Goal: Task Accomplishment & Management: Complete application form

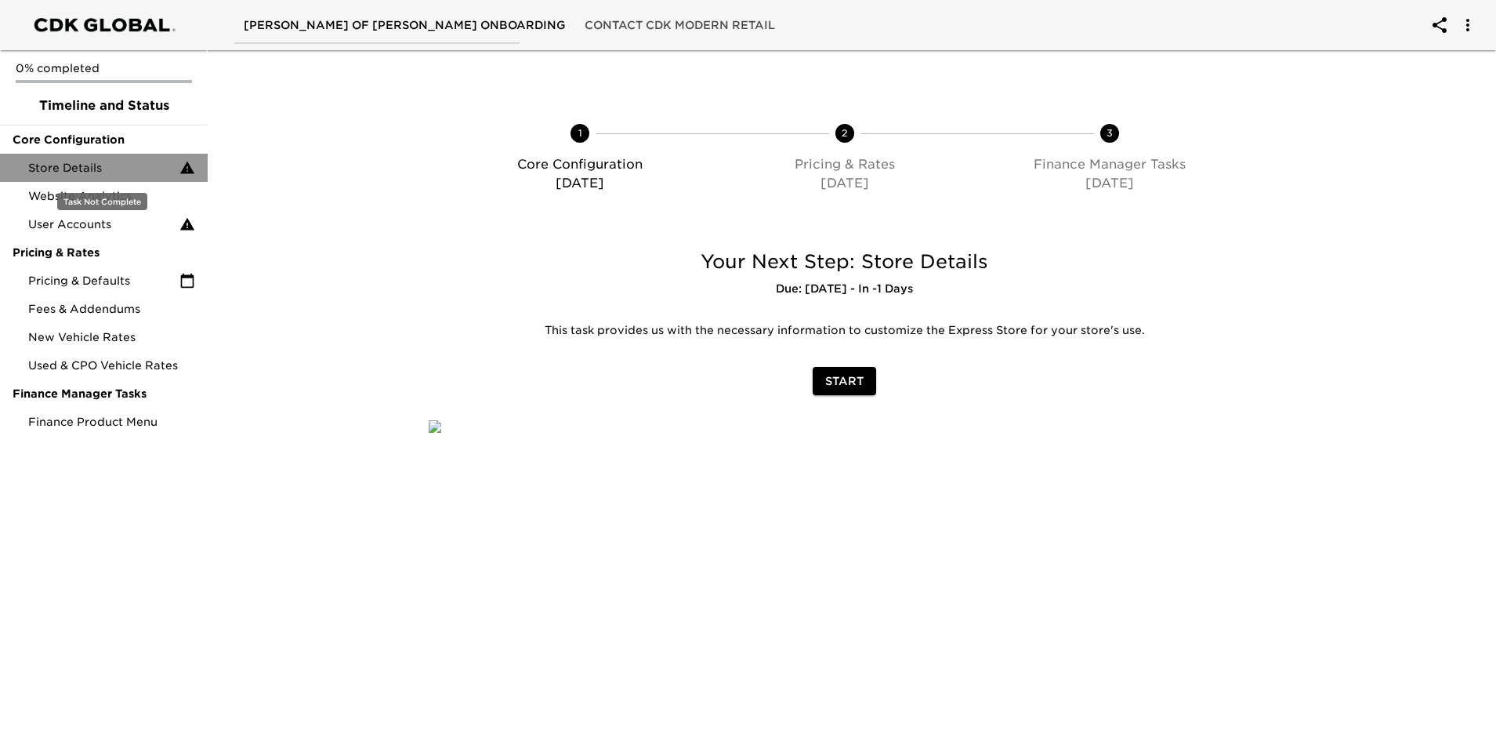
click at [103, 161] on span "Store Details" at bounding box center [103, 168] width 151 height 16
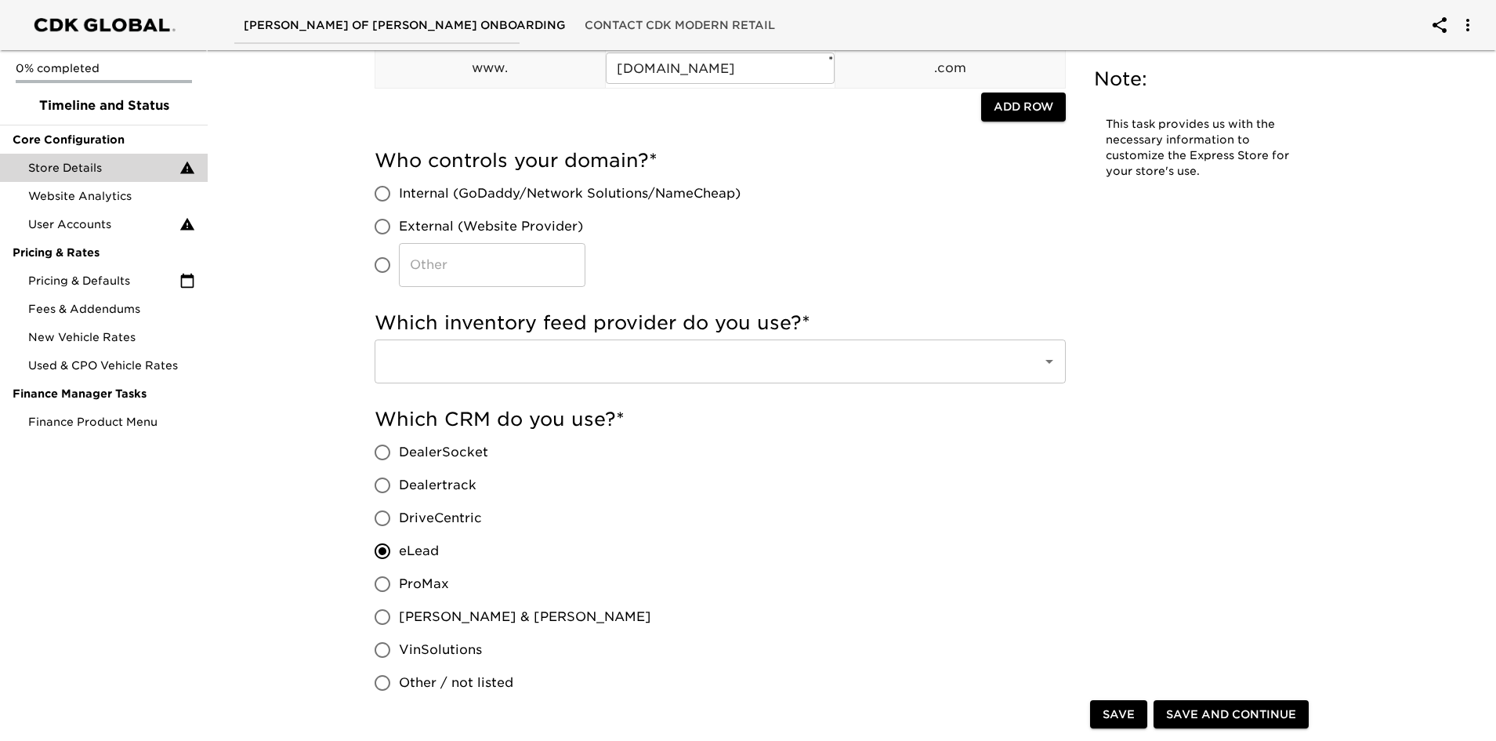
scroll to position [235, 0]
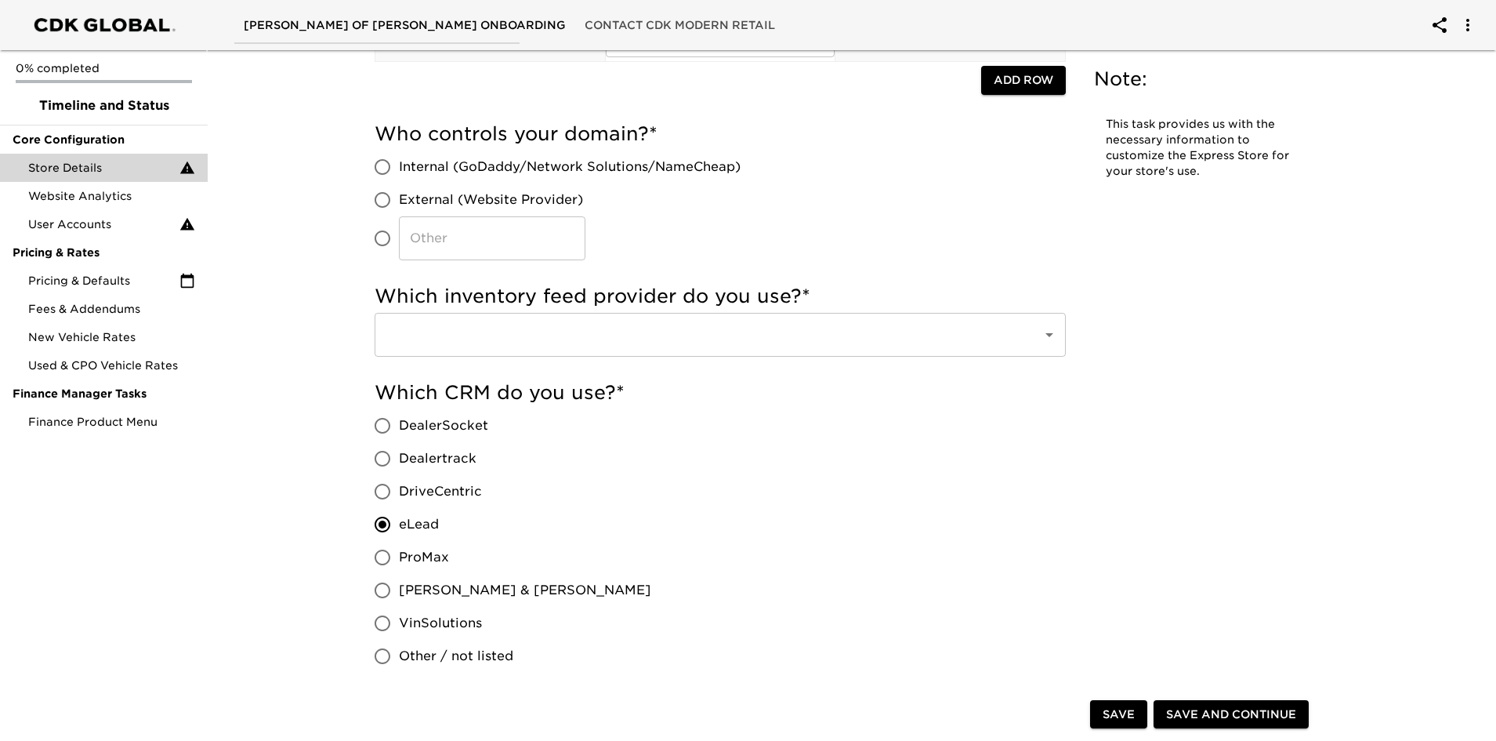
click at [750, 335] on input "text" at bounding box center [698, 335] width 633 height 30
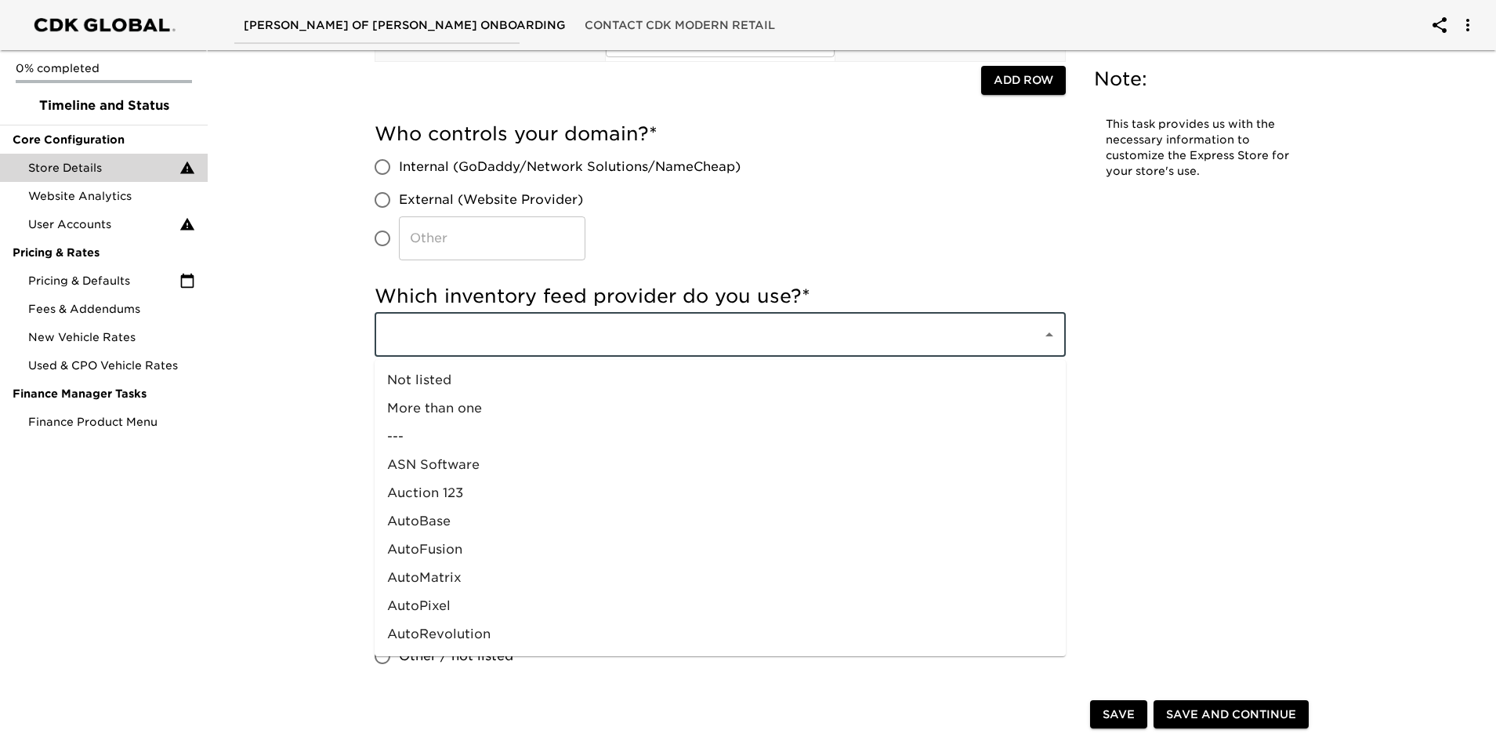
click at [750, 335] on input "text" at bounding box center [698, 335] width 633 height 30
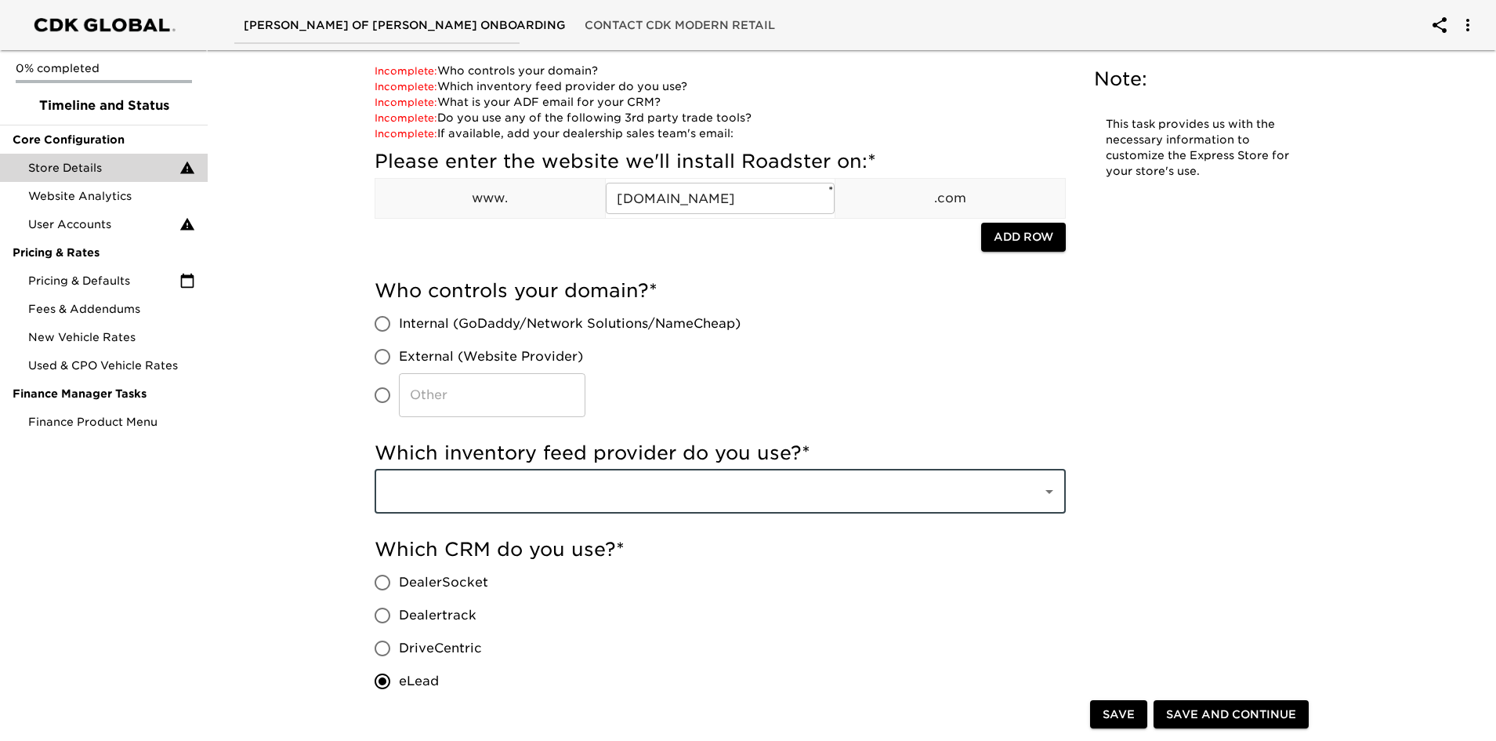
scroll to position [0, 0]
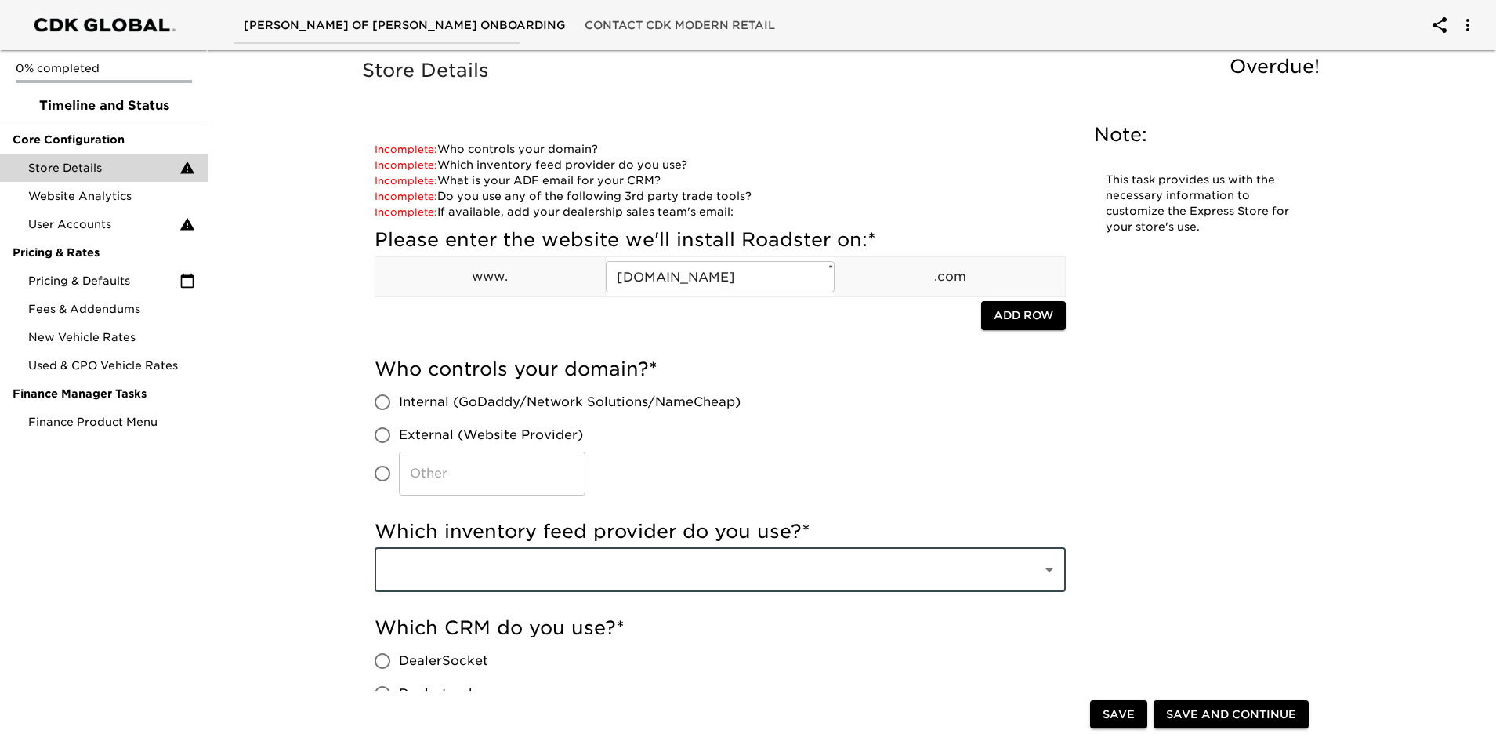
type input "7"
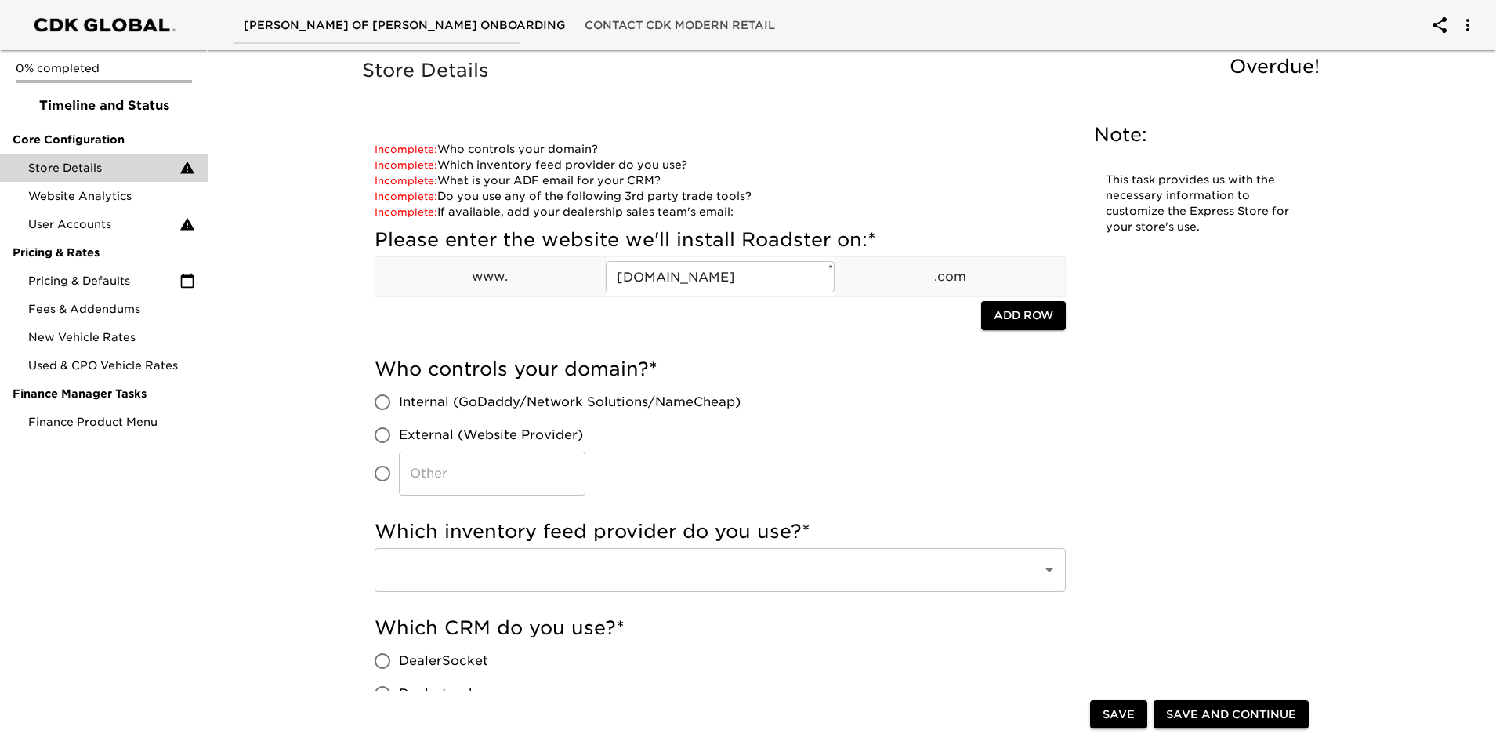
click at [179, 483] on div "0% completed Timeline and Status Core Configuration Store Details Website Analy…" at bounding box center [104, 370] width 208 height 741
click at [509, 460] on input "​" at bounding box center [492, 473] width 187 height 44
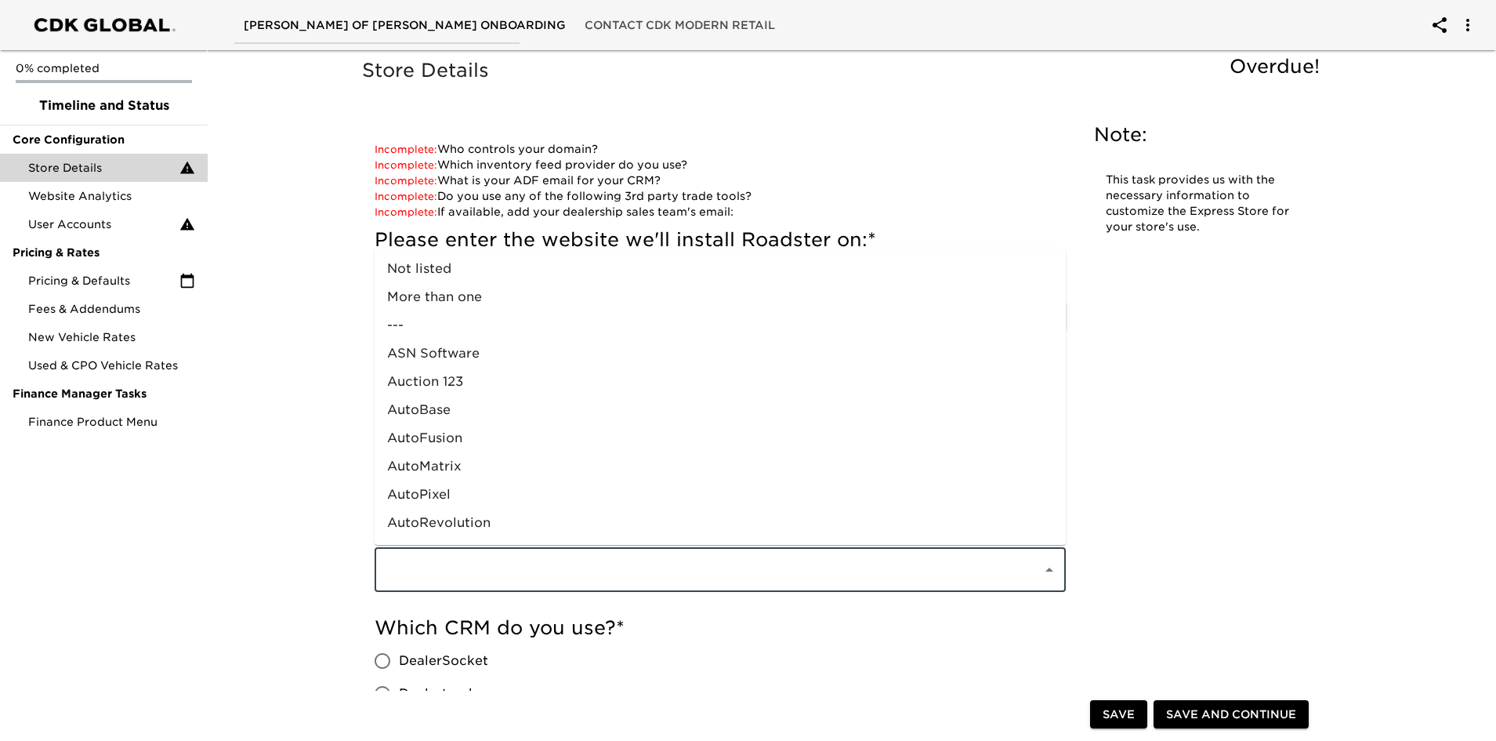
click at [811, 563] on input "text" at bounding box center [698, 570] width 633 height 30
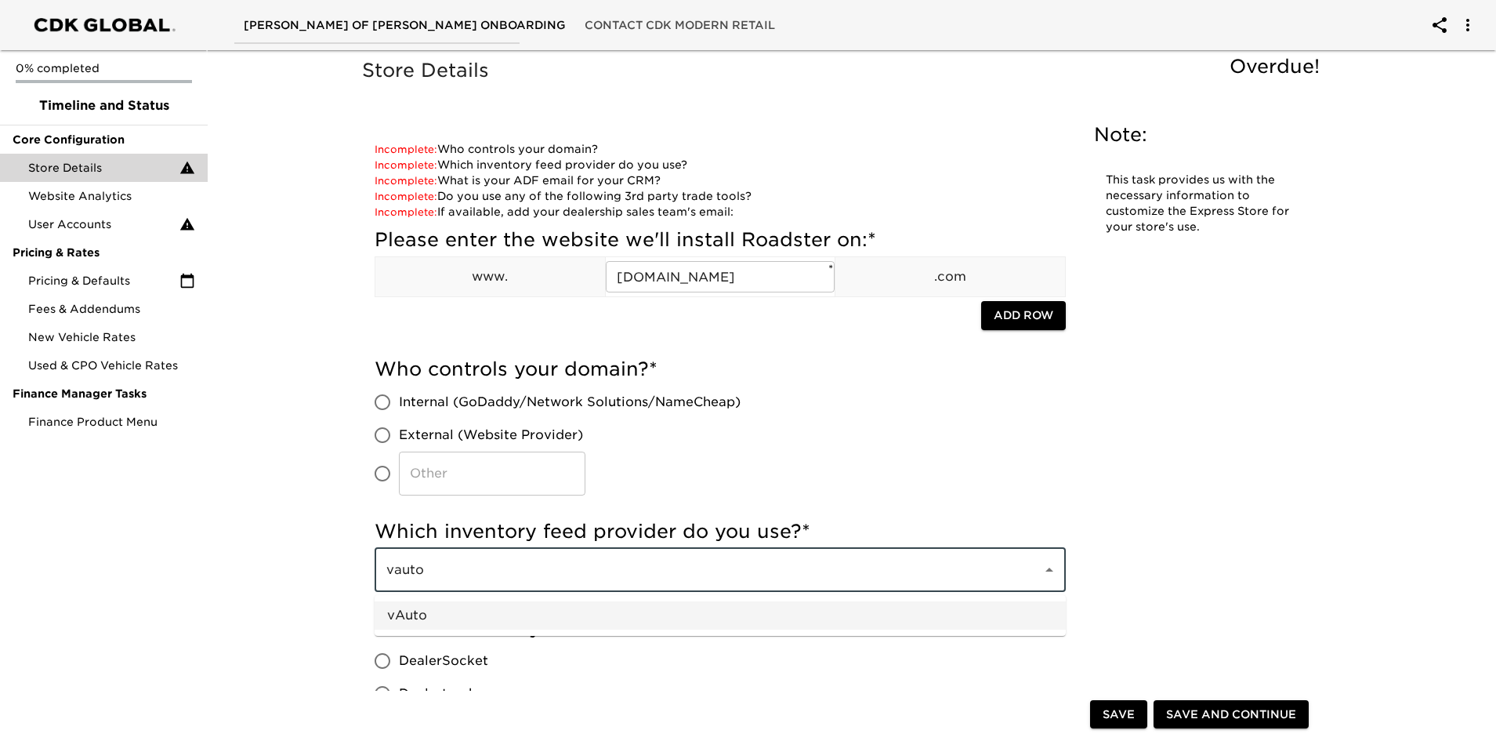
click at [564, 615] on li "vAuto" at bounding box center [720, 615] width 691 height 28
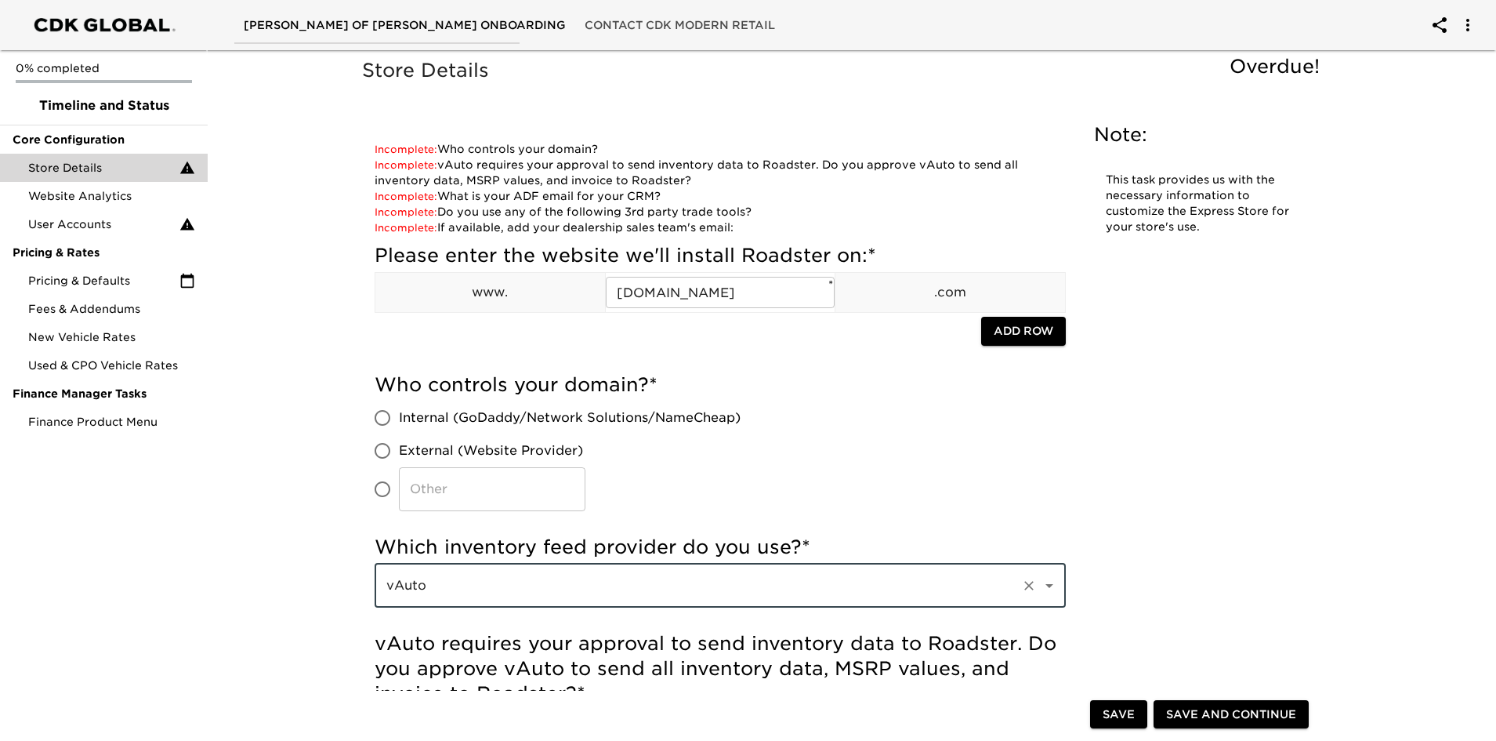
type input "vAuto"
click at [689, 520] on div "Who controls your domain? * Internal (GoDaddy/Network Solutions/NameCheap) Exte…" at bounding box center [720, 445] width 691 height 162
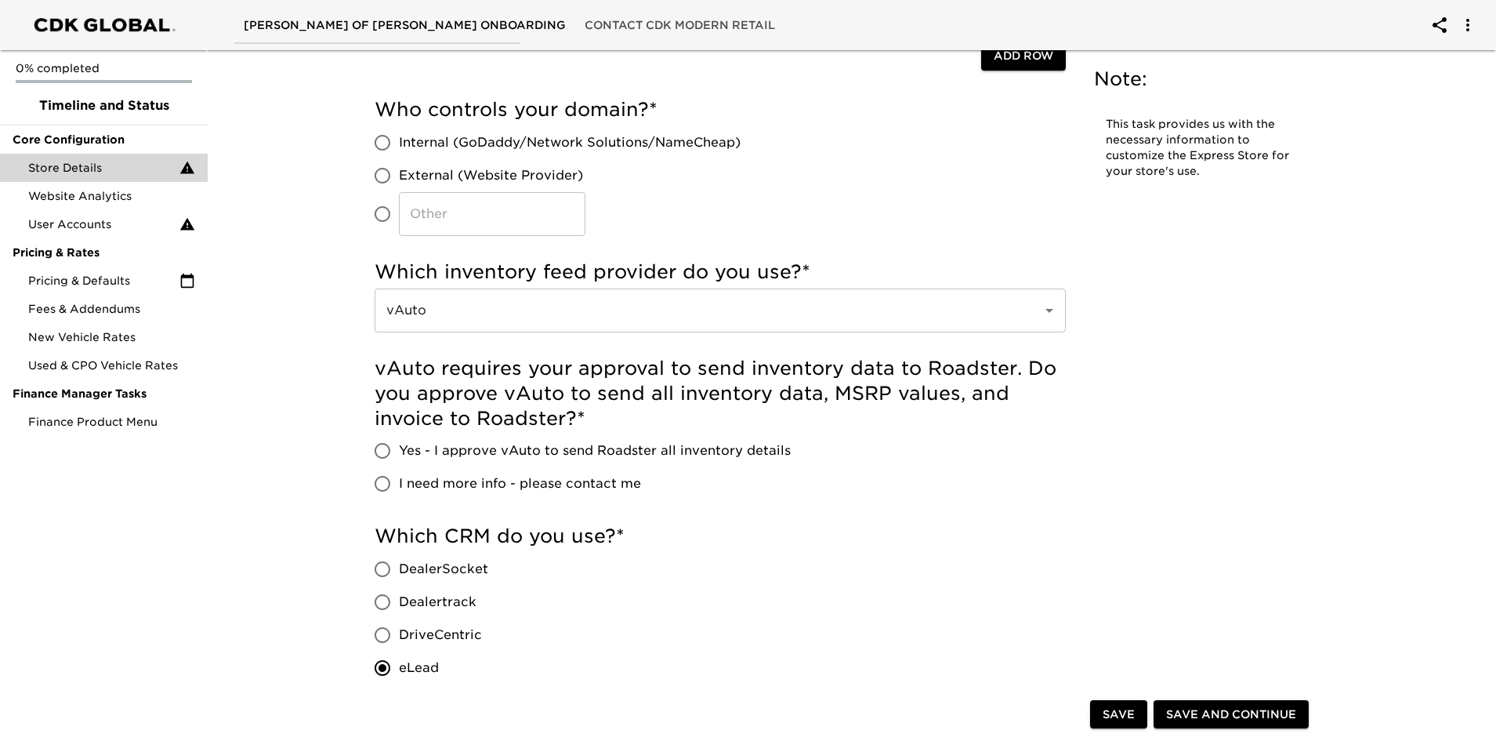
scroll to position [157, 0]
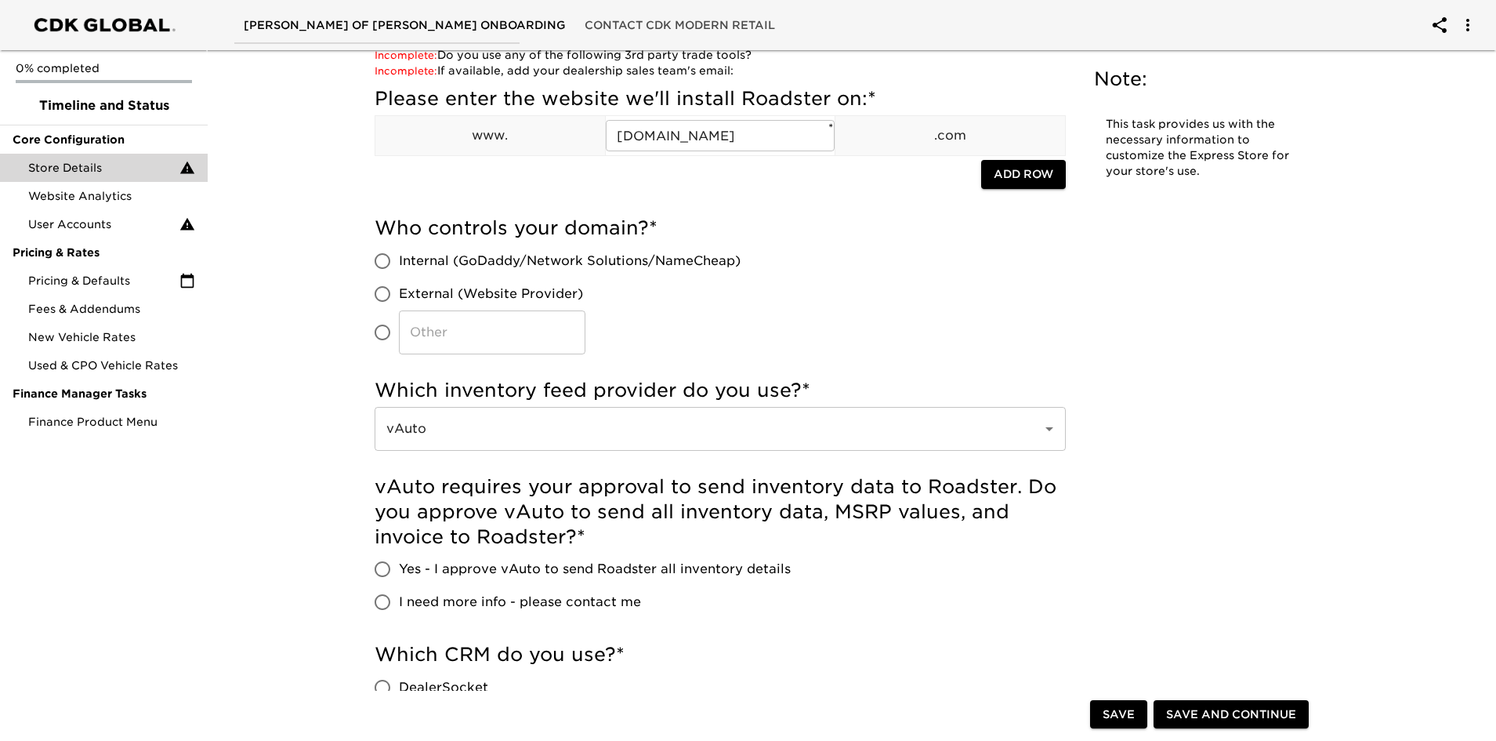
click at [381, 331] on input "​" at bounding box center [382, 332] width 33 height 33
radio input "true"
click at [401, 571] on span "Yes - I approve vAuto to send Roadster all inventory details" at bounding box center [595, 569] width 392 height 19
click at [399, 571] on input "Yes - I approve vAuto to send Roadster all inventory details" at bounding box center [382, 569] width 33 height 33
radio input "true"
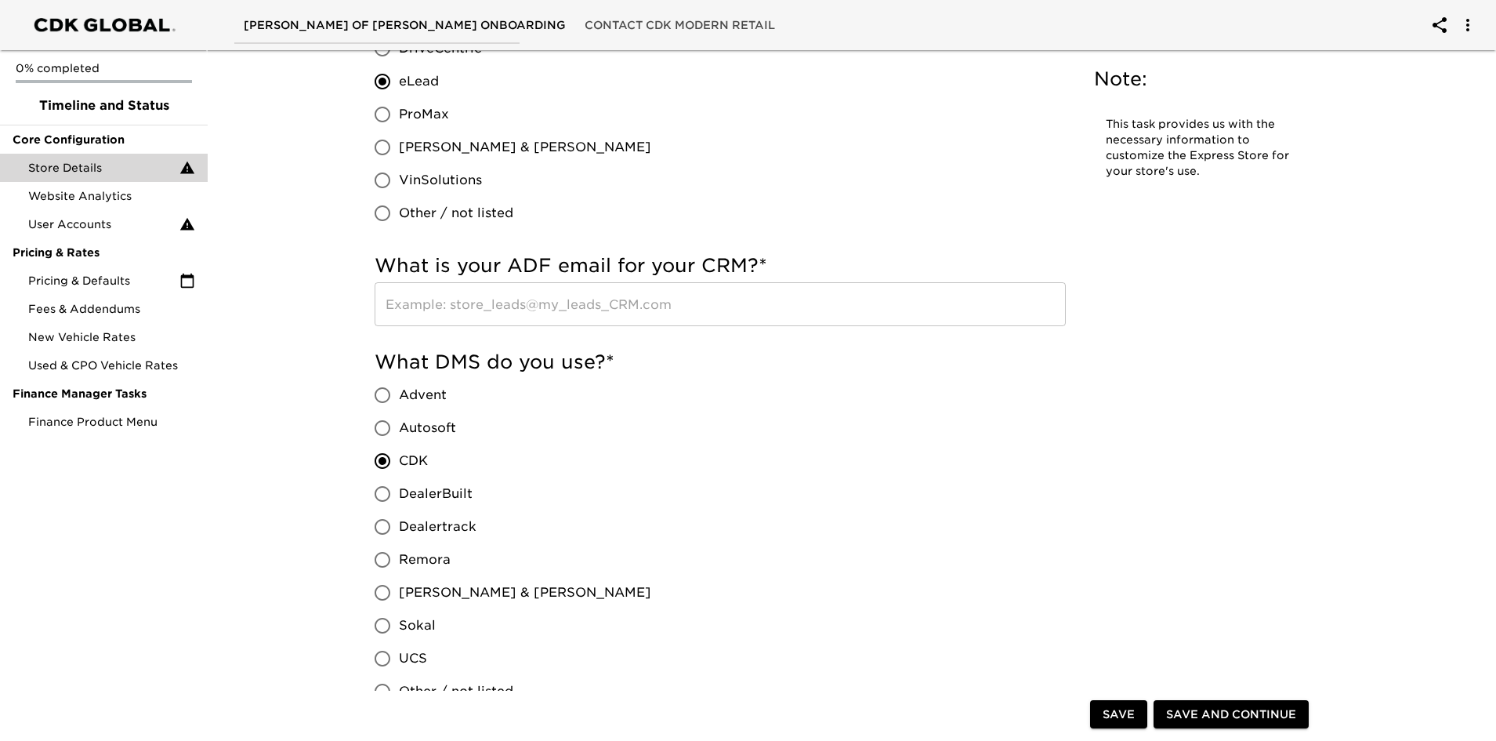
scroll to position [862, 0]
click at [596, 320] on input "text" at bounding box center [720, 303] width 691 height 44
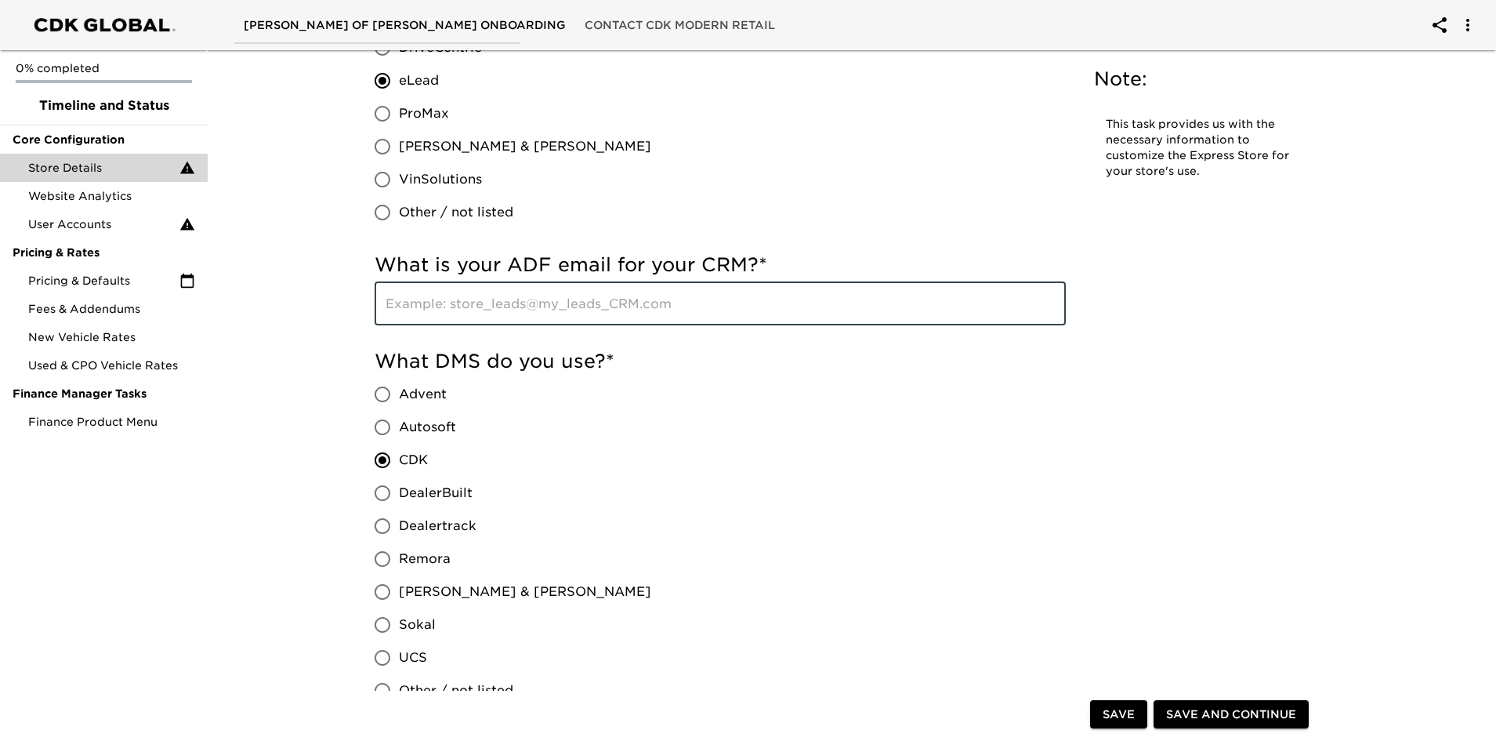
paste input "[EMAIL_ADDRESS][DOMAIN_NAME]"
type input "[EMAIL_ADDRESS][DOMAIN_NAME]"
click at [712, 379] on div "What DMS do you use? * Advent Autosoft CDK DealerBuilt Dealertrack Remora [PERS…" at bounding box center [720, 528] width 691 height 358
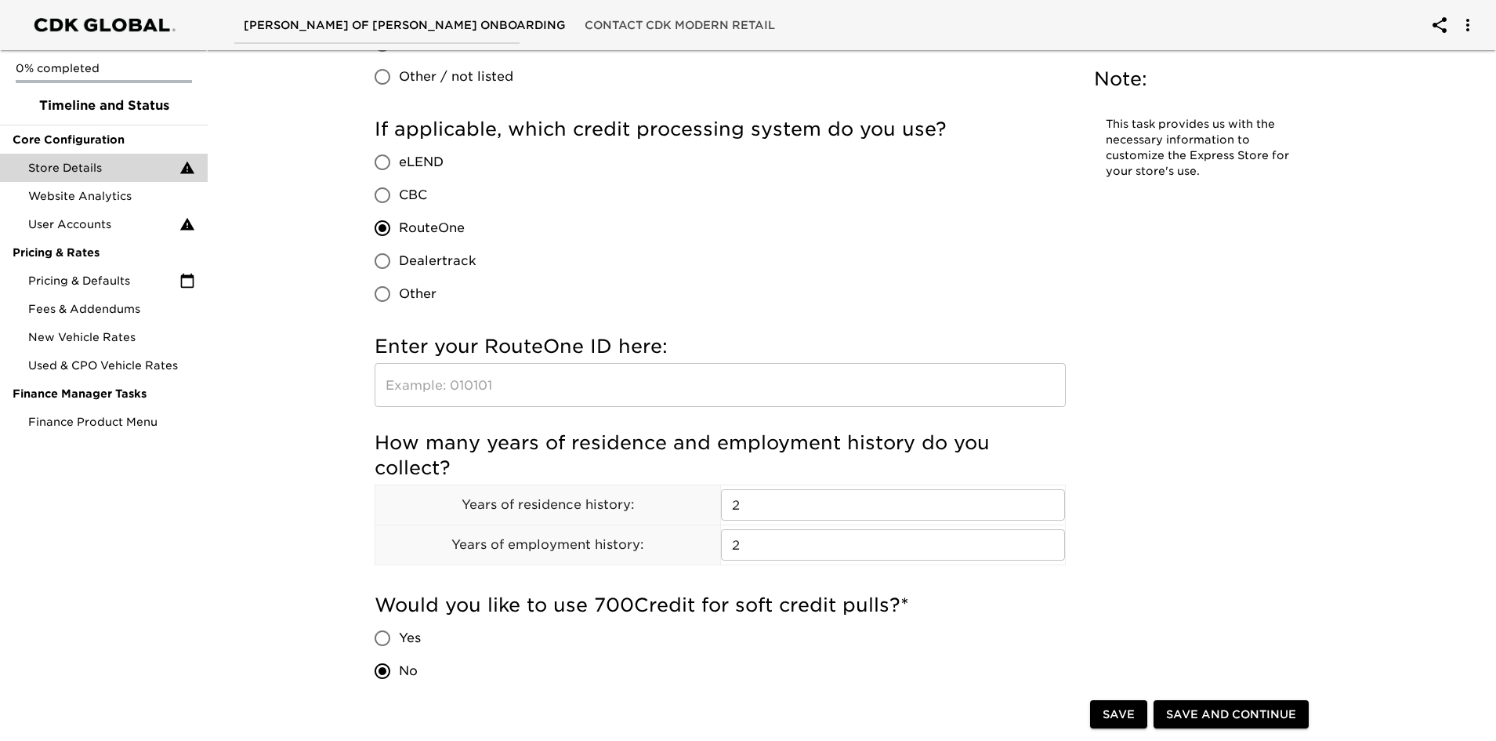
scroll to position [1489, 0]
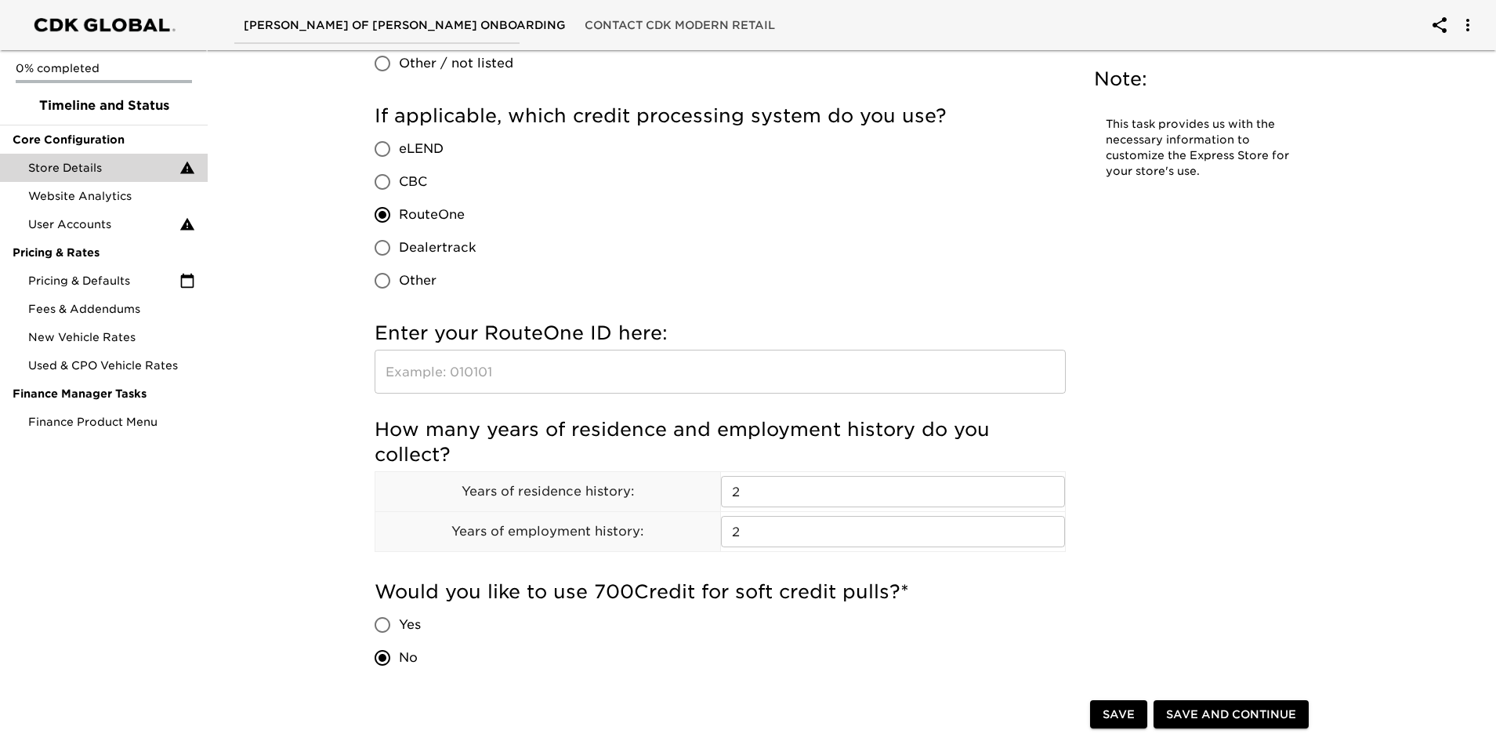
click at [580, 372] on input "text" at bounding box center [720, 372] width 691 height 44
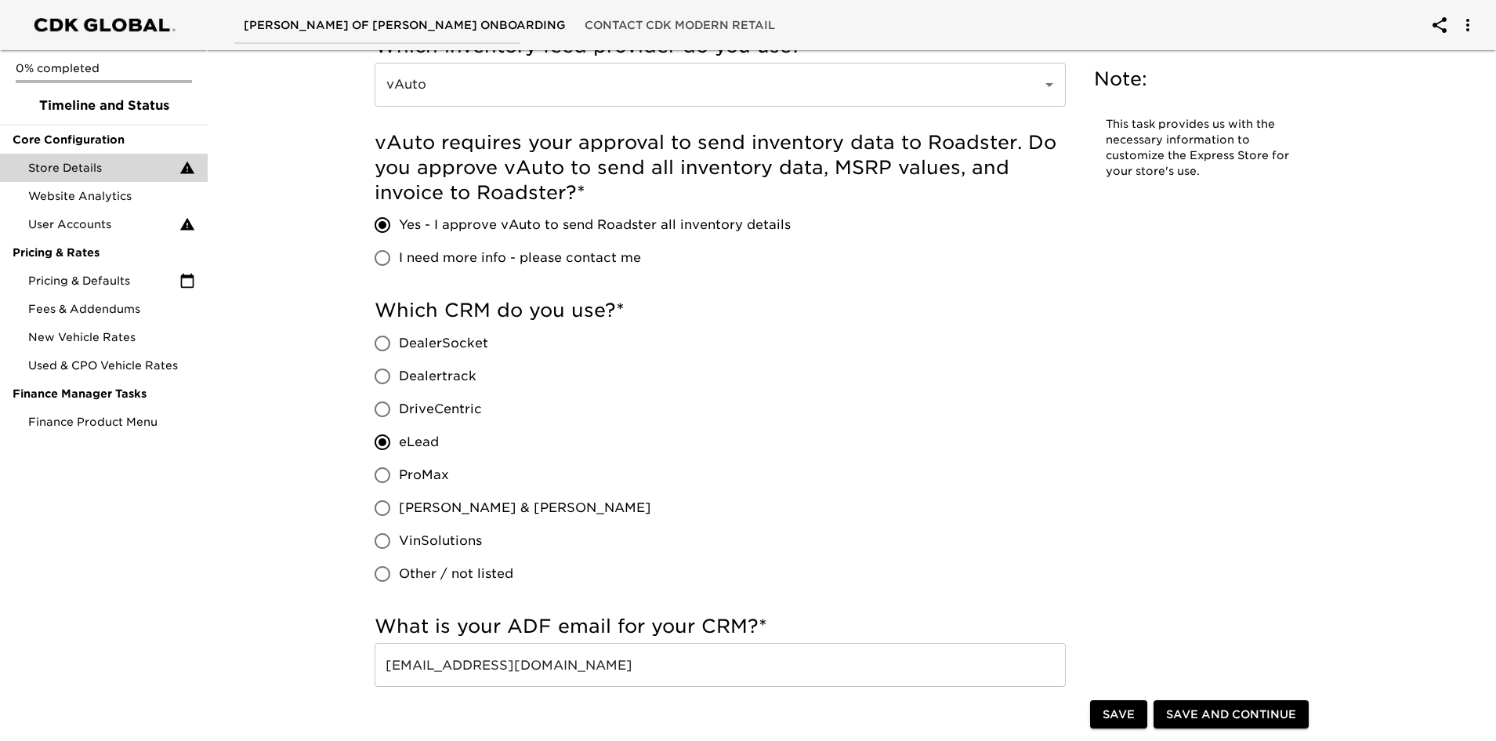
scroll to position [235, 0]
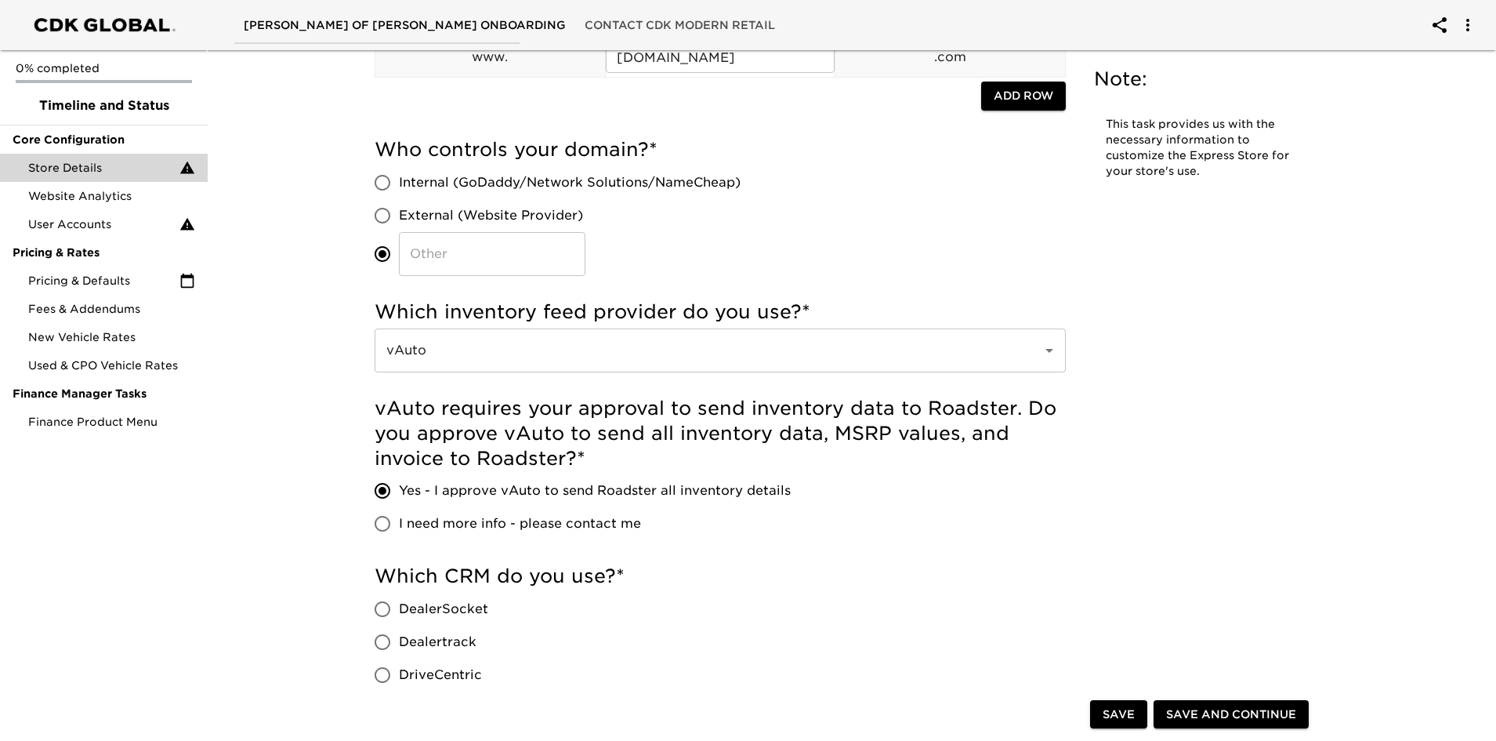
click at [478, 256] on input "​" at bounding box center [492, 254] width 187 height 44
type input "[DOMAIN_NAME]"
click at [850, 156] on h5 "Who controls your domain? *" at bounding box center [720, 149] width 691 height 25
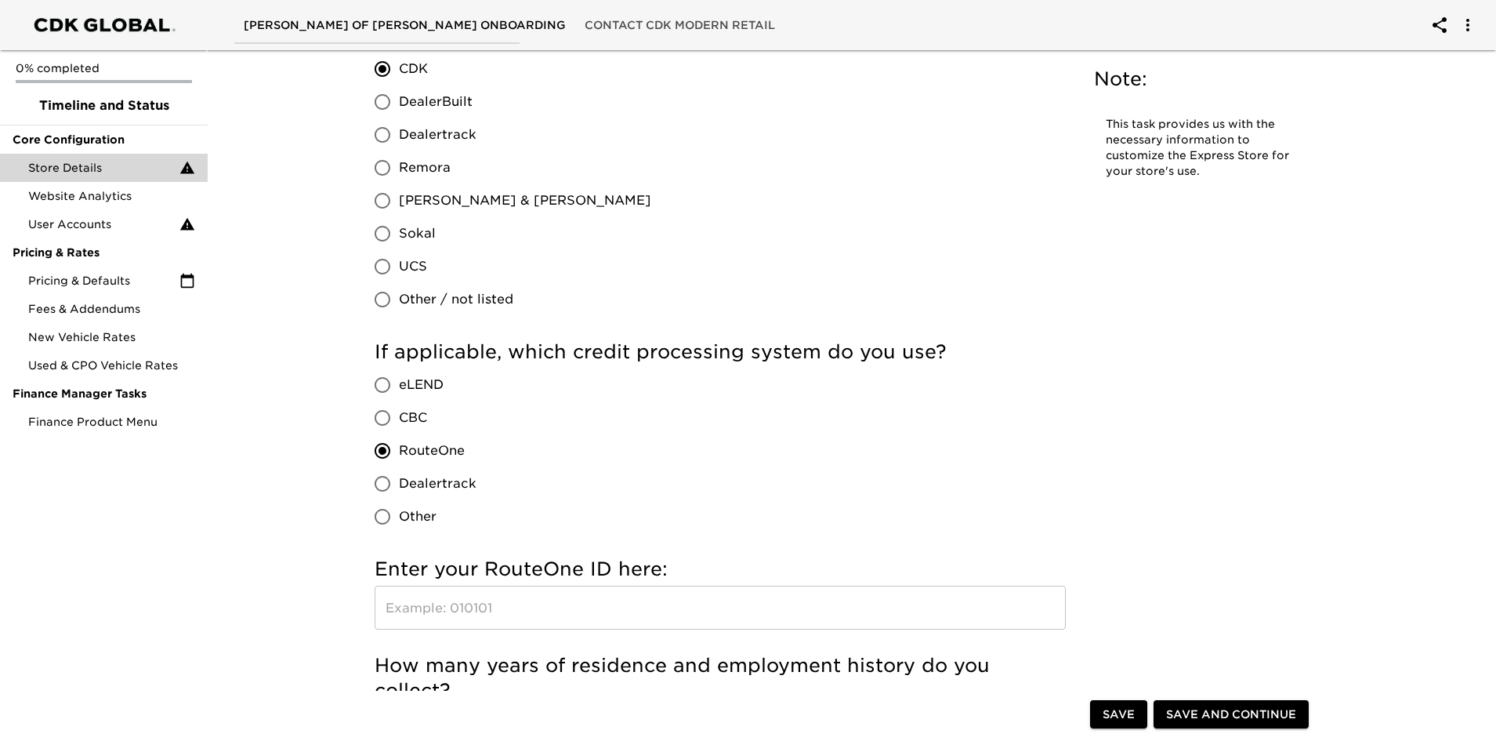
scroll to position [1411, 0]
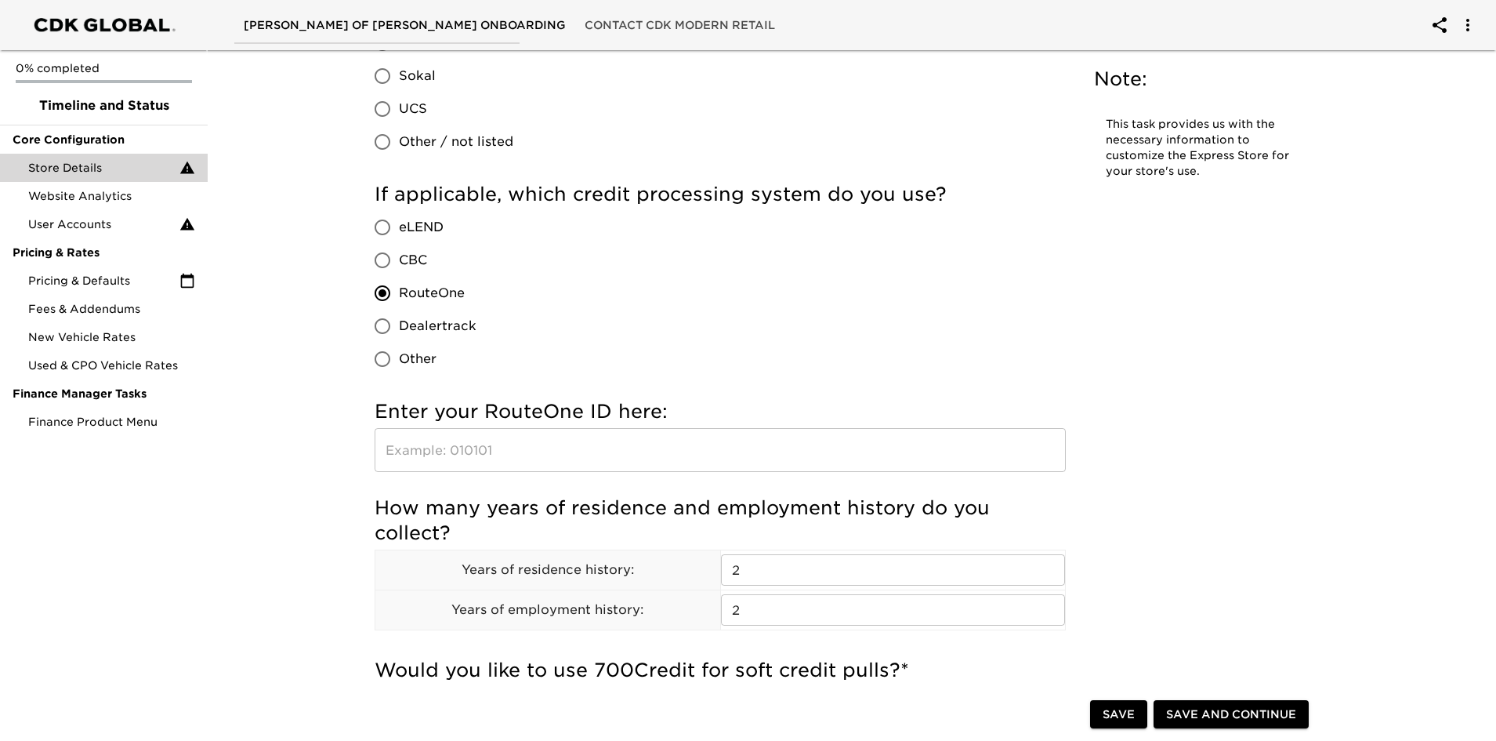
click at [600, 482] on div "Enter your RouteOne ID here: ​" at bounding box center [720, 439] width 691 height 96
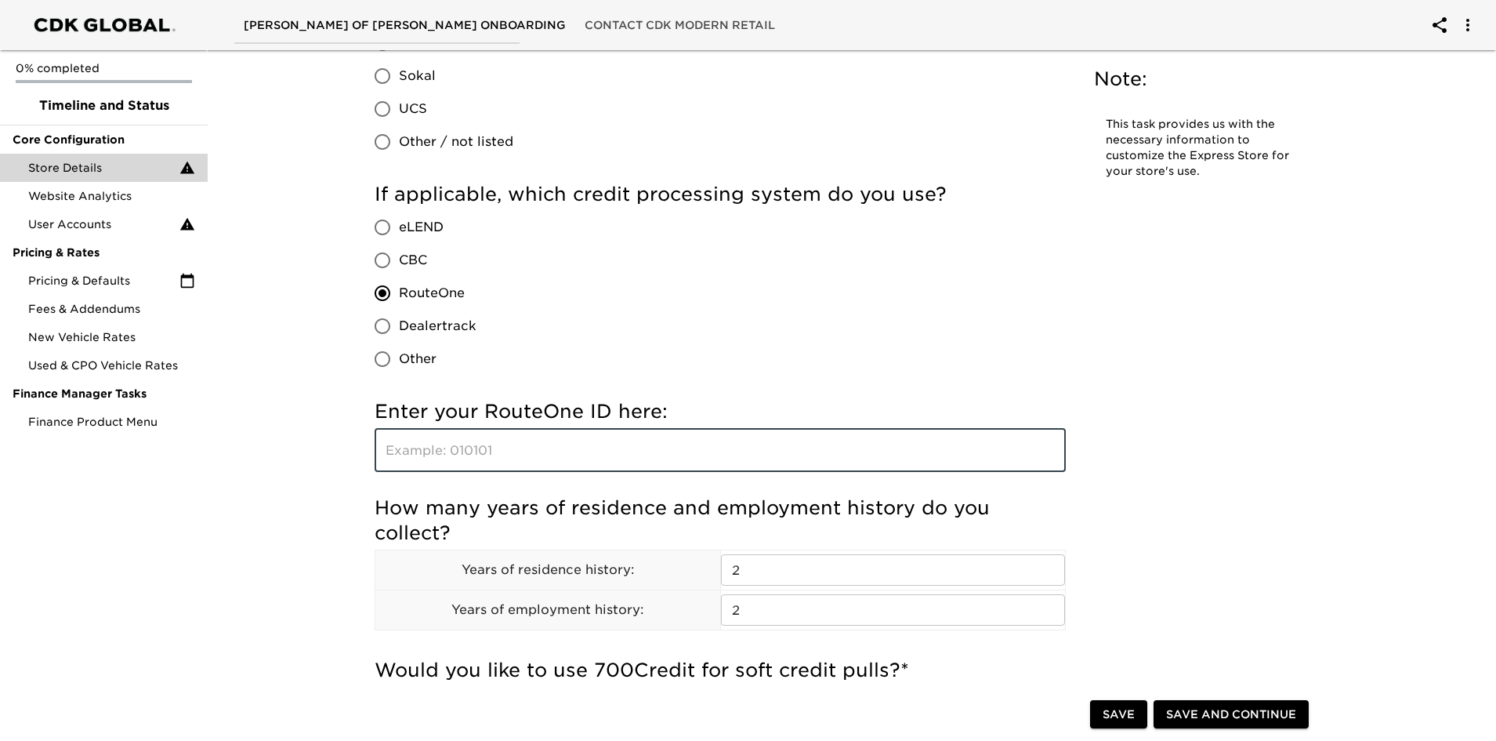
click at [605, 469] on input "text" at bounding box center [720, 450] width 691 height 44
type input "AG8HY"
click at [701, 331] on div "If applicable, which credit processing system do you use? eLEND CBC RouteOne De…" at bounding box center [720, 279] width 691 height 194
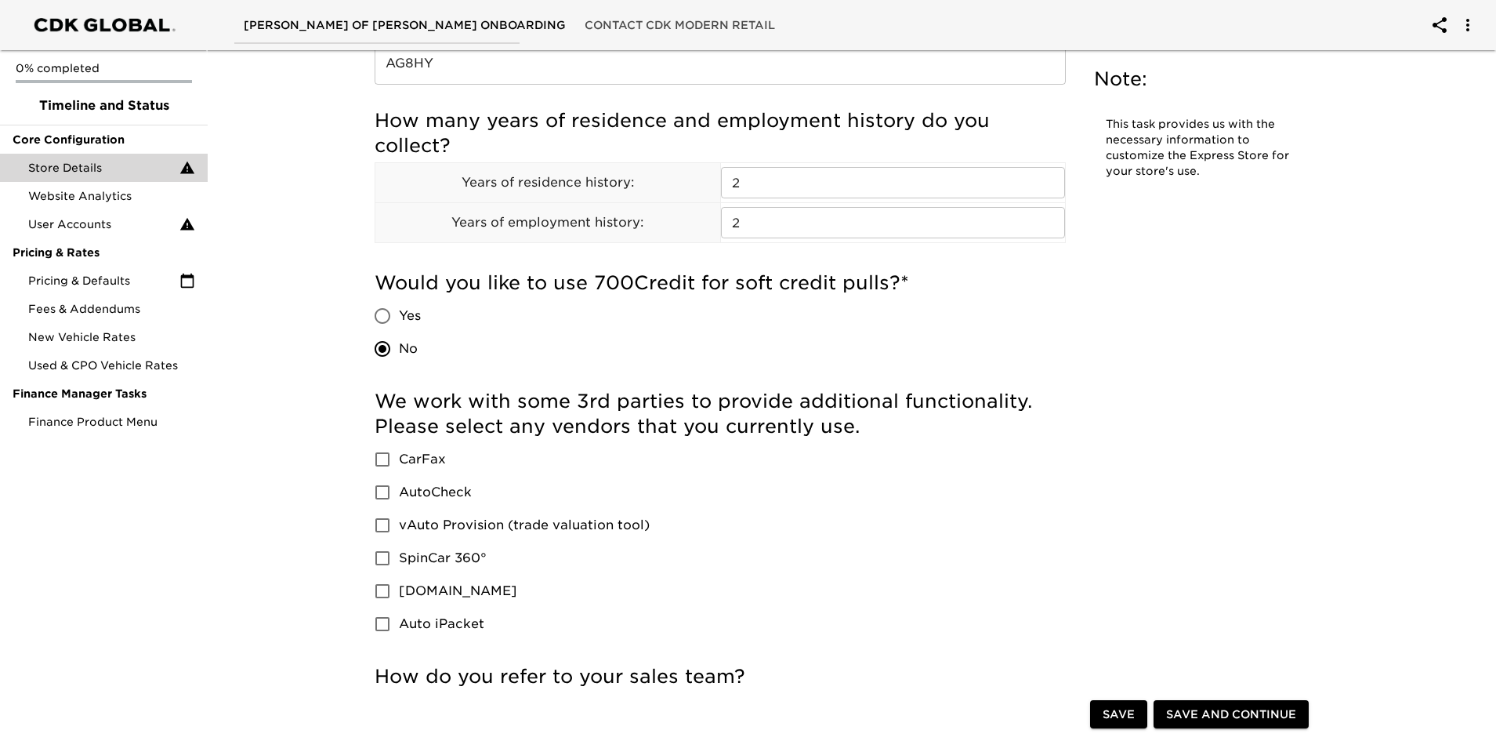
scroll to position [1881, 0]
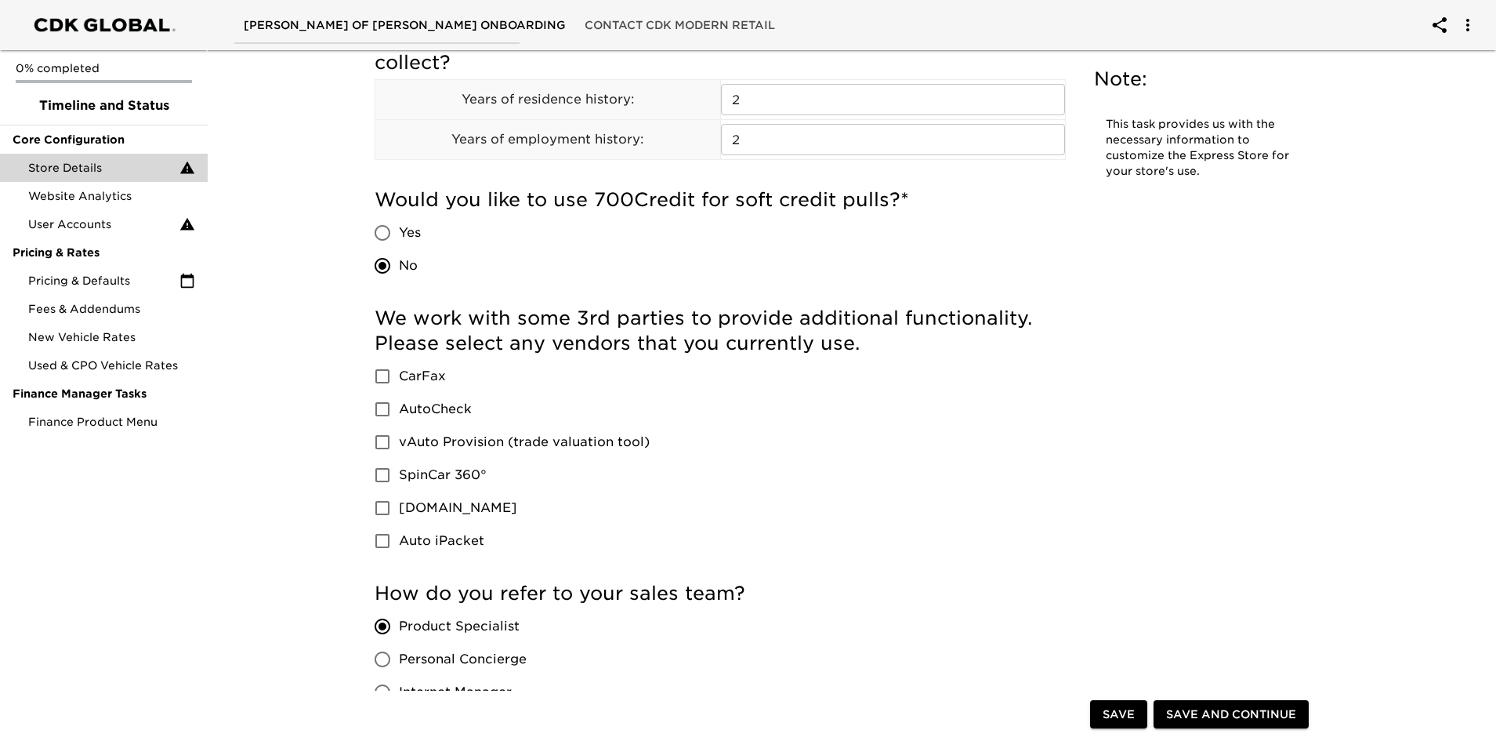
click at [420, 382] on span "CarFax" at bounding box center [422, 376] width 47 height 19
click at [399, 382] on input "CarFax" at bounding box center [382, 376] width 33 height 33
checkbox input "true"
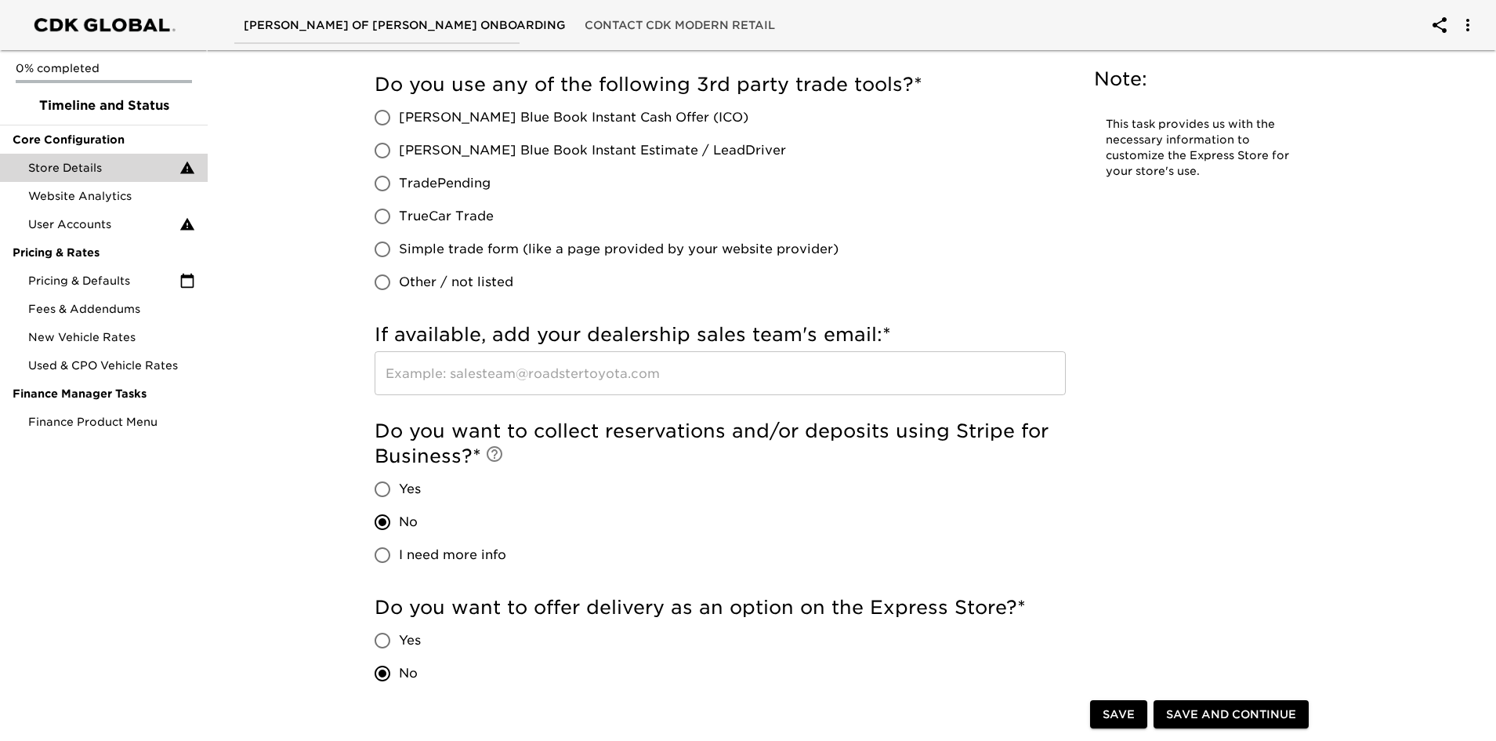
scroll to position [2978, 0]
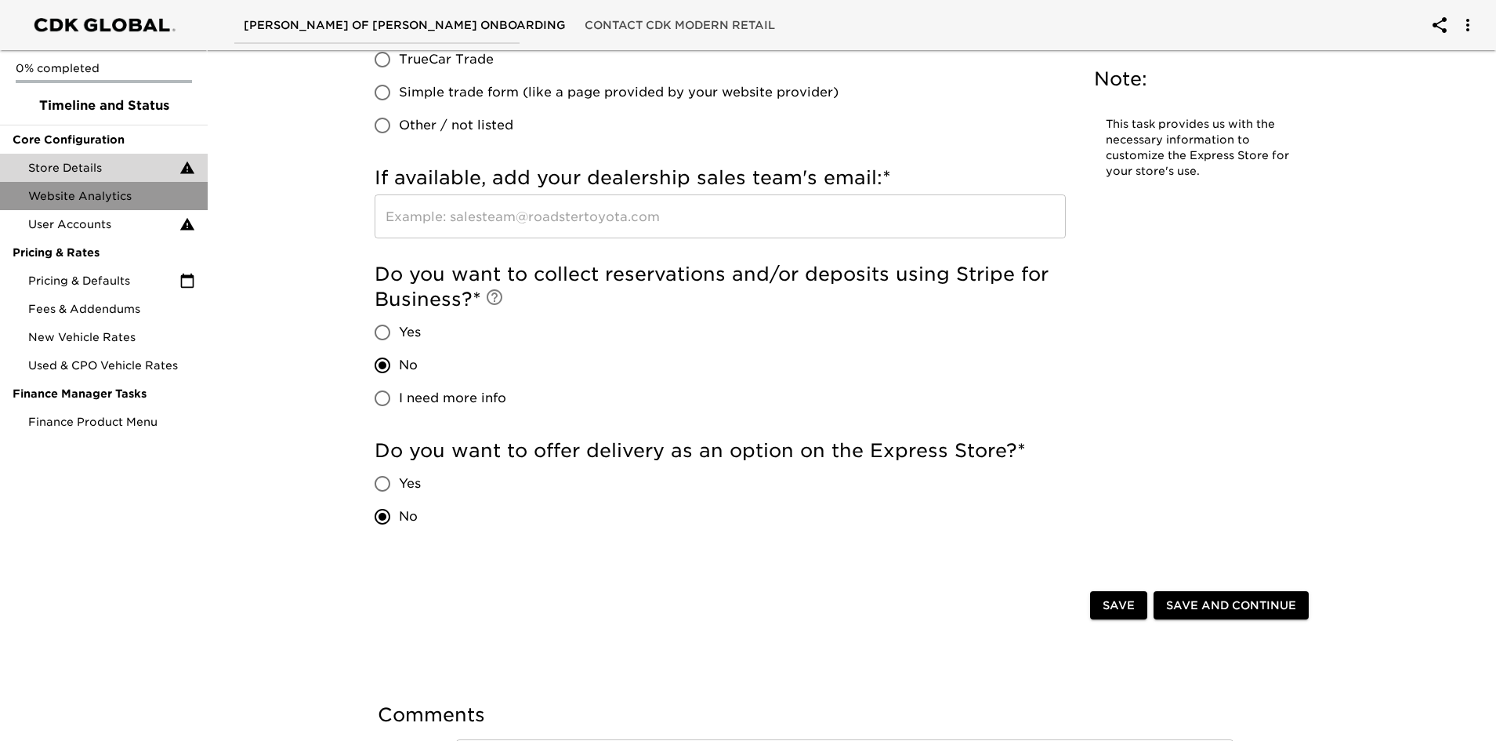
click at [75, 188] on span "Website Analytics" at bounding box center [111, 196] width 167 height 16
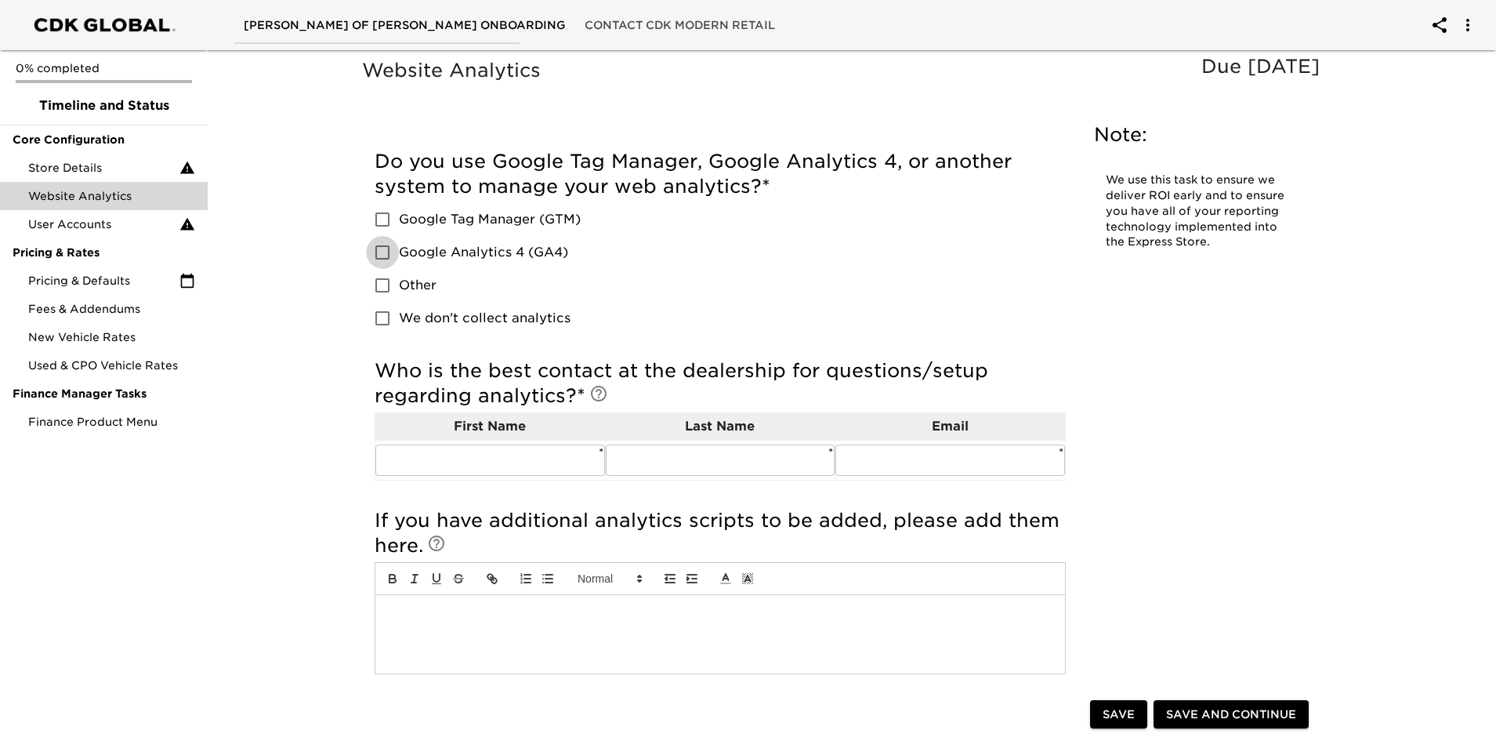
click at [386, 260] on input "Google Analytics 4 (GA4)" at bounding box center [382, 252] width 33 height 33
checkbox input "true"
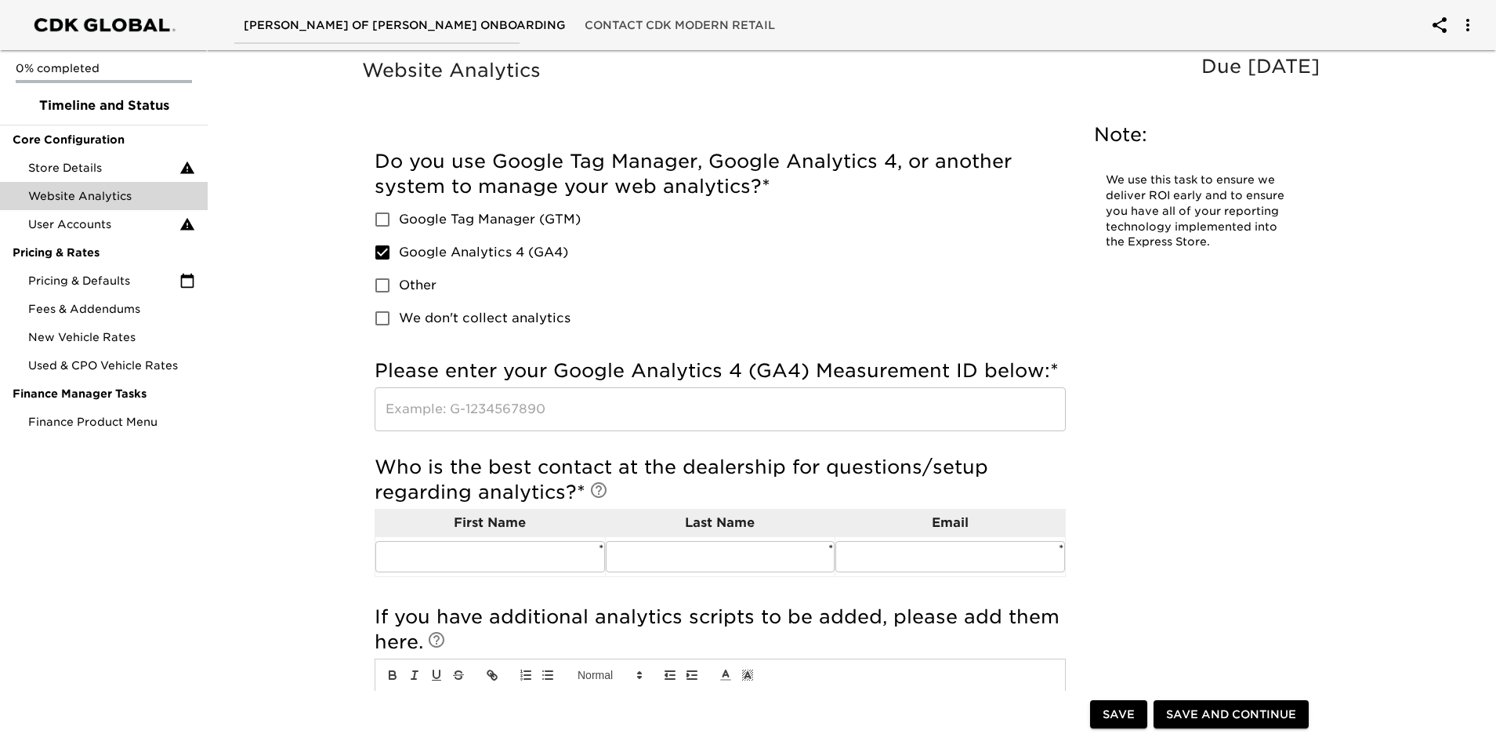
click at [505, 219] on span "Google Tag Manager (GTM)" at bounding box center [490, 219] width 182 height 19
click at [399, 219] on input "Google Tag Manager (GTM)" at bounding box center [382, 219] width 33 height 33
checkbox input "true"
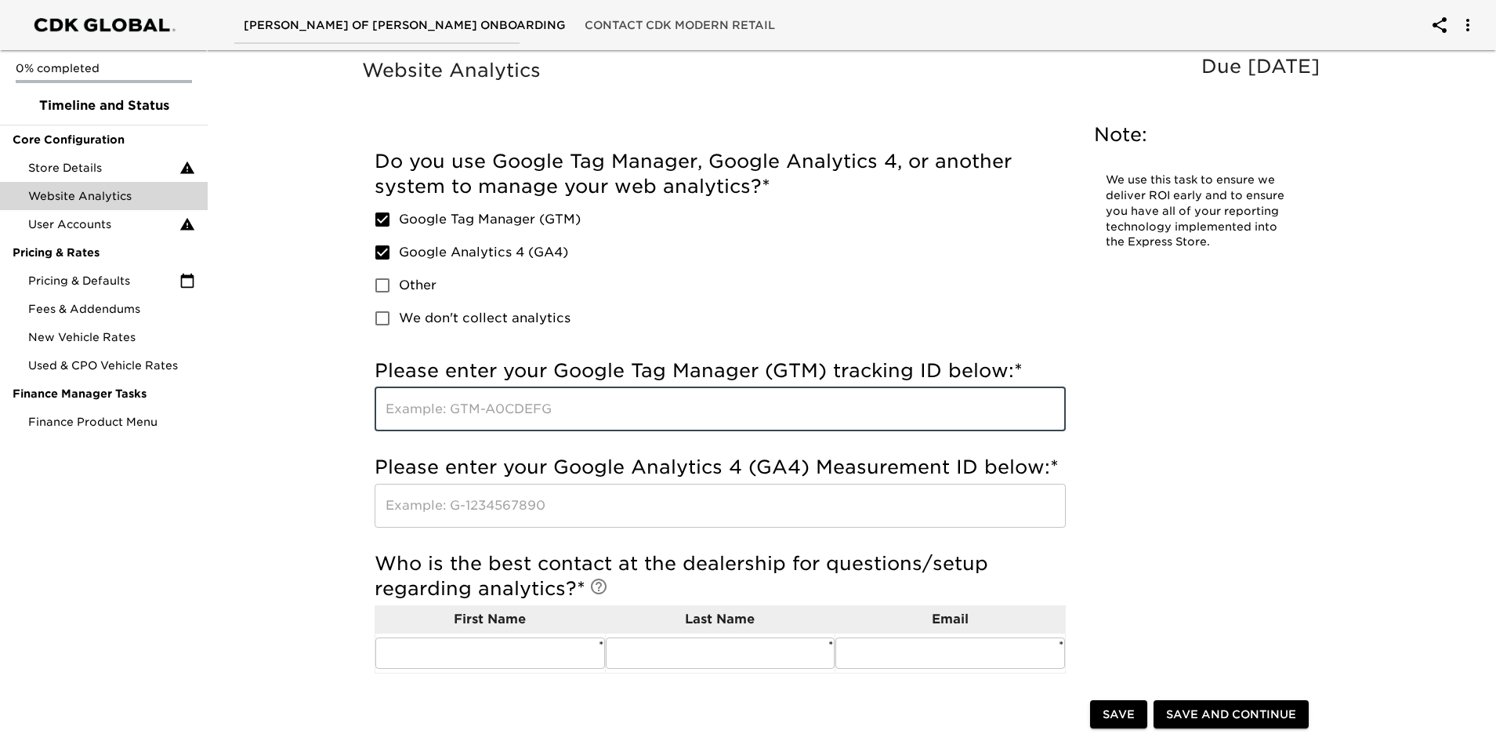
click at [890, 401] on input "text" at bounding box center [720, 409] width 691 height 44
click at [526, 643] on input "text" at bounding box center [490, 652] width 230 height 31
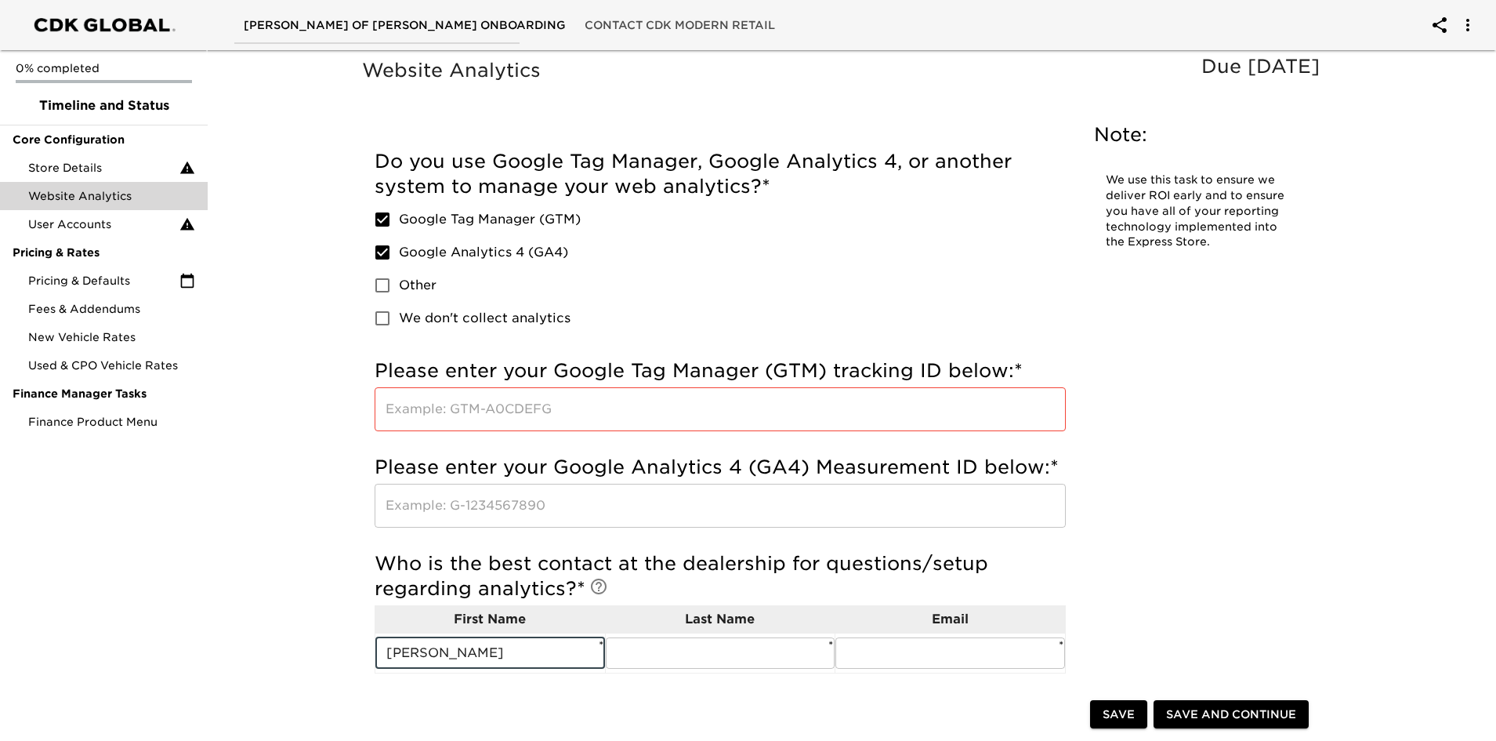
type input "[PERSON_NAME]"
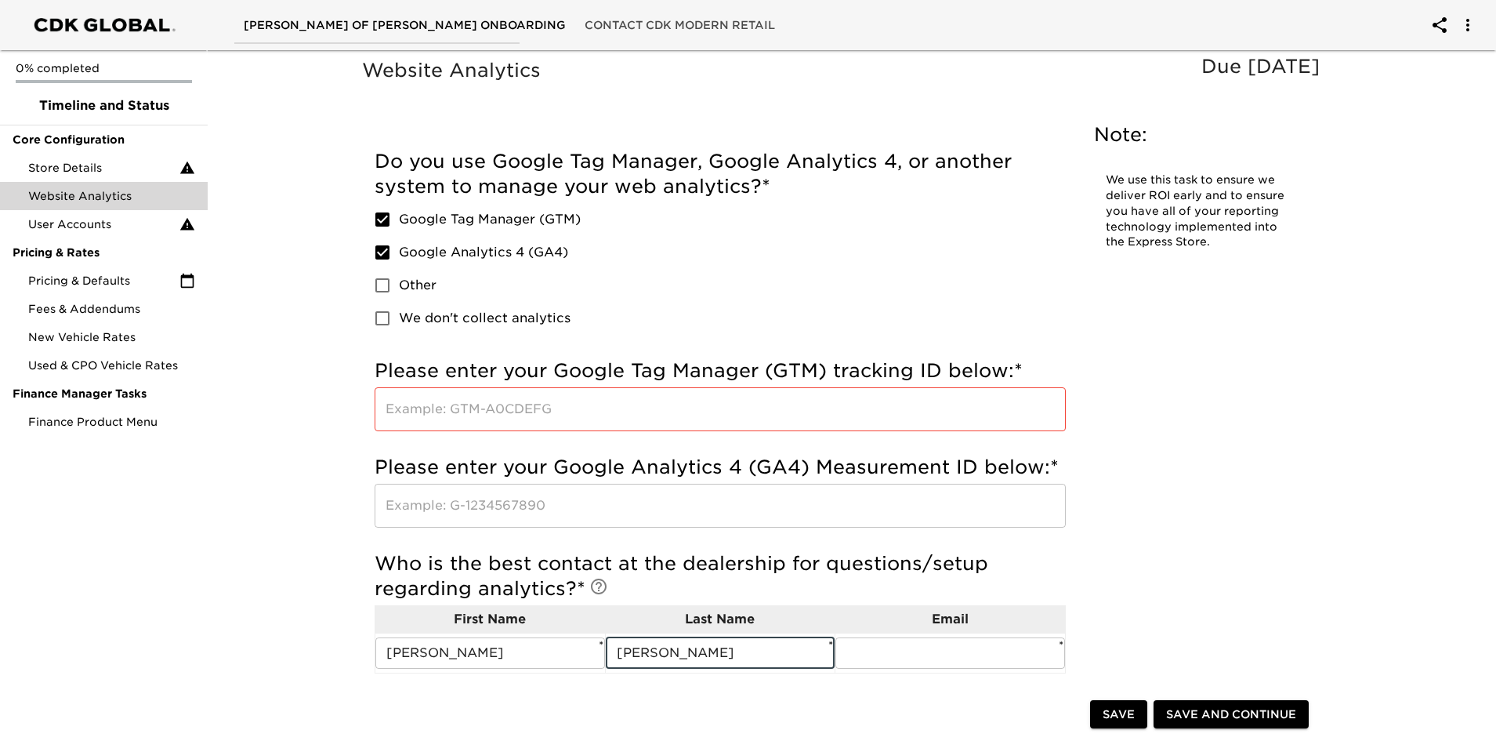
type input "[PERSON_NAME]"
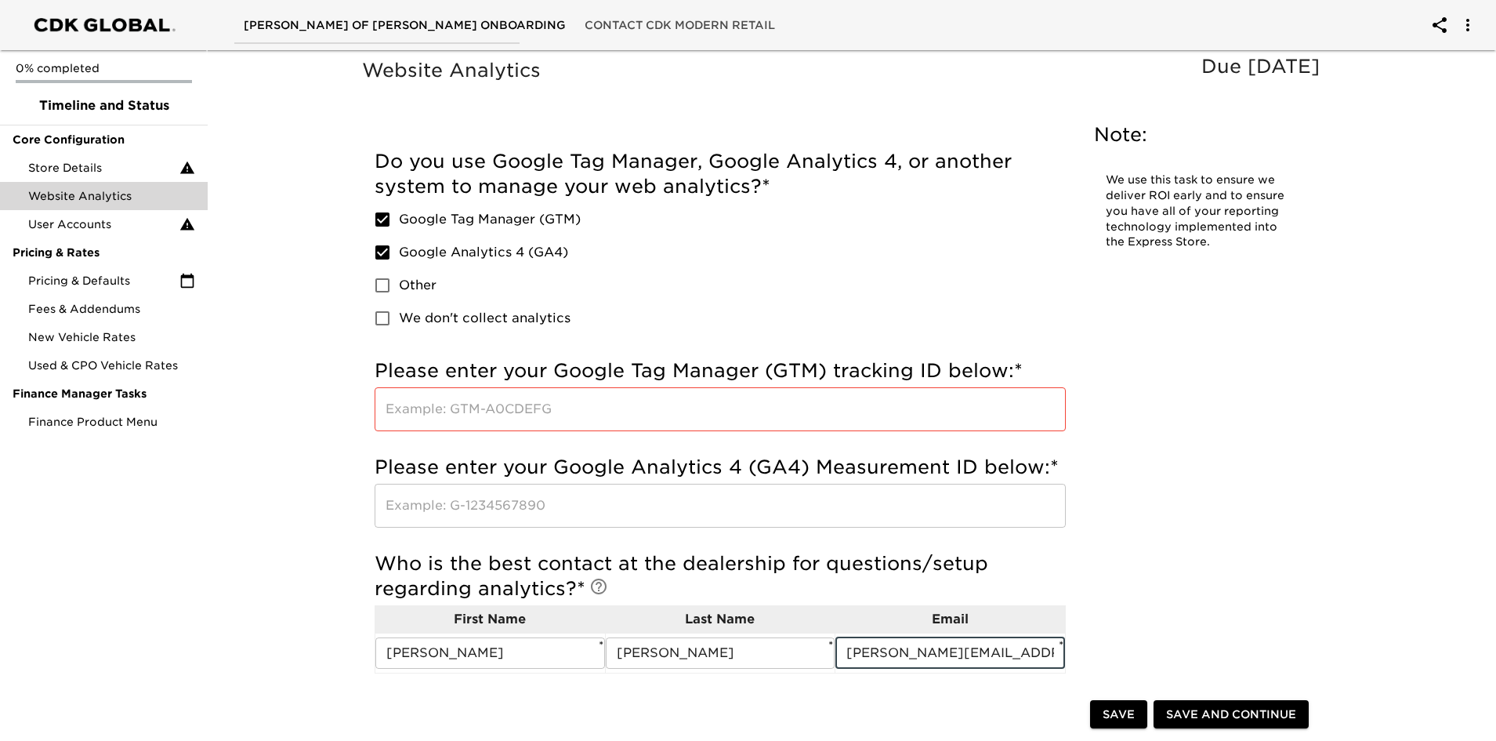
scroll to position [0, 6]
type input "[PERSON_NAME][EMAIL_ADDRESS][PERSON_NAME][DOMAIN_NAME]"
click at [1111, 555] on div "Website Analytics Due [DATE] Note: We use this task to ensure we deliver ROI ea…" at bounding box center [845, 485] width 972 height 861
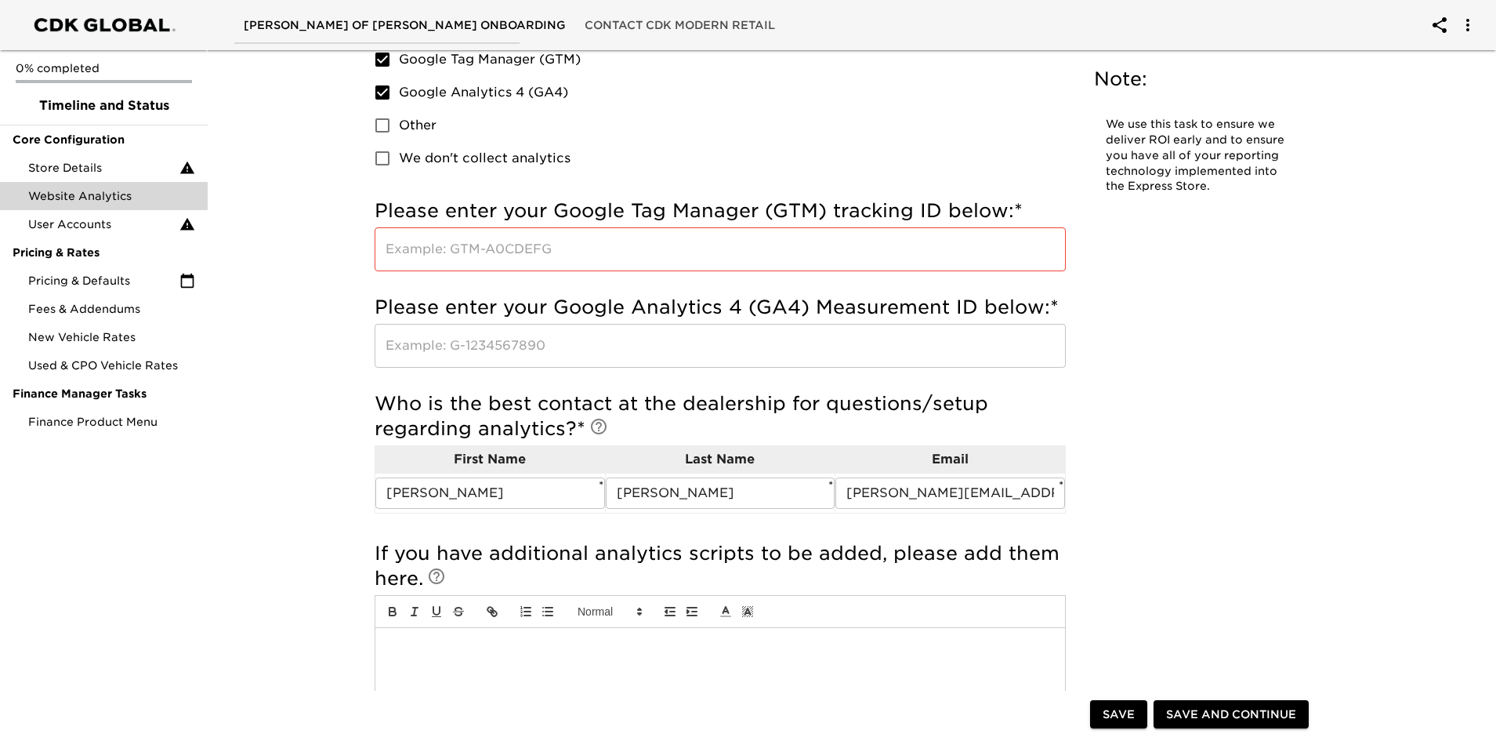
scroll to position [157, 0]
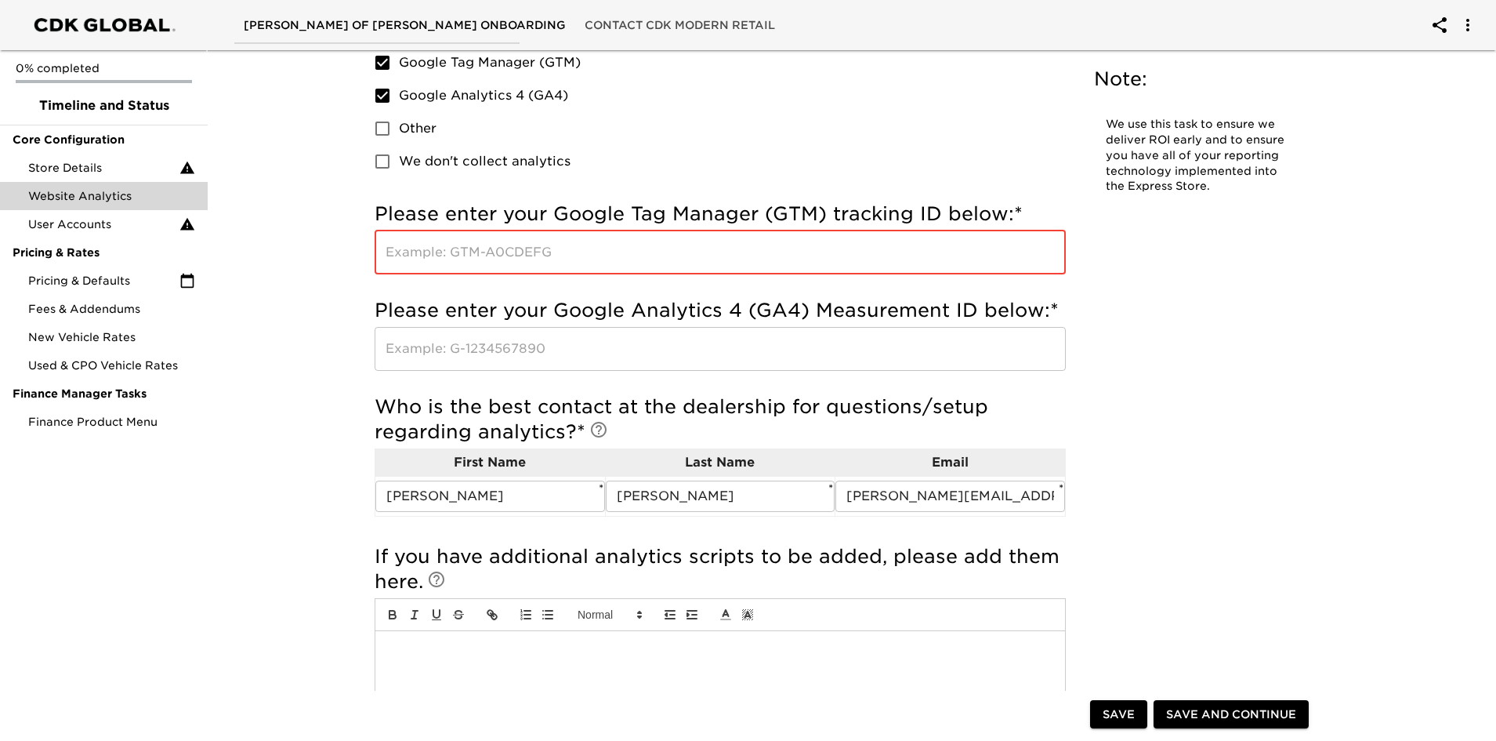
click at [853, 243] on input "text" at bounding box center [720, 252] width 691 height 44
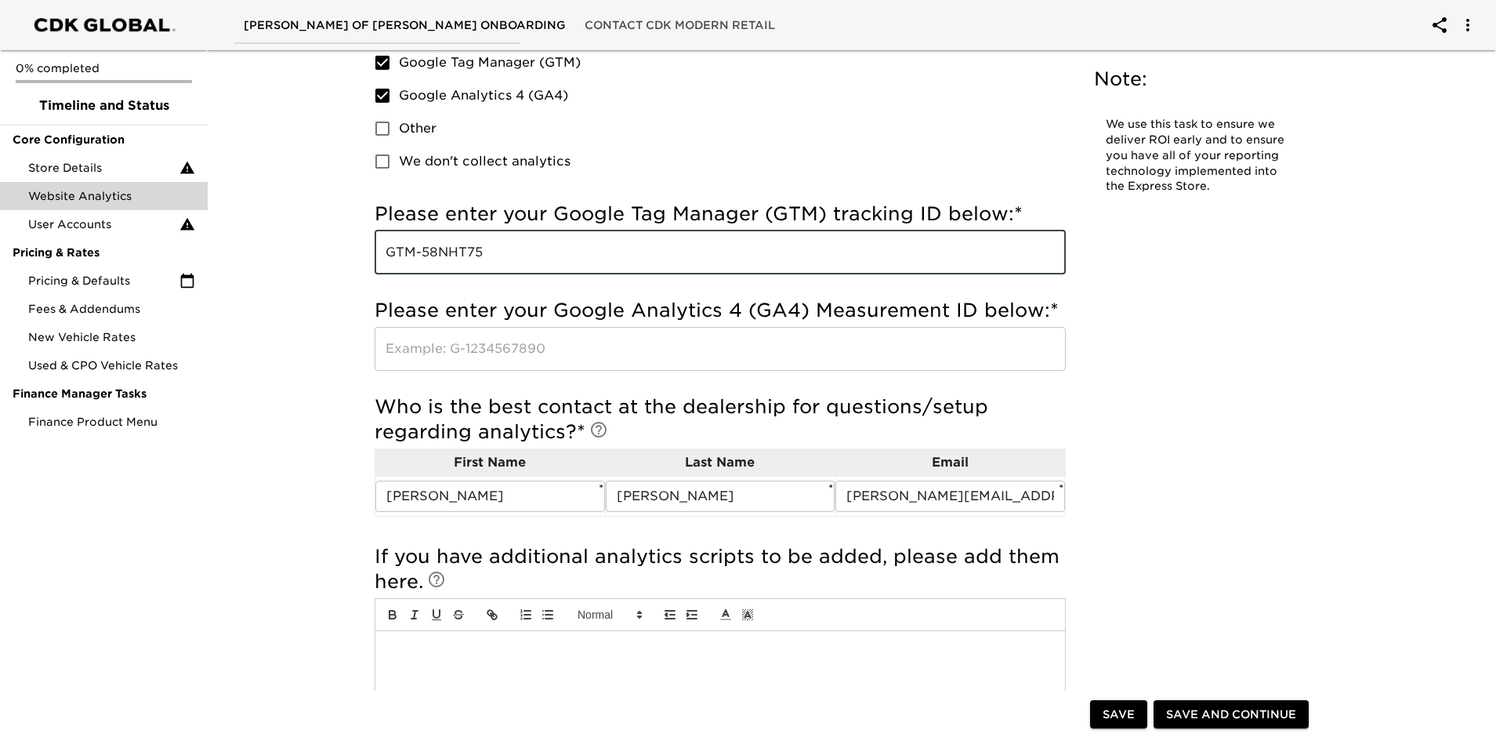
type input "GTM-58NHT75"
click at [752, 358] on input "text" at bounding box center [720, 349] width 691 height 44
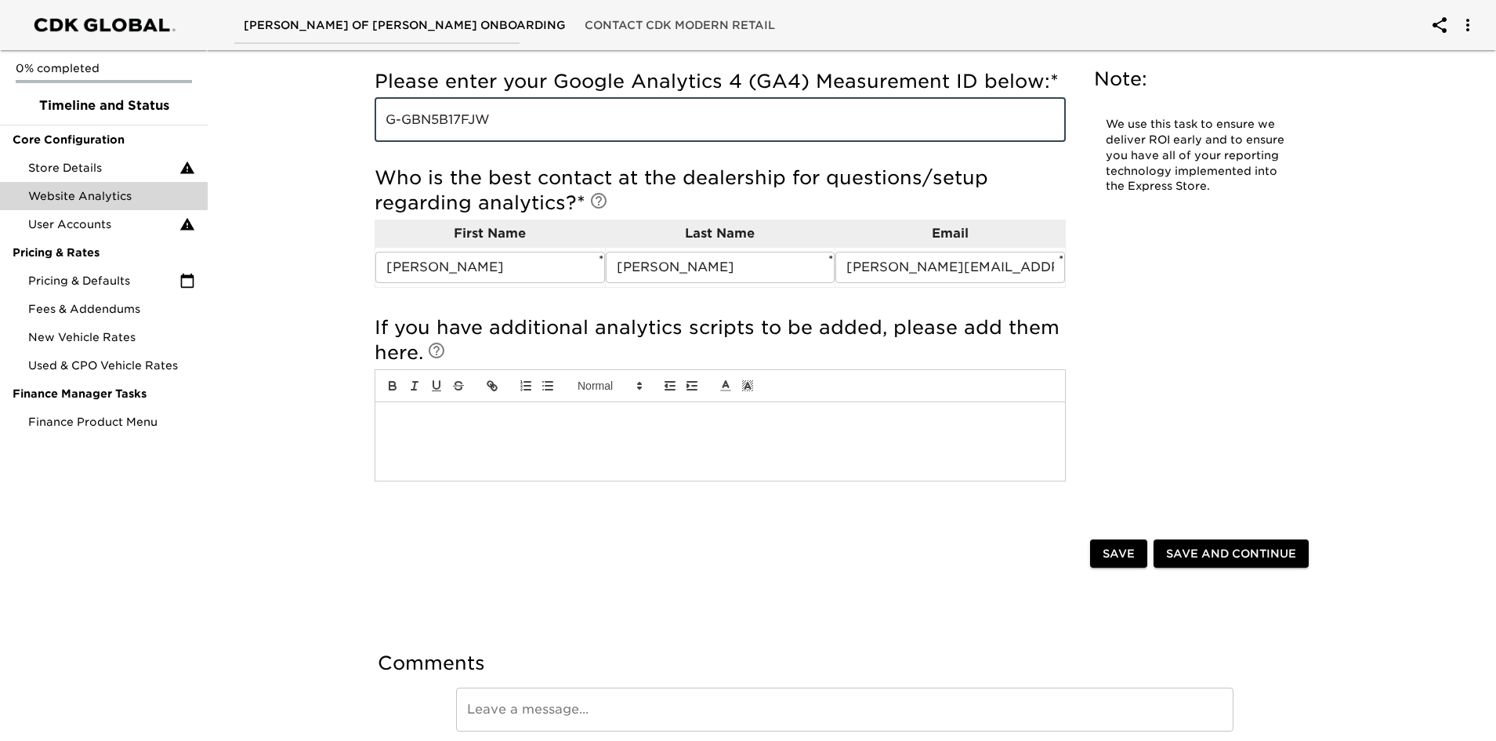
scroll to position [392, 0]
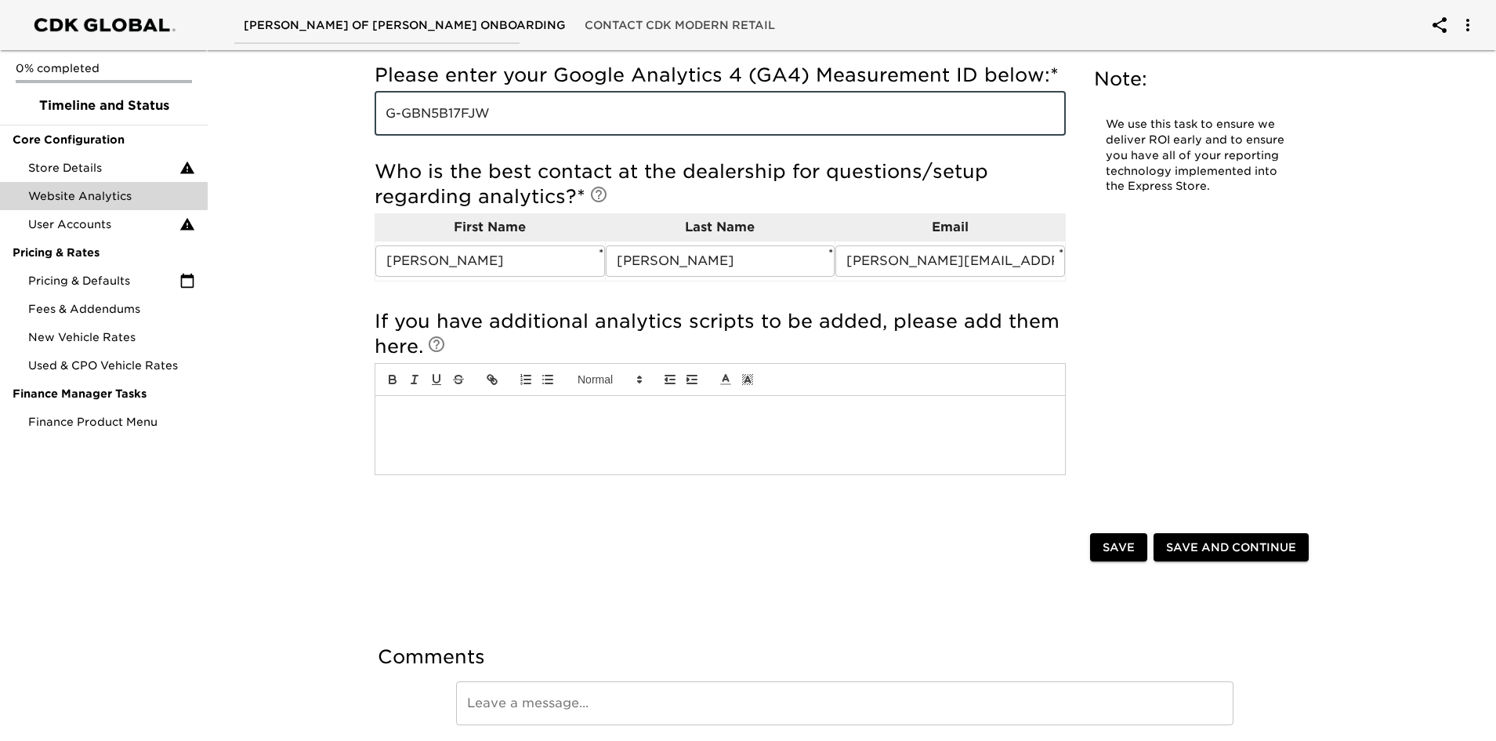
type input "G-GBN5B17FJW"
click at [856, 590] on div "Website Analytics Due [DATE] Note: We use this task to ensure we deliver ROI ea…" at bounding box center [844, 232] width 1003 height 1133
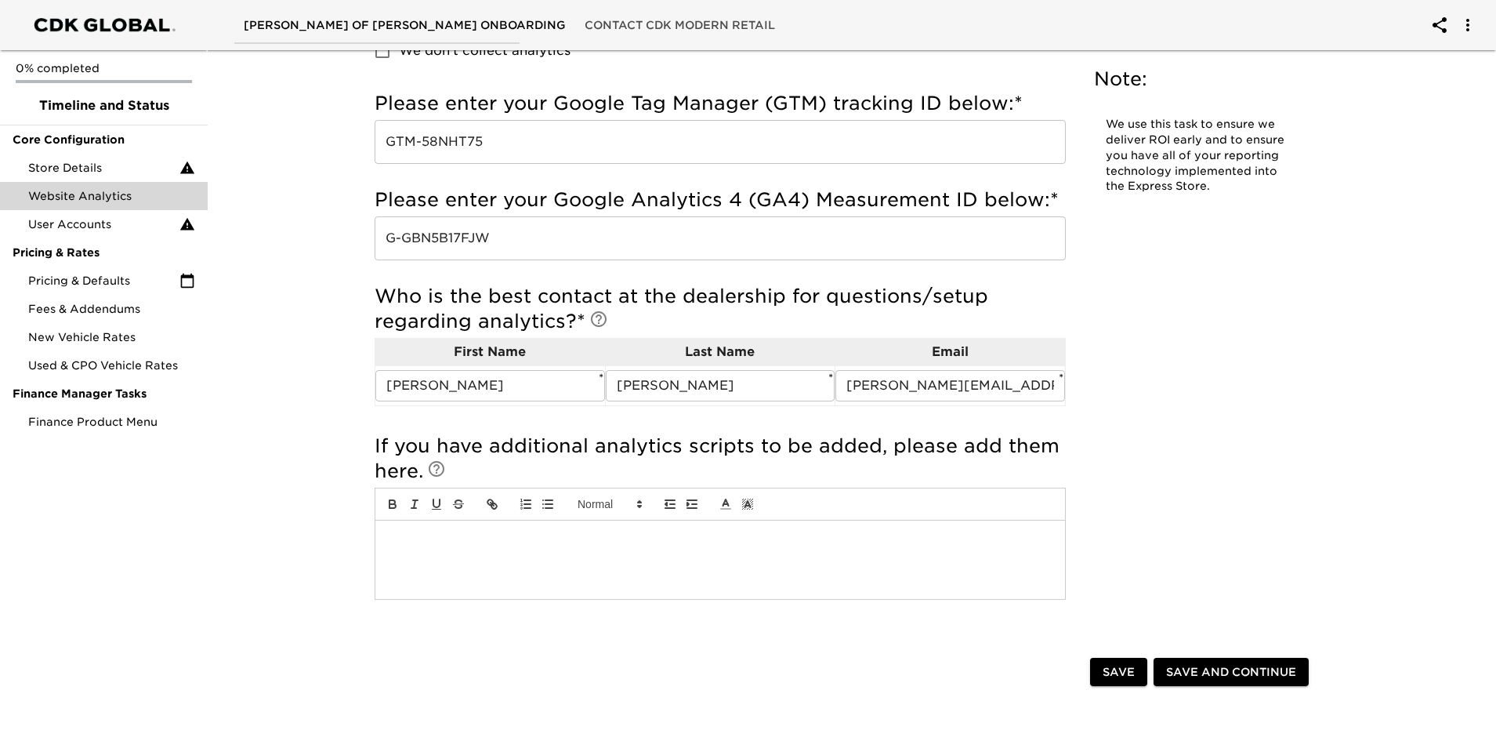
scroll to position [450, 0]
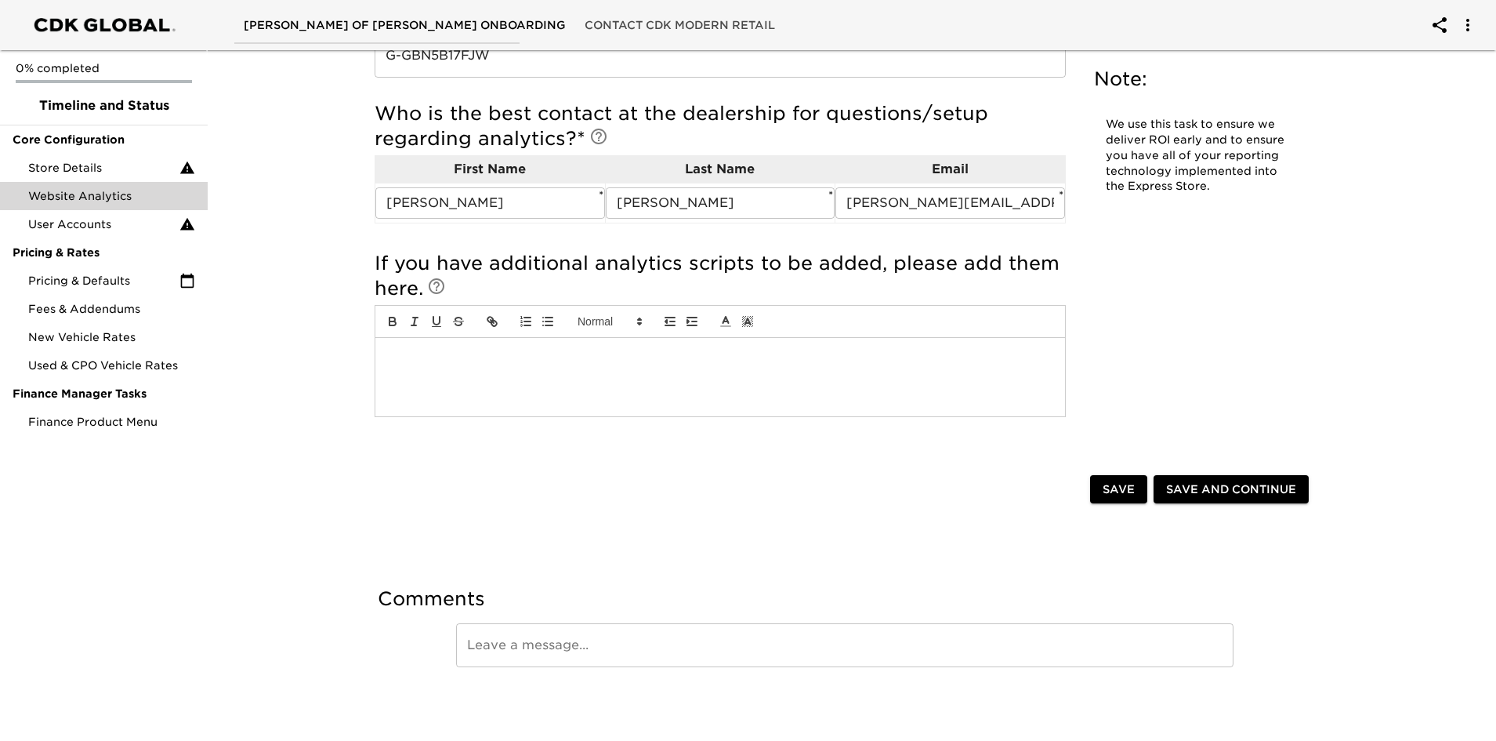
click at [774, 387] on div at bounding box center [720, 377] width 690 height 78
click at [900, 375] on div at bounding box center [720, 377] width 690 height 78
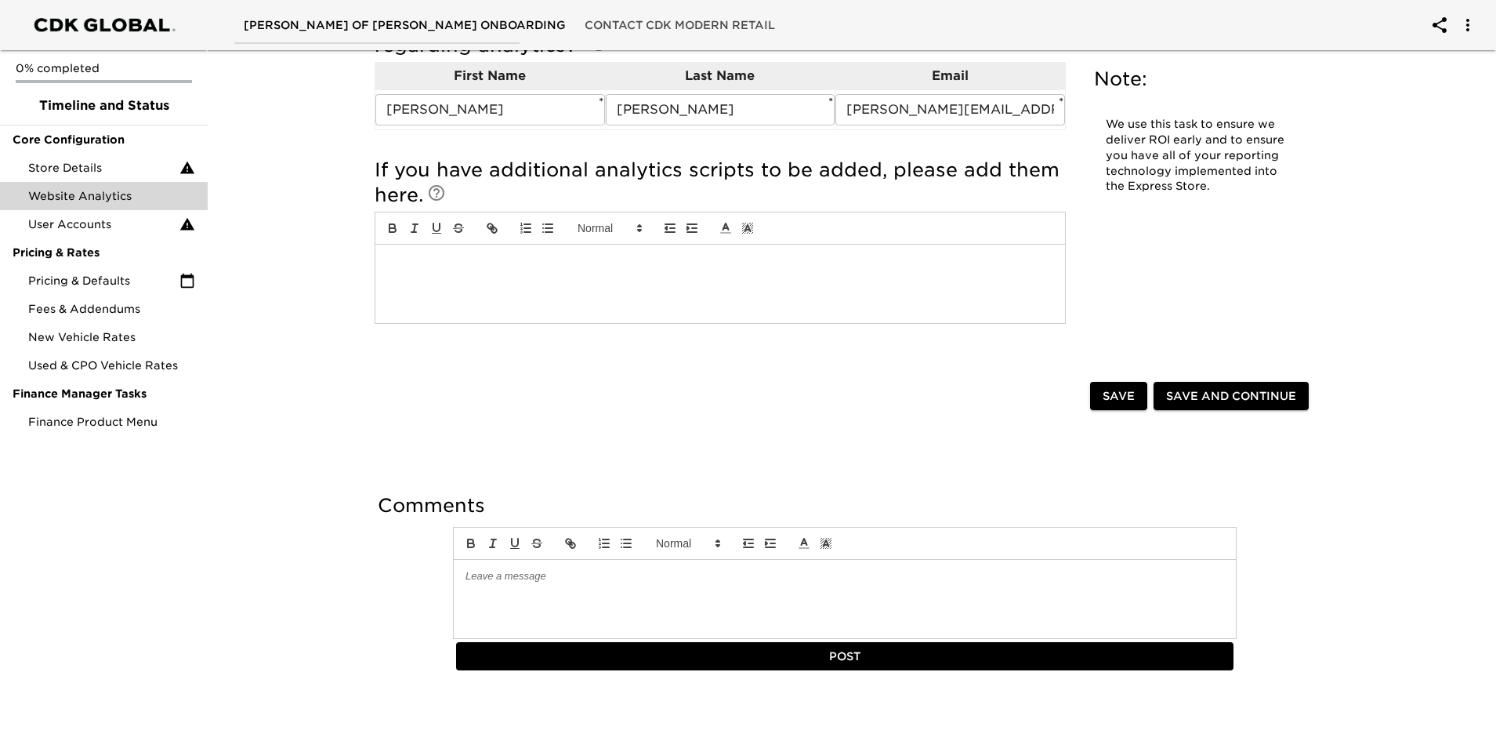
scroll to position [546, 0]
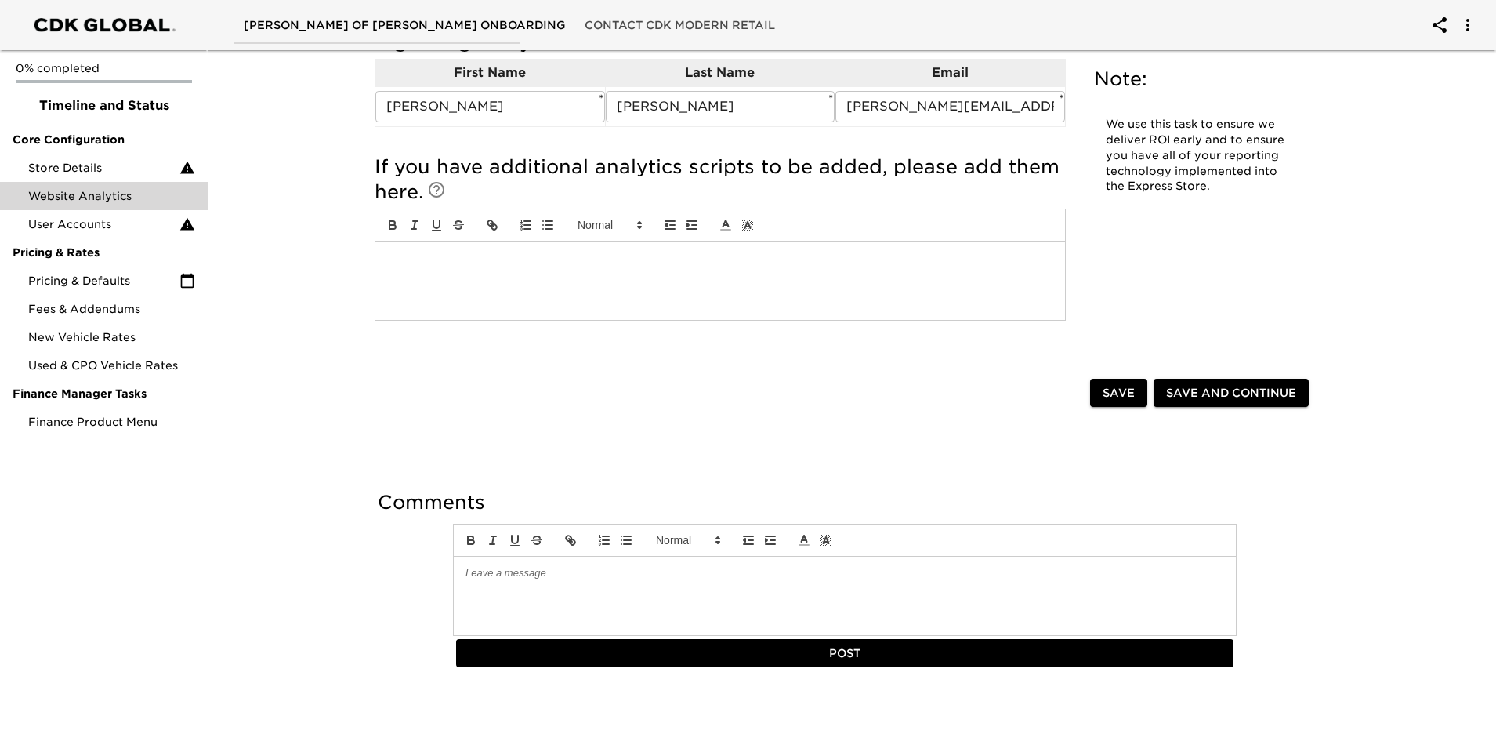
click at [453, 263] on p at bounding box center [720, 258] width 666 height 14
click at [1126, 392] on span "Save" at bounding box center [1119, 393] width 32 height 20
click at [112, 221] on span "User Accounts" at bounding box center [103, 224] width 151 height 16
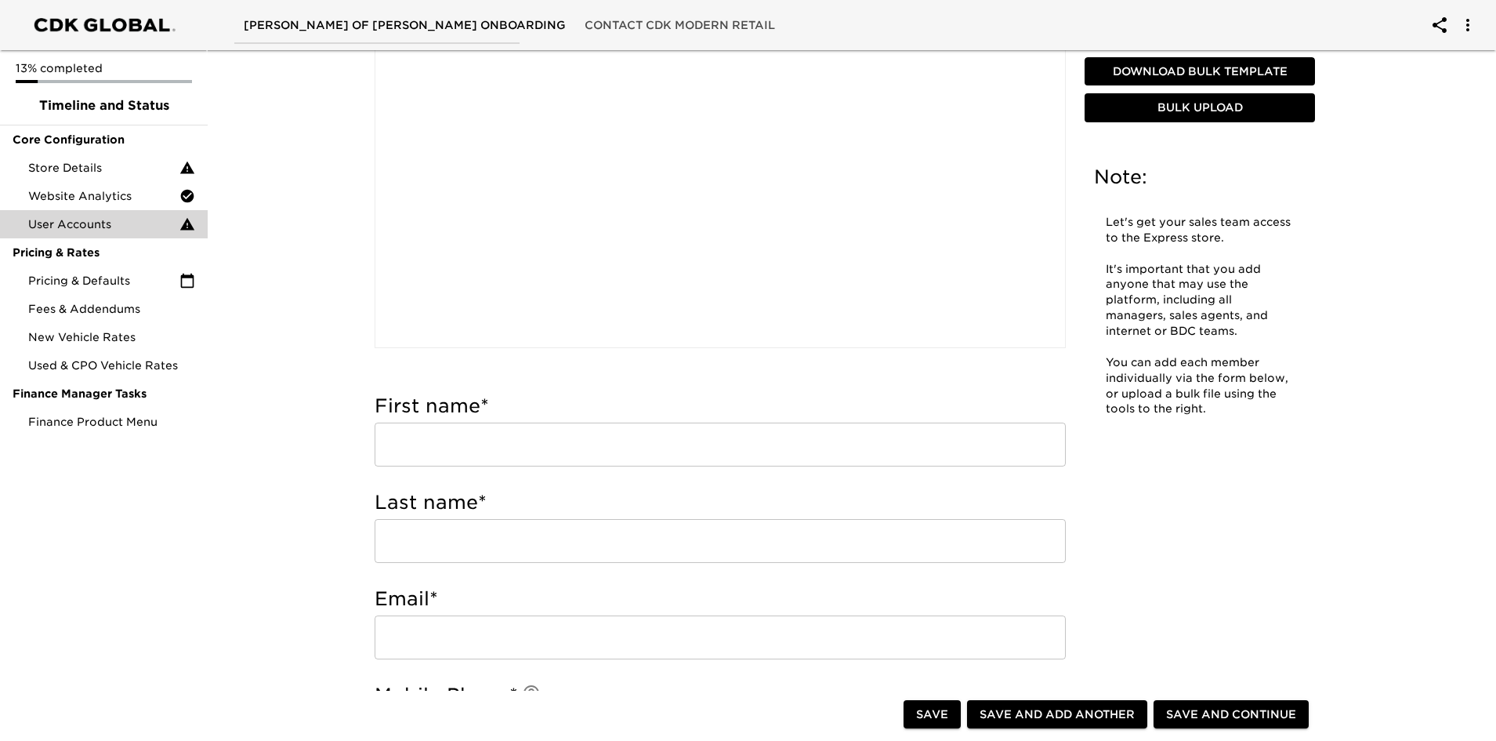
scroll to position [314, 0]
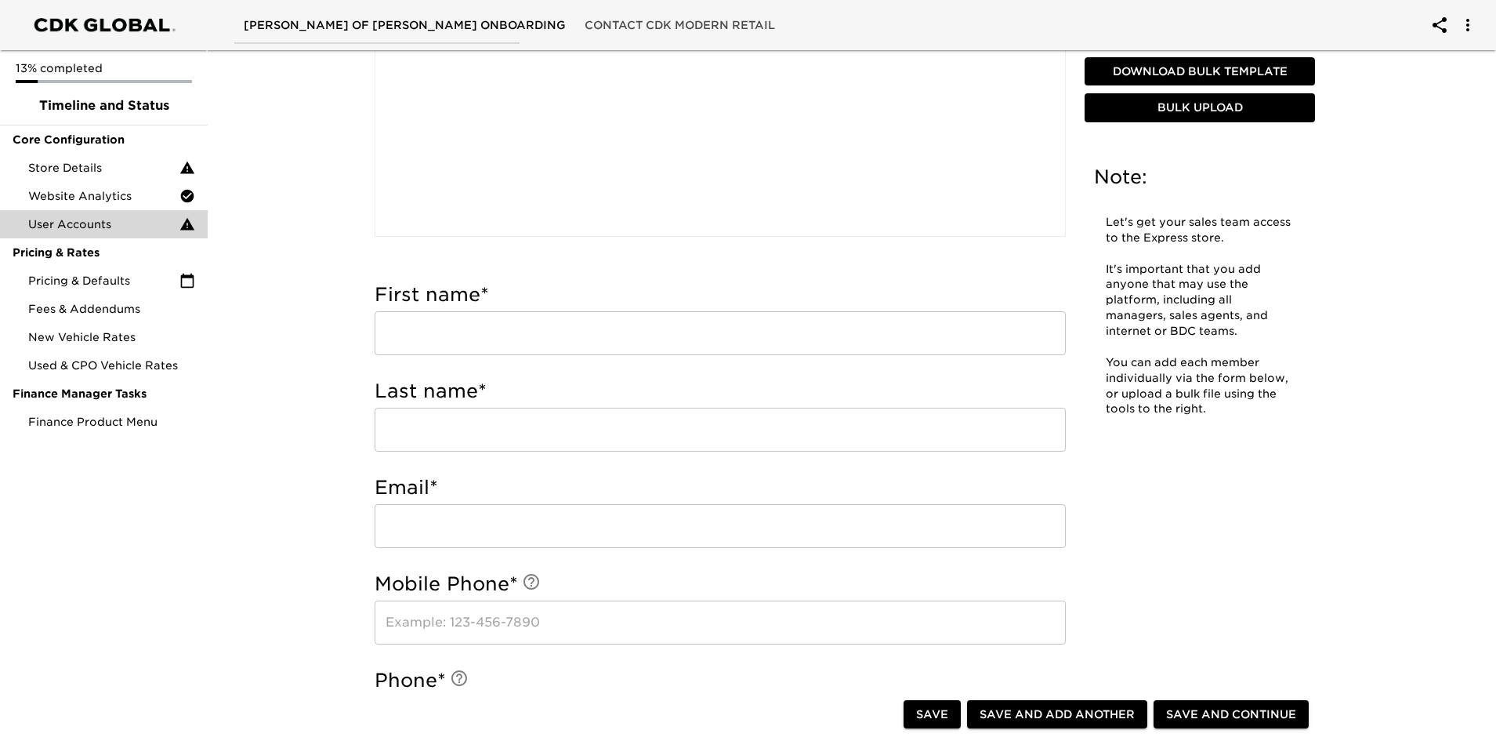
click at [509, 344] on input "text" at bounding box center [720, 333] width 691 height 44
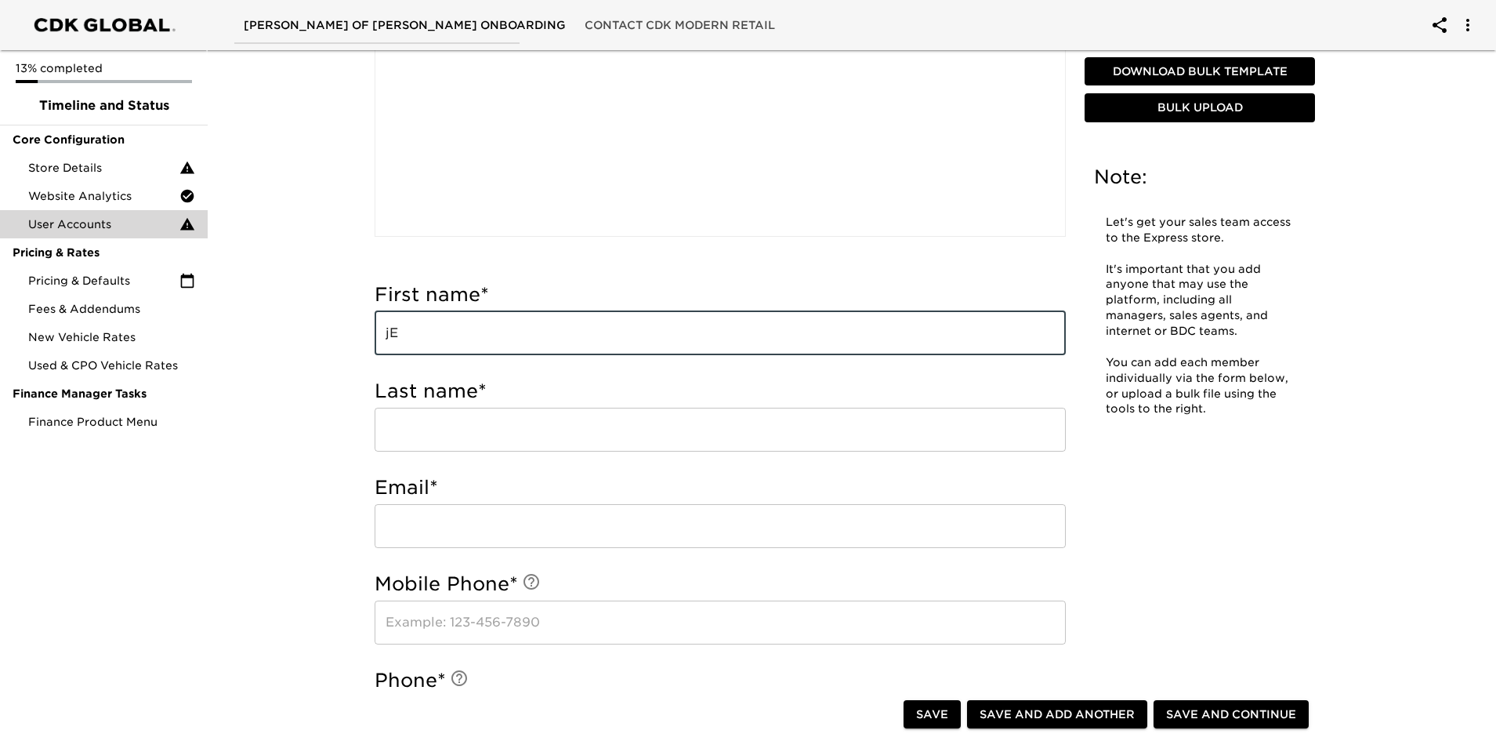
type input "j"
type input "[PERSON_NAME]"
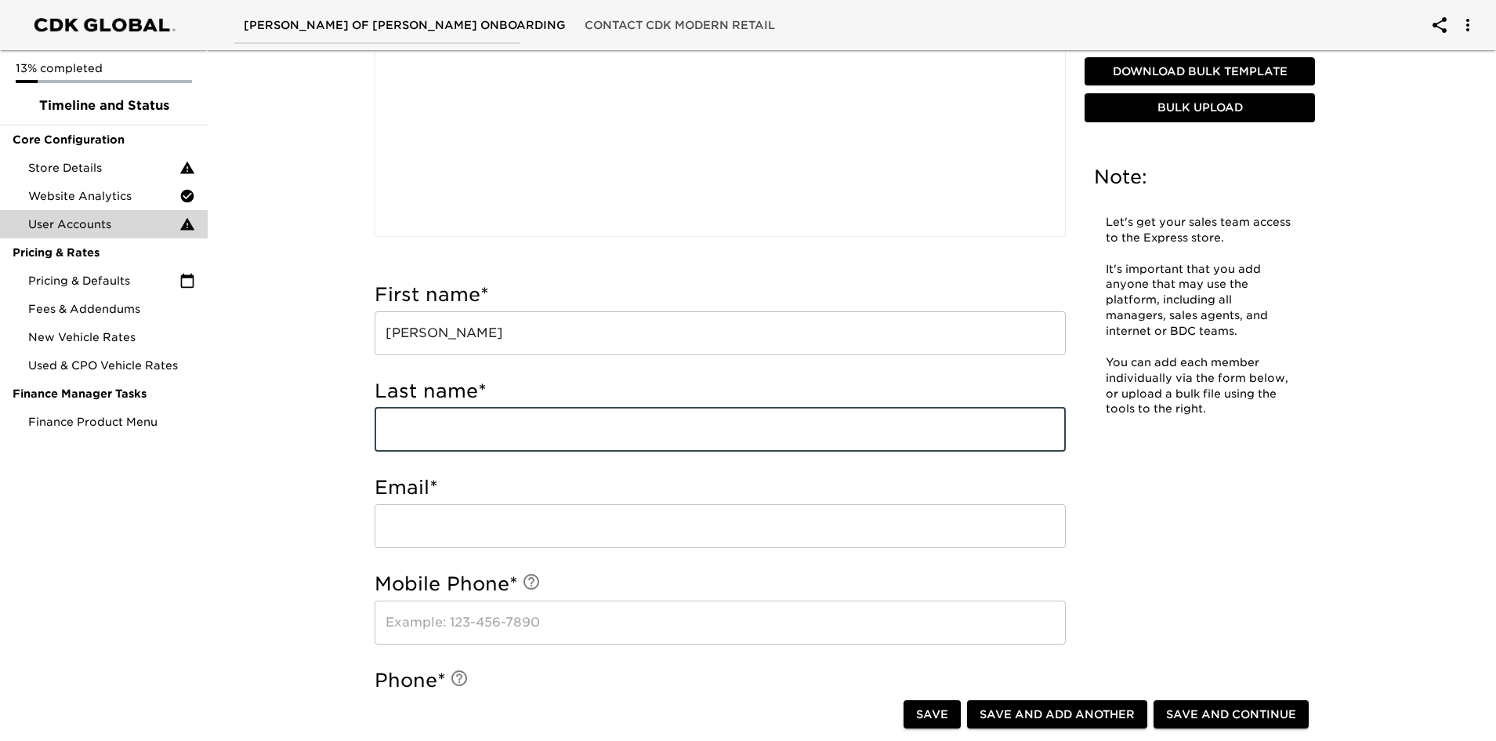
type input "C"
type input "[PERSON_NAME]"
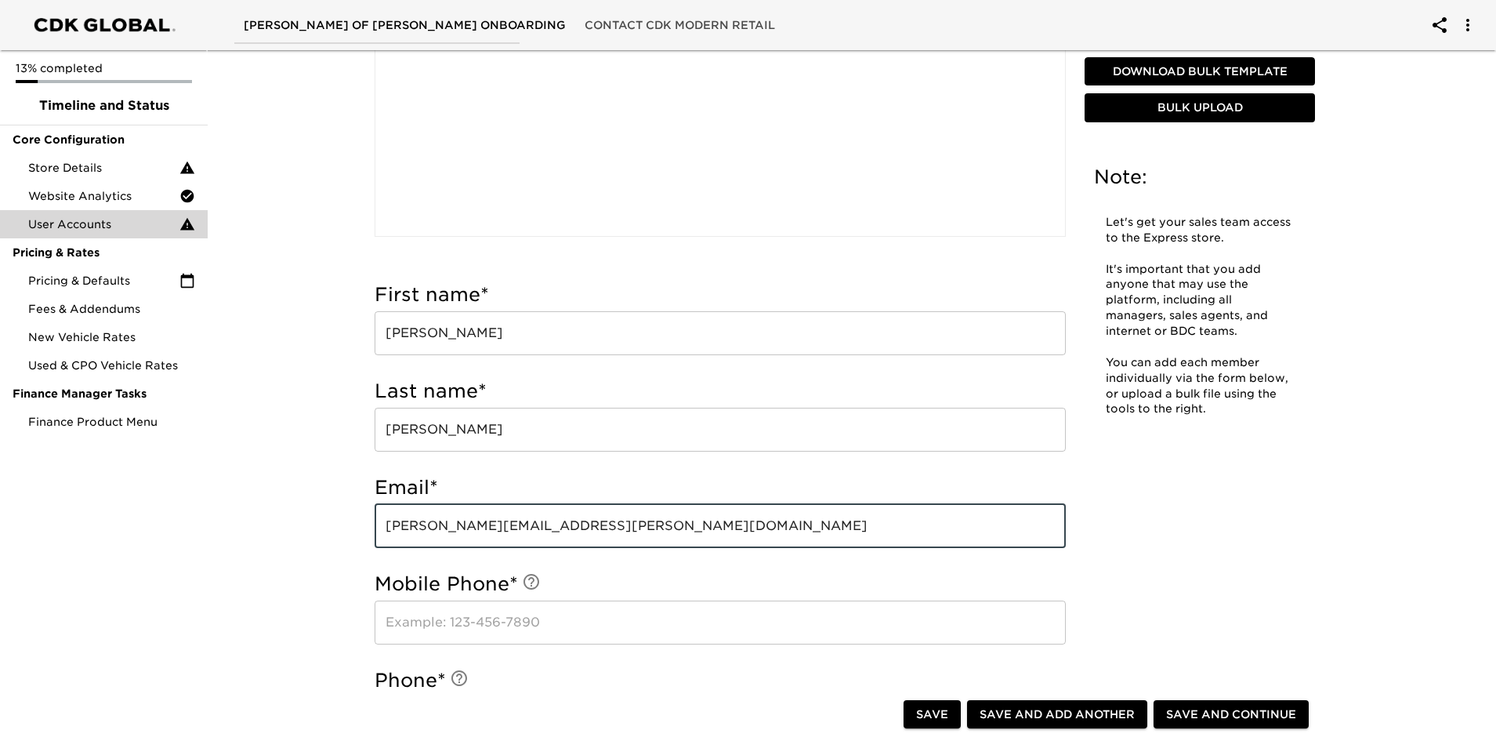
type input "[PERSON_NAME][EMAIL_ADDRESS][PERSON_NAME][DOMAIN_NAME]"
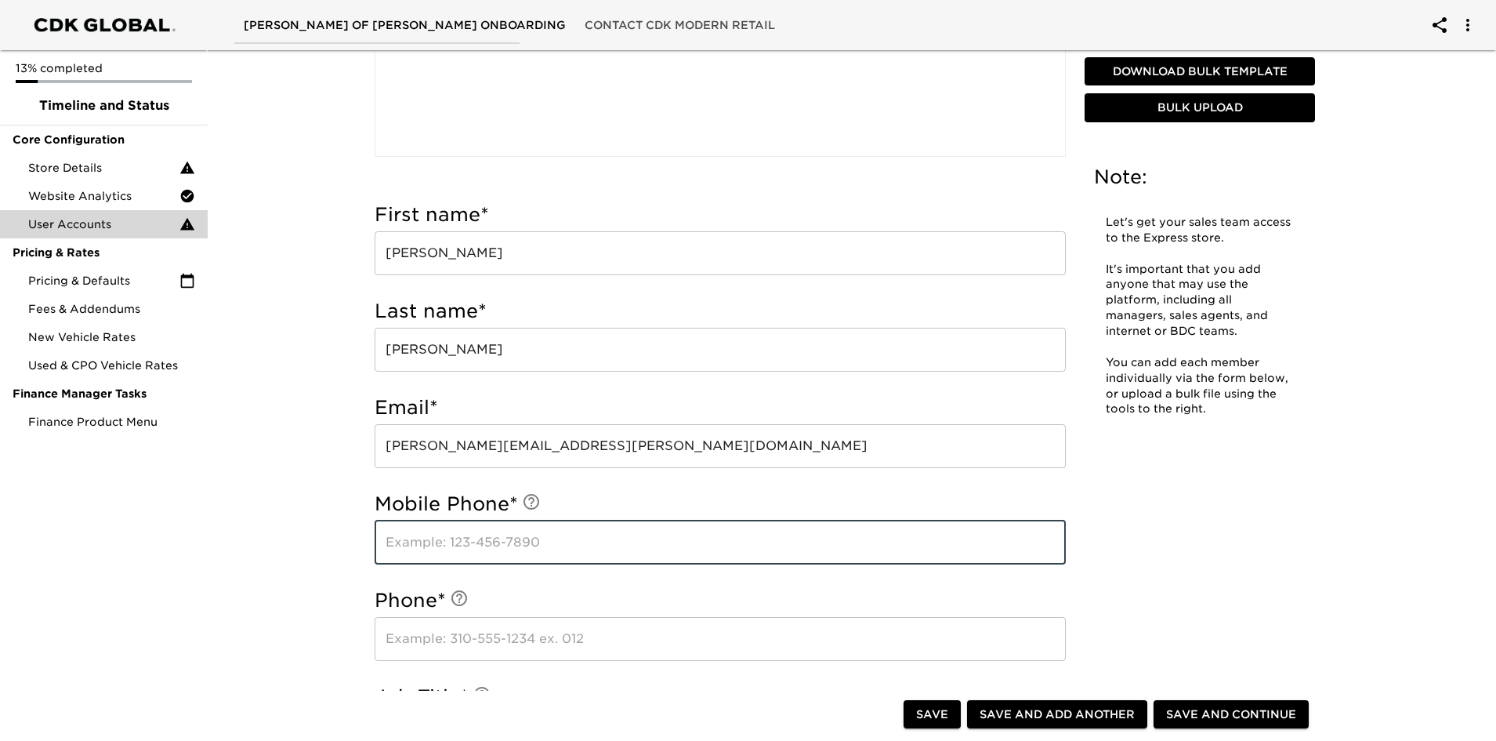
scroll to position [470, 0]
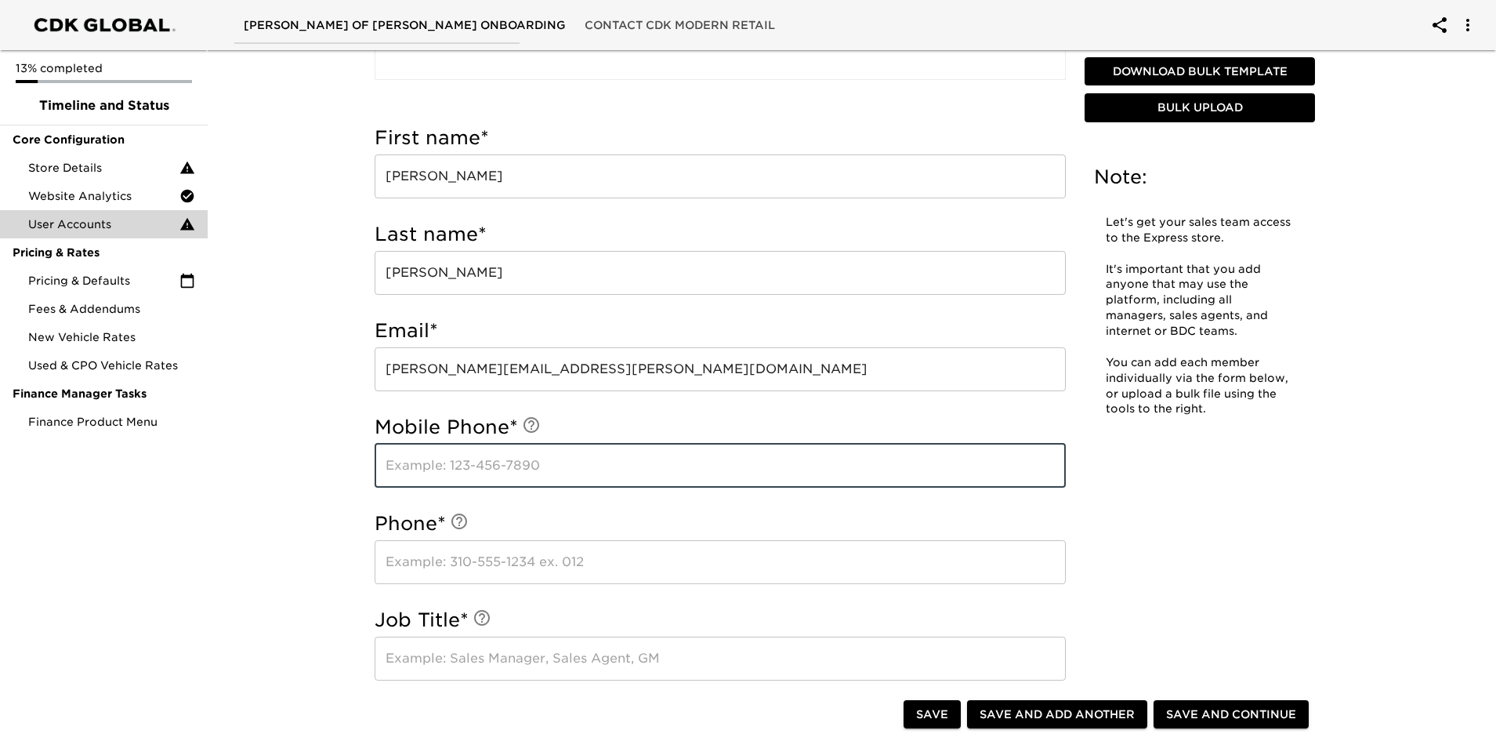
click at [520, 664] on input "text" at bounding box center [720, 658] width 691 height 44
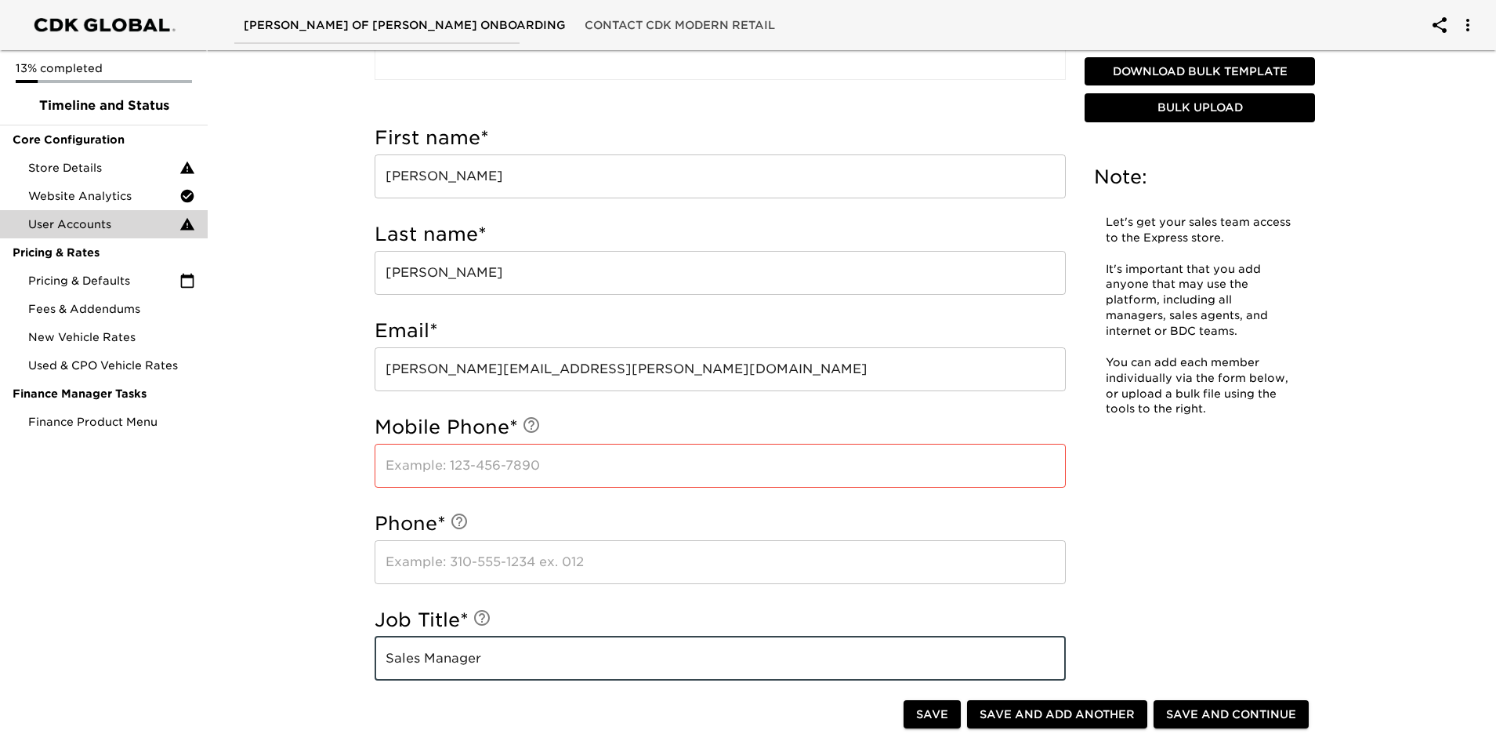
type input "Sales Manager"
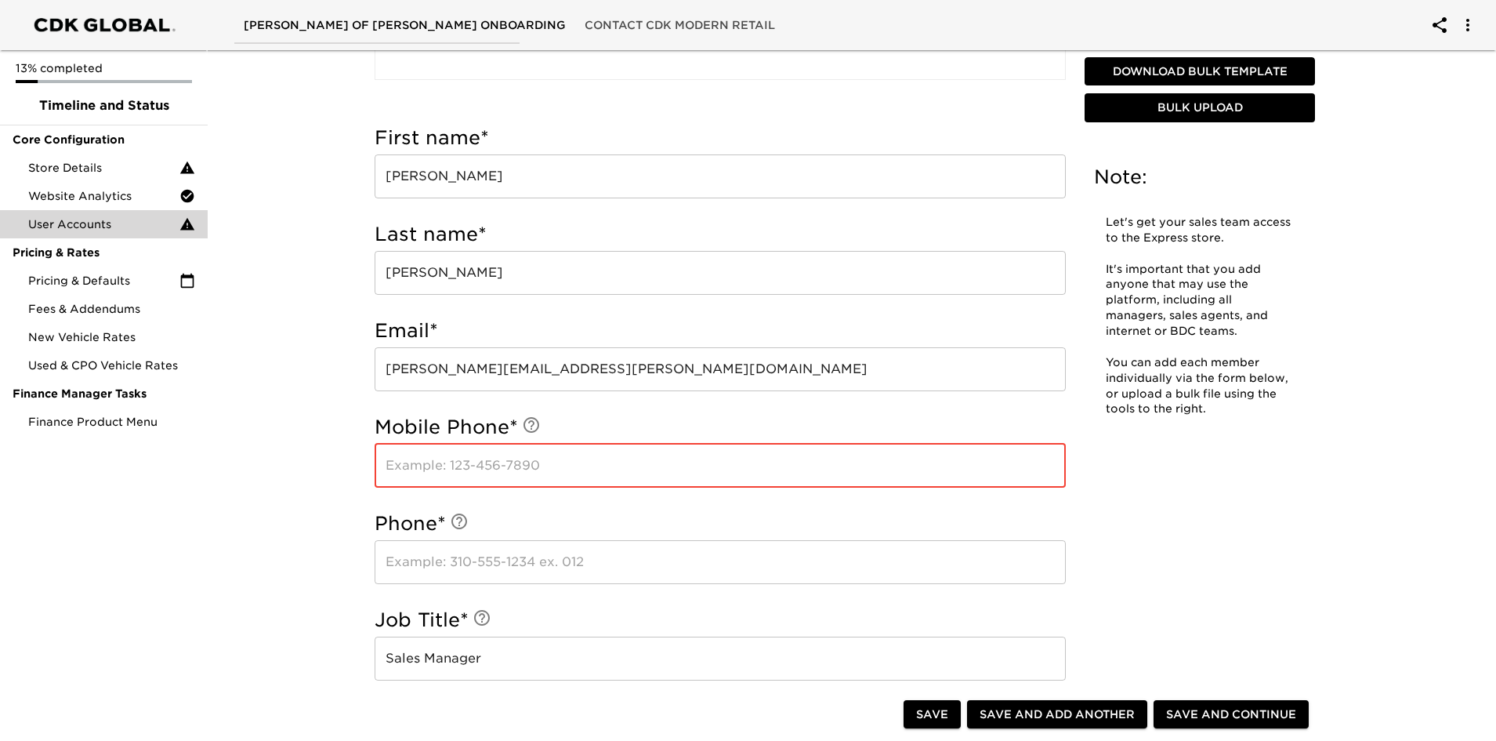
click at [551, 479] on input "text" at bounding box center [720, 466] width 691 height 44
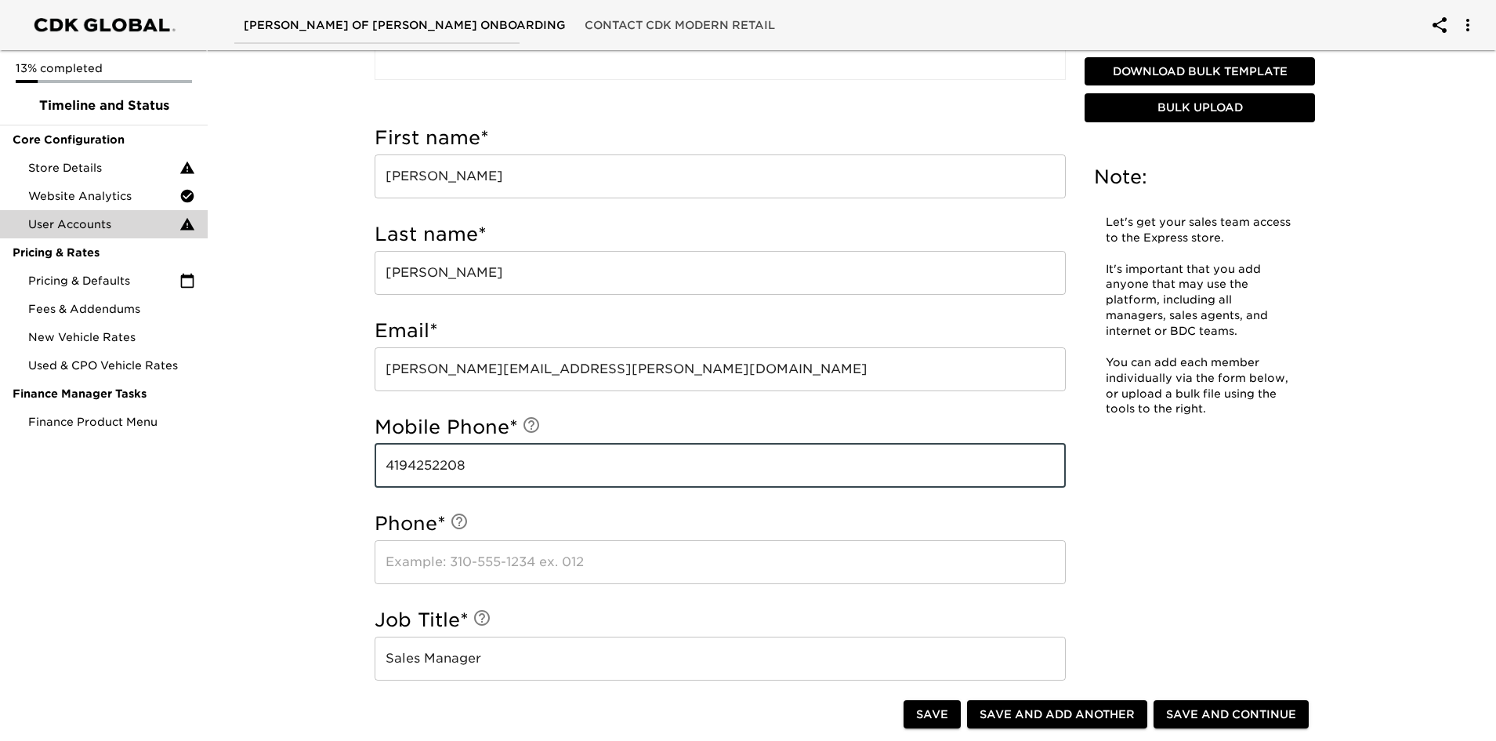
type input "4194252208"
drag, startPoint x: 537, startPoint y: 470, endPoint x: 381, endPoint y: 498, distance: 158.4
click at [381, 498] on div "Mobile Phone * [PHONE_NUMBER] ​" at bounding box center [720, 455] width 691 height 96
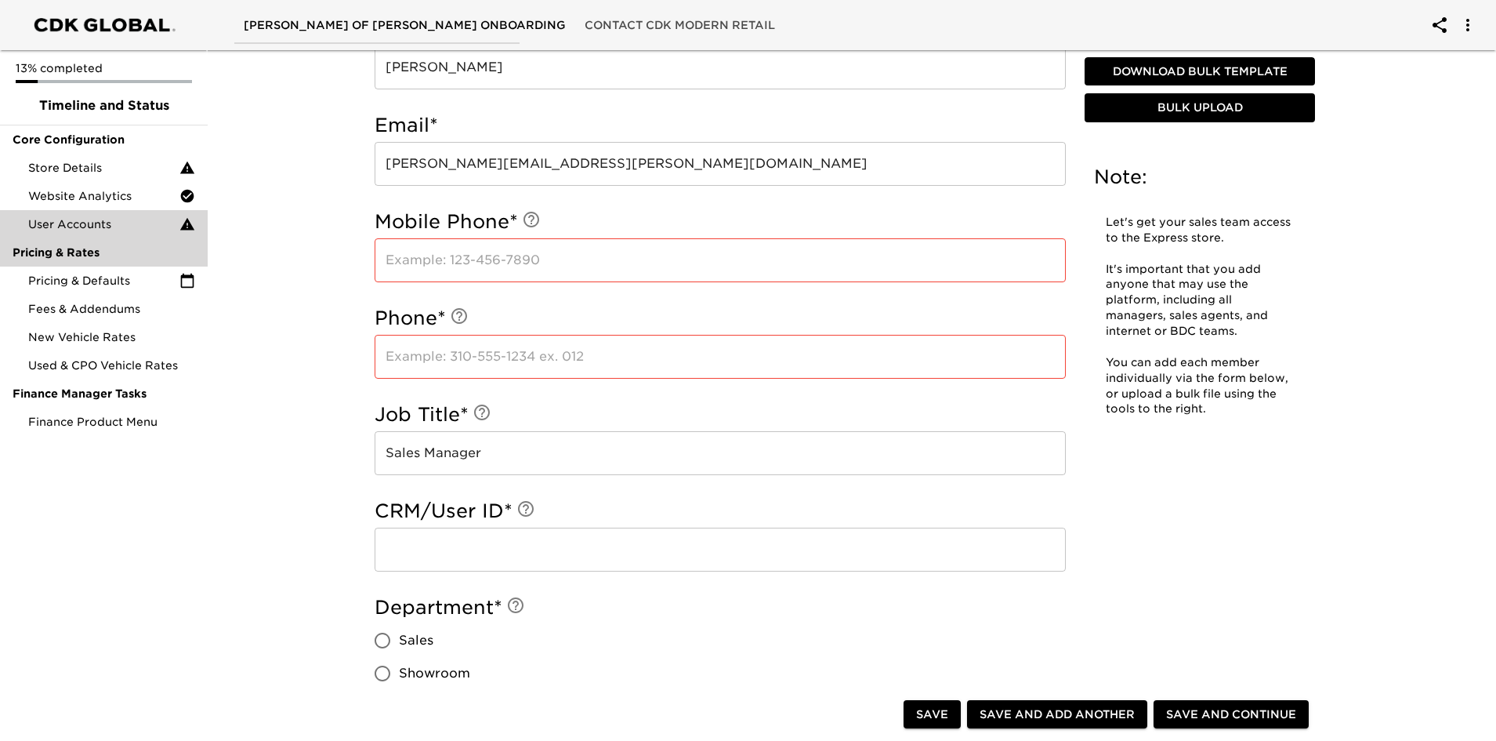
scroll to position [549, 0]
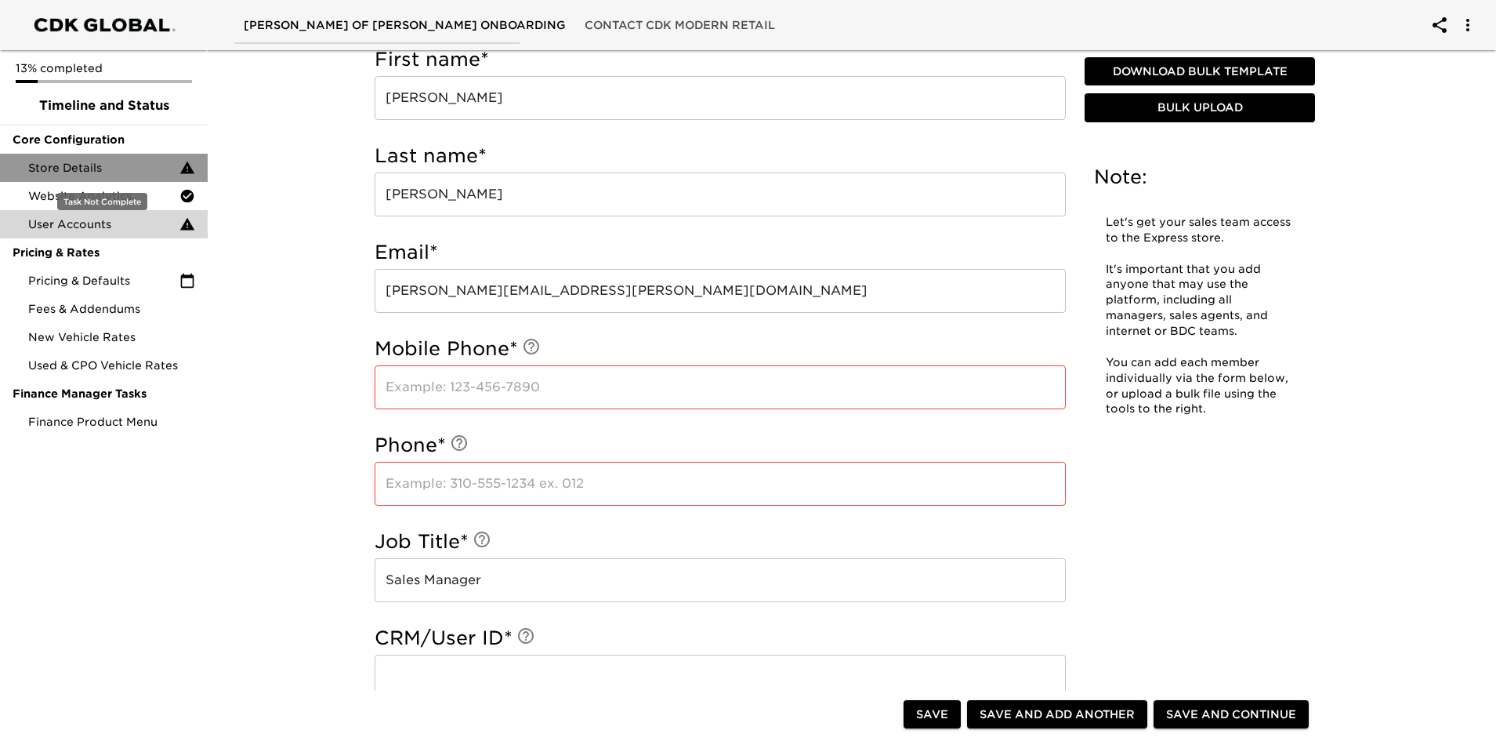
click at [85, 165] on span "Store Details" at bounding box center [103, 168] width 151 height 16
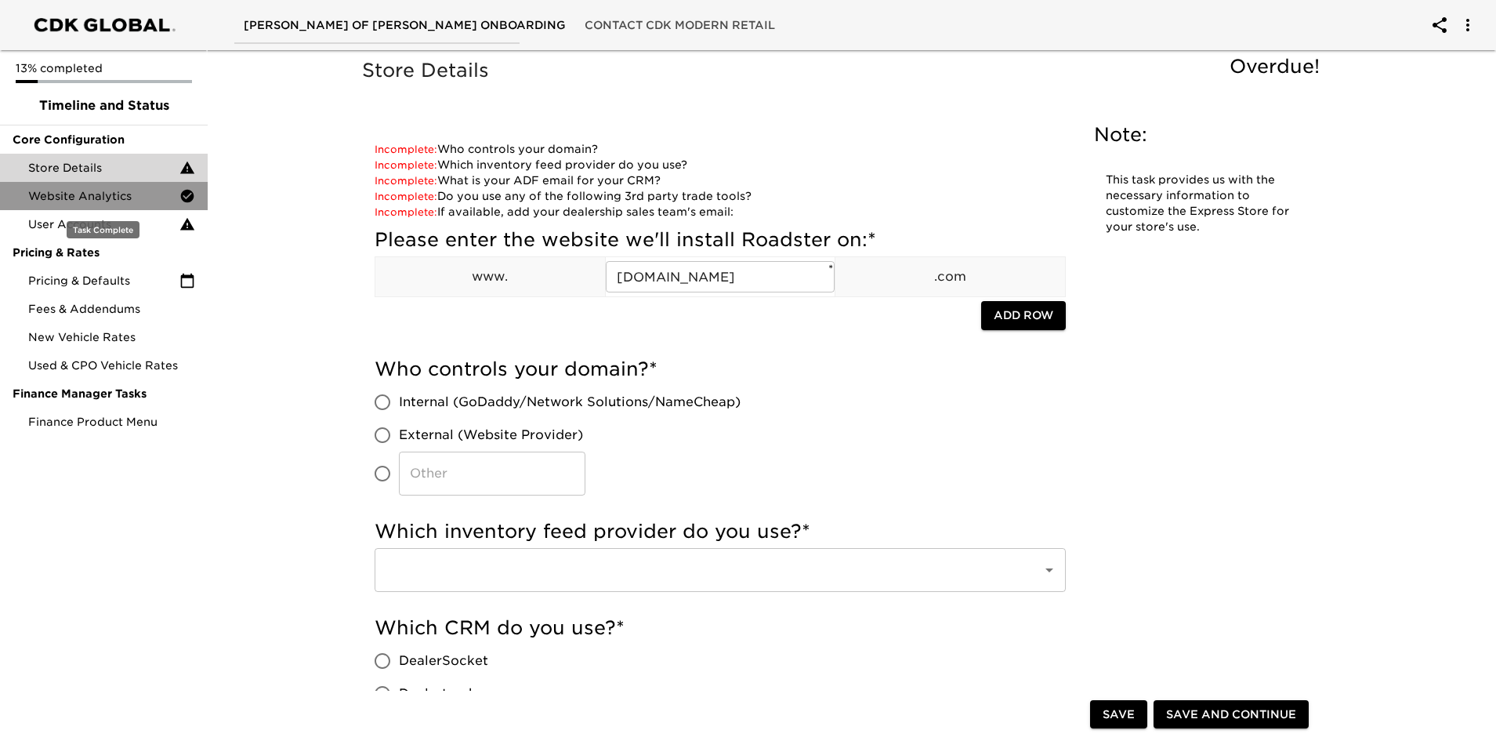
click at [67, 209] on div "Website Analytics" at bounding box center [104, 196] width 208 height 28
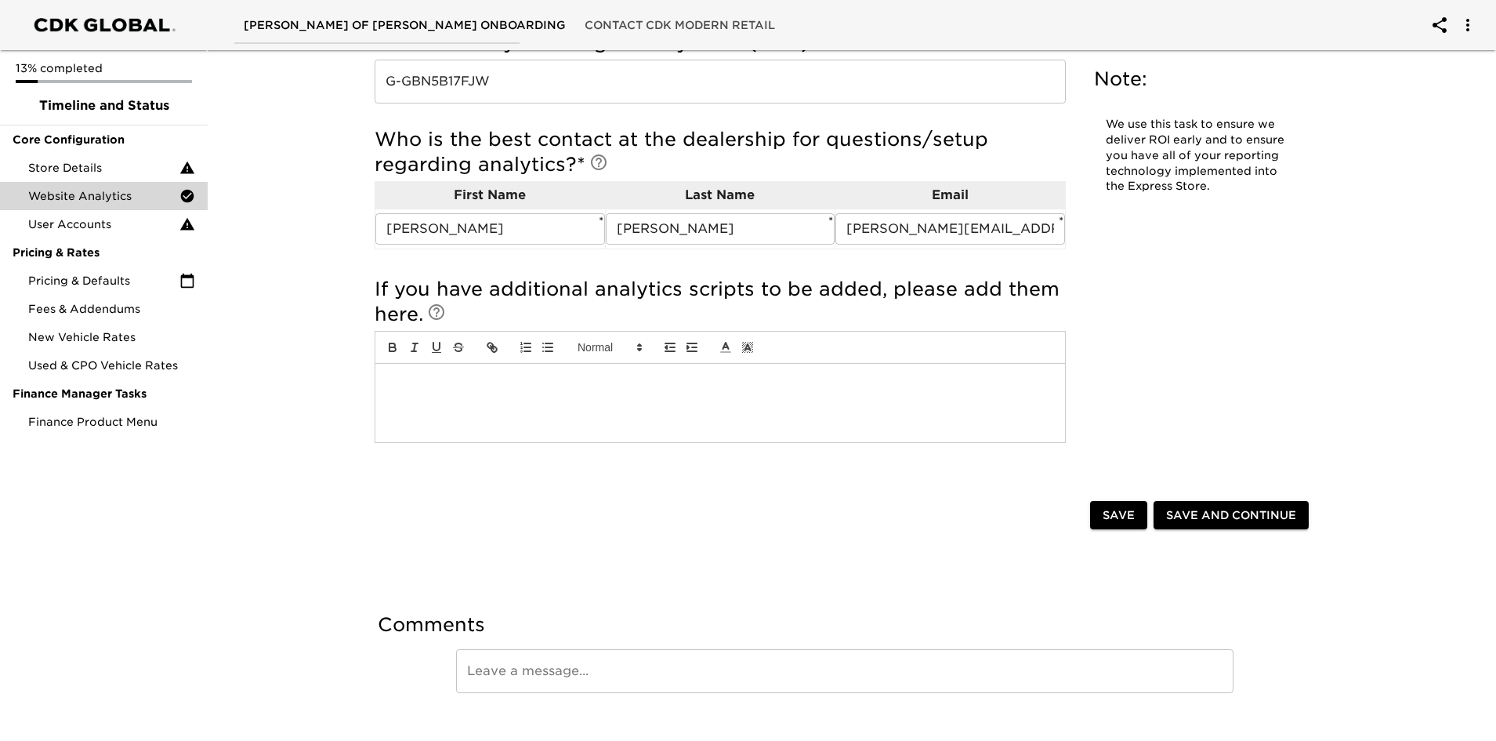
scroll to position [450, 0]
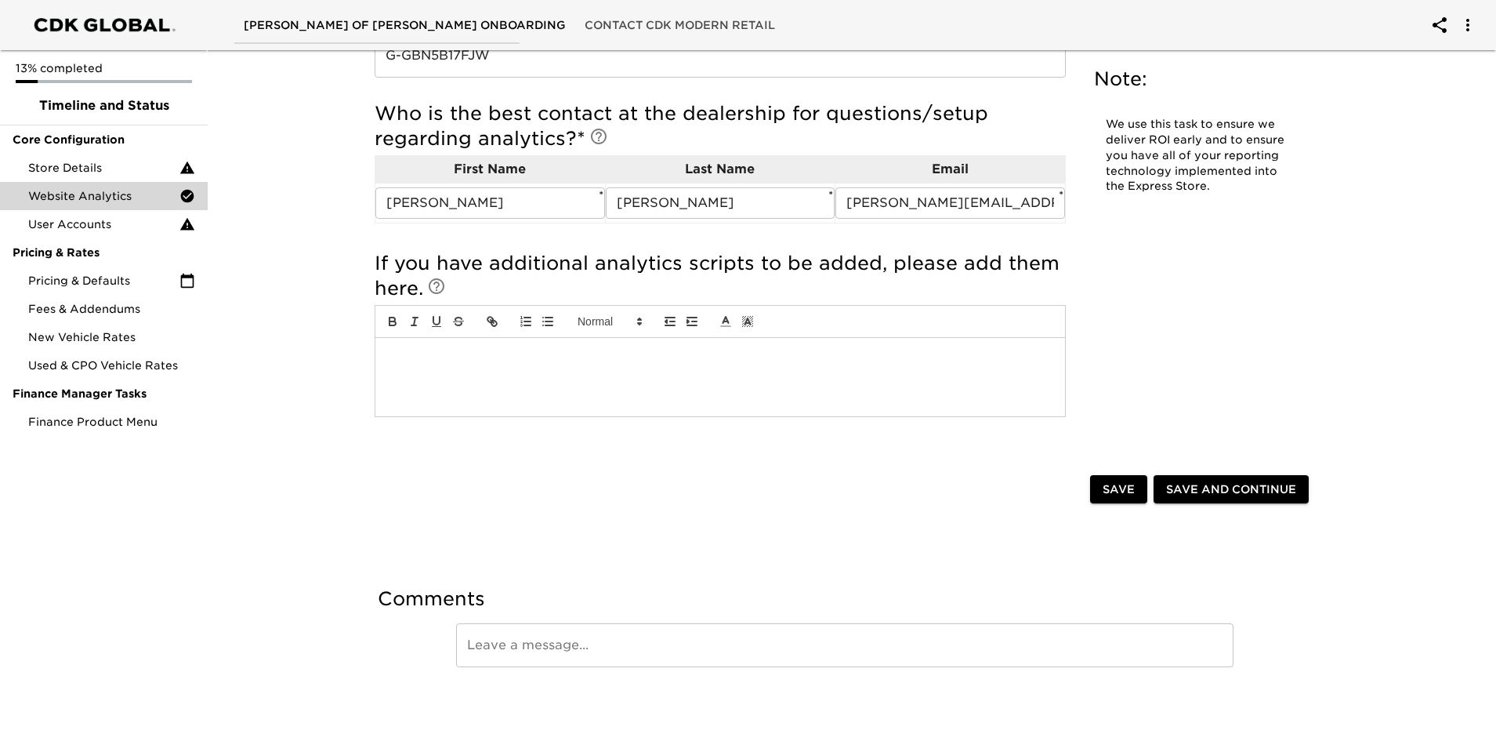
click at [498, 370] on div at bounding box center [720, 377] width 690 height 78
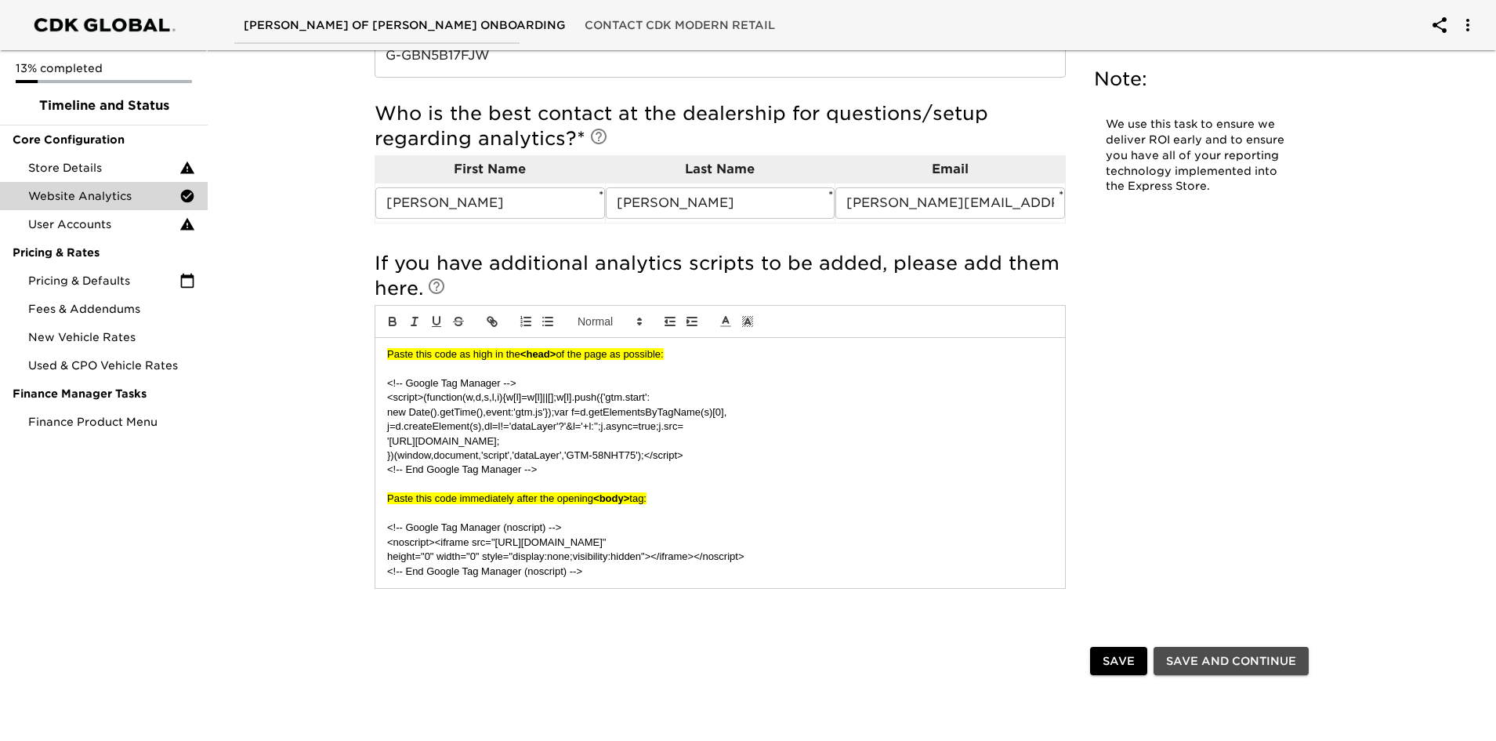
click at [1195, 658] on span "Save and Continue" at bounding box center [1231, 661] width 130 height 20
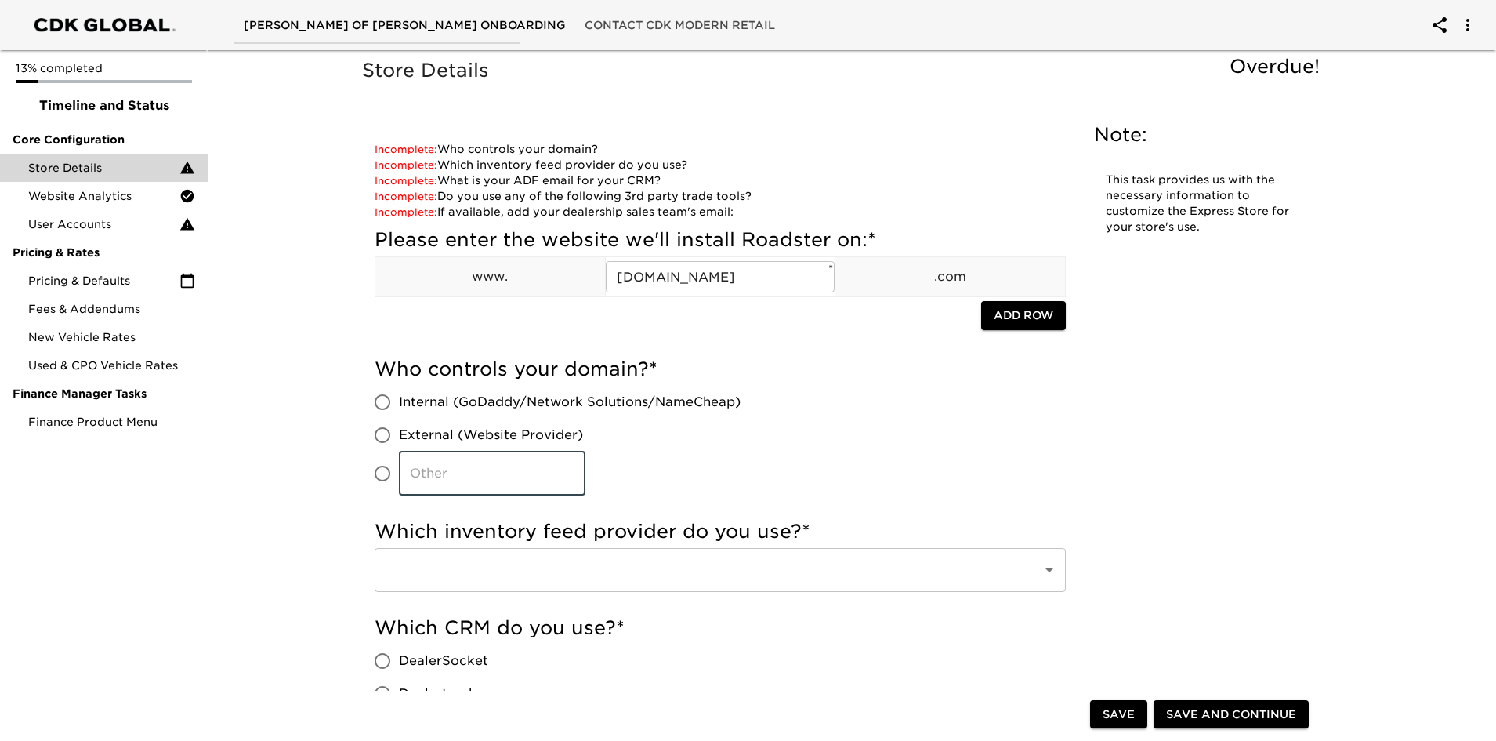
click at [487, 470] on input "​" at bounding box center [492, 473] width 187 height 44
type input "[DOMAIN_NAME]"
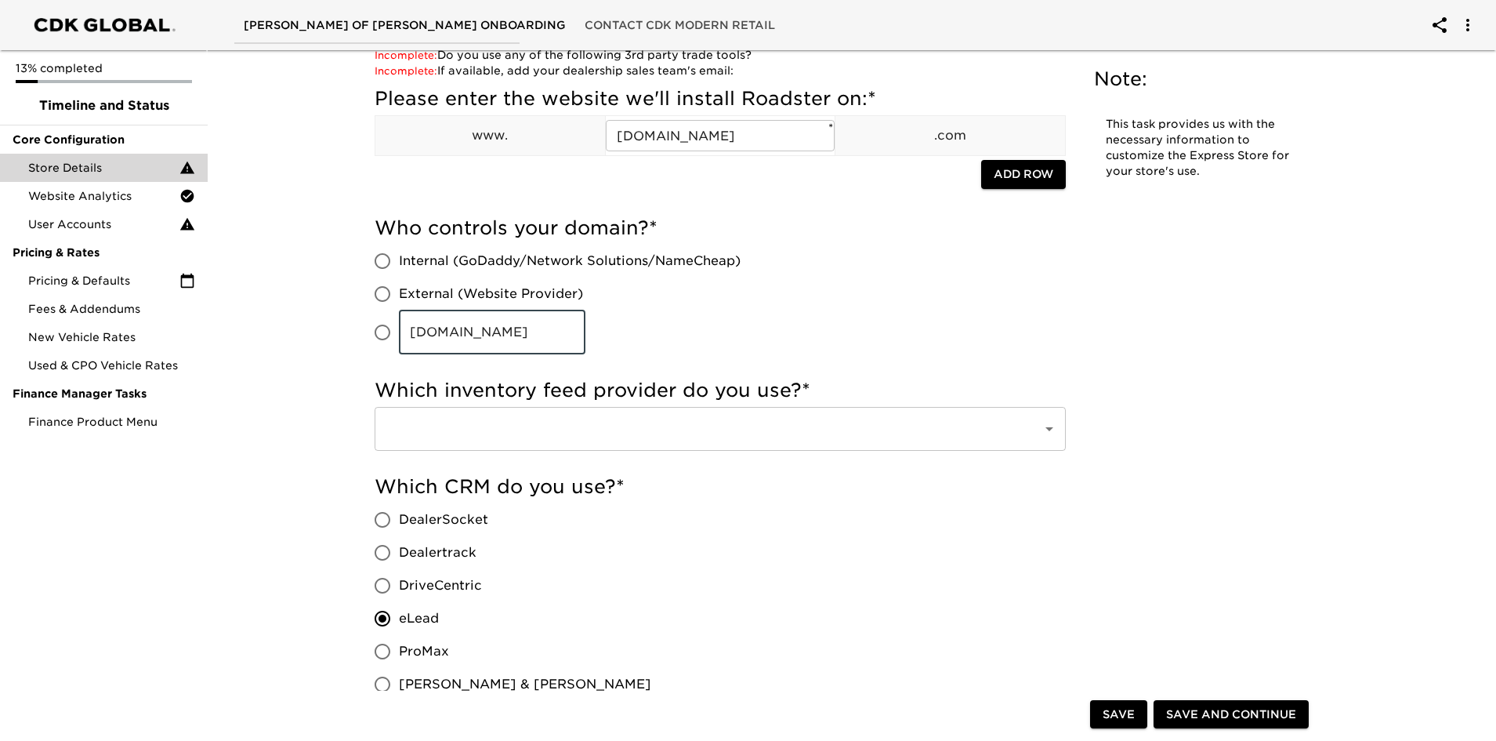
scroll to position [157, 0]
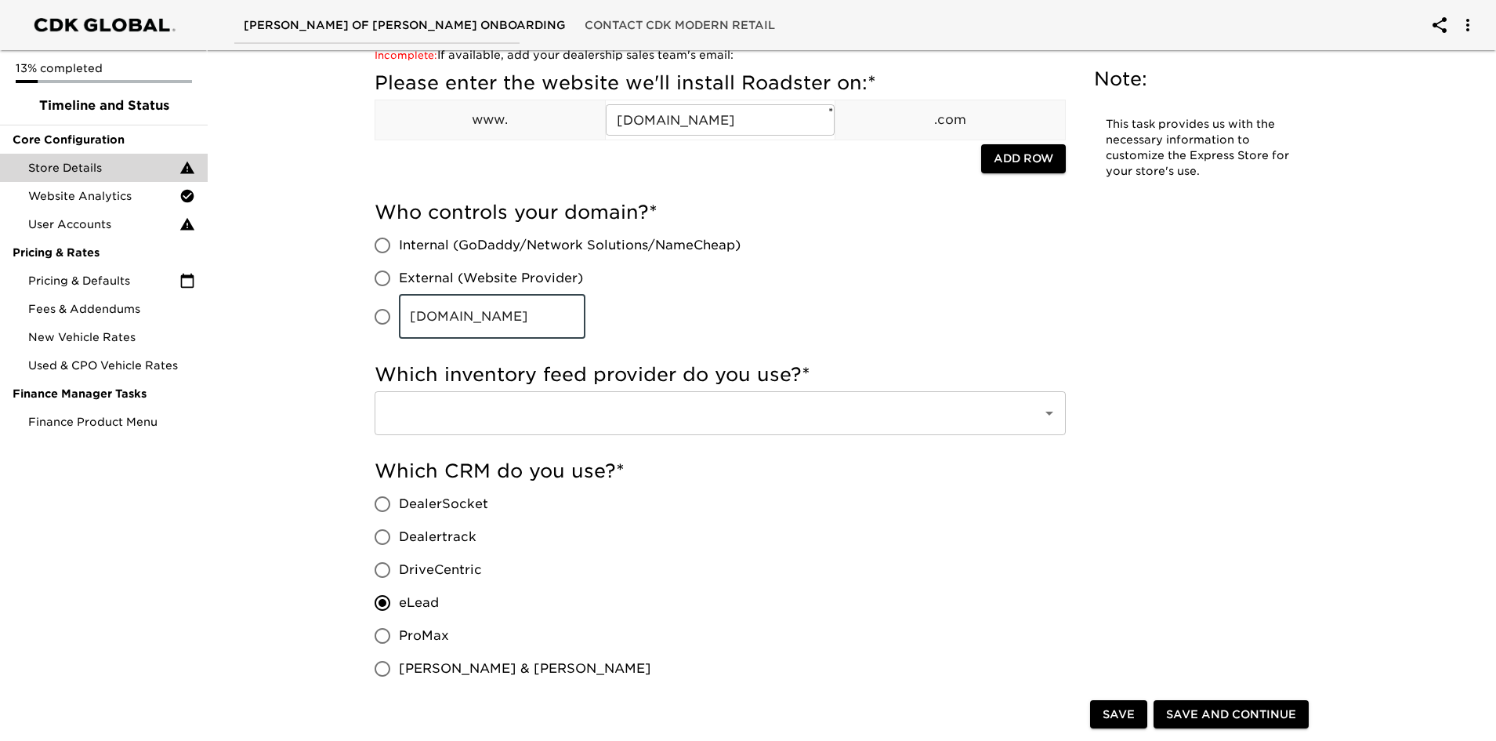
click at [836, 413] on input "text" at bounding box center [698, 413] width 633 height 30
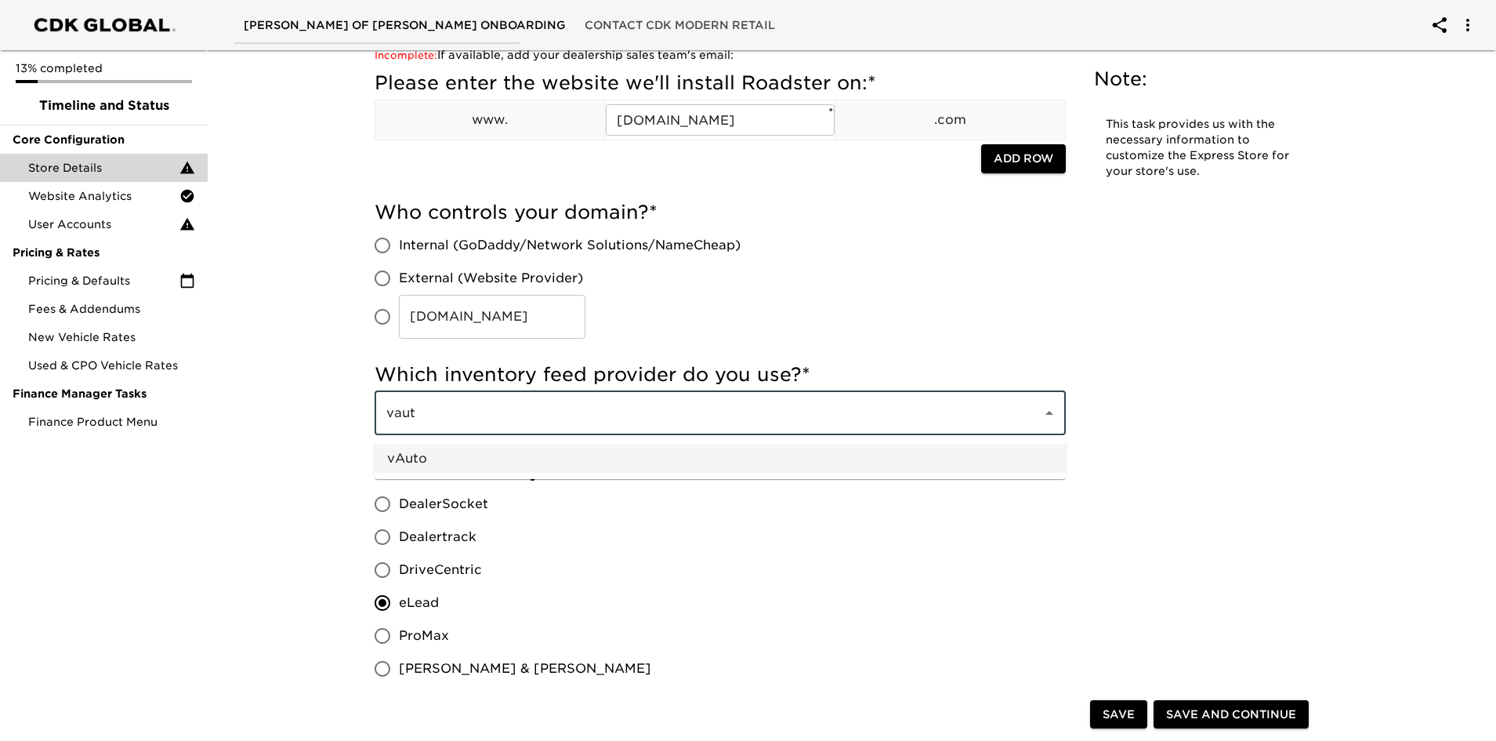
click at [599, 451] on li "vAuto" at bounding box center [720, 458] width 691 height 28
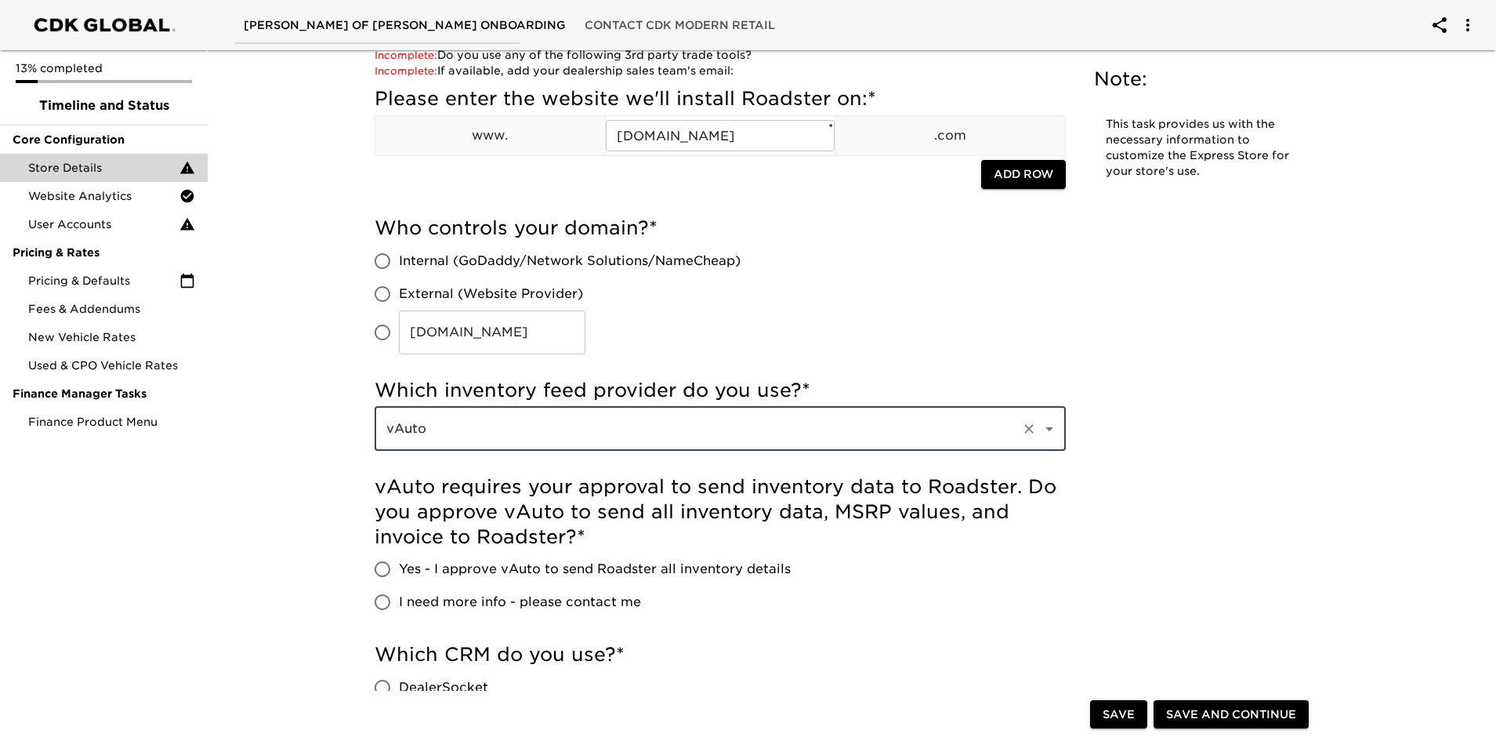
type input "vAuto"
click at [586, 574] on span "Yes - I approve vAuto to send Roadster all inventory details" at bounding box center [595, 569] width 392 height 19
click at [399, 574] on input "Yes - I approve vAuto to send Roadster all inventory details" at bounding box center [382, 569] width 33 height 33
radio input "true"
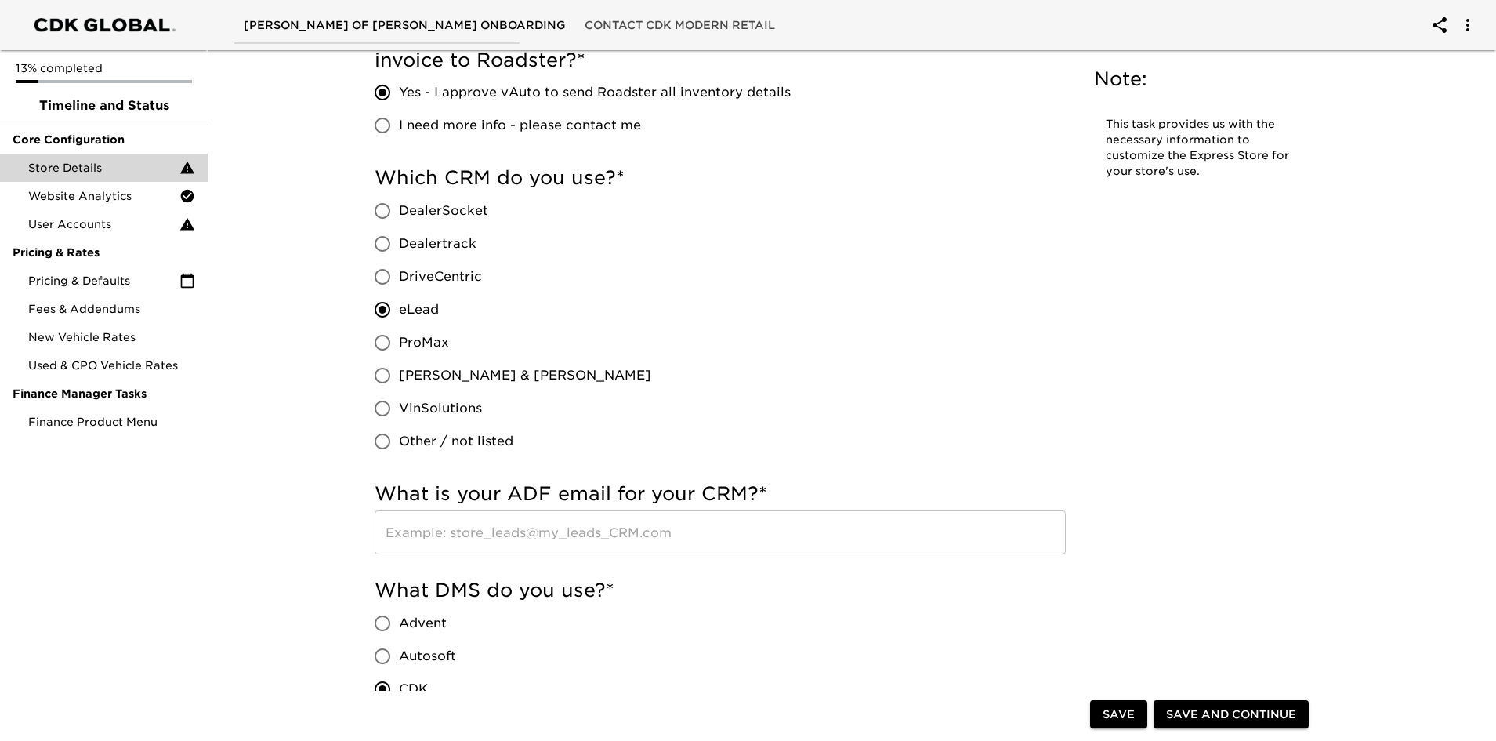
scroll to position [941, 0]
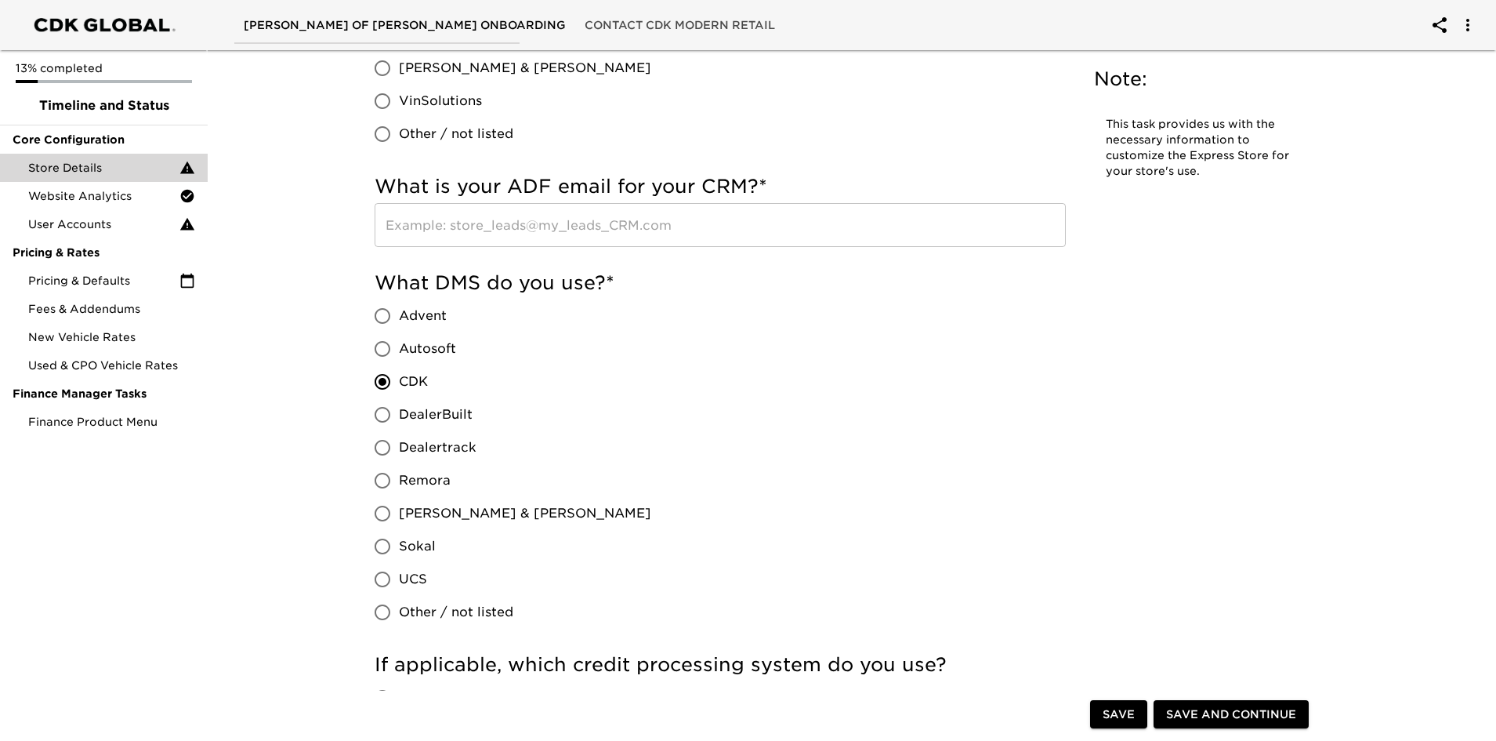
click at [652, 229] on input "text" at bounding box center [720, 225] width 691 height 44
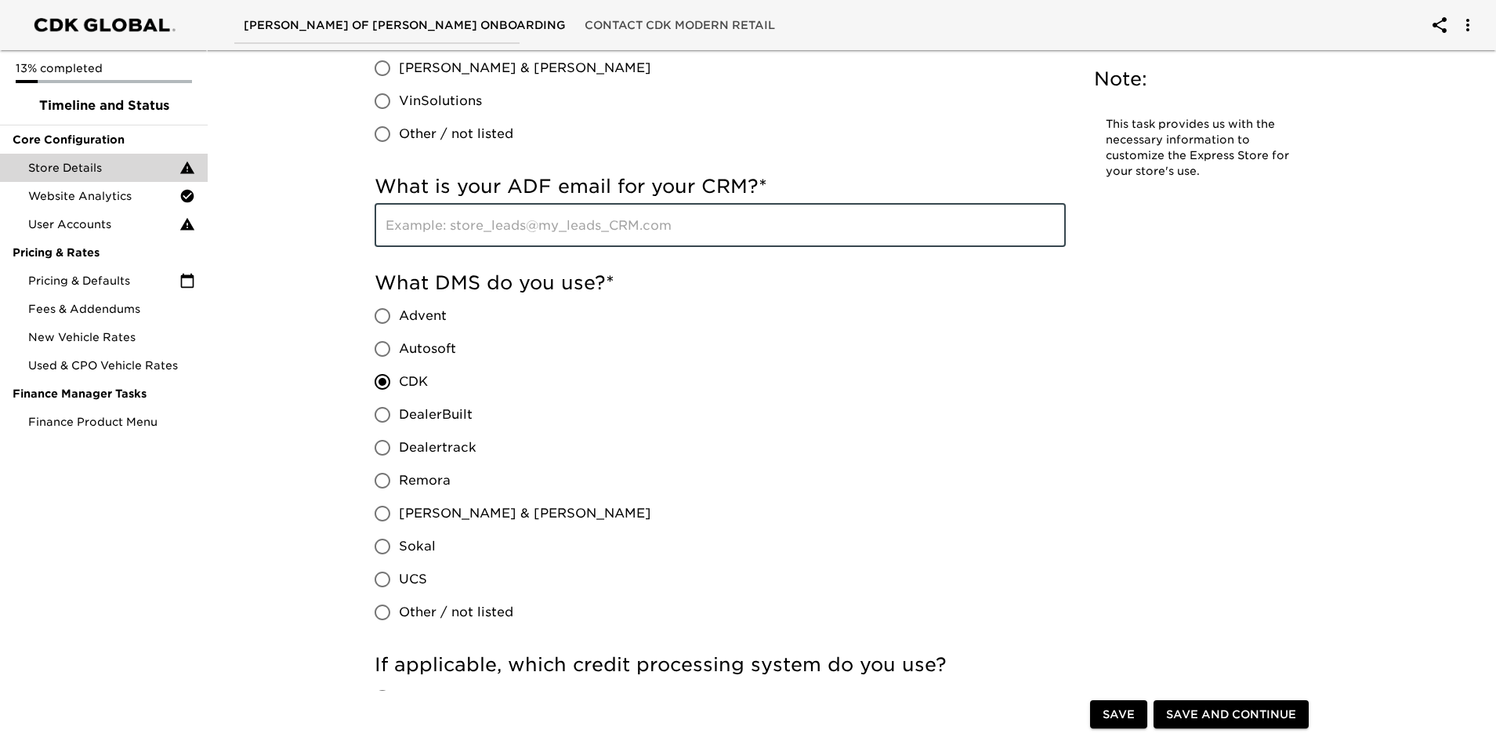
type input "[EMAIL_ADDRESS][DOMAIN_NAME]"
click at [678, 378] on div "What DMS do you use? * Advent Autosoft CDK DealerBuilt Dealertrack Remora [PERS…" at bounding box center [720, 449] width 691 height 358
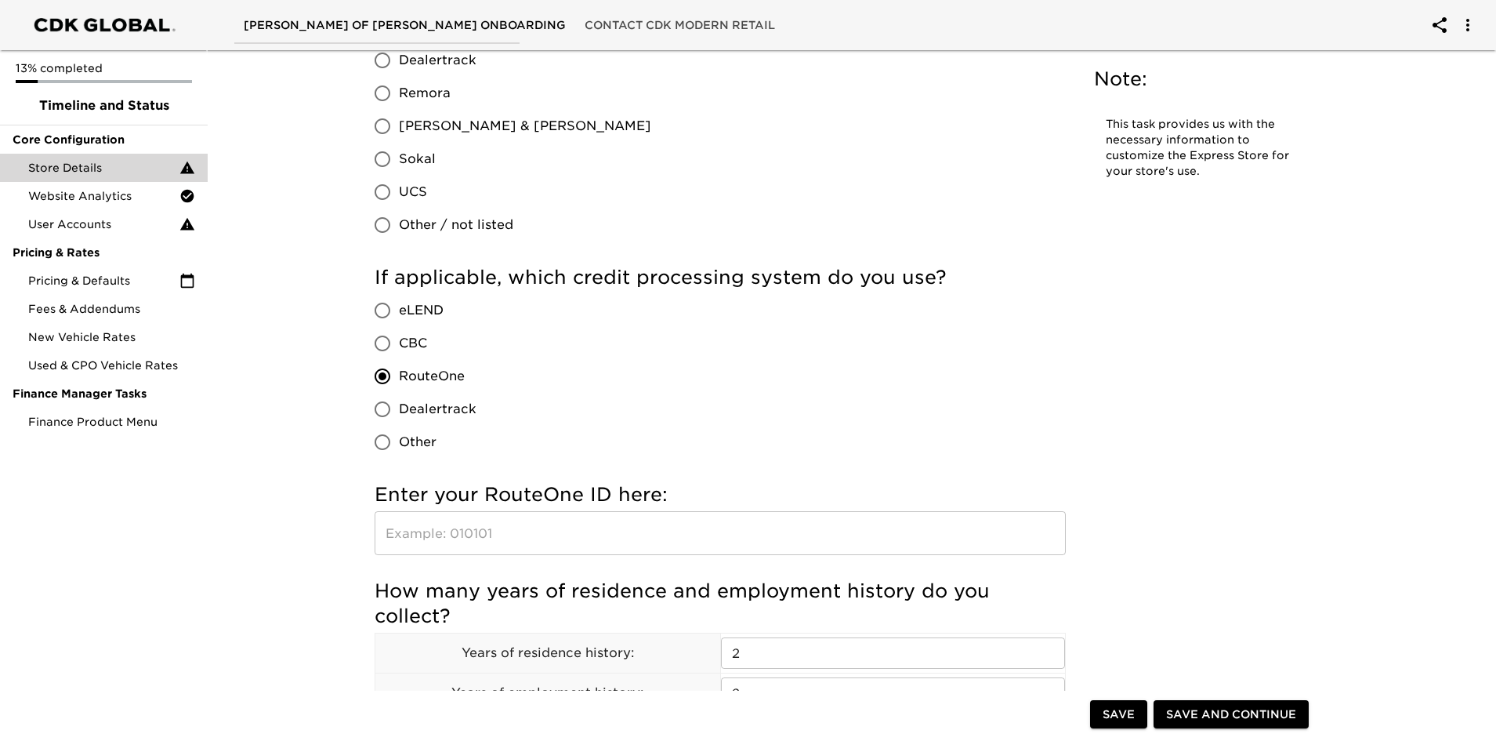
scroll to position [1411, 0]
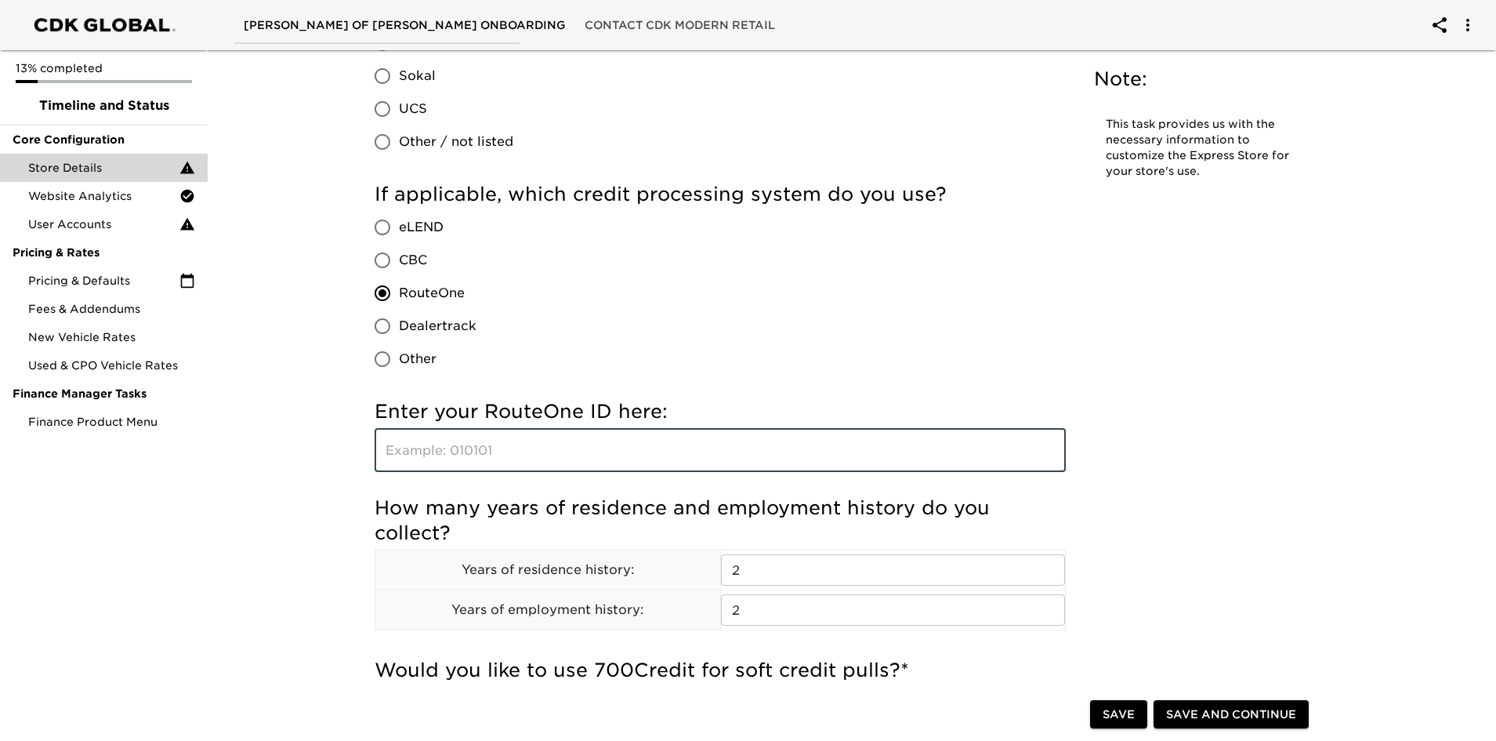
click at [632, 444] on input "text" at bounding box center [720, 450] width 691 height 44
type input "AG8HY"
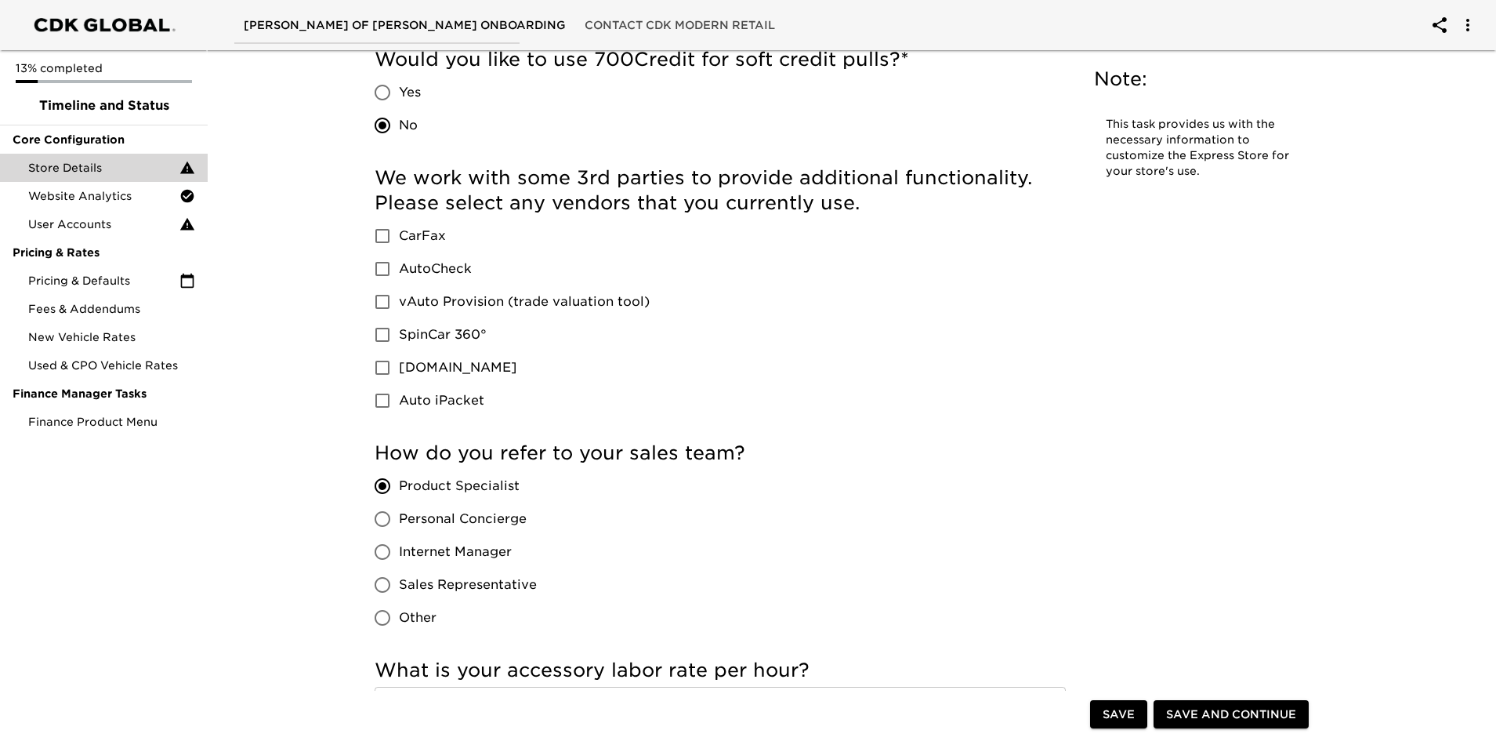
scroll to position [2038, 0]
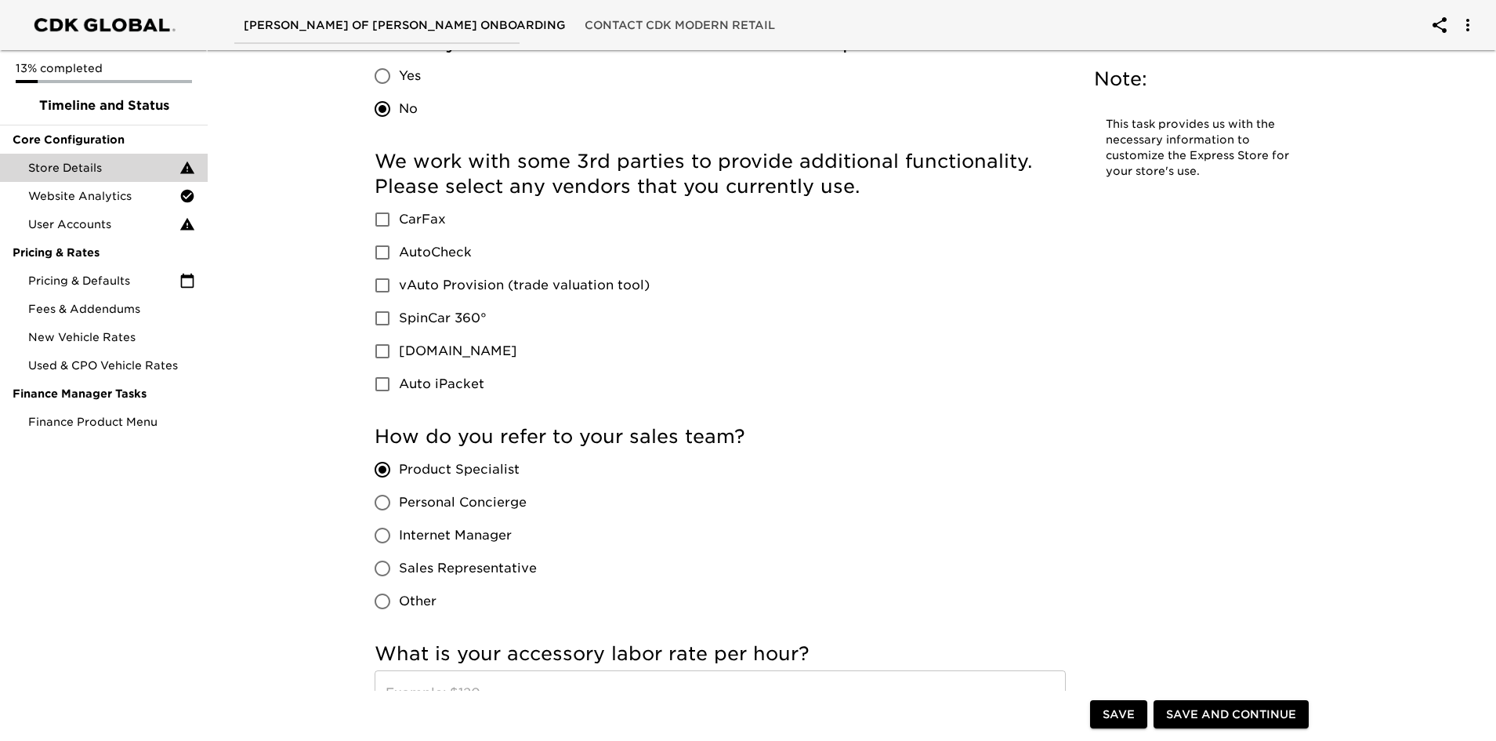
click at [401, 219] on span "CarFax" at bounding box center [422, 219] width 47 height 19
click at [399, 219] on input "CarFax" at bounding box center [382, 219] width 33 height 33
checkbox input "true"
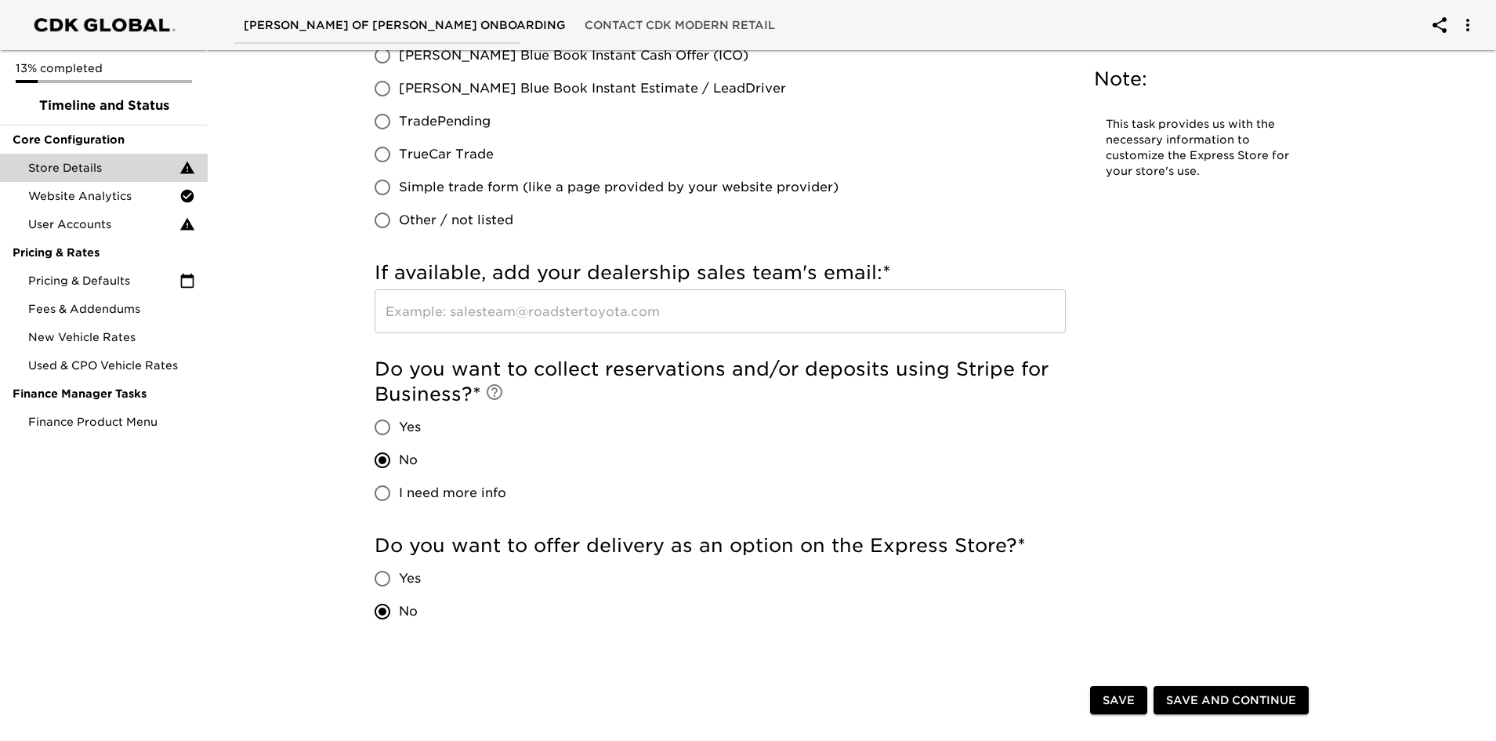
scroll to position [2900, 0]
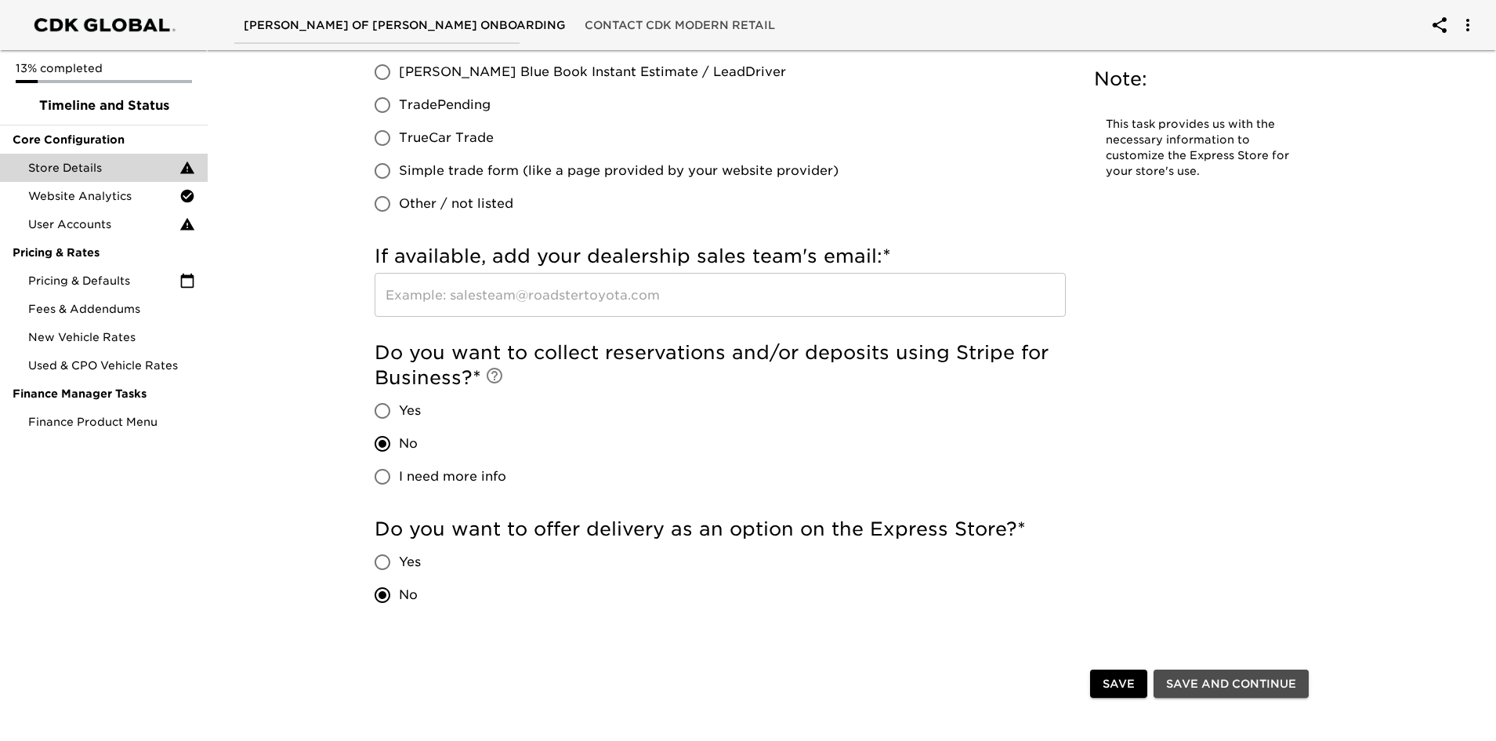
click at [1182, 675] on span "Save and Continue" at bounding box center [1231, 684] width 130 height 20
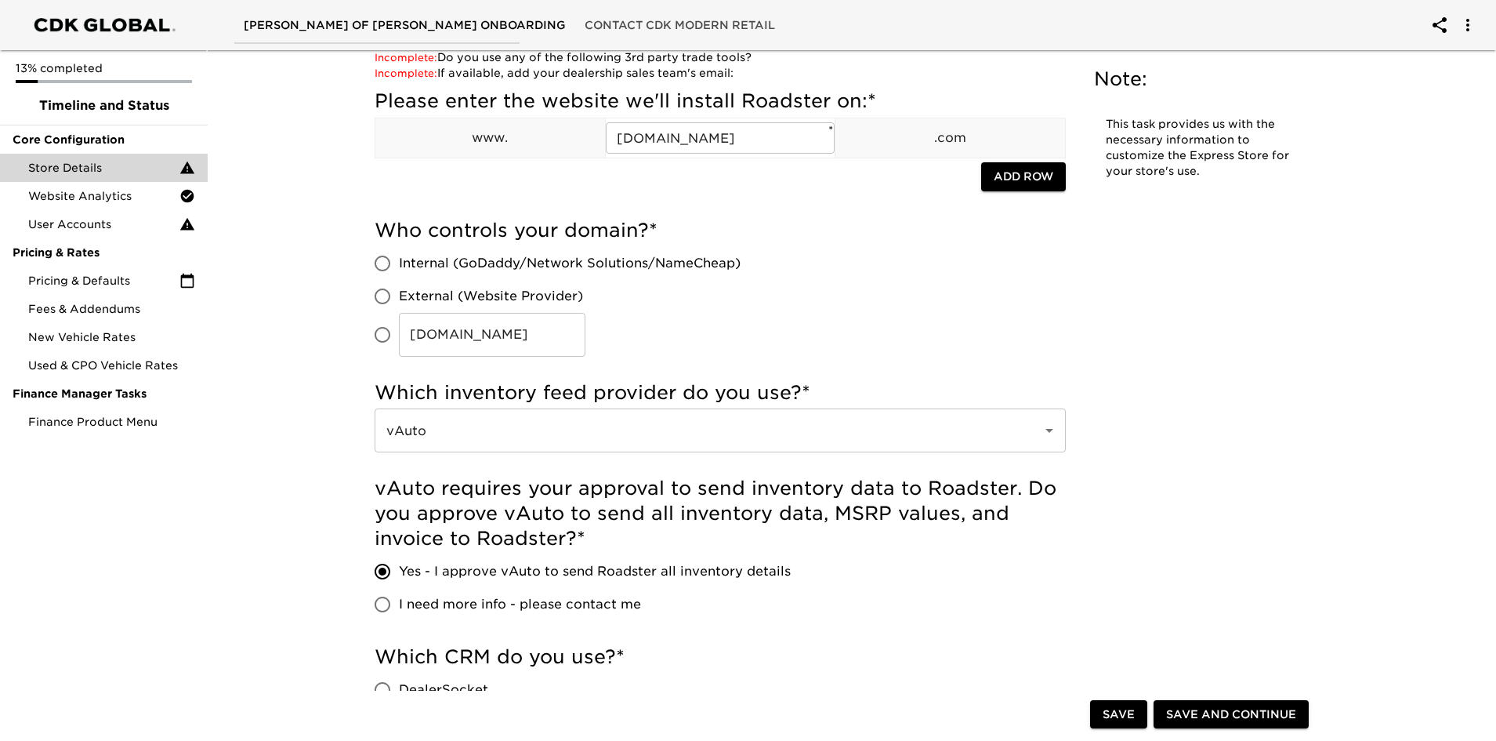
scroll to position [0, 0]
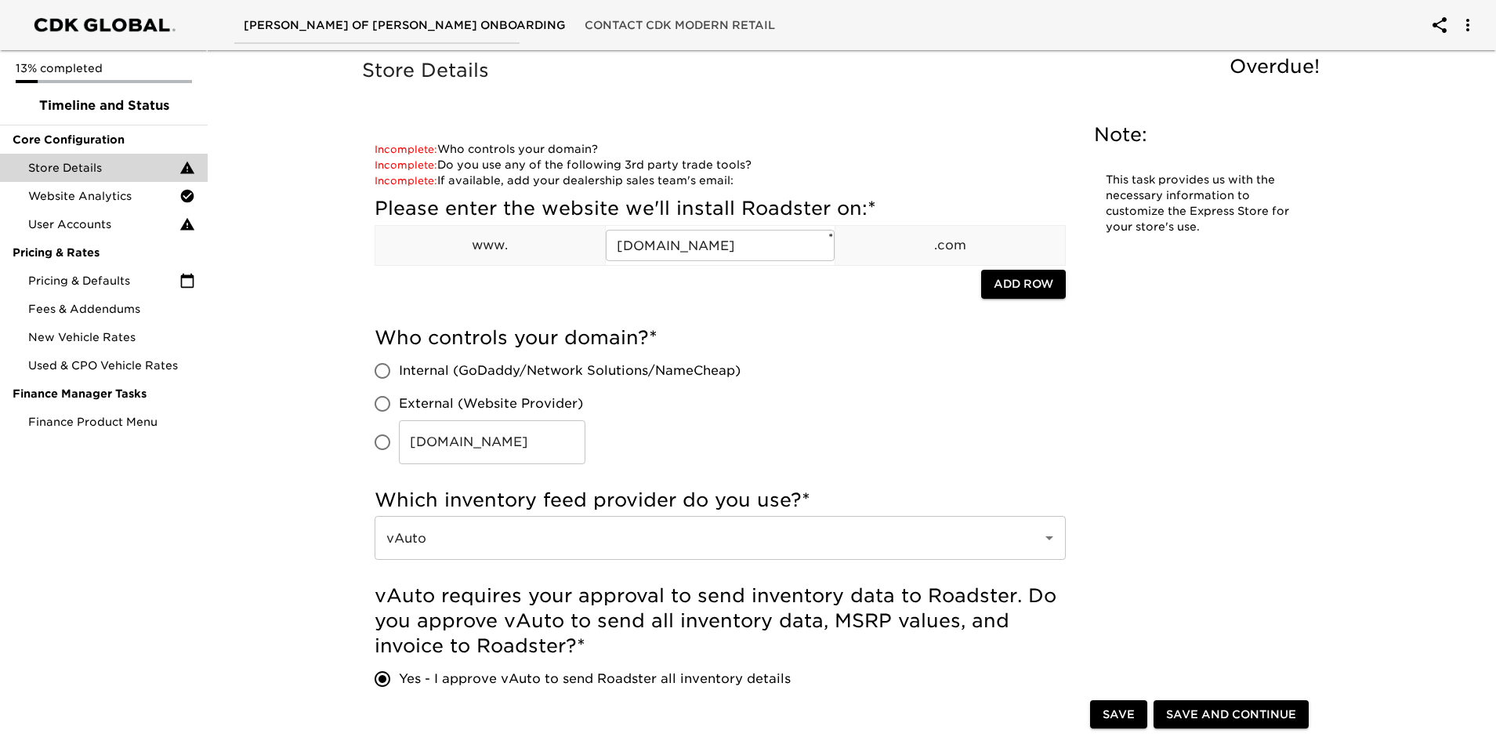
click at [1227, 716] on span "Save and Continue" at bounding box center [1231, 715] width 130 height 20
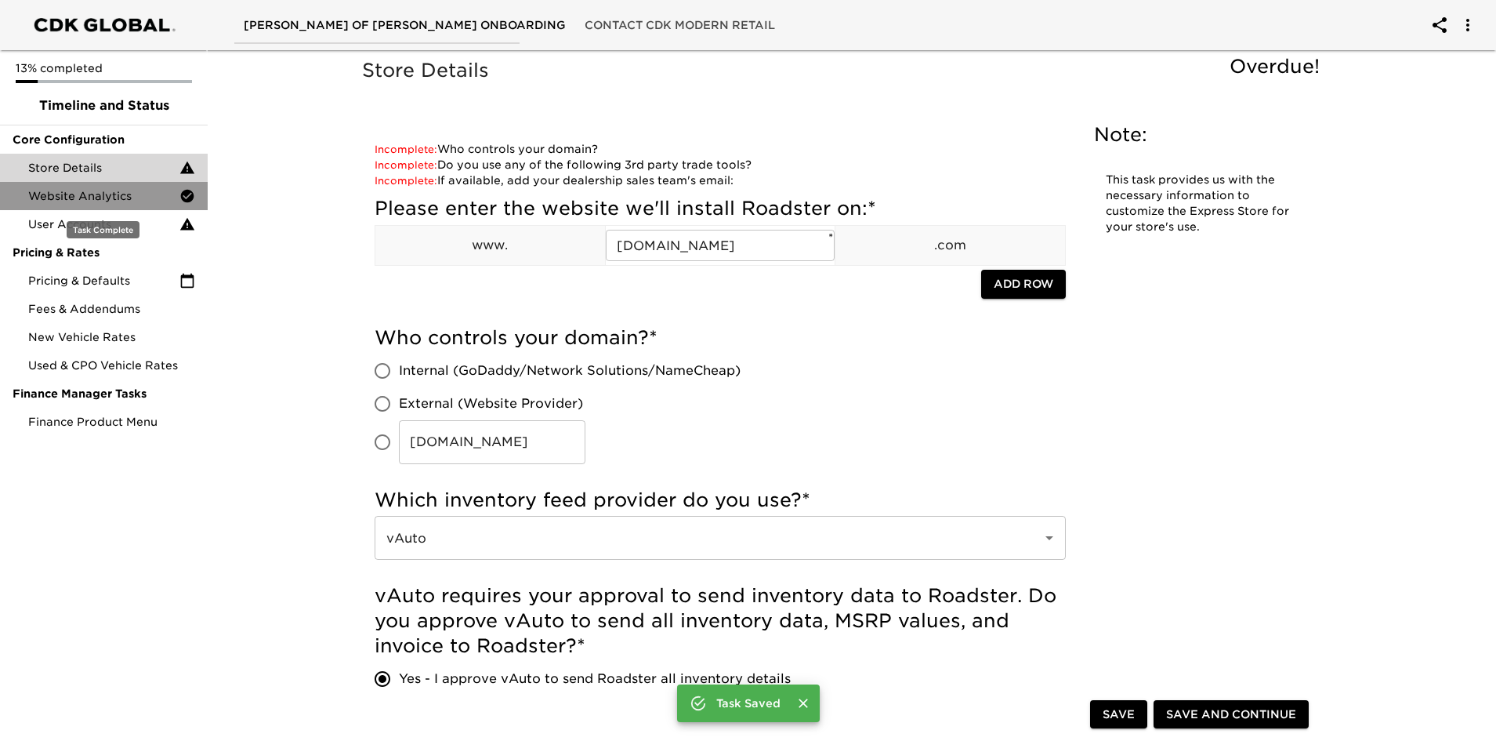
click at [71, 198] on span "Website Analytics" at bounding box center [103, 196] width 151 height 16
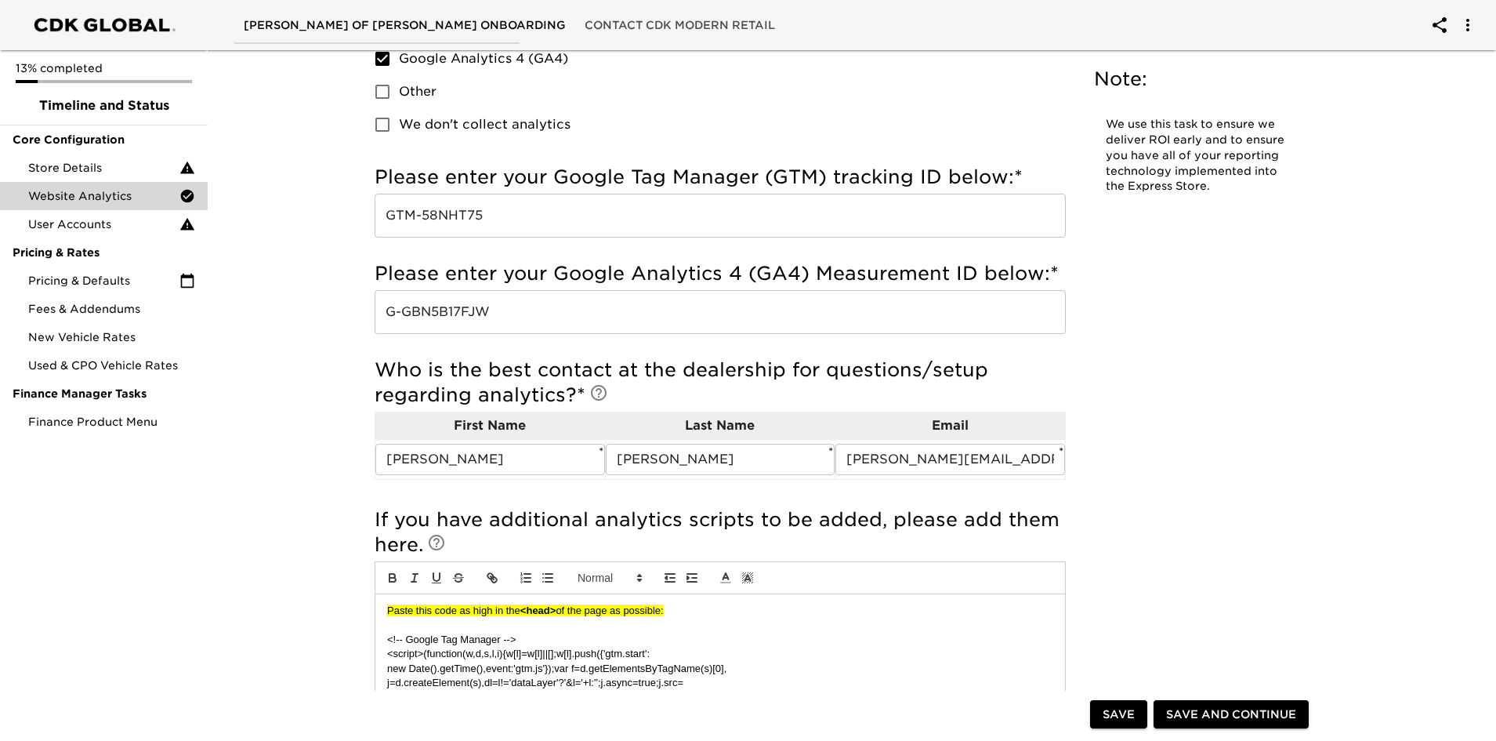
scroll to position [151, 0]
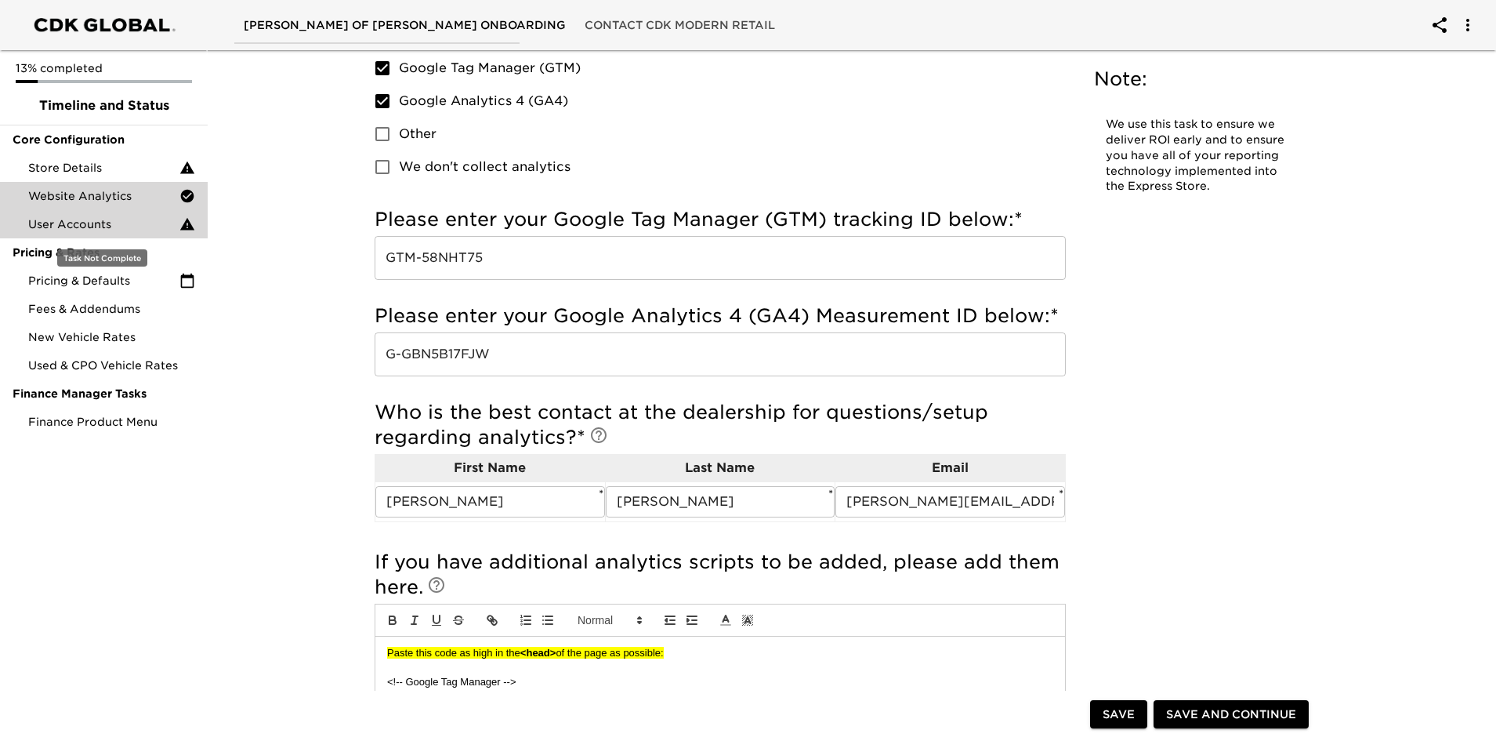
click at [92, 230] on span "User Accounts" at bounding box center [103, 224] width 151 height 16
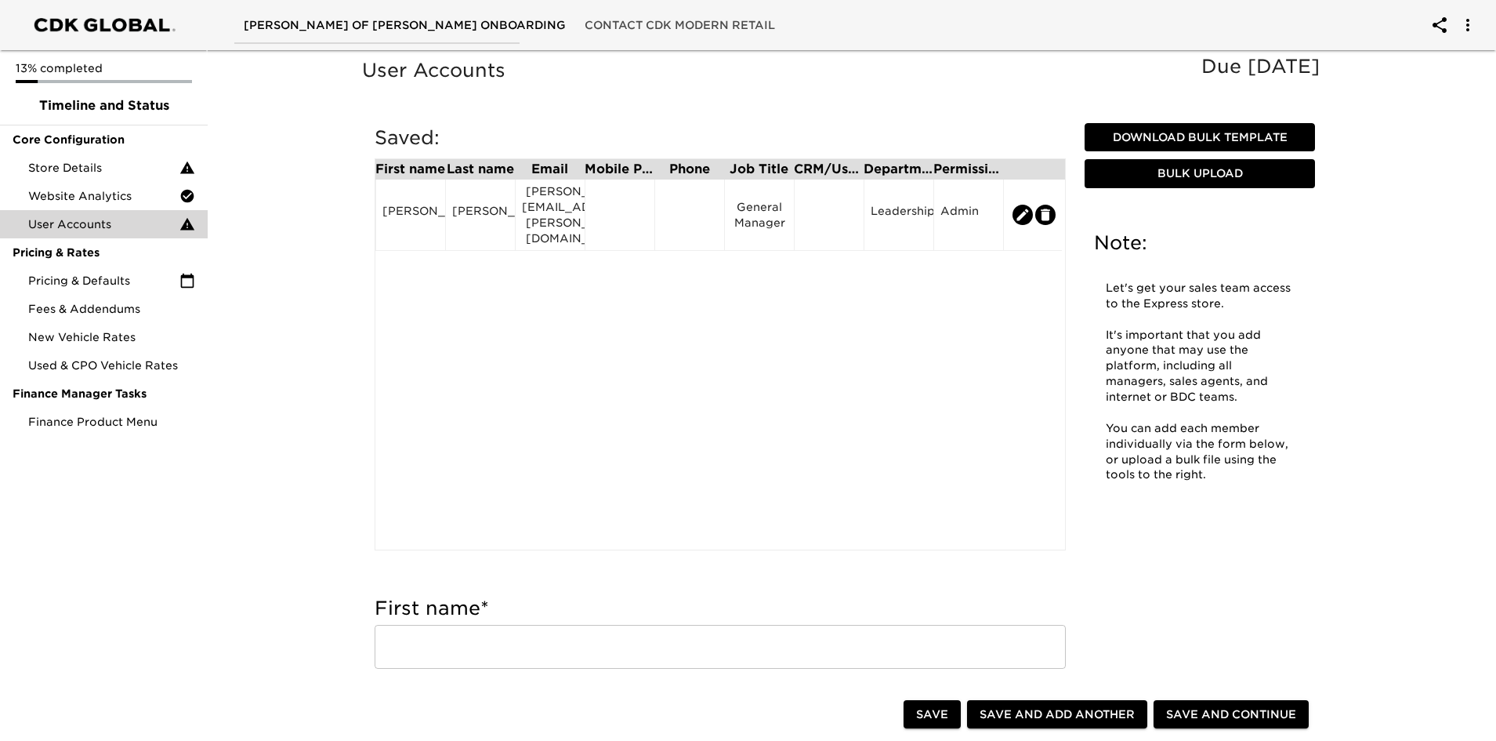
scroll to position [470, 0]
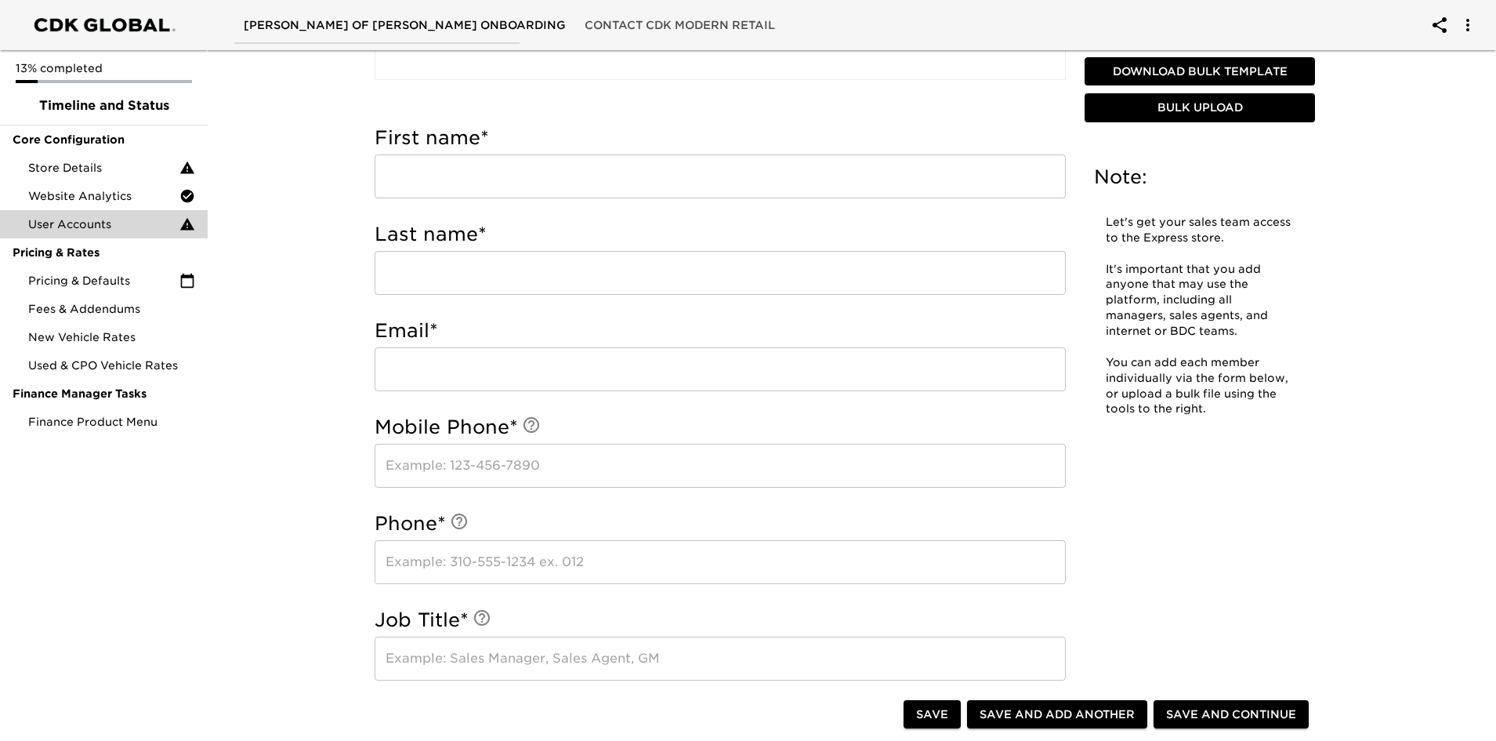
click at [656, 185] on input "text" at bounding box center [720, 176] width 691 height 44
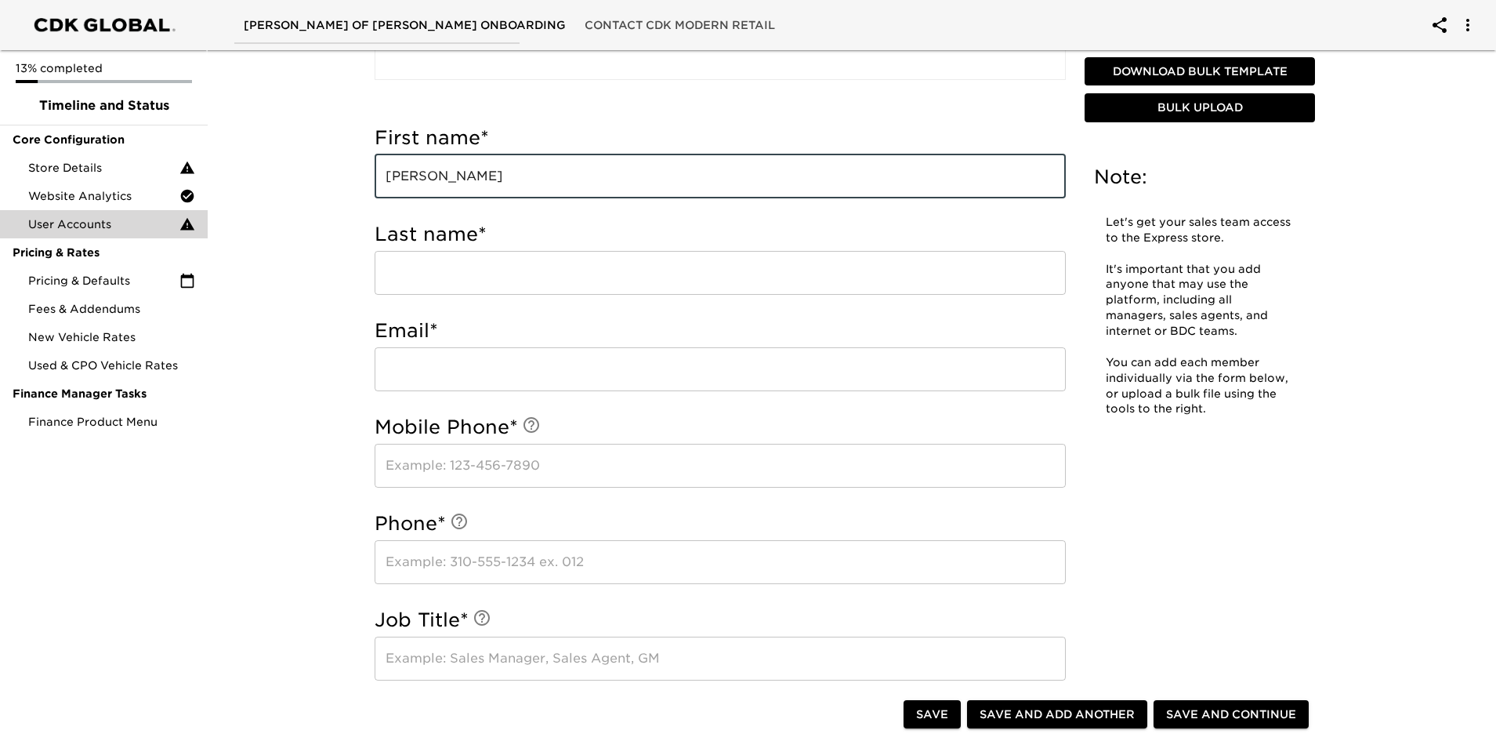
type input "[PERSON_NAME]"
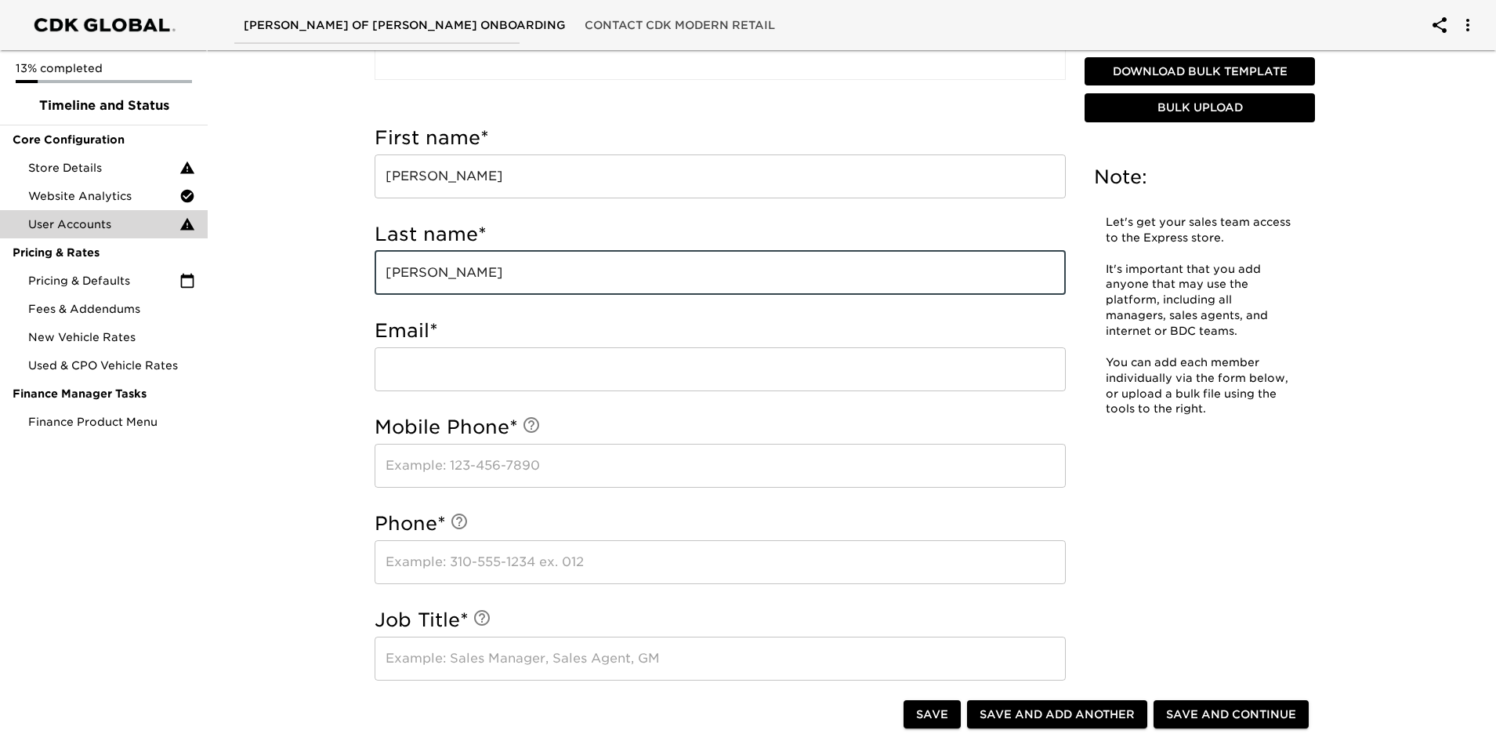
type input "[PERSON_NAME]"
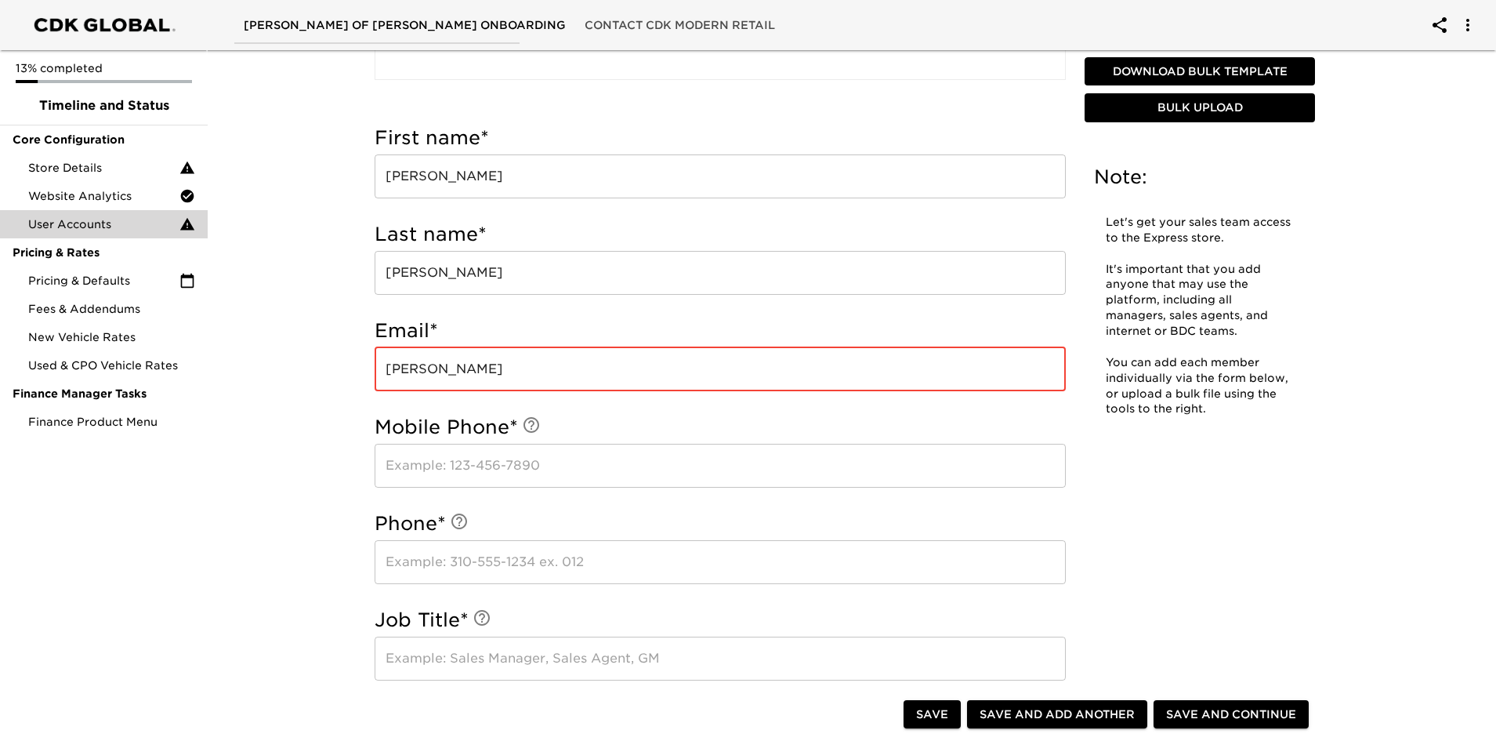
type input "[PERSON_NAME][EMAIL_ADDRESS][PERSON_NAME][DOMAIN_NAME]"
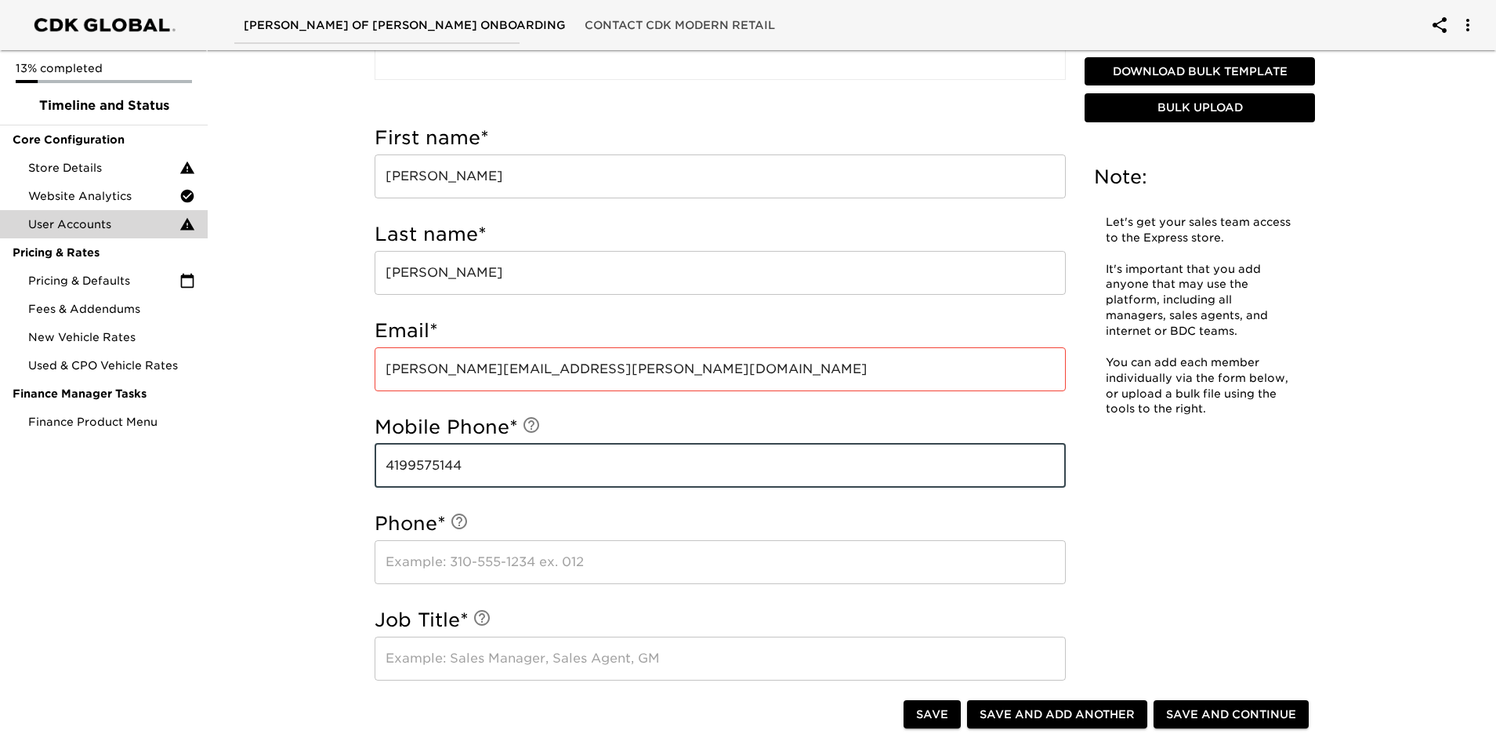
click at [437, 468] on input "4199575144" at bounding box center [720, 466] width 691 height 44
type input "4199575144"
click at [489, 495] on div "Mobile Phone * [PHONE_NUMBER] ​" at bounding box center [720, 455] width 691 height 96
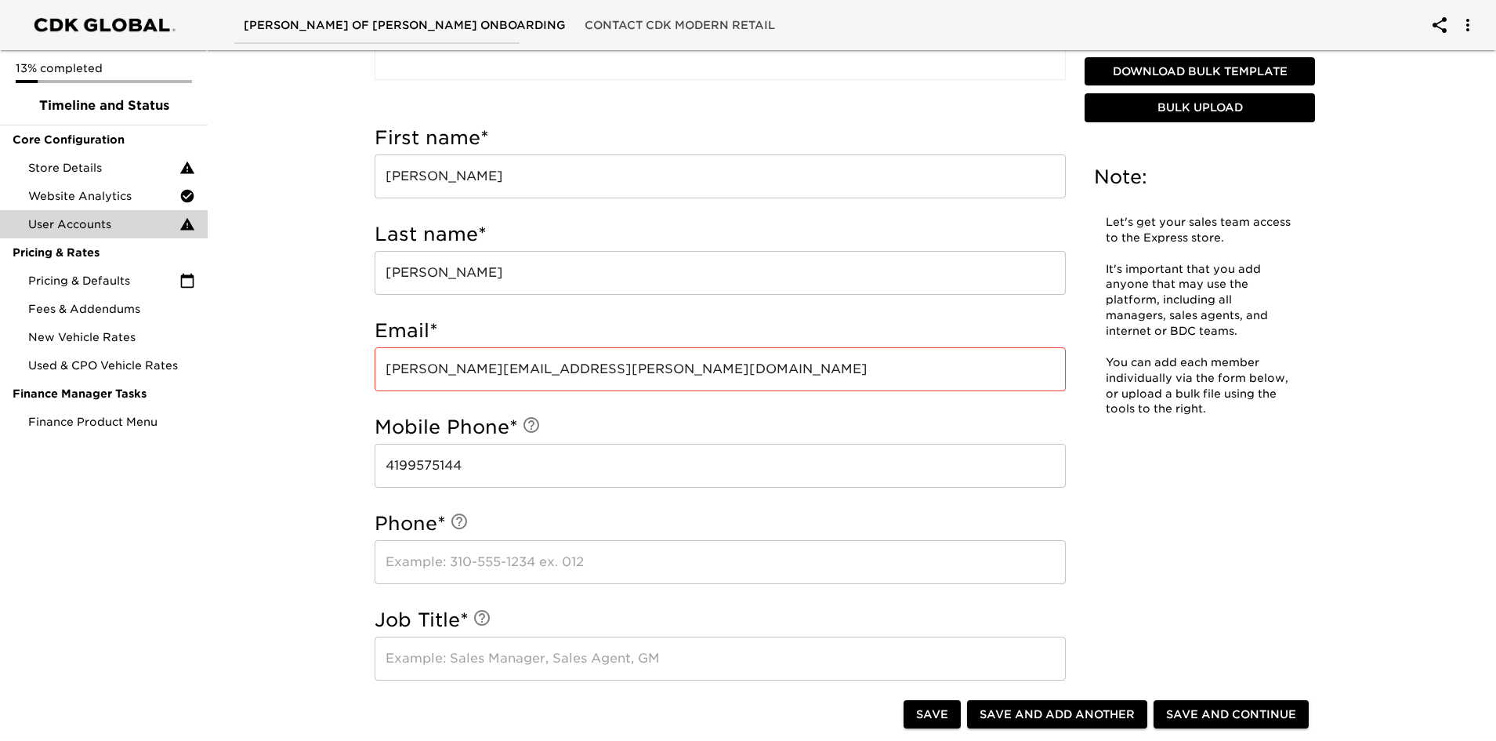
scroll to position [627, 0]
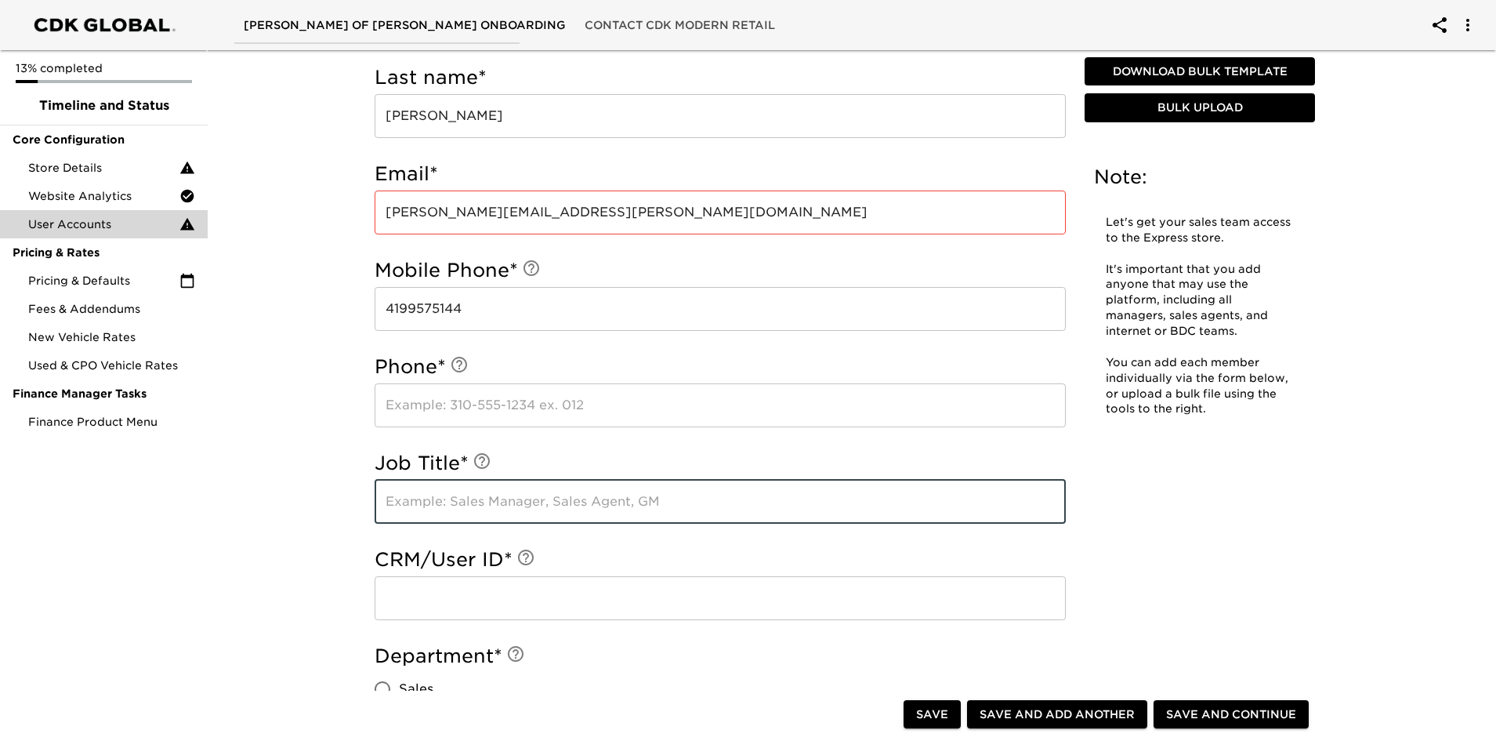
click at [556, 500] on input "text" at bounding box center [720, 502] width 691 height 44
type input "Sales Manager"
click at [514, 596] on input "text" at bounding box center [720, 598] width 691 height 44
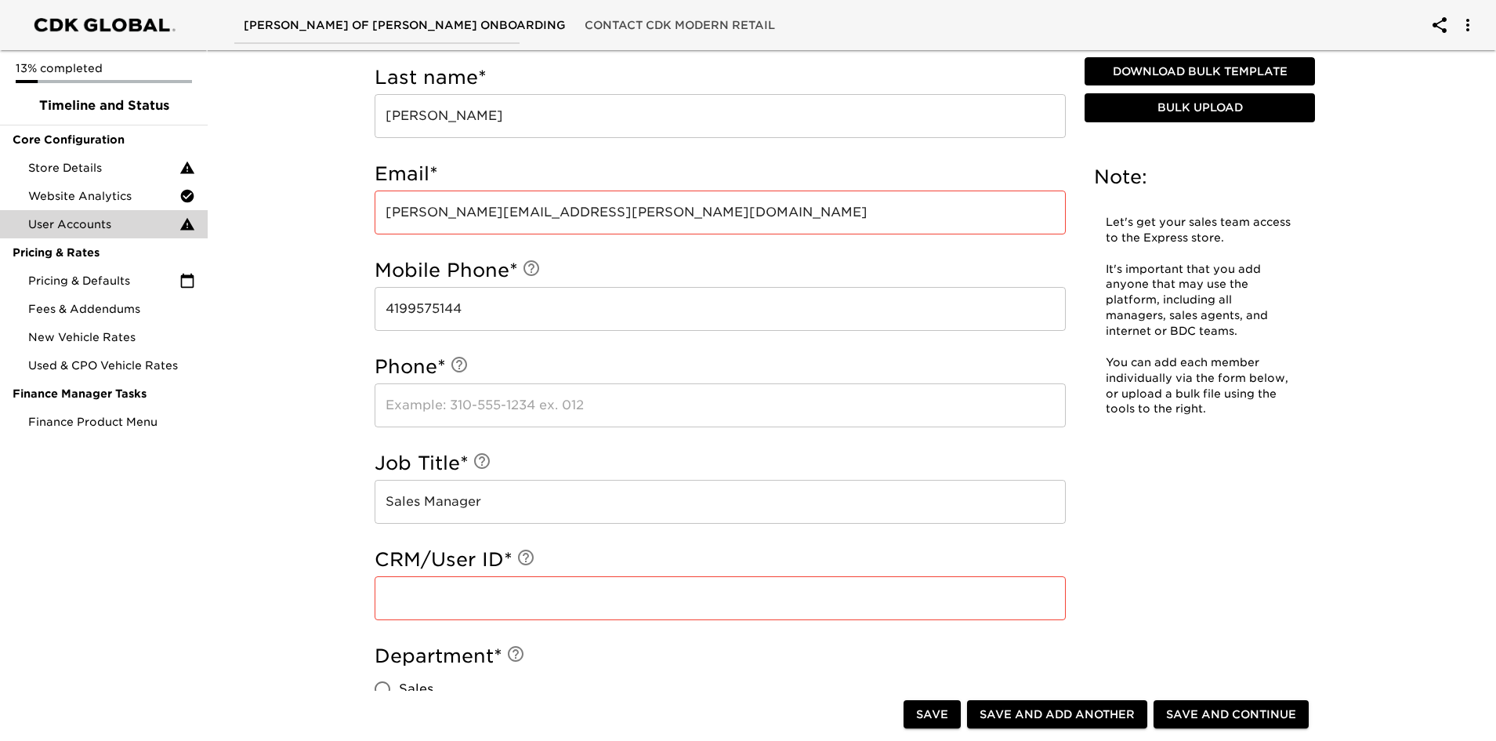
click at [491, 611] on input "text" at bounding box center [720, 598] width 691 height 44
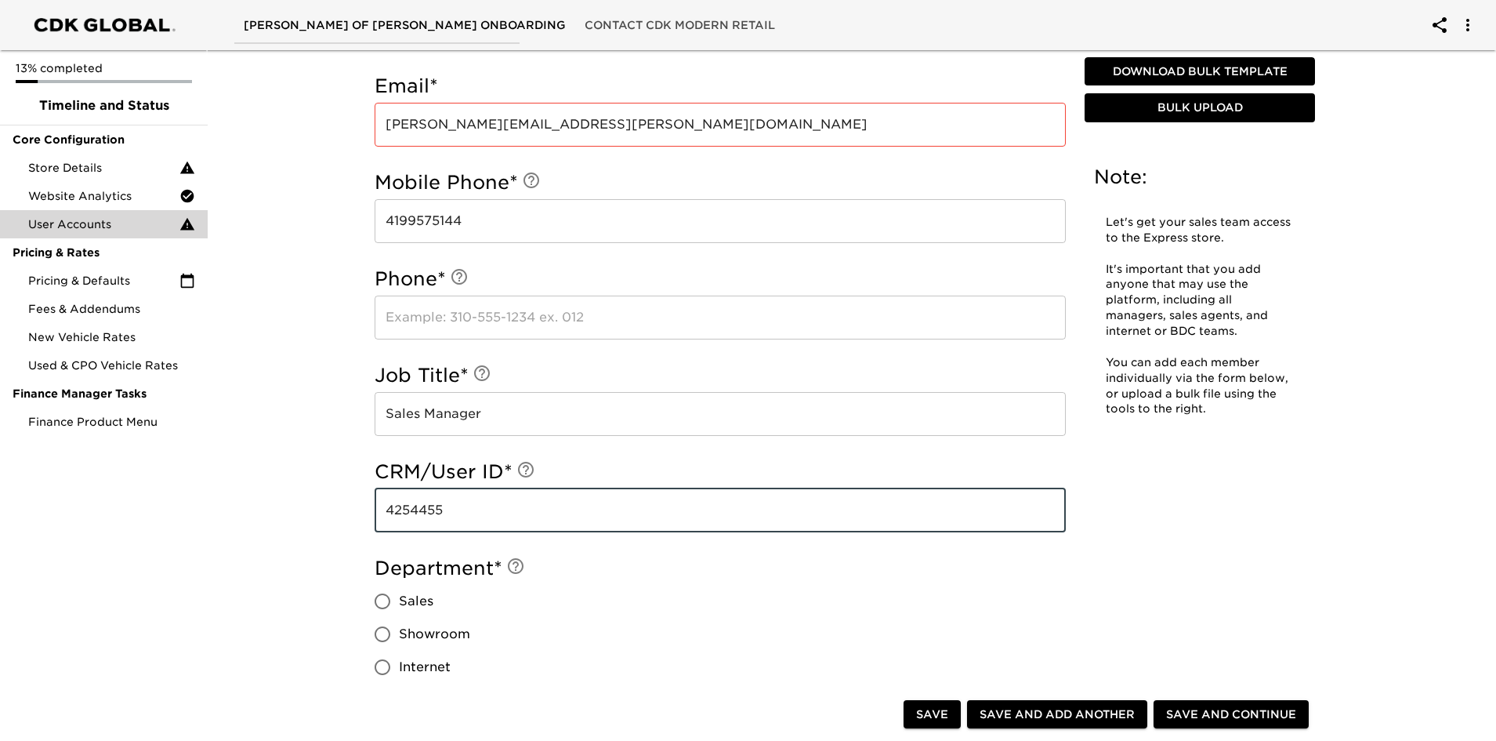
scroll to position [862, 0]
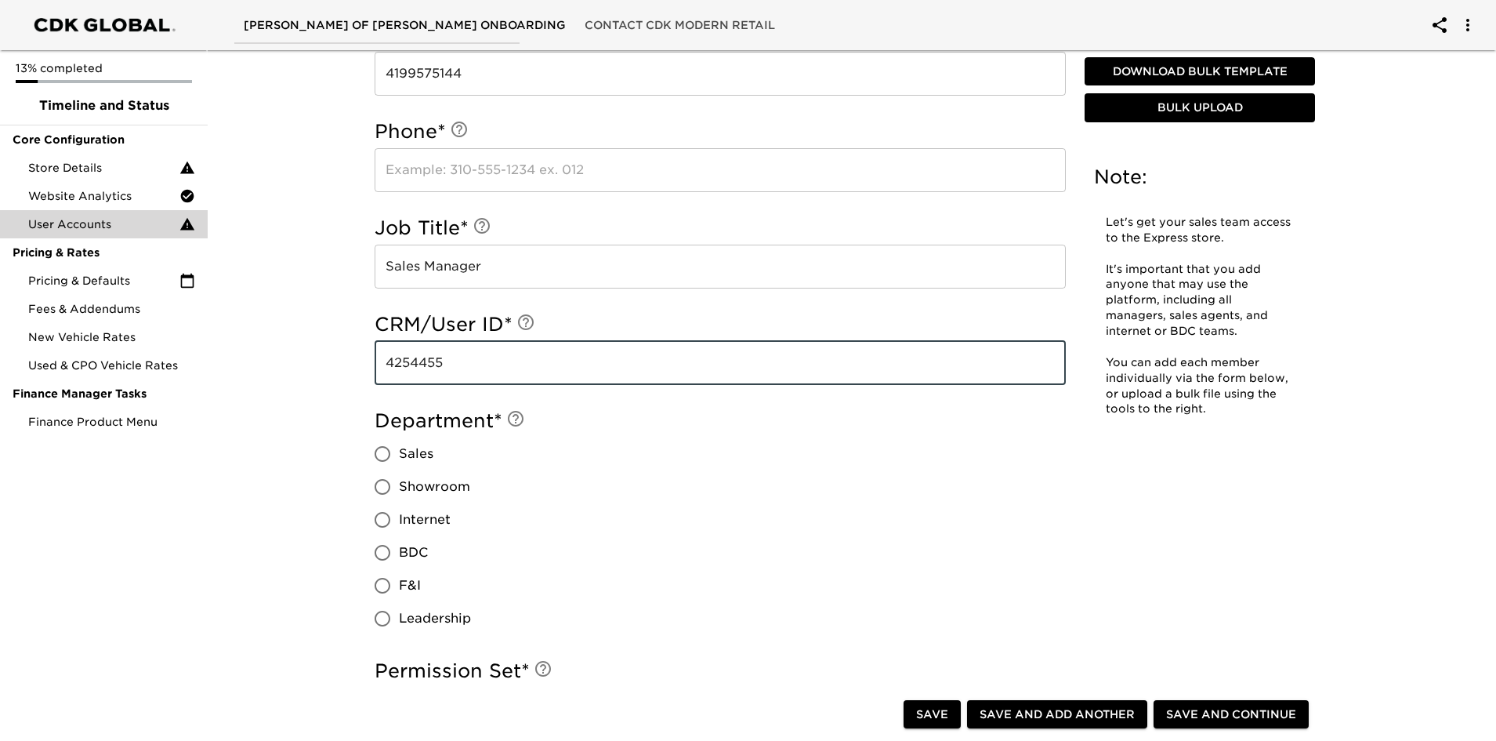
type input "4254455"
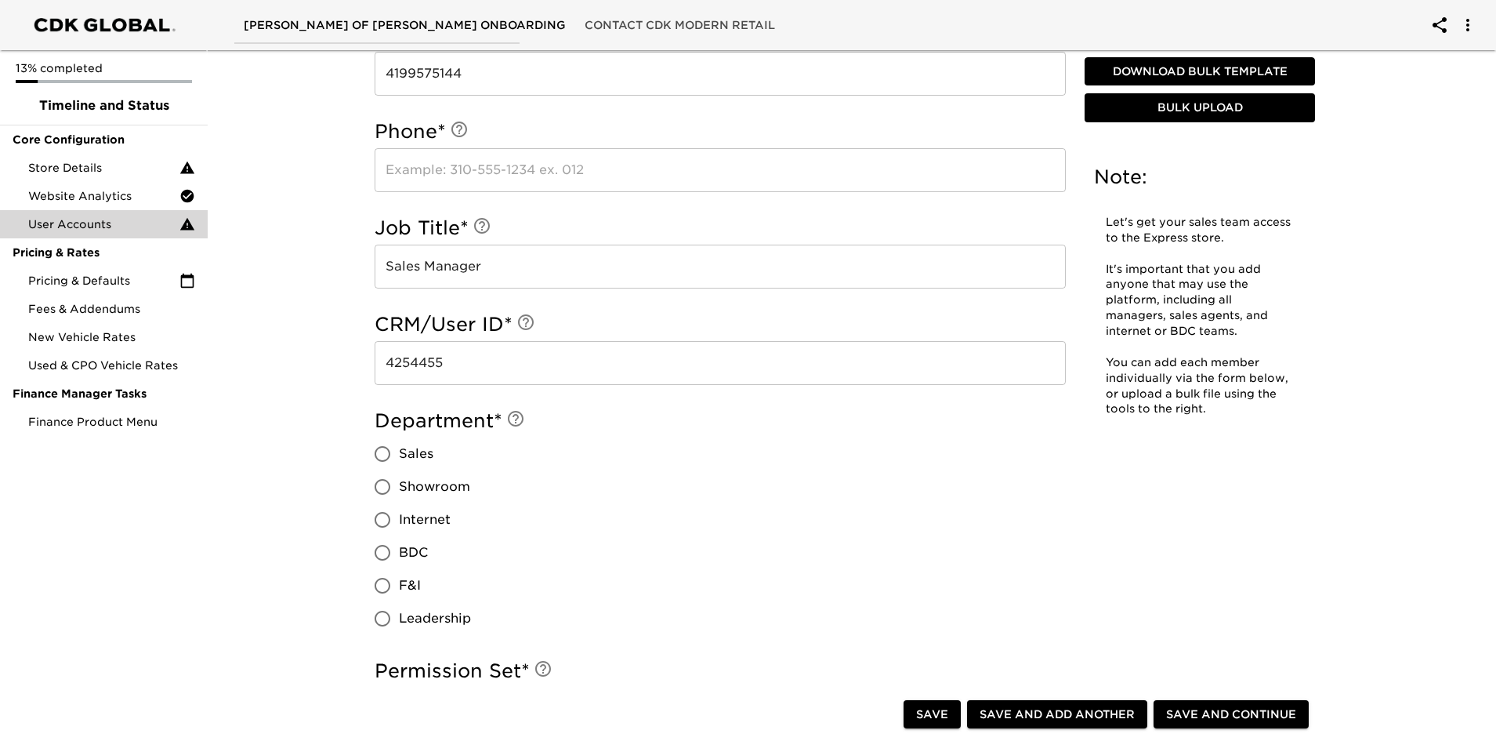
click at [411, 461] on span "Sales" at bounding box center [416, 453] width 34 height 19
click at [399, 461] on input "Sales" at bounding box center [382, 453] width 33 height 33
radio input "true"
click at [448, 616] on span "Leadership" at bounding box center [435, 618] width 72 height 19
click at [386, 619] on input "Leadership" at bounding box center [382, 618] width 33 height 33
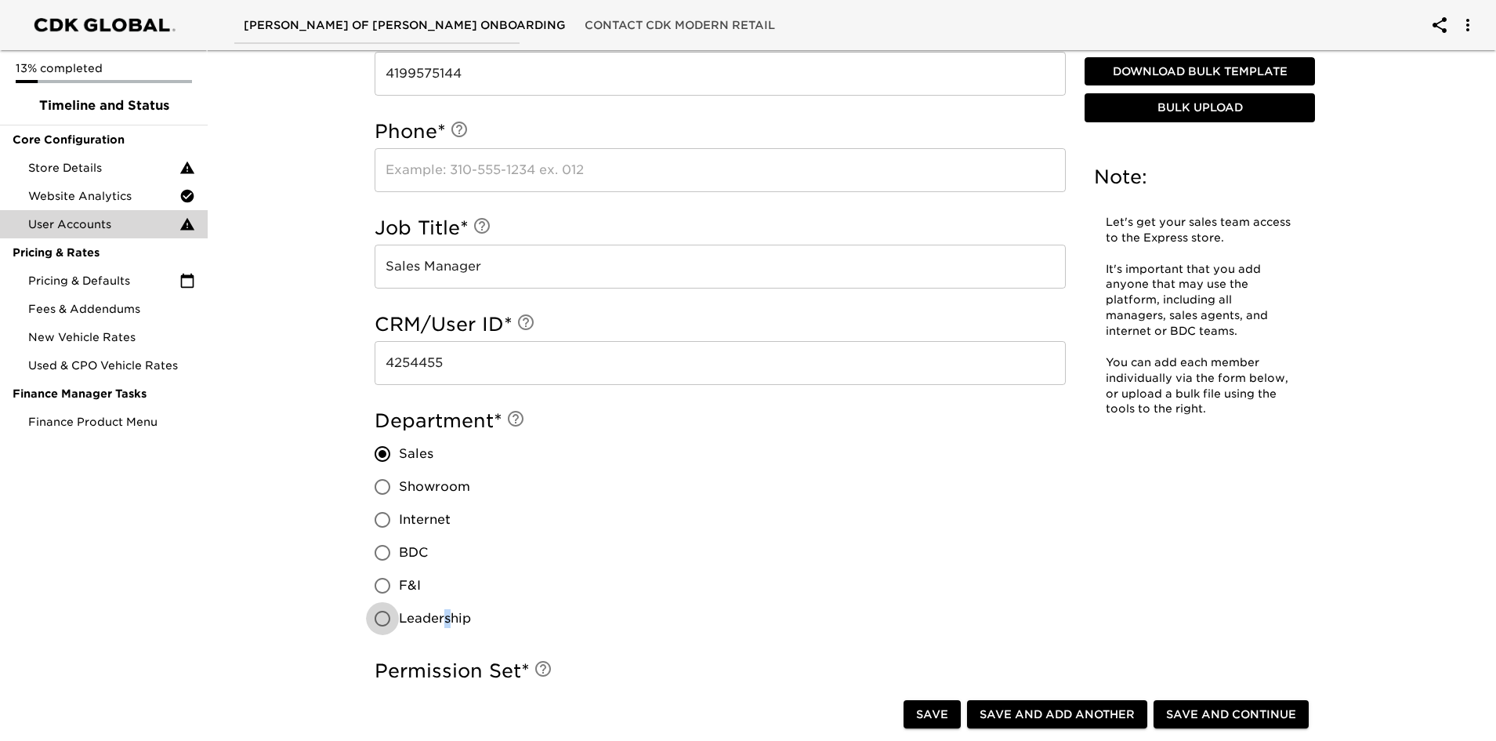
radio input "true"
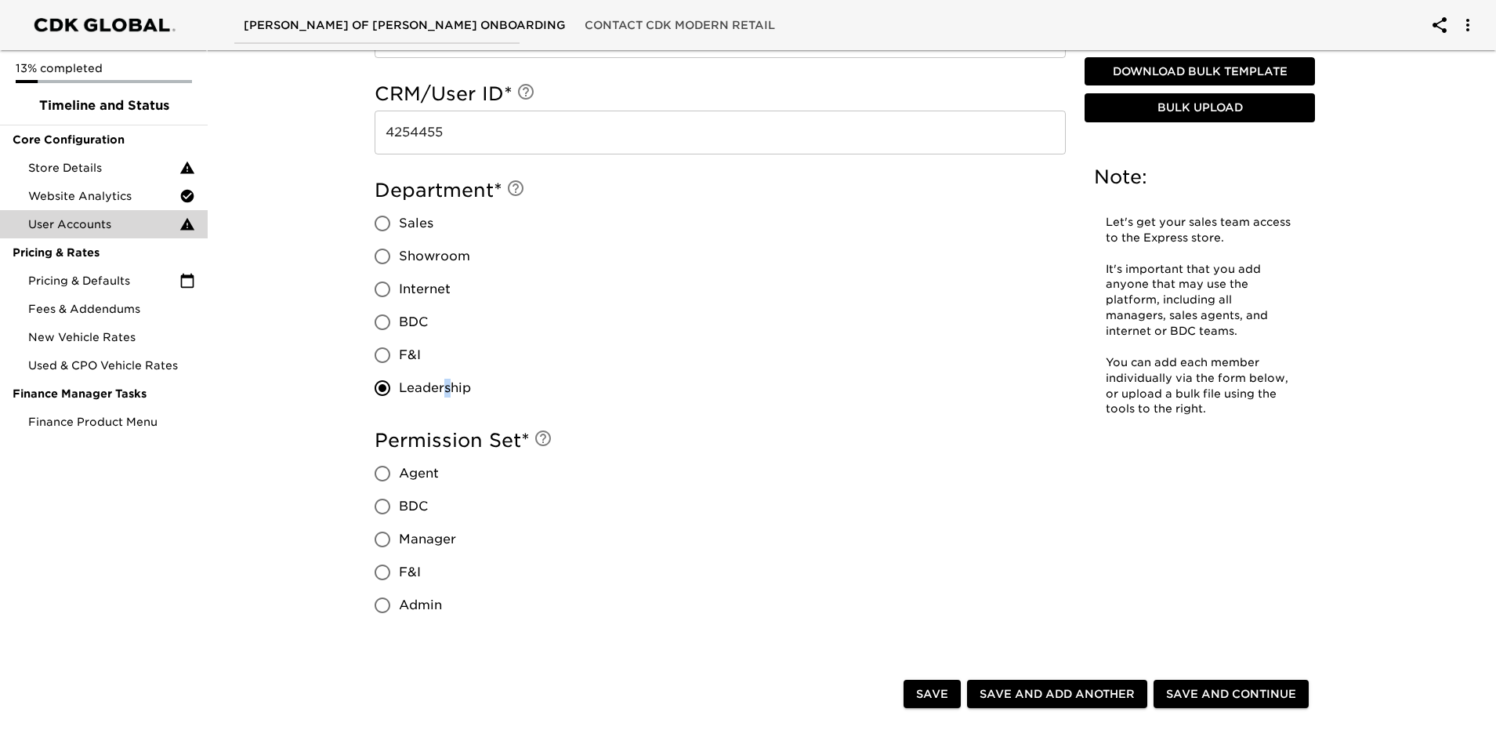
scroll to position [1097, 0]
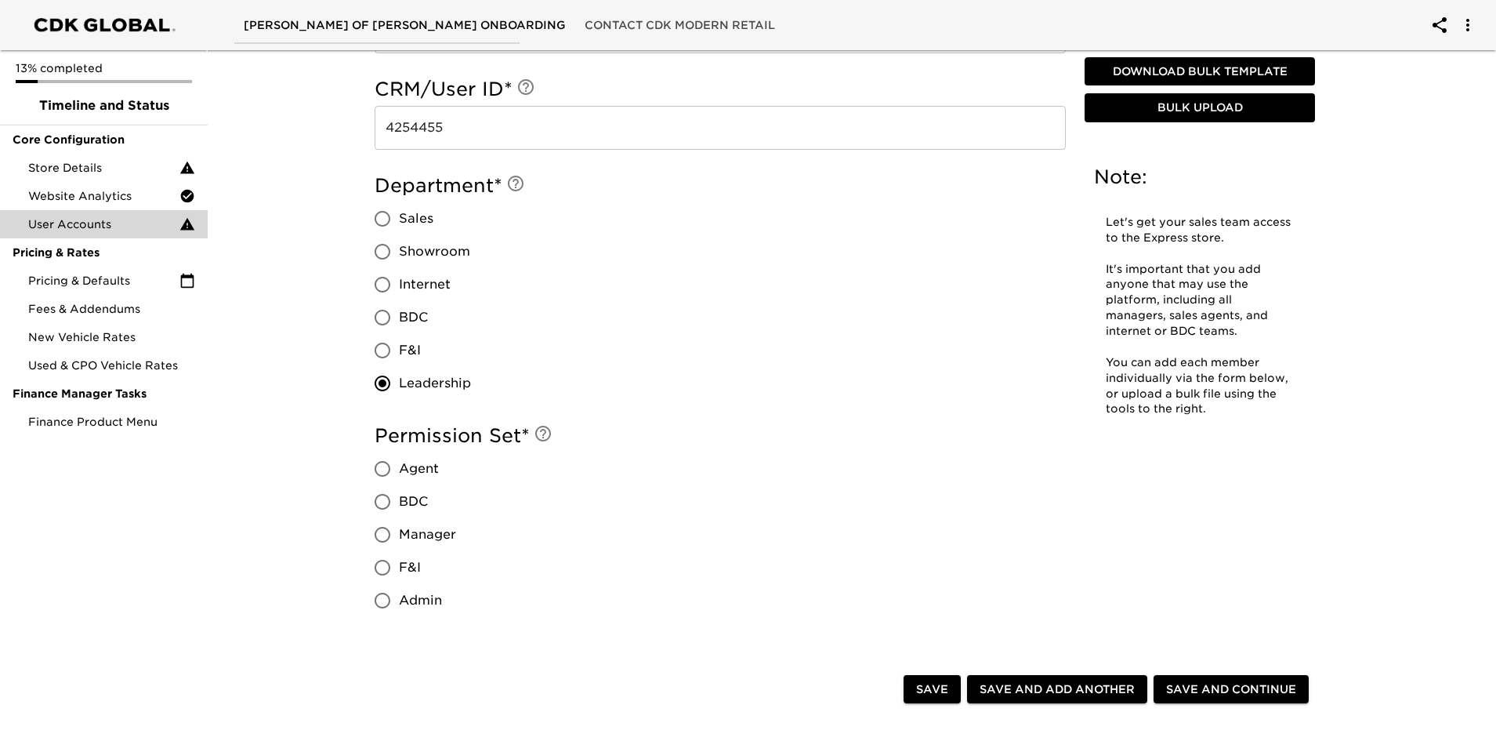
click at [673, 342] on div "Department * Sales Showroom Internet BDC F&I Leadership" at bounding box center [720, 286] width 691 height 227
click at [422, 227] on span "Sales" at bounding box center [416, 218] width 34 height 19
click at [399, 227] on input "Sales" at bounding box center [382, 218] width 33 height 33
radio input "true"
click at [408, 538] on span "Manager" at bounding box center [427, 534] width 57 height 19
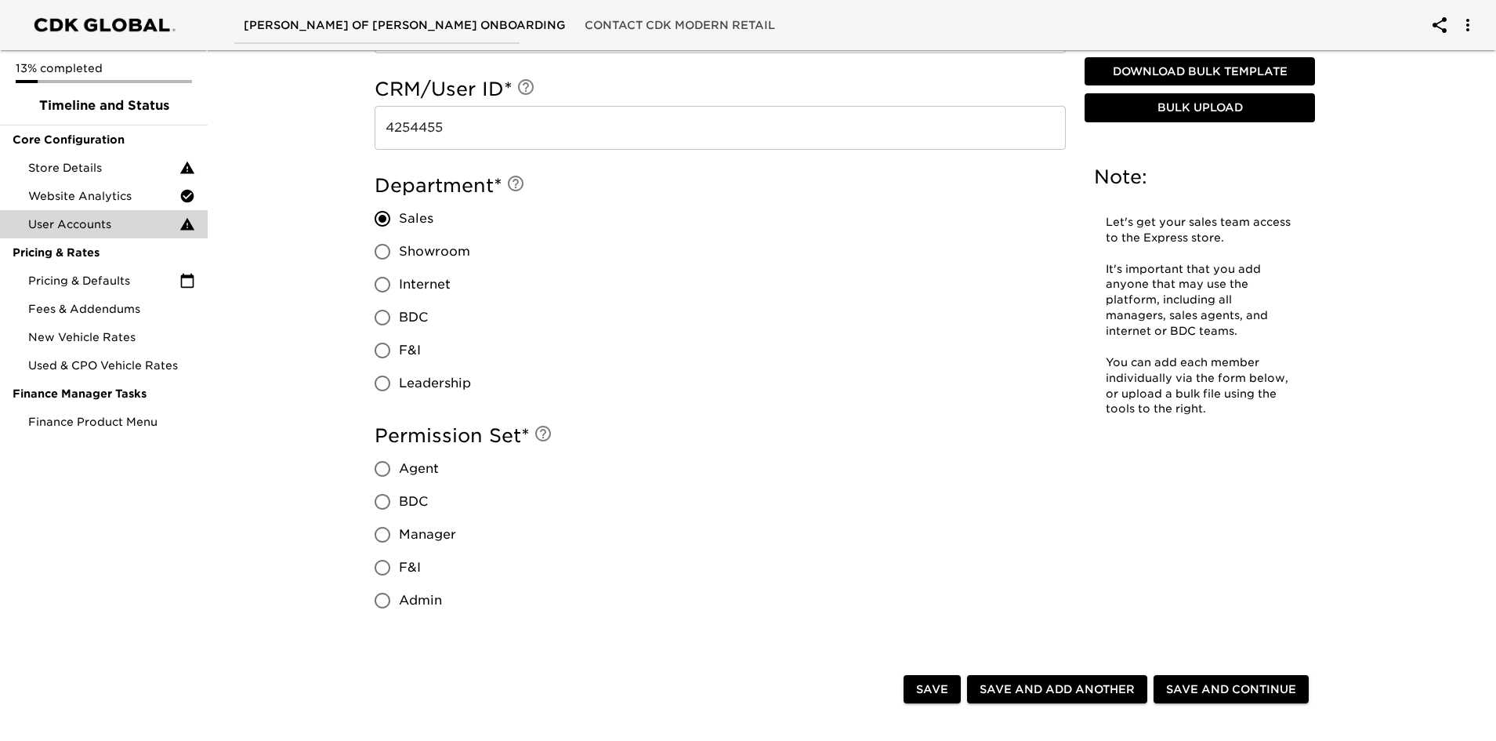
click at [399, 538] on input "Manager" at bounding box center [382, 534] width 33 height 33
radio input "true"
click at [401, 560] on span "F&I" at bounding box center [410, 567] width 22 height 19
click at [399, 560] on input "F&I" at bounding box center [382, 567] width 33 height 33
radio input "true"
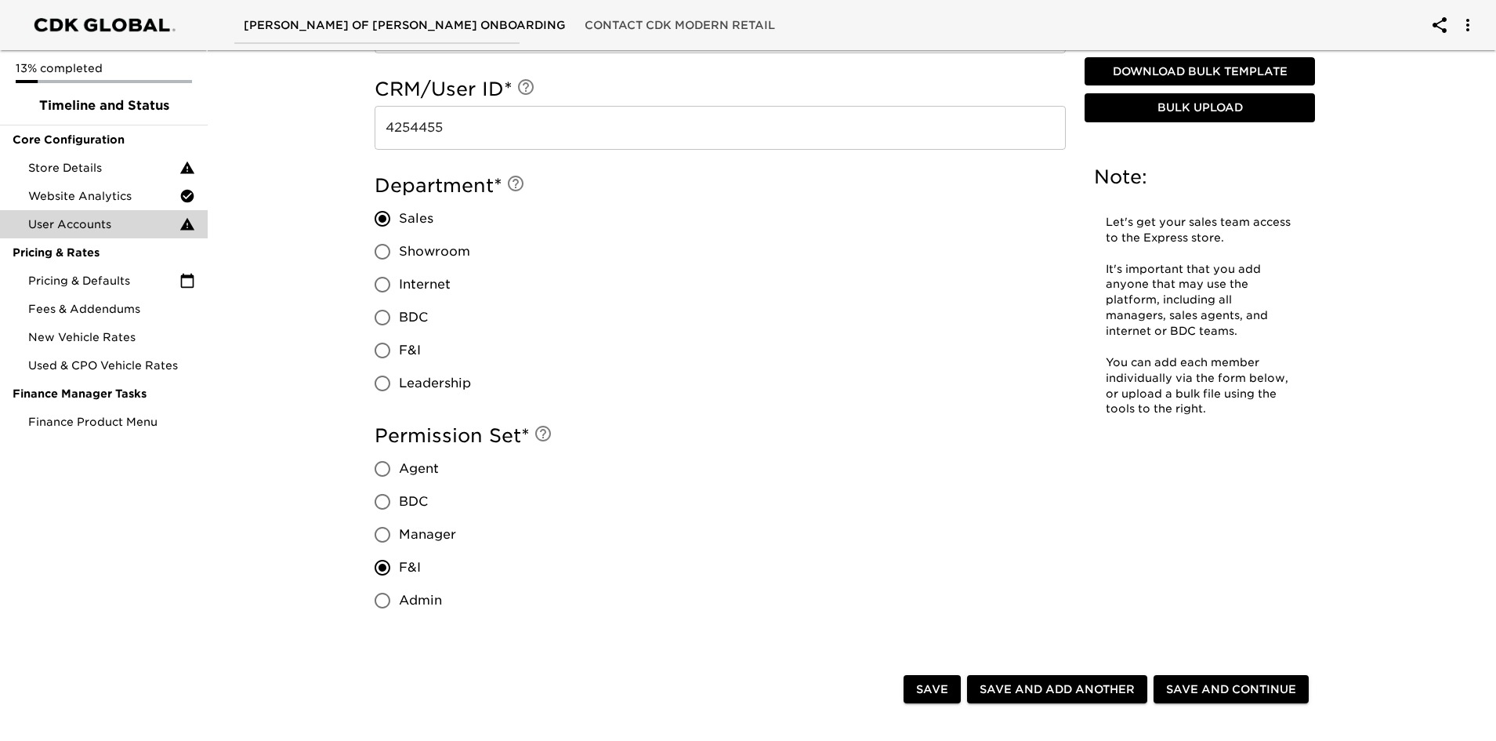
click at [408, 543] on span "Manager" at bounding box center [427, 534] width 57 height 19
click at [399, 543] on input "Manager" at bounding box center [382, 534] width 33 height 33
radio input "true"
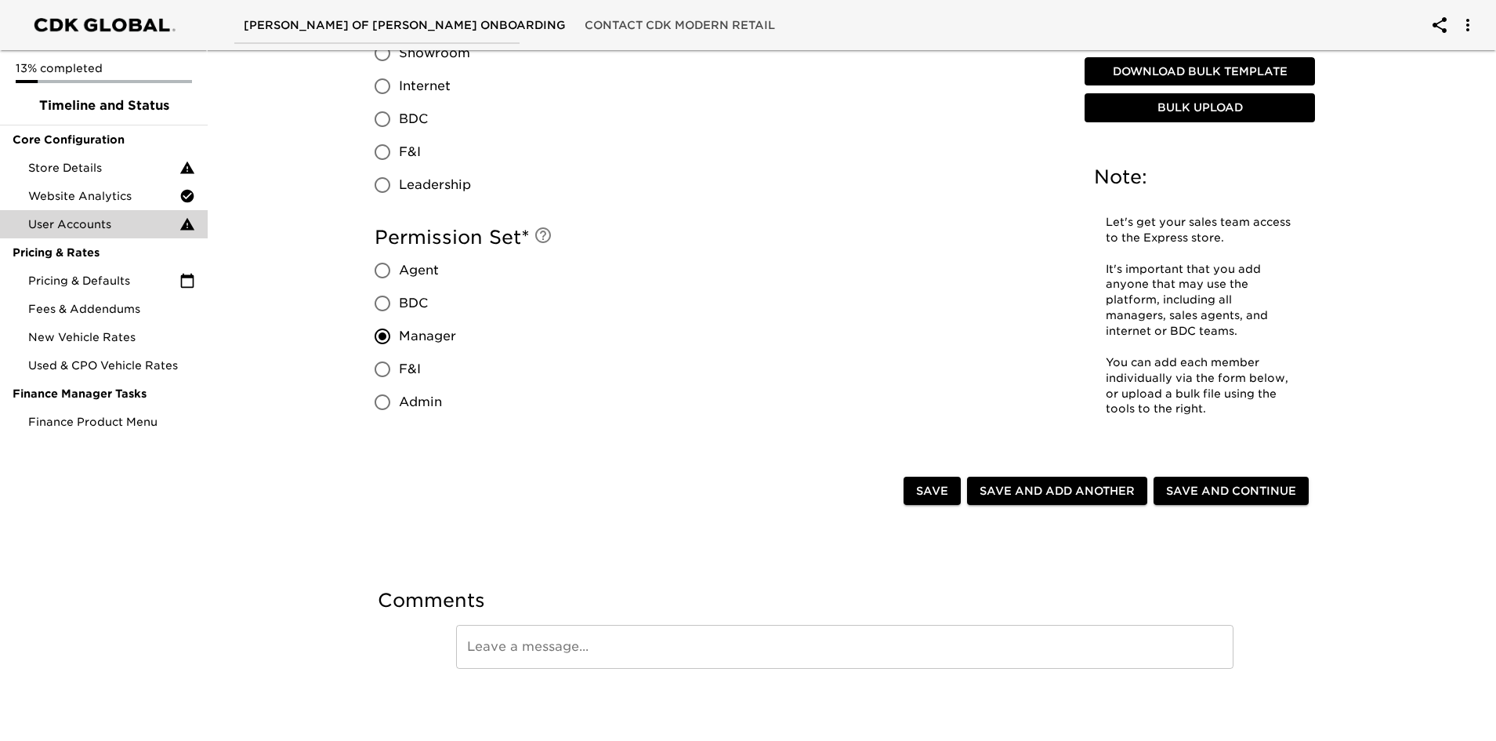
scroll to position [1297, 0]
click at [1075, 495] on span "Save and Add Another" at bounding box center [1057, 490] width 155 height 20
radio input "false"
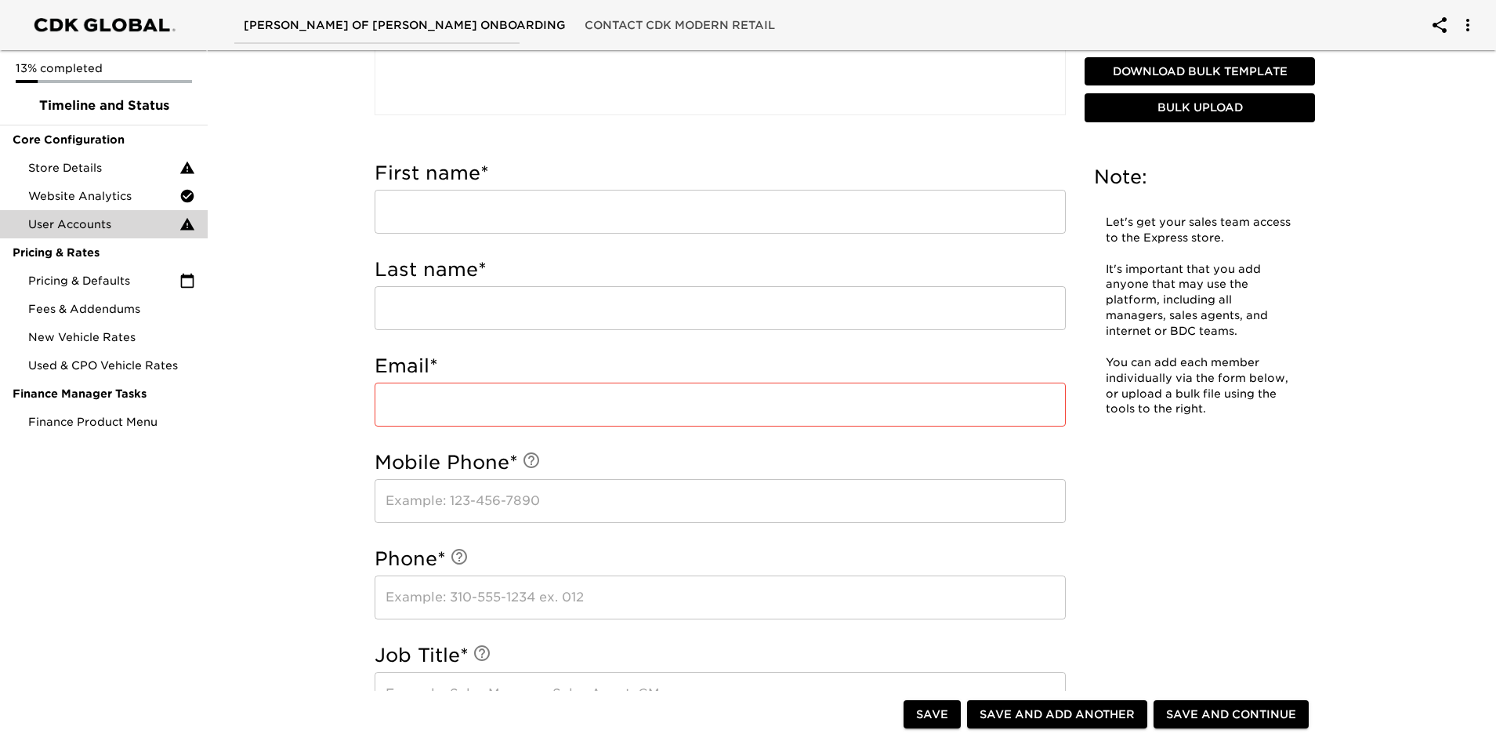
scroll to position [0, 0]
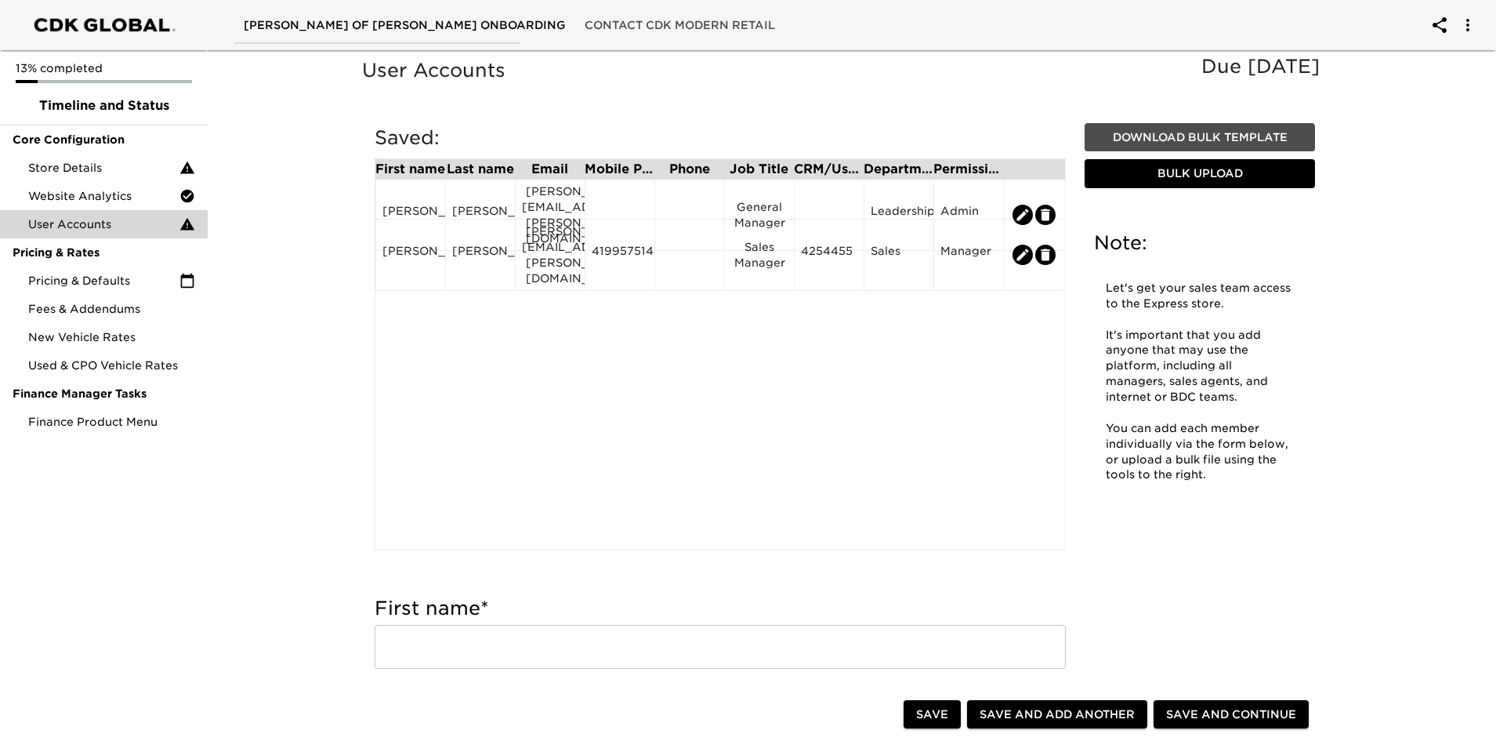
click at [1213, 137] on span "Download Bulk Template" at bounding box center [1200, 138] width 218 height 20
click at [1044, 249] on icon "edit" at bounding box center [1045, 255] width 9 height 12
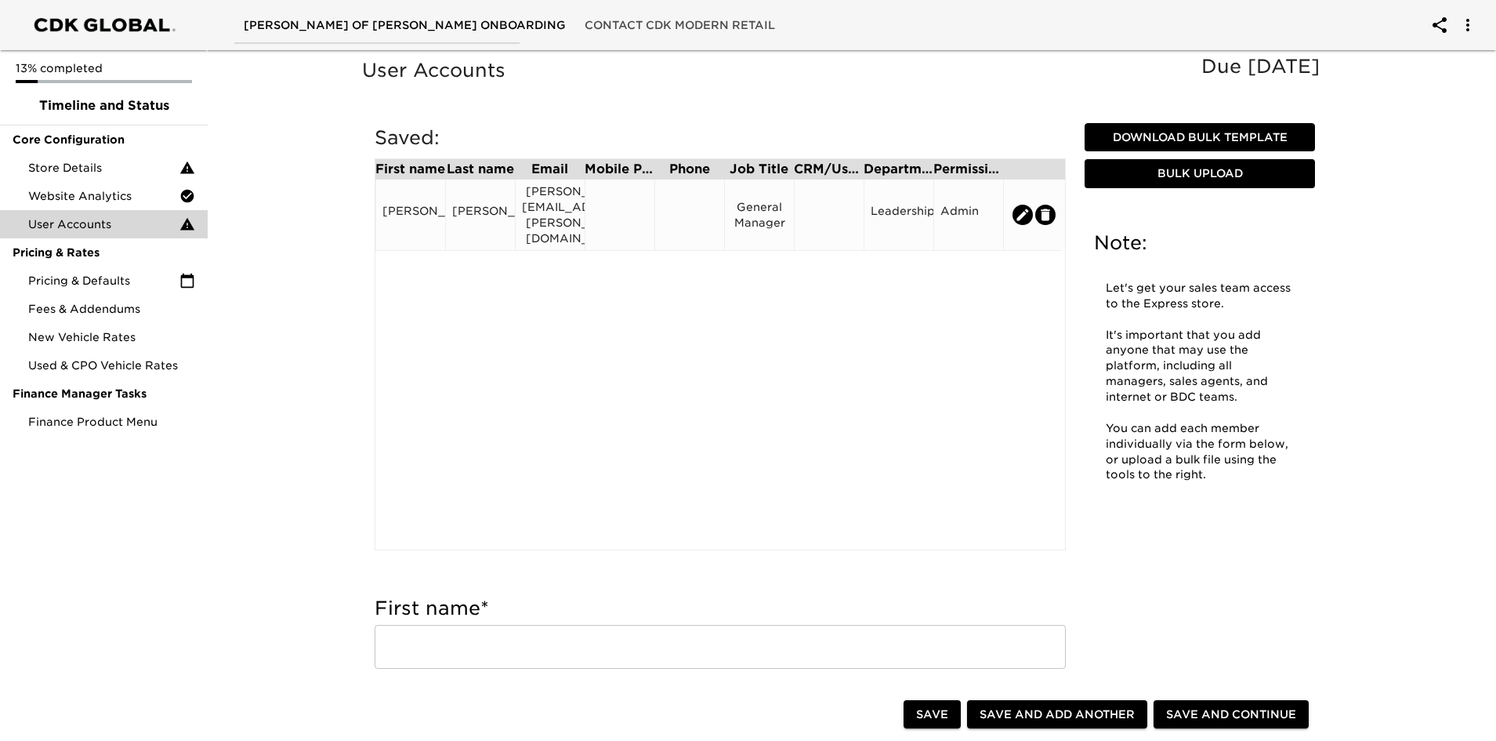
click at [1023, 208] on icon "edit" at bounding box center [1023, 214] width 12 height 12
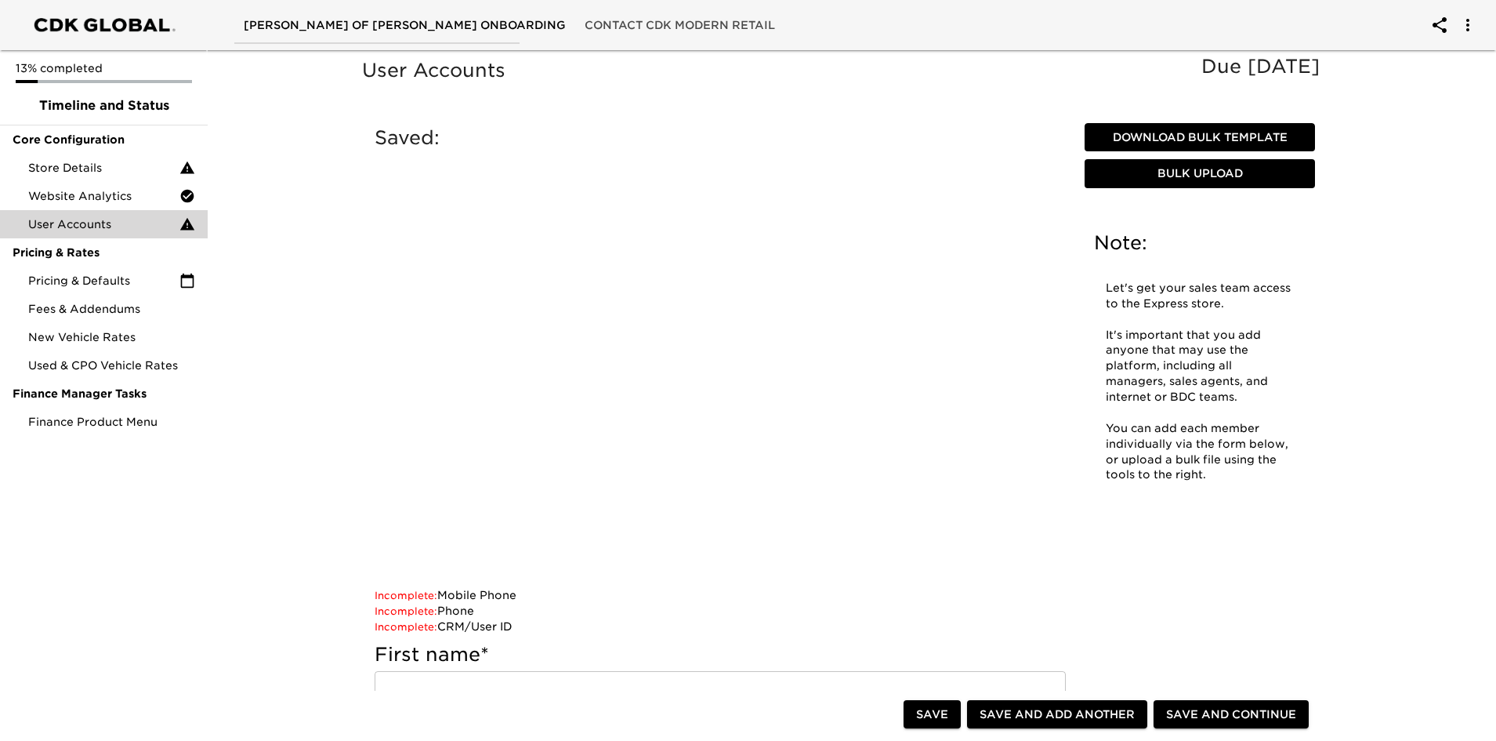
type input "[PERSON_NAME]"
type input "[PERSON_NAME][EMAIL_ADDRESS][PERSON_NAME][DOMAIN_NAME]"
type input "General Manager"
radio input "true"
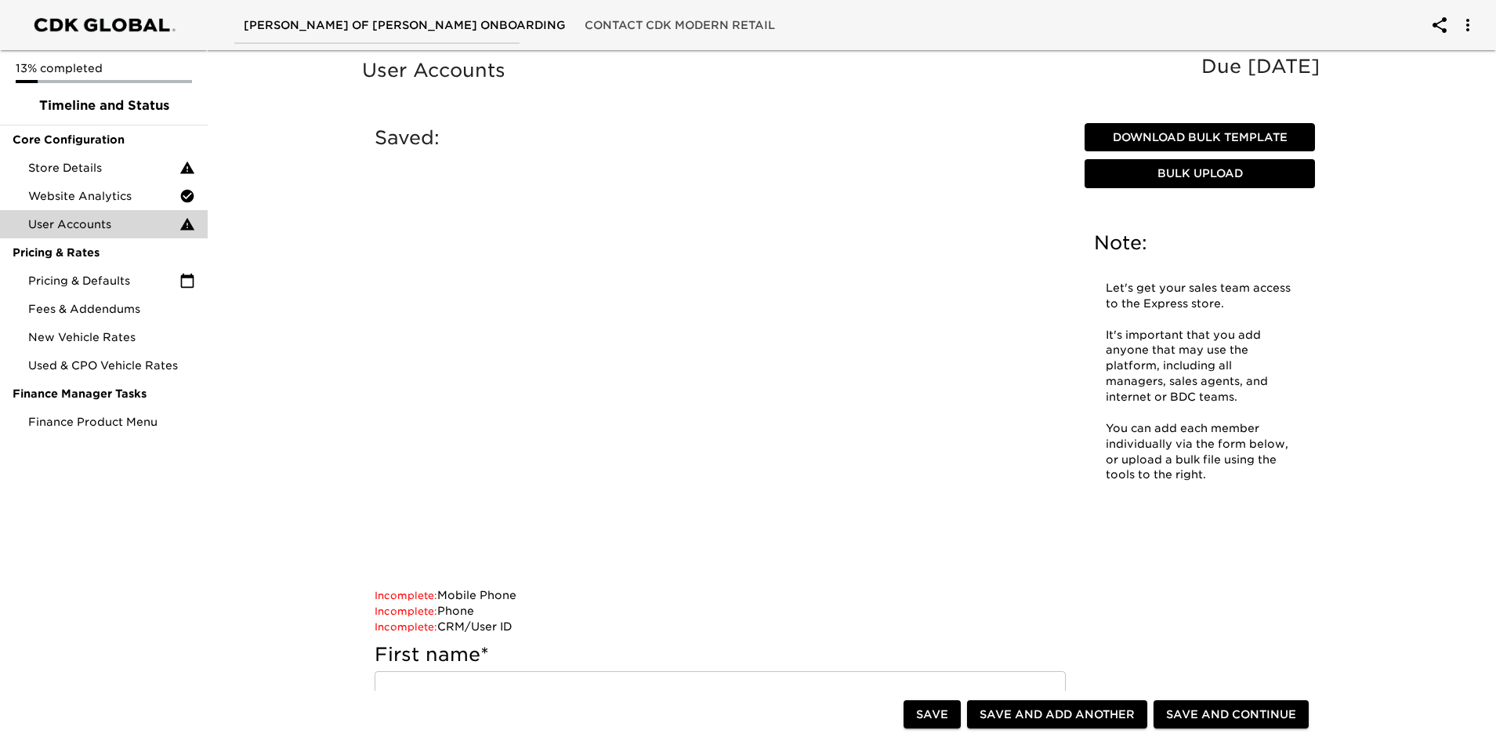
radio input "true"
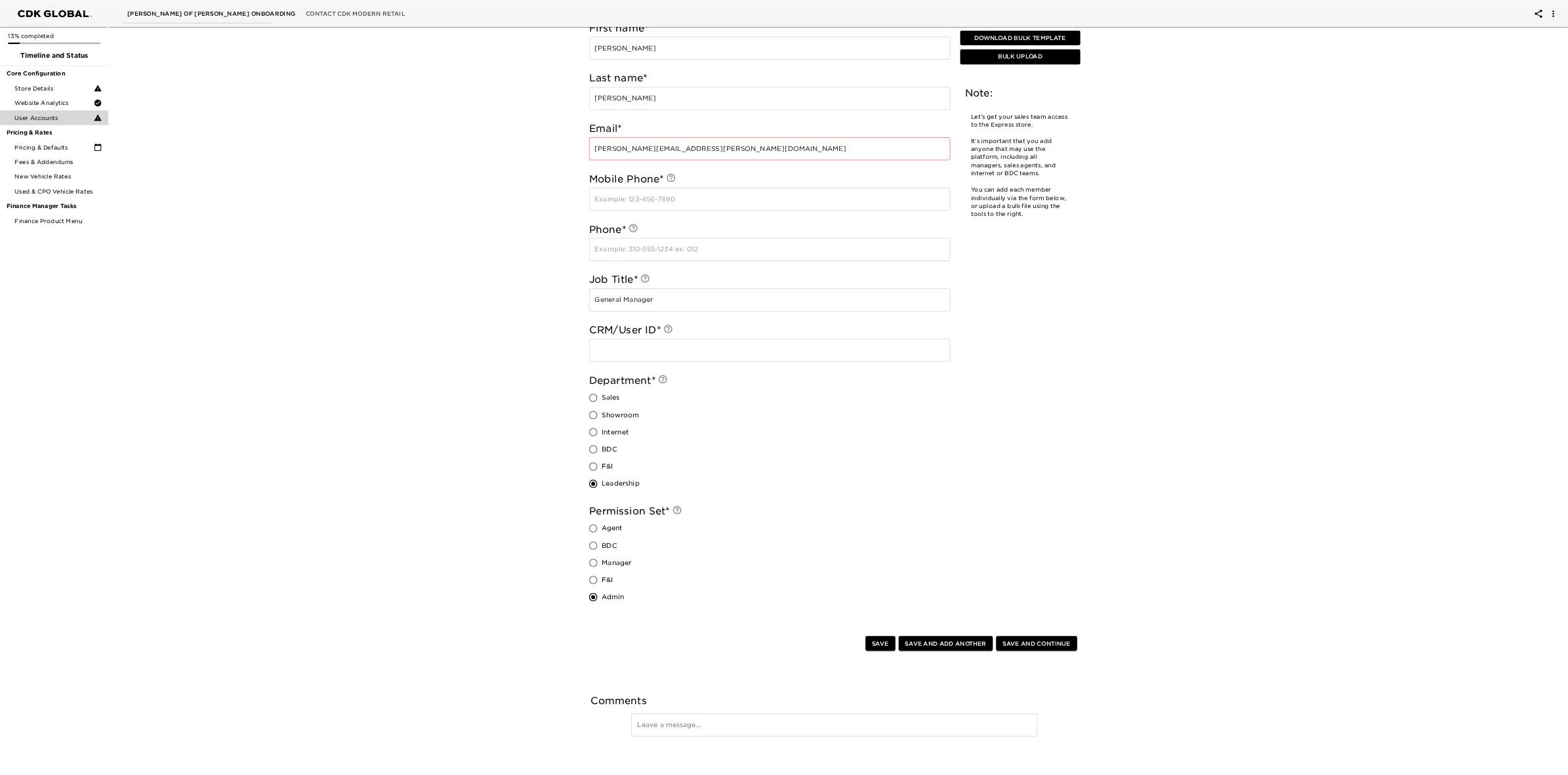
scroll to position [504, 0]
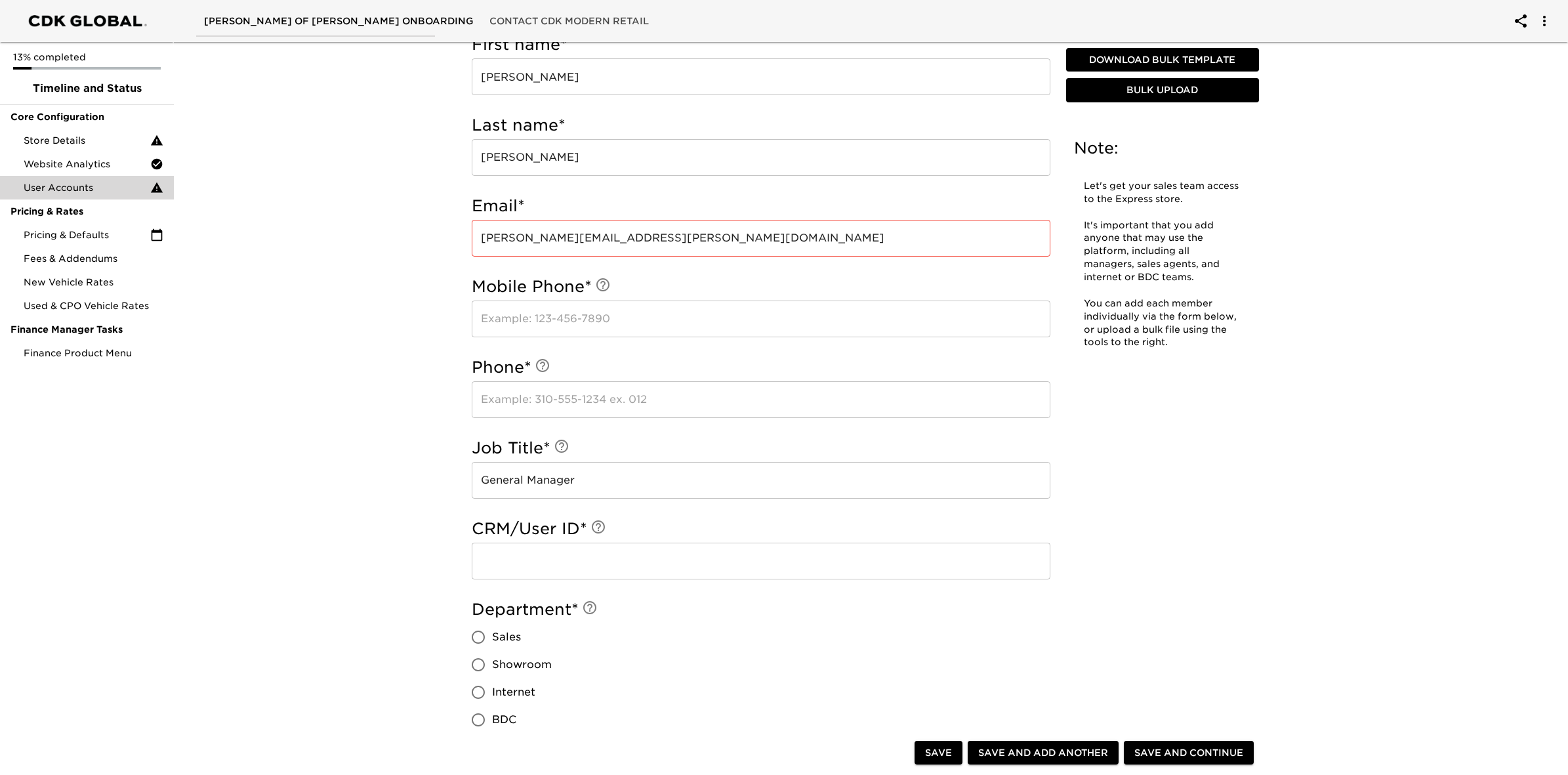
click at [909, 619] on div "Department * Sales Showroom Internet BDC F&I Leadership" at bounding box center [761, 694] width 578 height 190
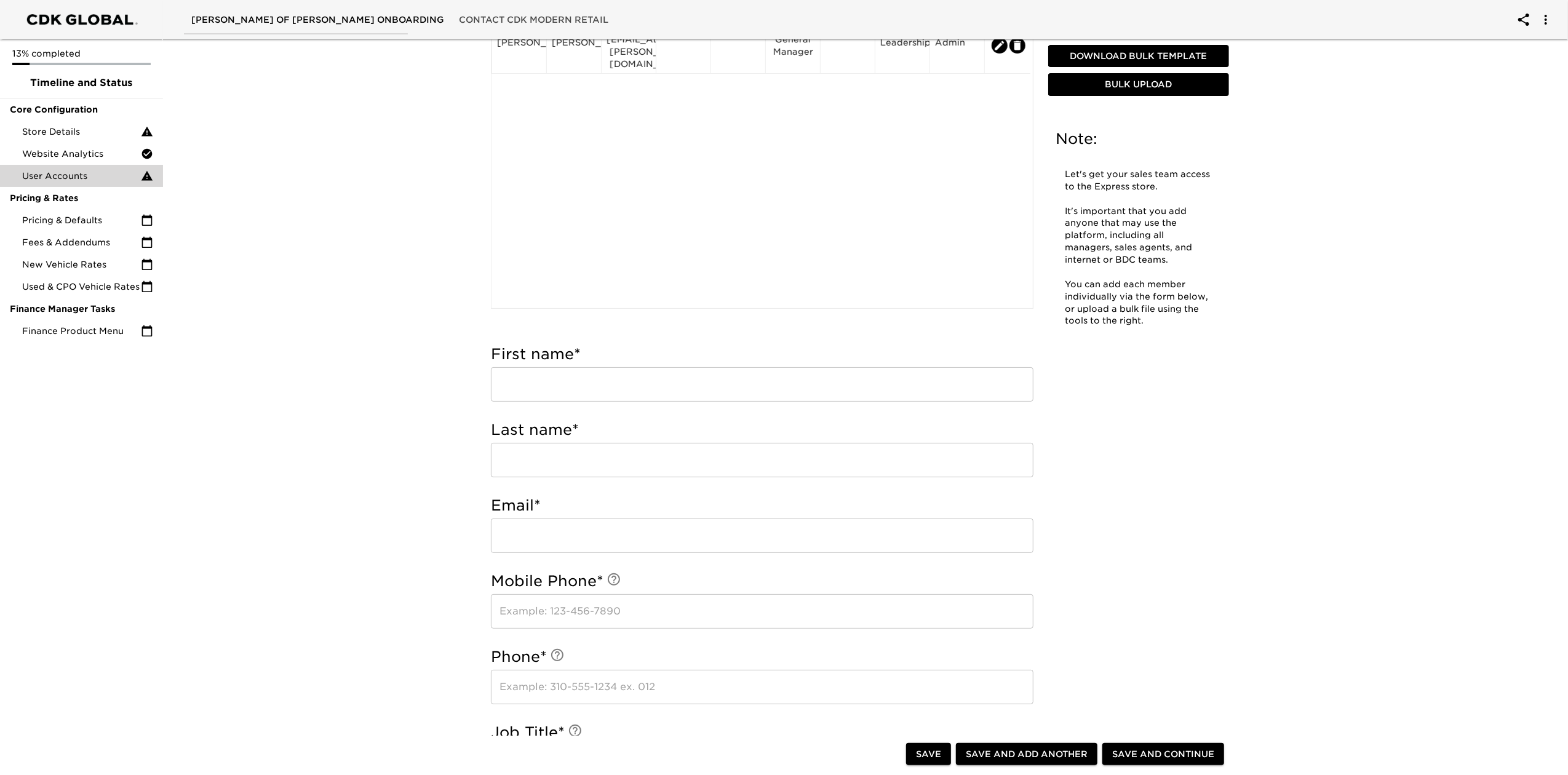
scroll to position [0, 0]
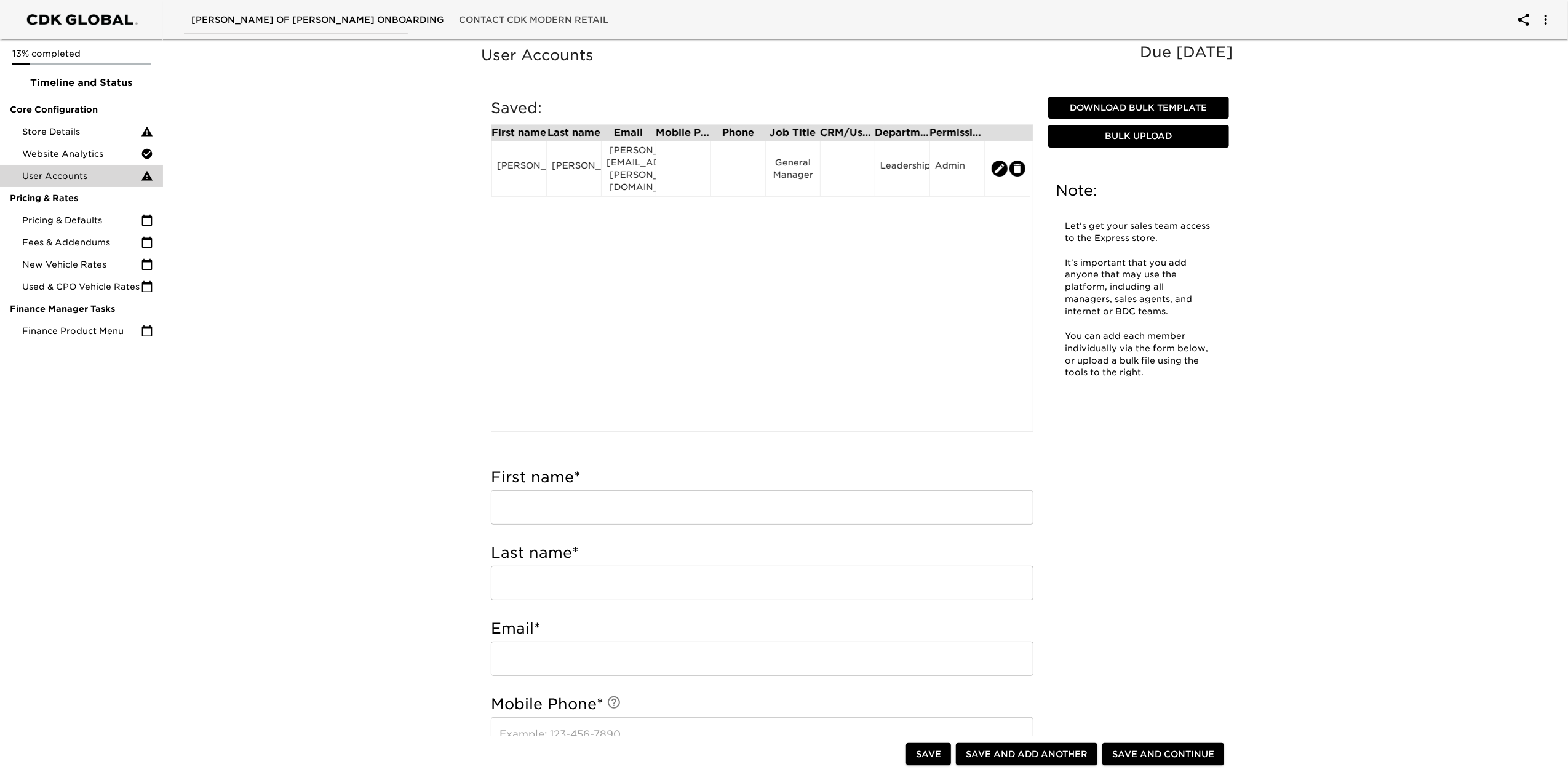
click at [1136, 132] on span "Bulk Upload" at bounding box center [1139, 136] width 171 height 16
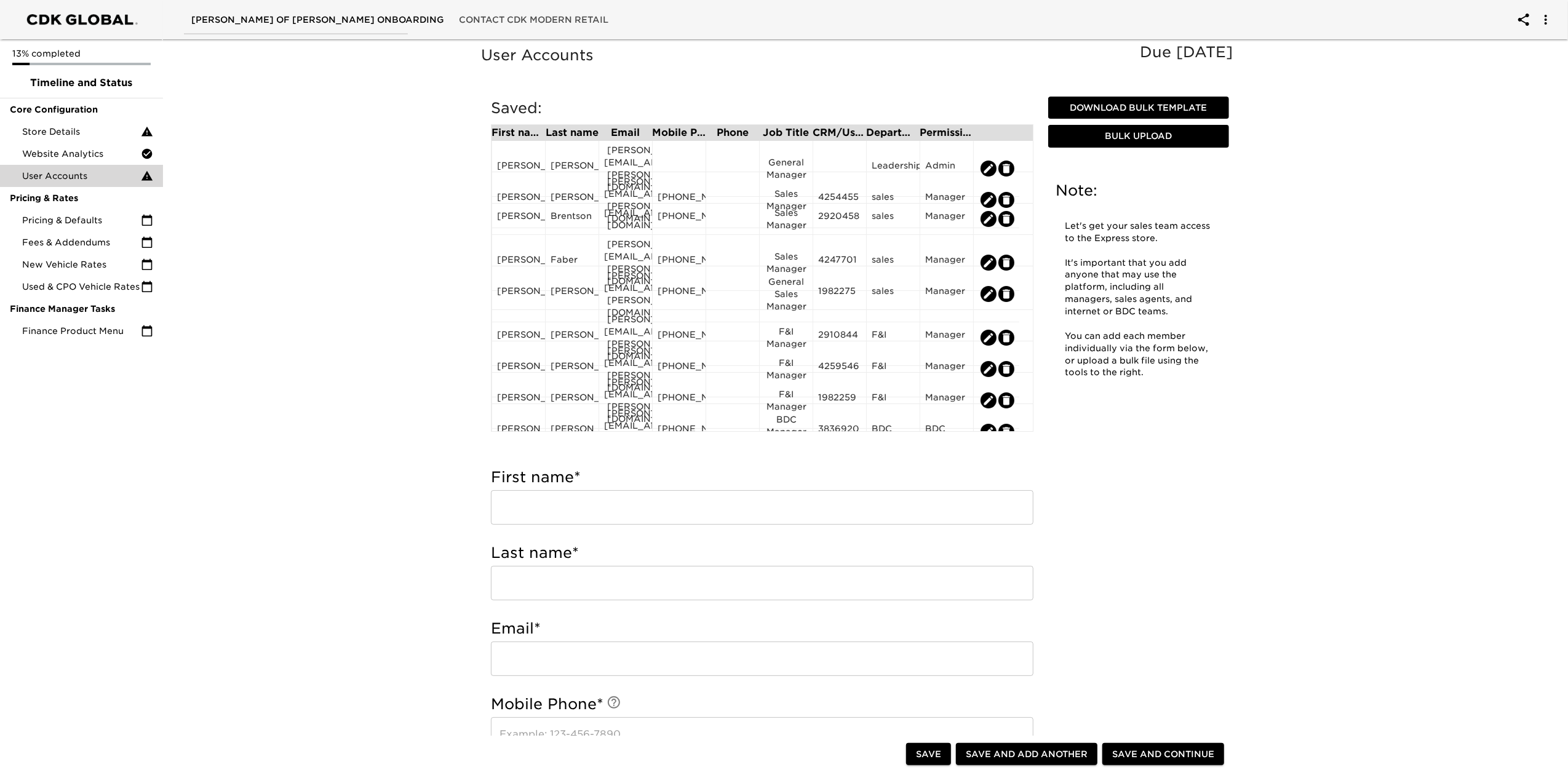
click at [933, 580] on span "Save" at bounding box center [928, 755] width 25 height 16
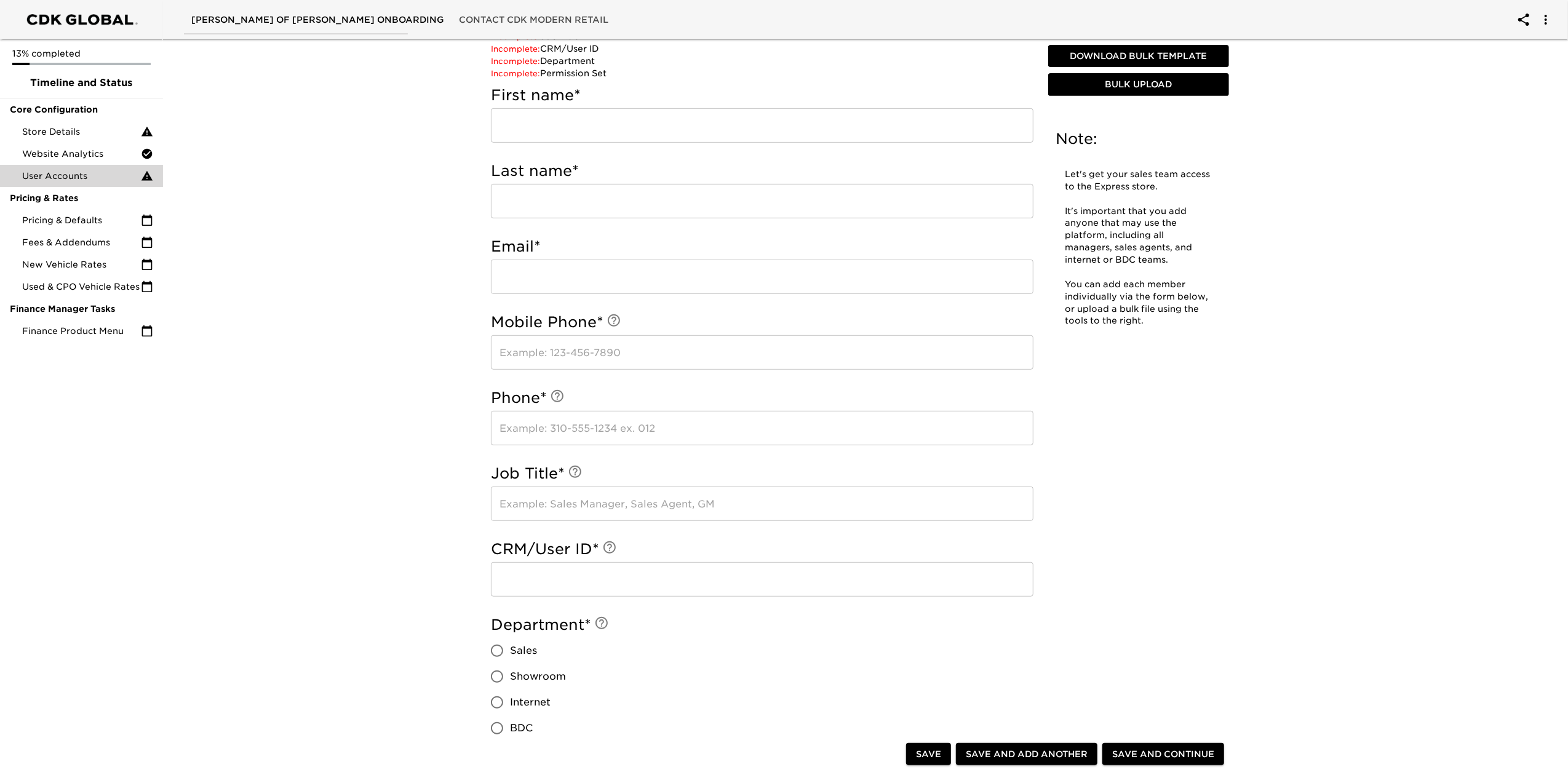
scroll to position [820, 0]
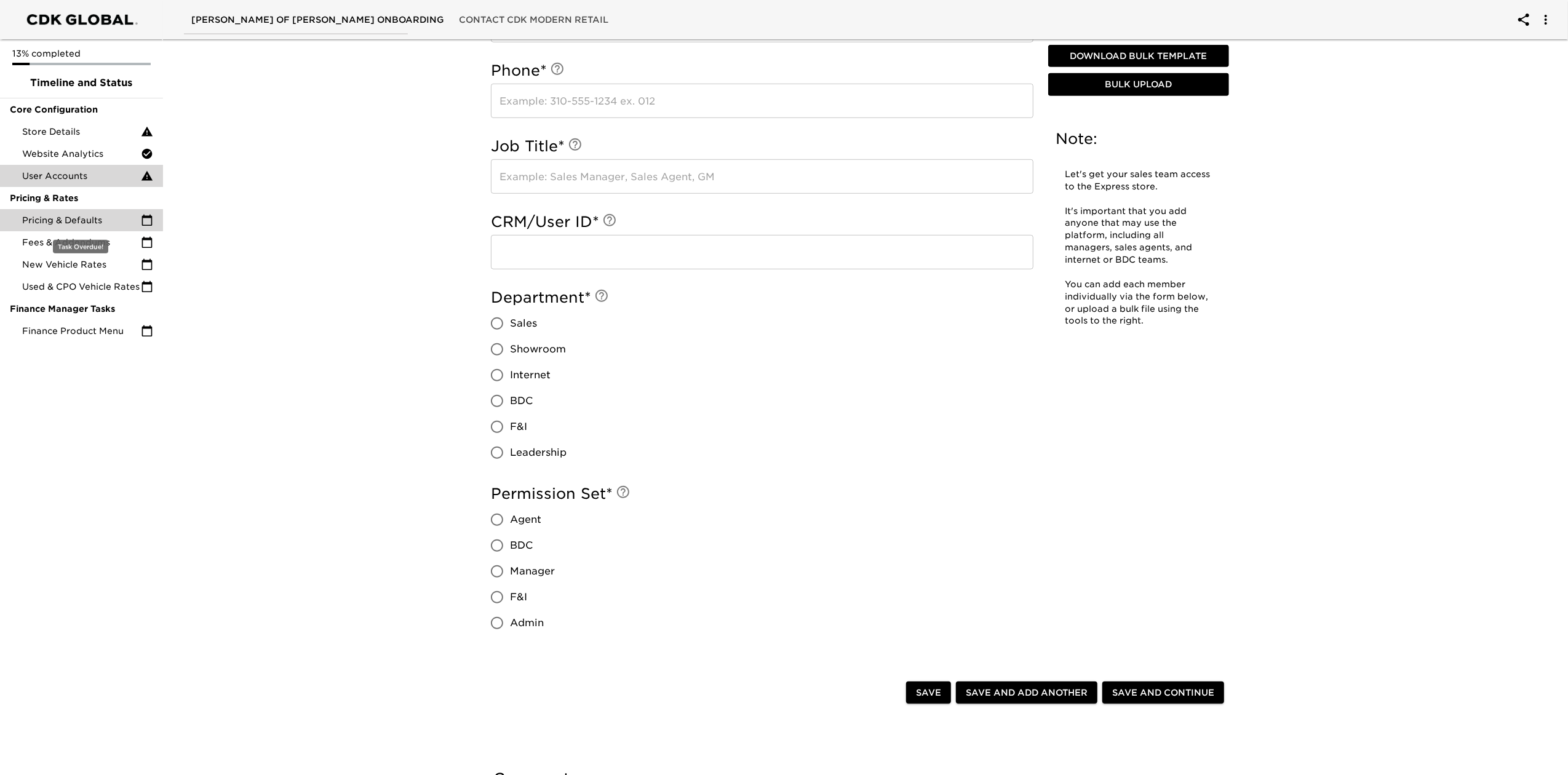
click at [62, 225] on span "Pricing & Defaults" at bounding box center [81, 220] width 119 height 13
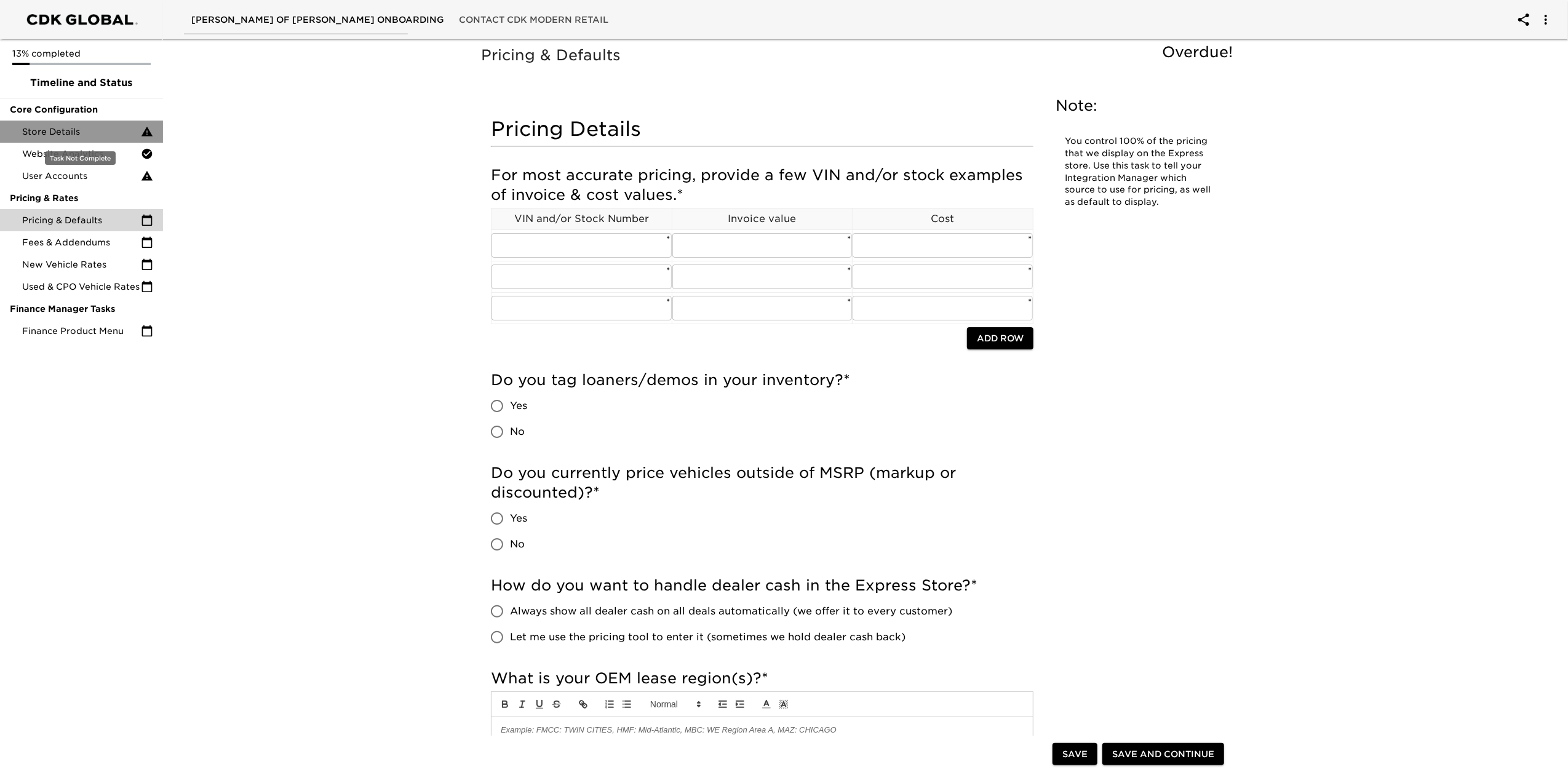
click at [58, 133] on span "Store Details" at bounding box center [81, 132] width 119 height 13
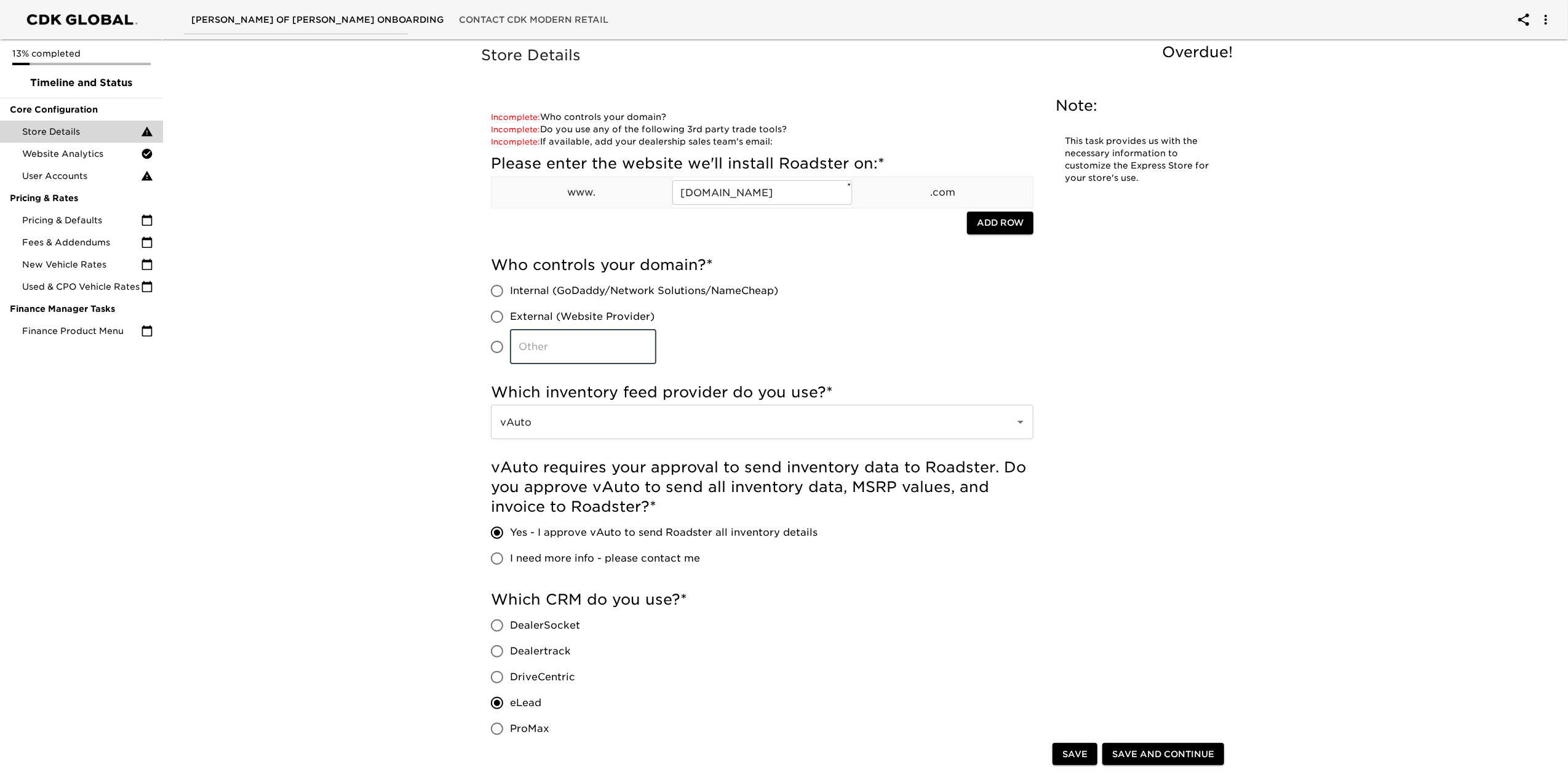
click at [576, 336] on input "​" at bounding box center [583, 347] width 147 height 35
type input "[DOMAIN_NAME]"
click at [500, 350] on input "[DOMAIN_NAME] ​" at bounding box center [497, 347] width 26 height 26
radio input "true"
click at [1079, 580] on span "Save" at bounding box center [1075, 755] width 25 height 16
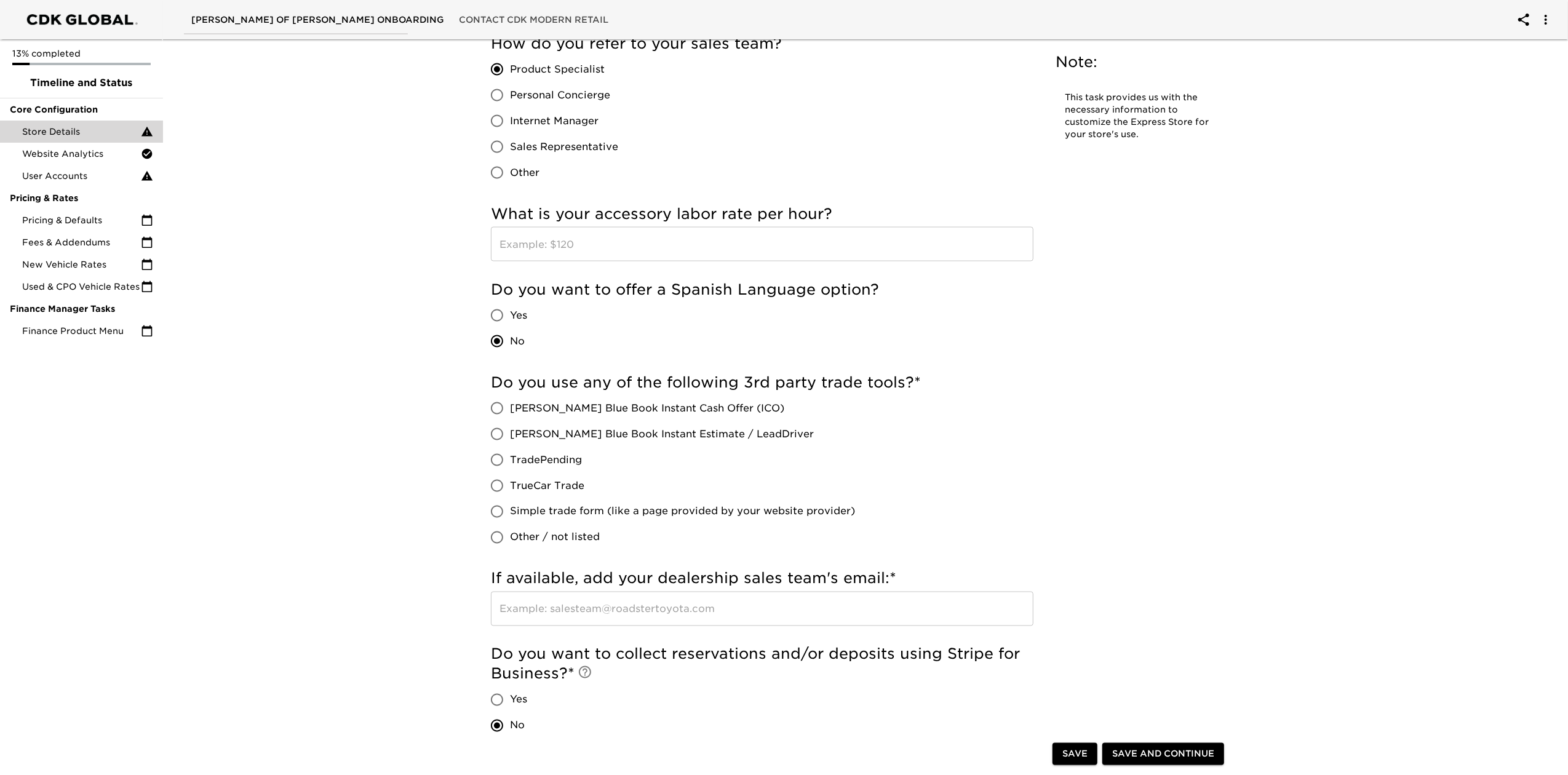
scroll to position [1885, 0]
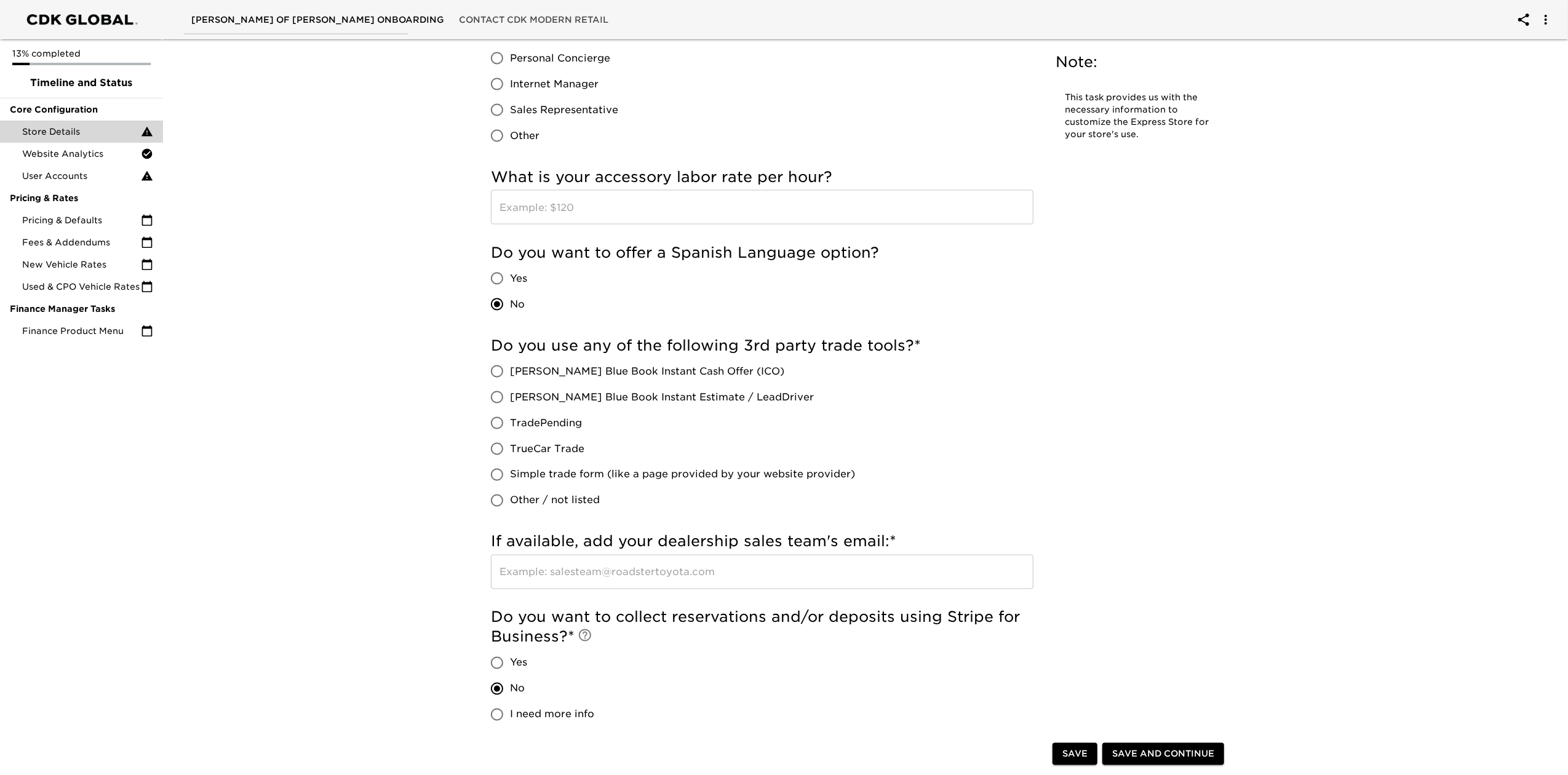
click at [554, 502] on span "Other / not listed" at bounding box center [555, 500] width 89 height 15
click at [510, 502] on input "Other / not listed" at bounding box center [497, 500] width 26 height 26
radio input "true"
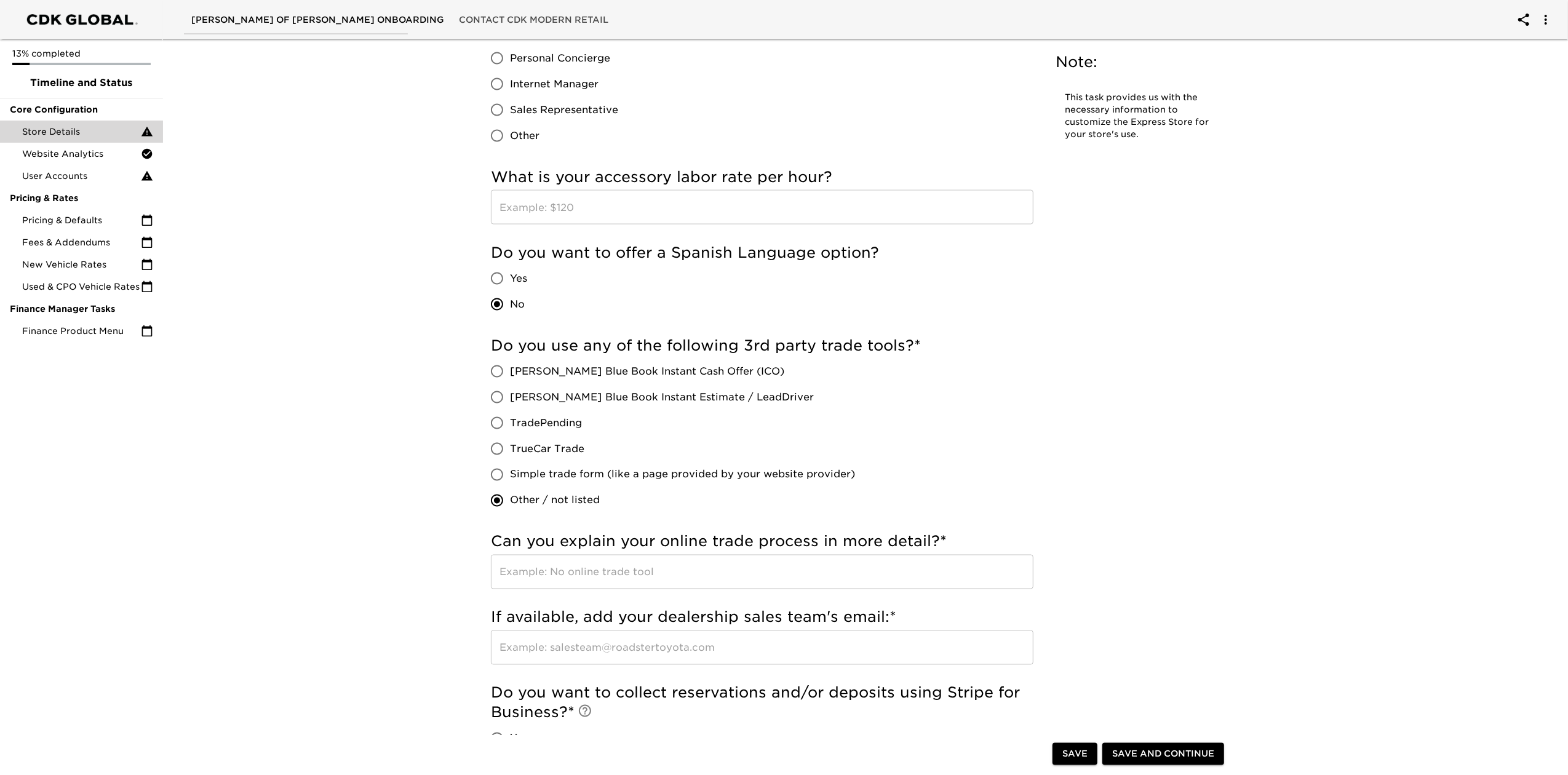
scroll to position [1980, 0]
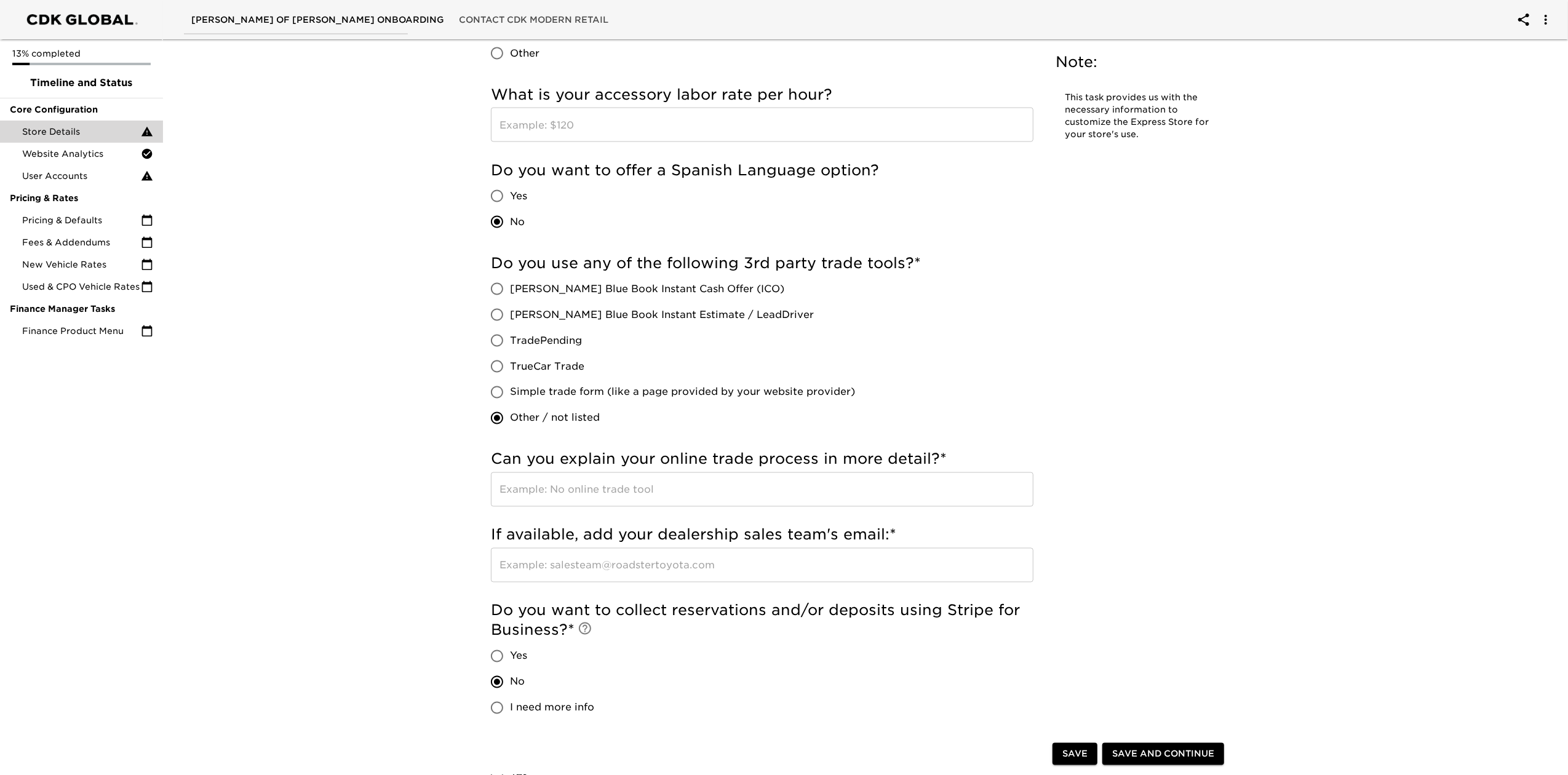
click at [1078, 580] on span "Save" at bounding box center [1075, 755] width 25 height 16
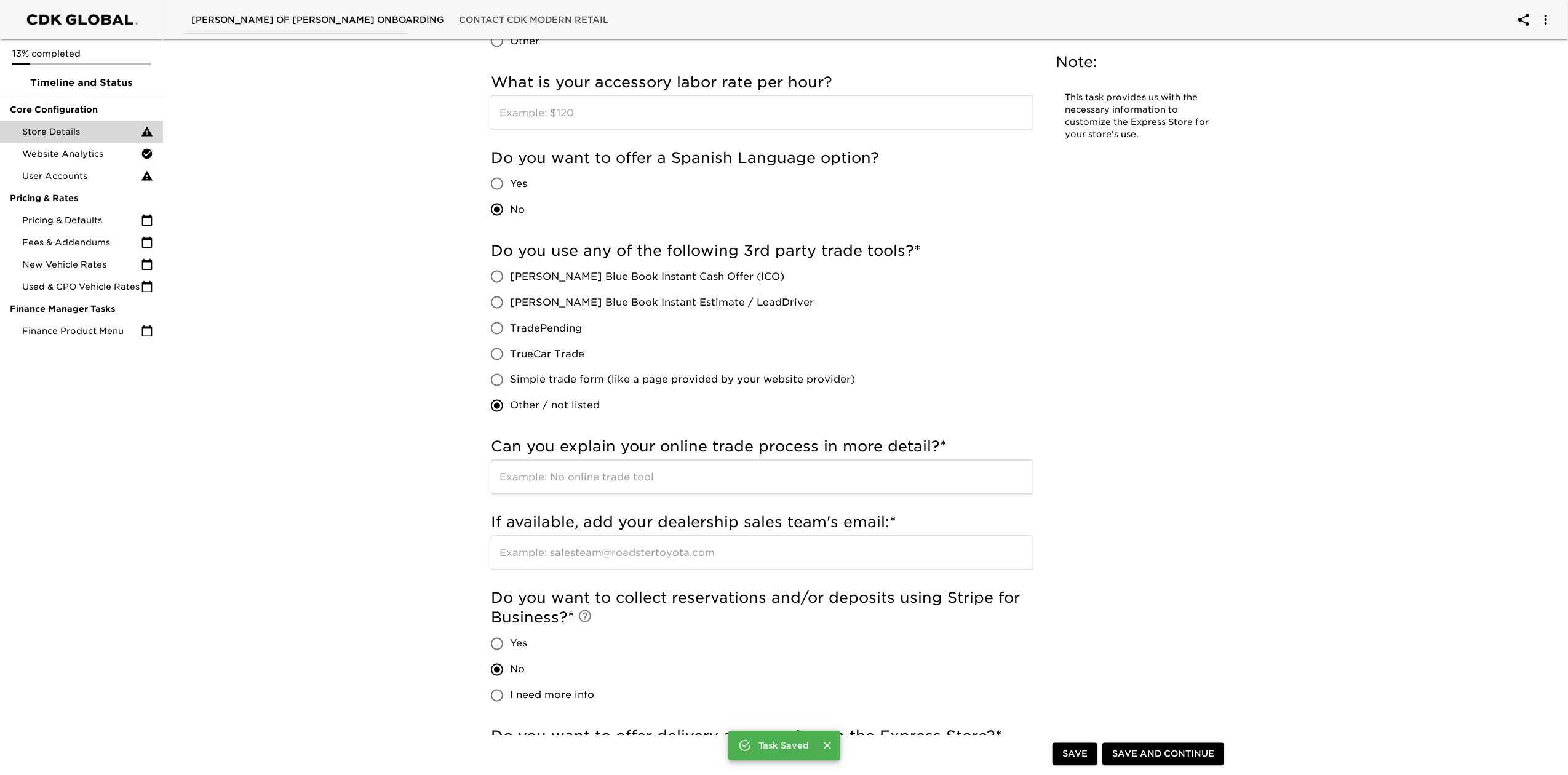
scroll to position [1967, 0]
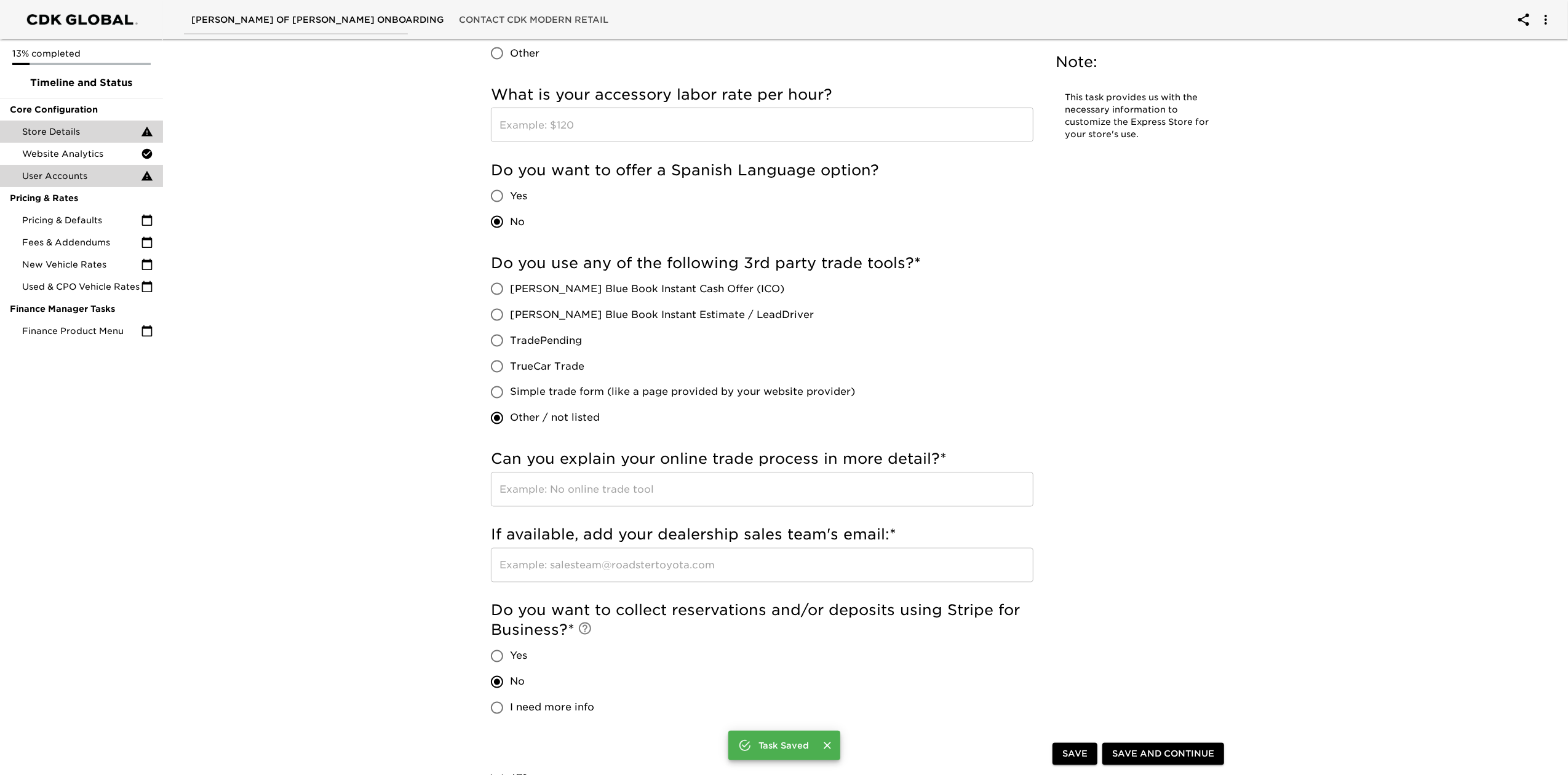
click at [118, 184] on div "User Accounts" at bounding box center [82, 176] width 163 height 22
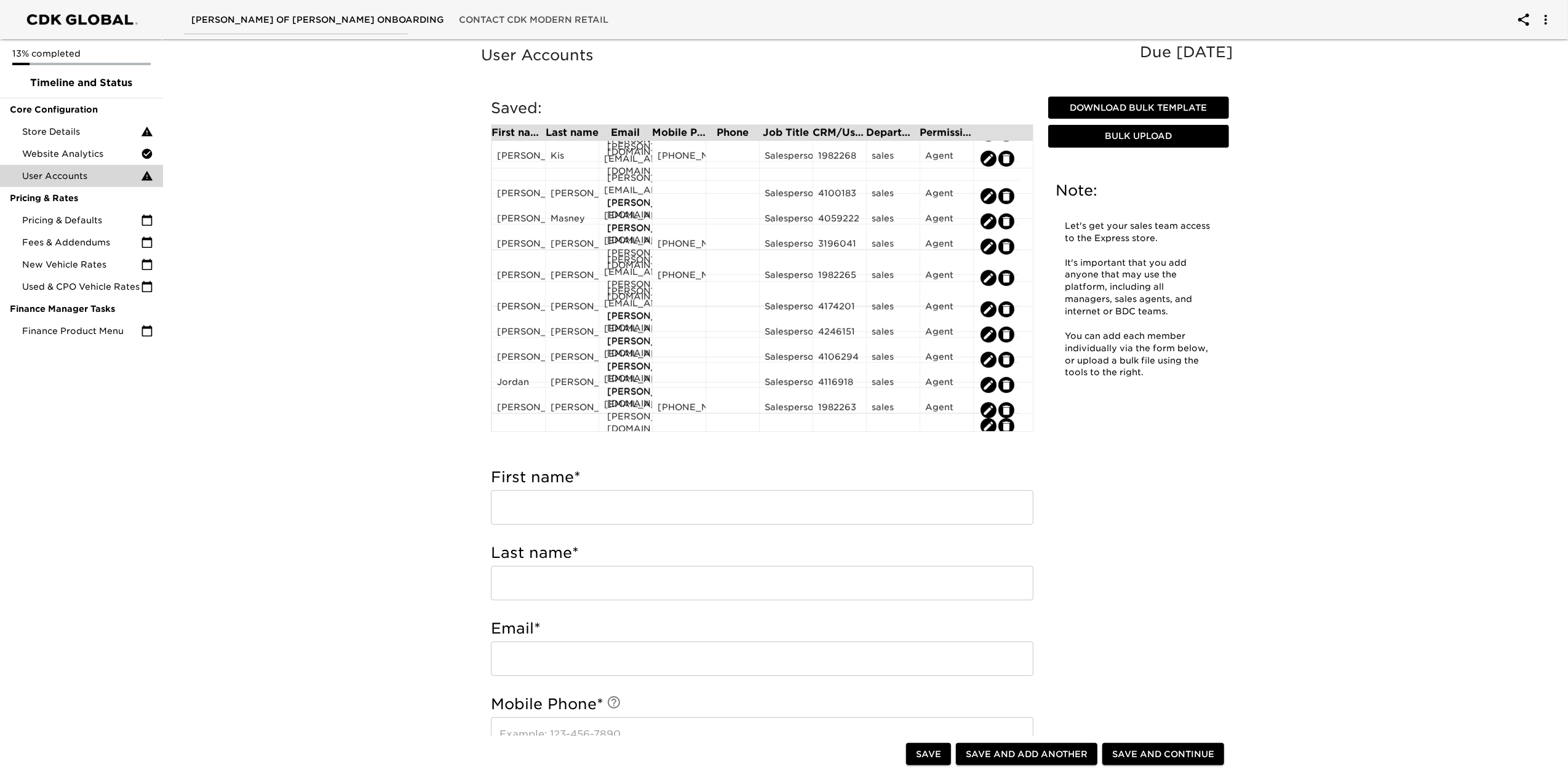
scroll to position [500, 0]
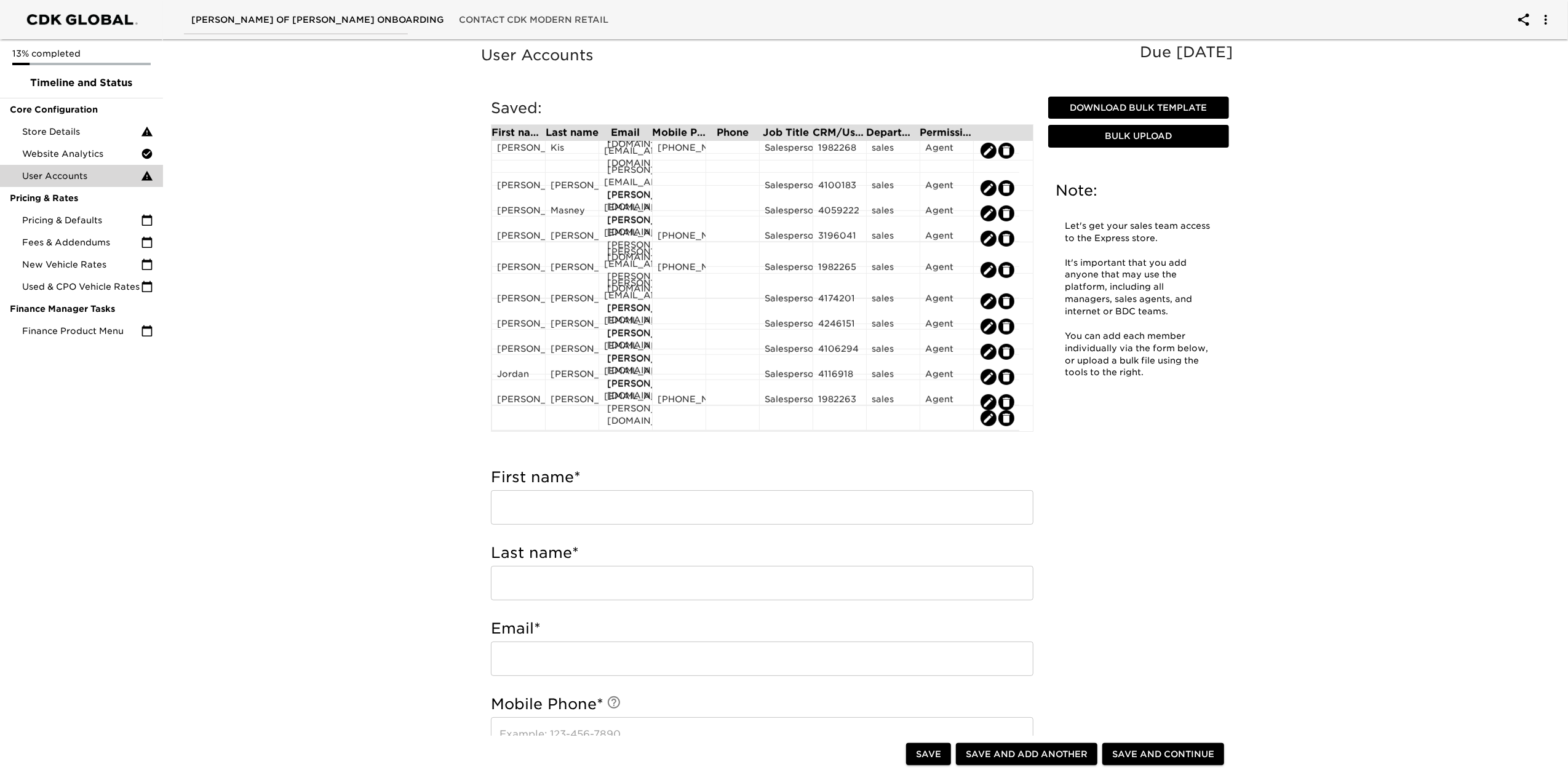
click at [1176, 580] on span "Save and Continue" at bounding box center [1163, 755] width 102 height 16
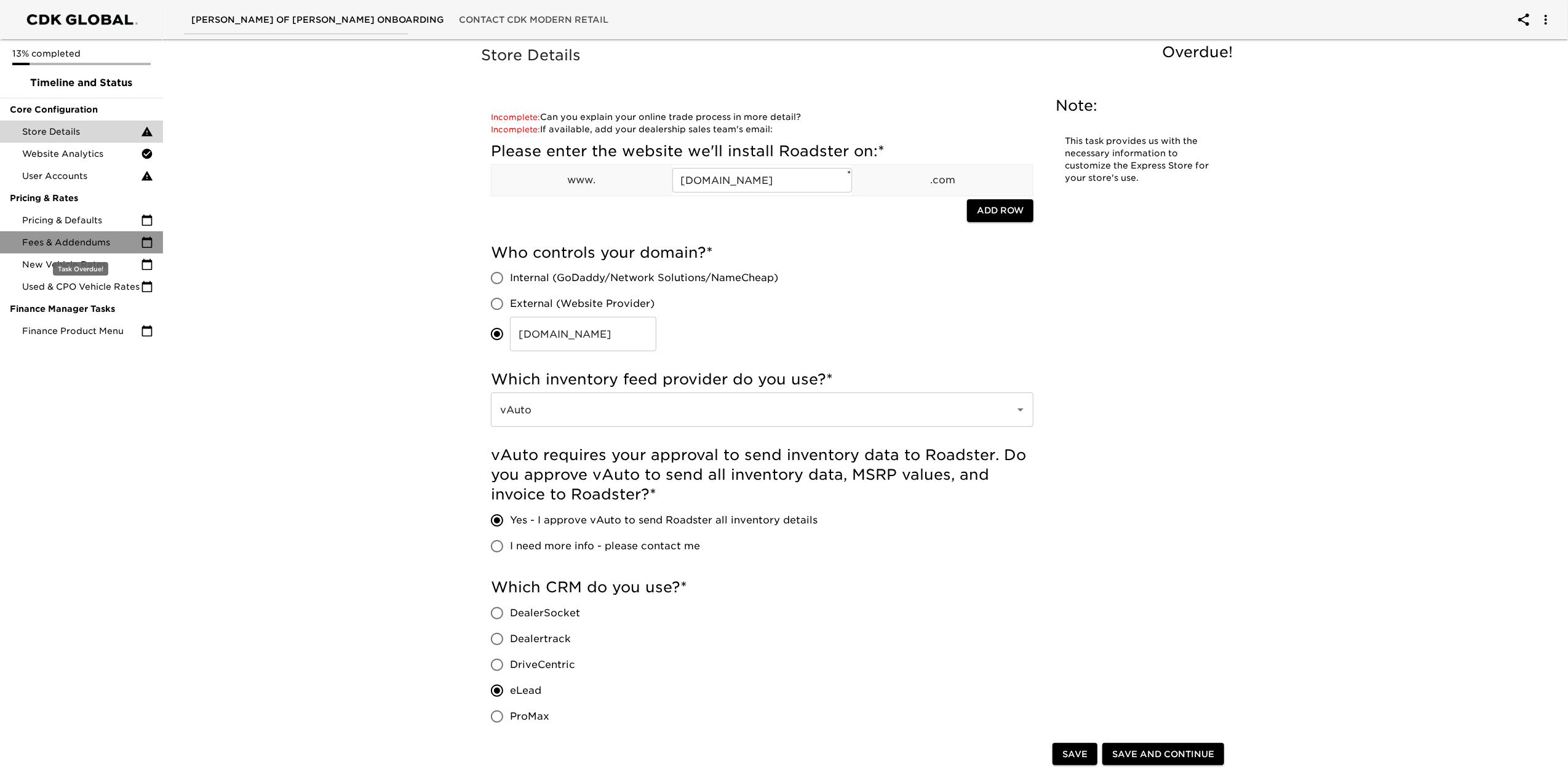
click at [60, 244] on span "Fees & Addendums" at bounding box center [81, 242] width 119 height 13
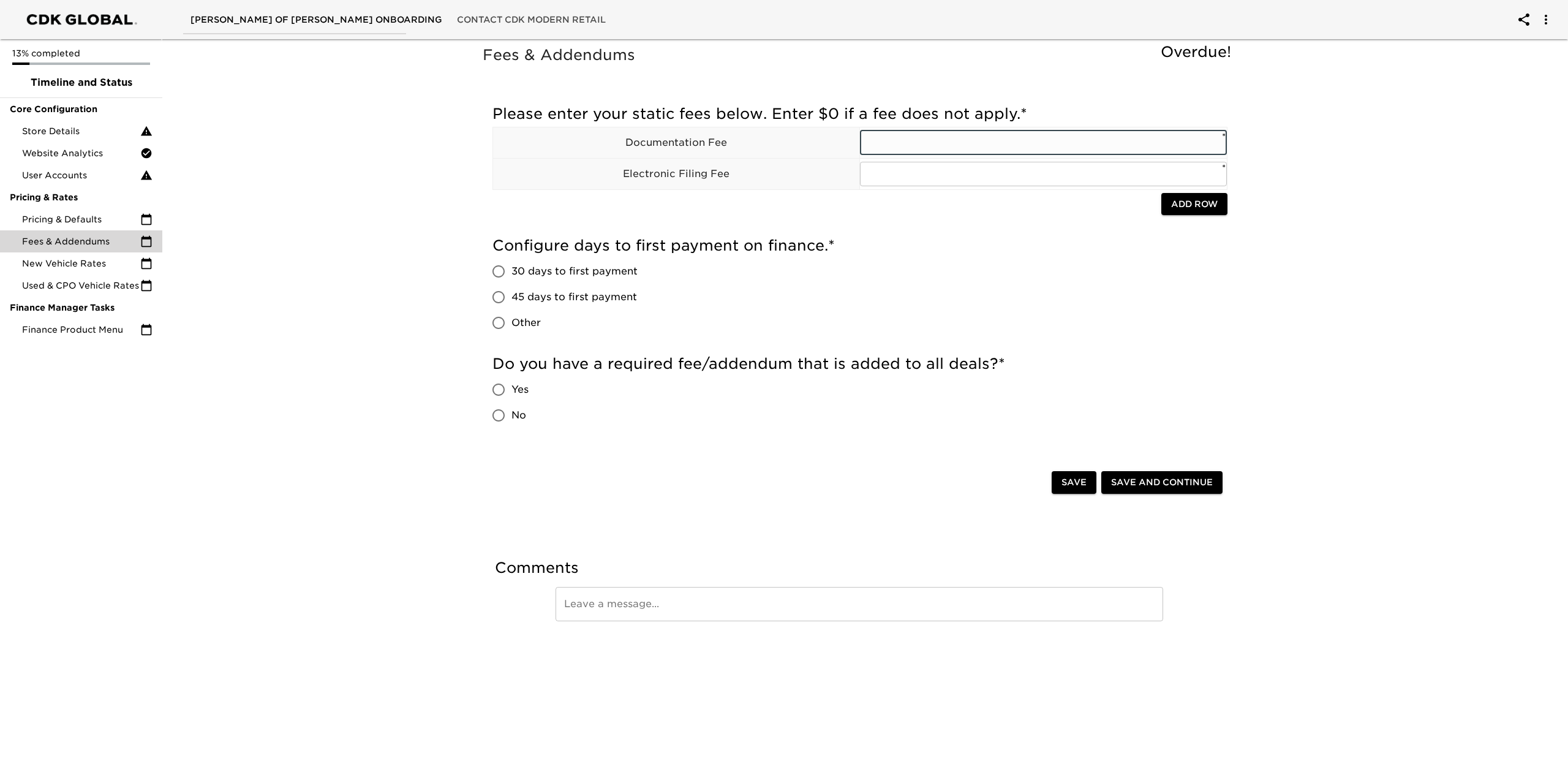
click at [887, 138] on input "text" at bounding box center [1042, 142] width 366 height 24
type input "387"
type input "15"
click at [587, 270] on span "30 days to first payment" at bounding box center [573, 271] width 126 height 15
click at [511, 270] on input "30 days to first payment" at bounding box center [498, 271] width 26 height 26
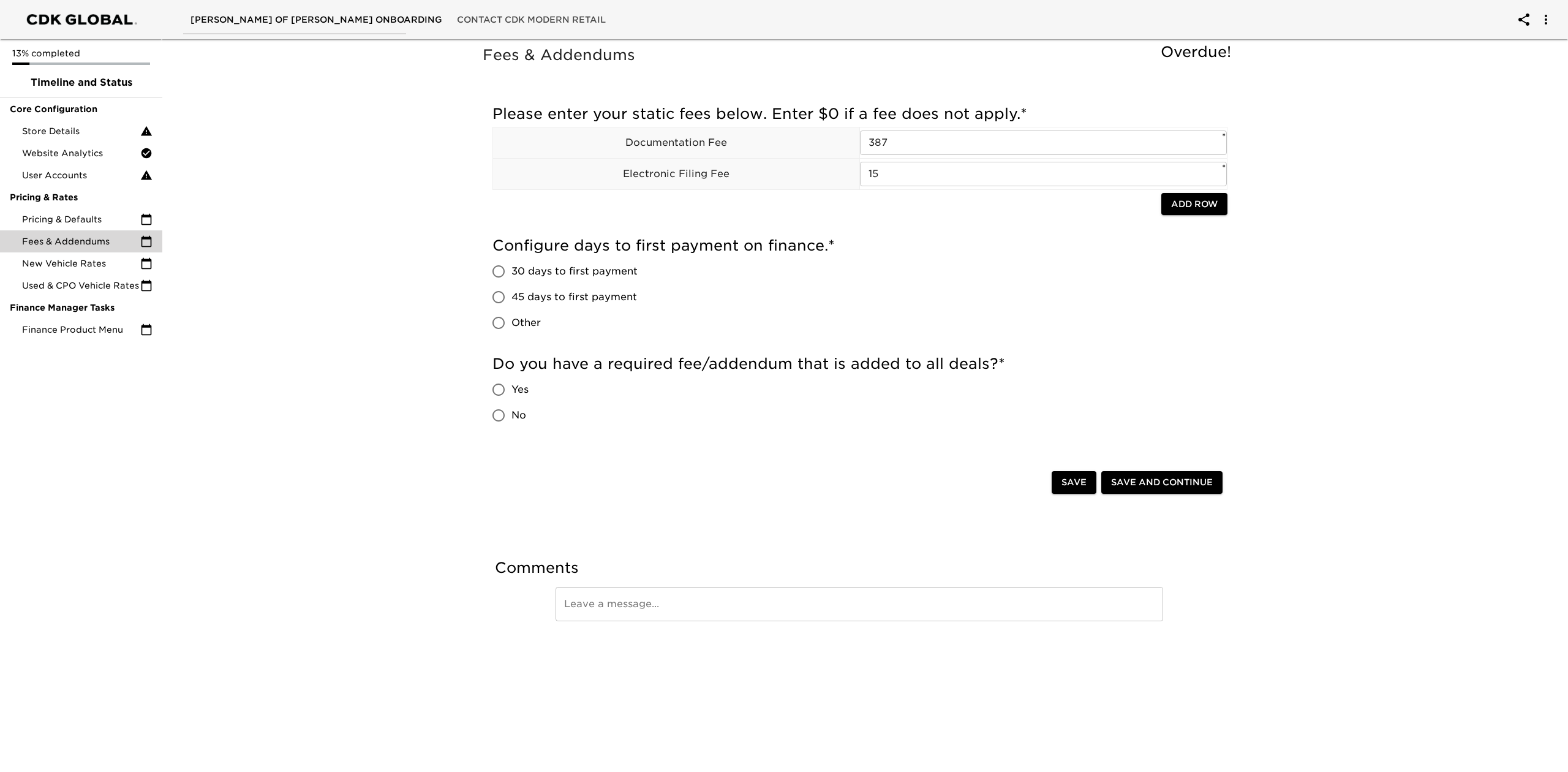
radio input "true"
click at [488, 395] on input "Yes" at bounding box center [498, 389] width 26 height 26
radio input "true"
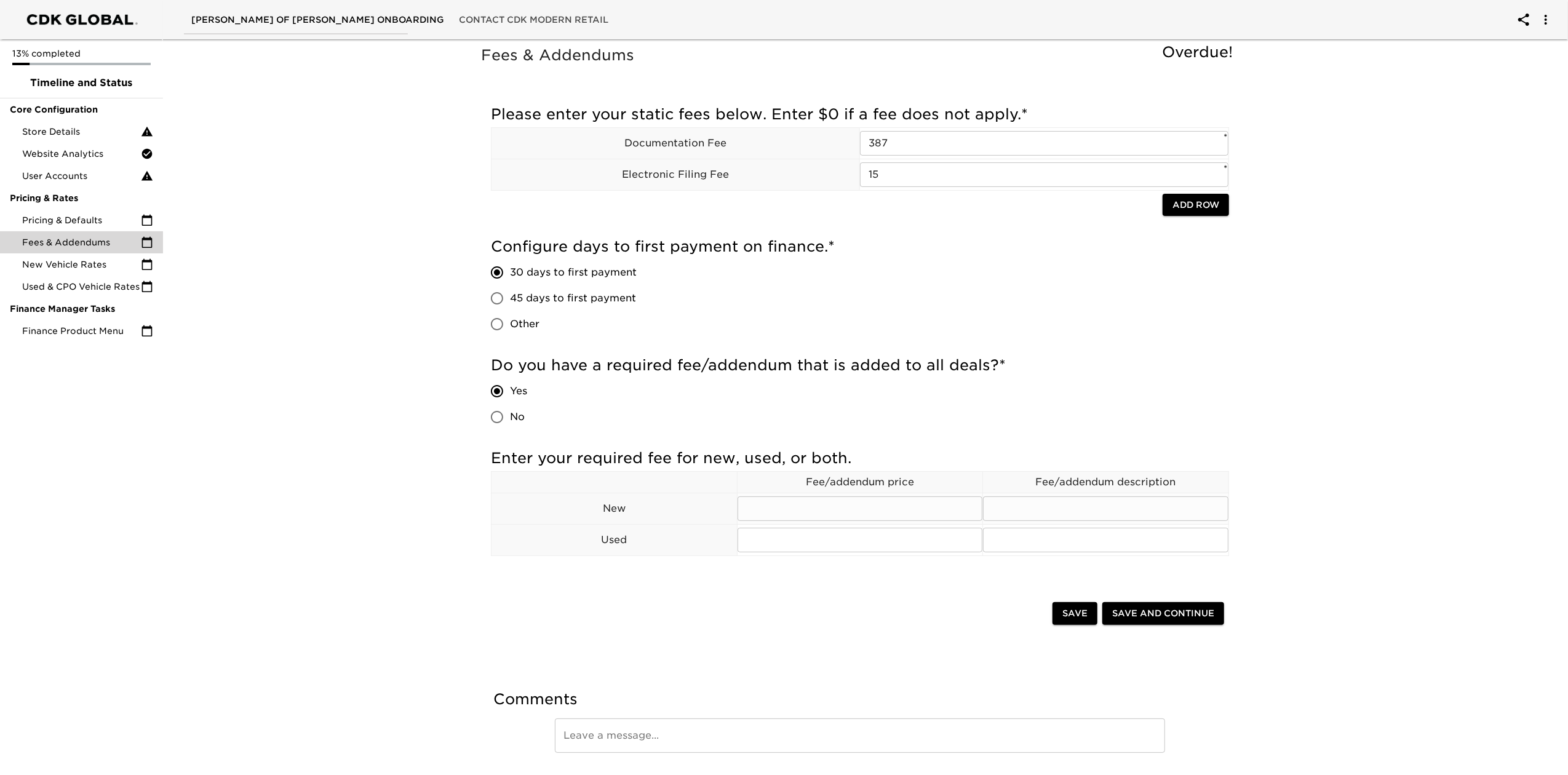
click at [839, 516] on input "text" at bounding box center [860, 508] width 246 height 24
type input "20"
type input "t"
type input "T"
type input "Registration Fee"
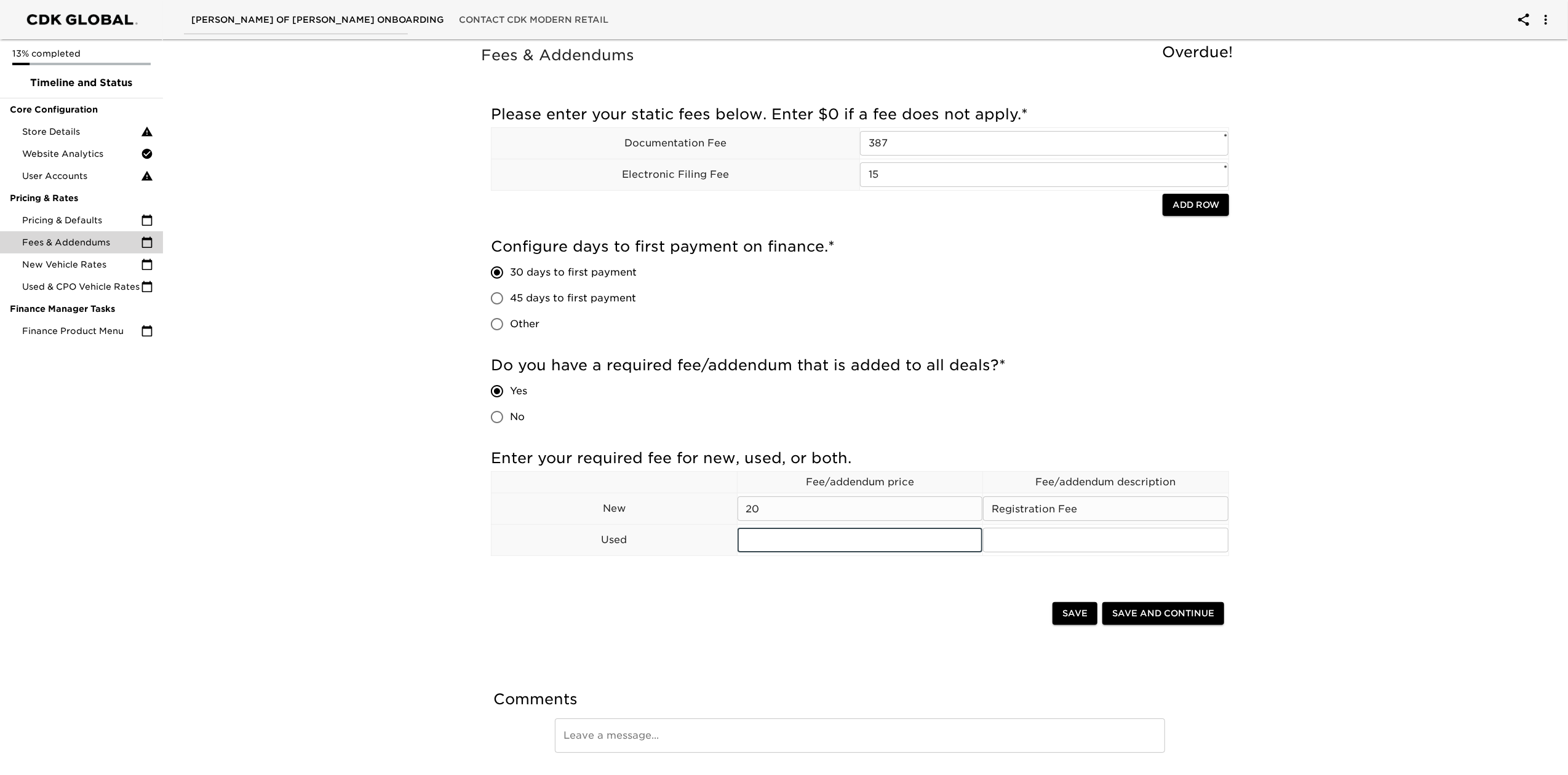
drag, startPoint x: 796, startPoint y: 508, endPoint x: 633, endPoint y: 522, distance: 163.6
click at [633, 522] on tr "New 20 ​ Registration Fee ​" at bounding box center [860, 509] width 738 height 31
type input "70"
click at [744, 554] on td "​" at bounding box center [860, 540] width 246 height 31
click at [758, 544] on input "text" at bounding box center [860, 539] width 246 height 24
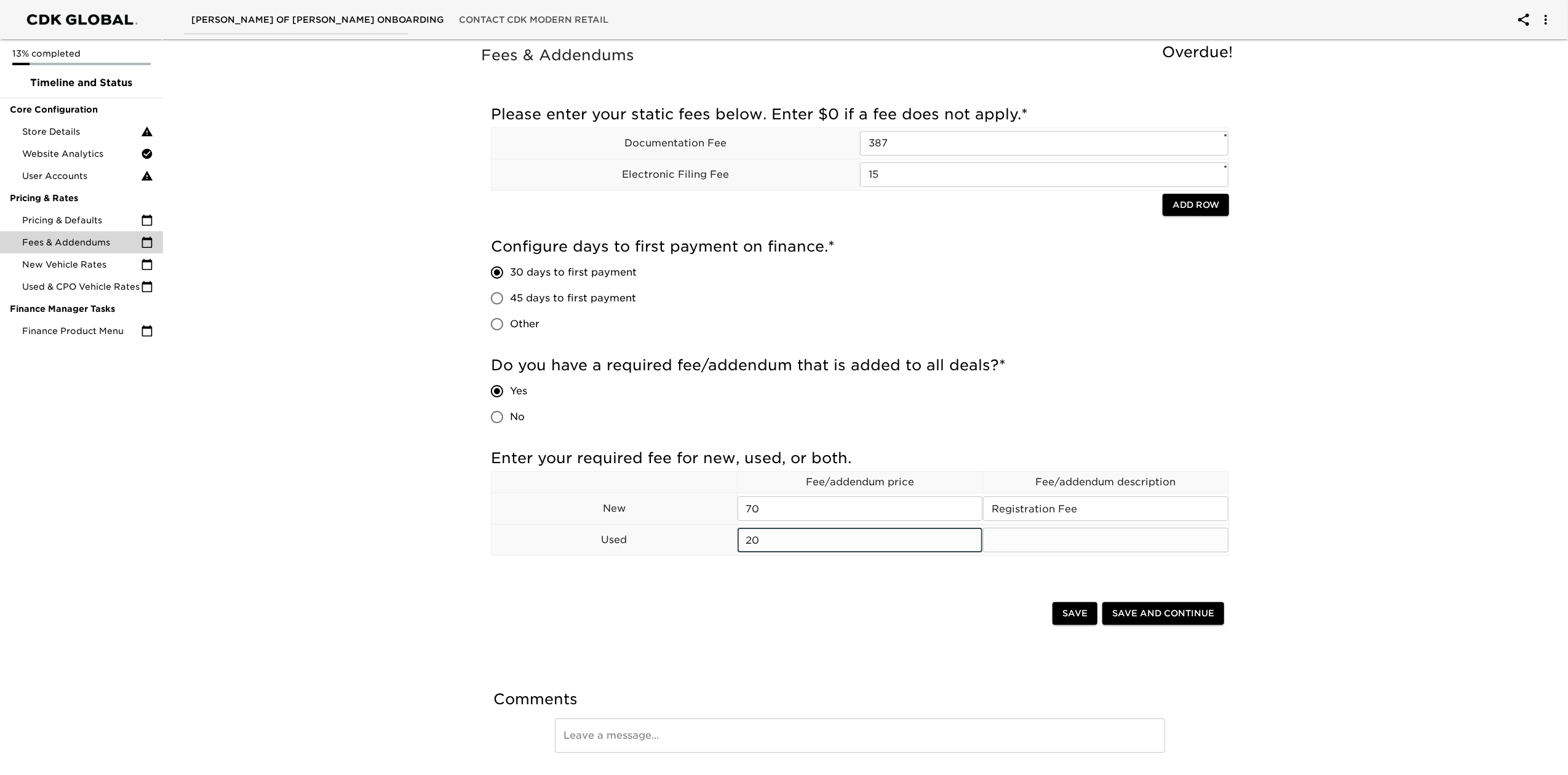
type input "20"
type input "Registration Fee"
click at [1077, 580] on span "Save" at bounding box center [1075, 613] width 25 height 16
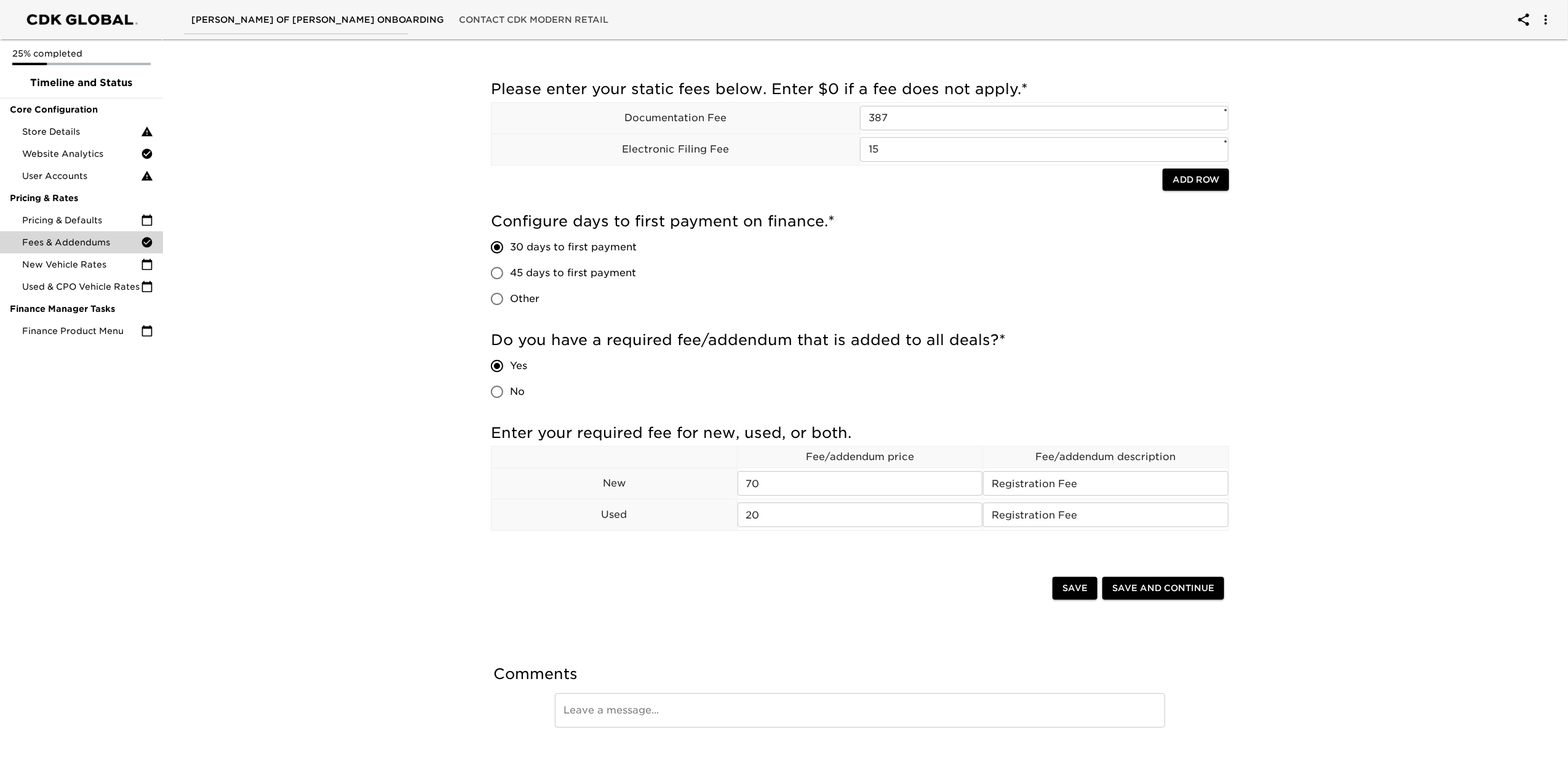
scroll to position [38, 0]
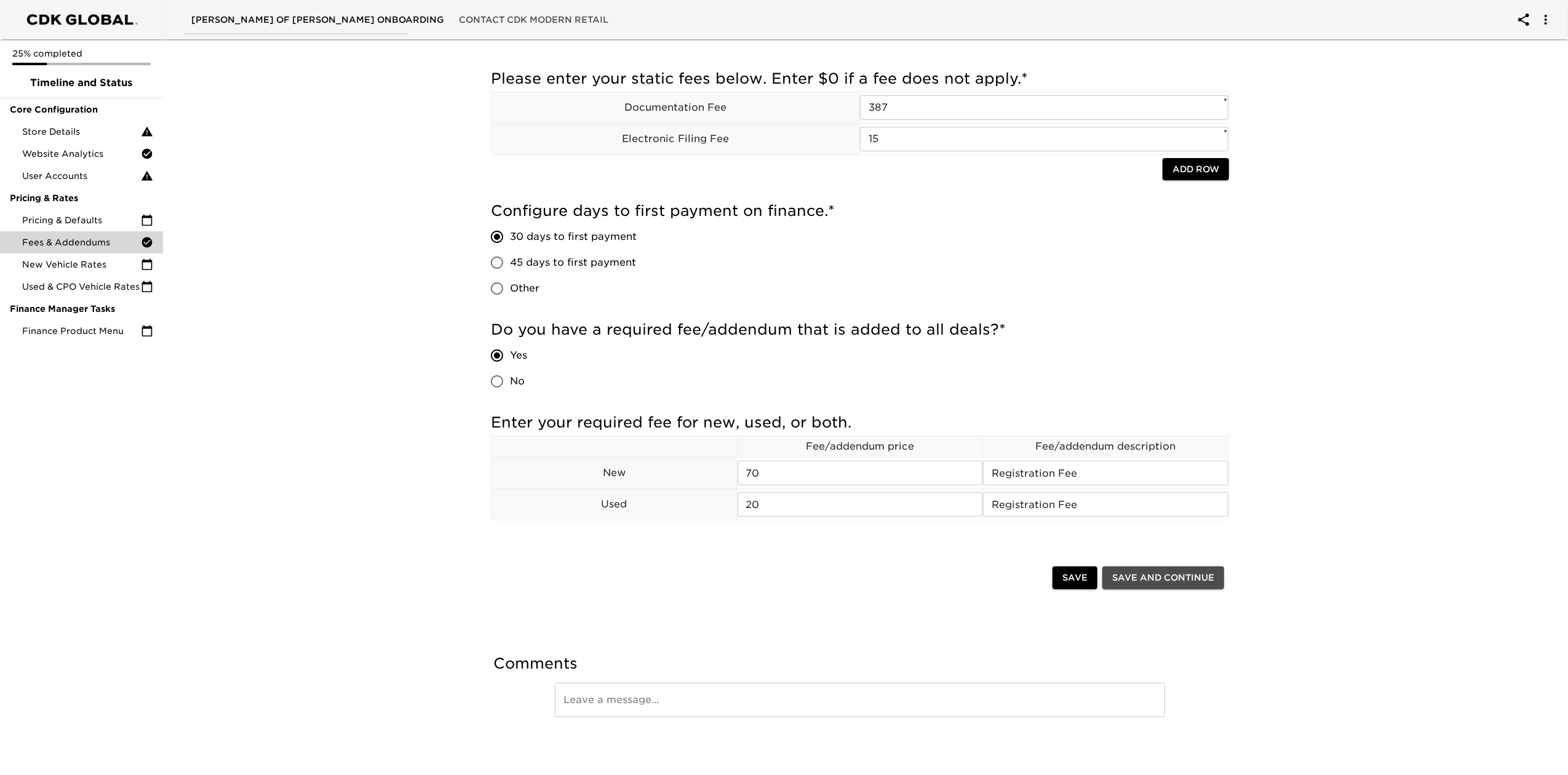
click at [1154, 576] on span "Save and Continue" at bounding box center [1163, 578] width 102 height 16
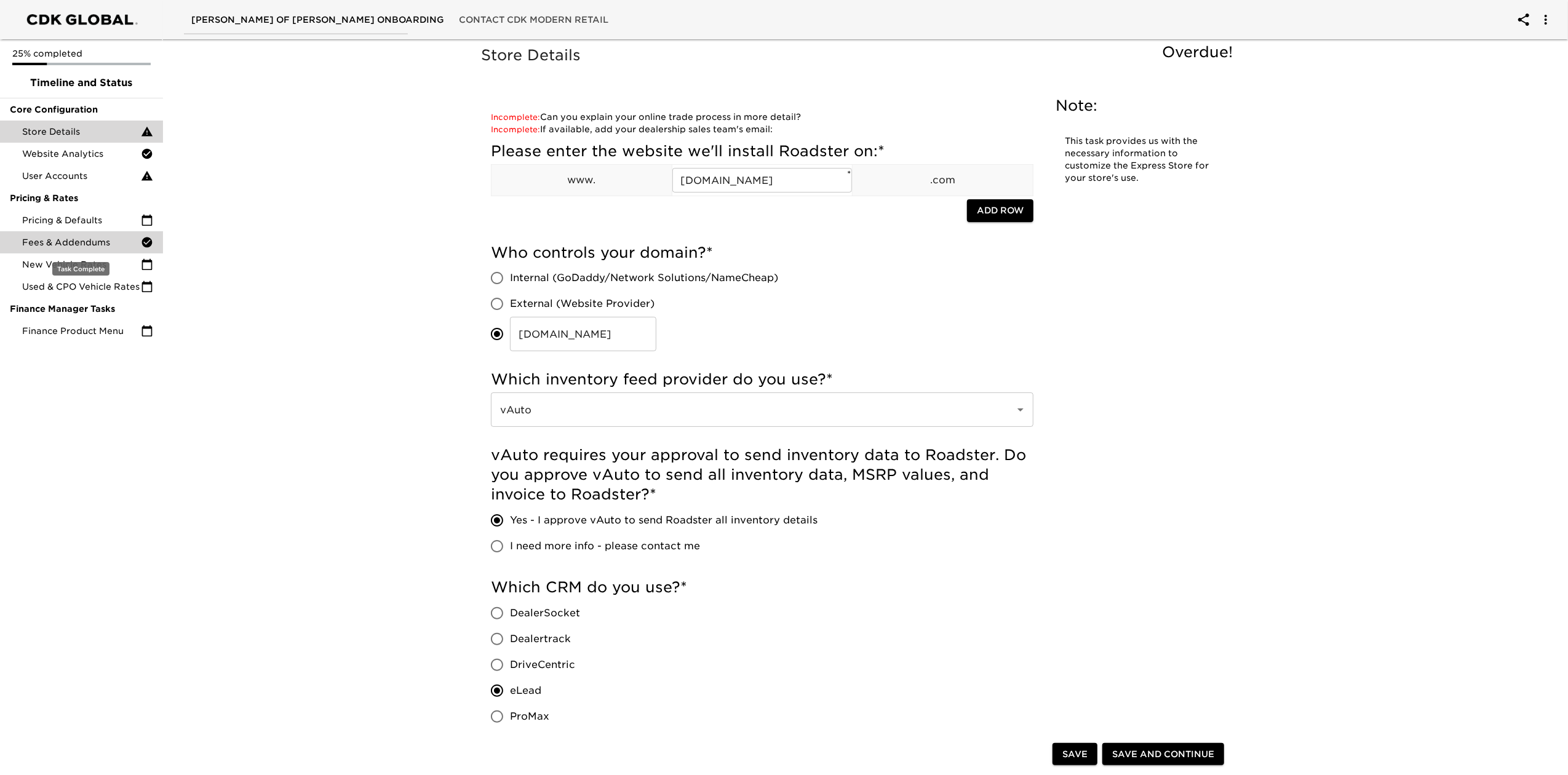
click at [81, 240] on span "Fees & Addendums" at bounding box center [81, 242] width 119 height 13
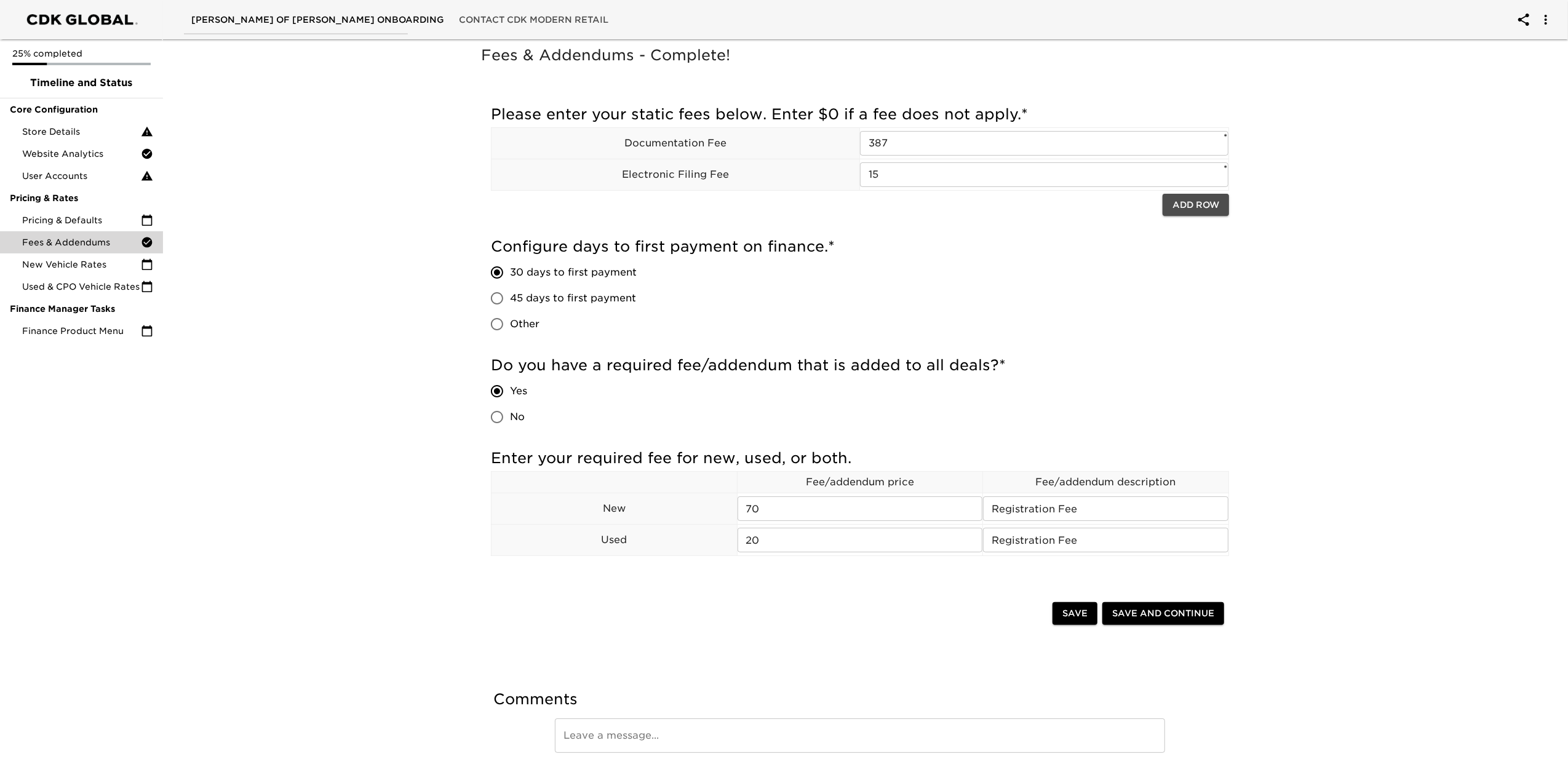
click at [1180, 206] on span "Add Row" at bounding box center [1196, 206] width 47 height 16
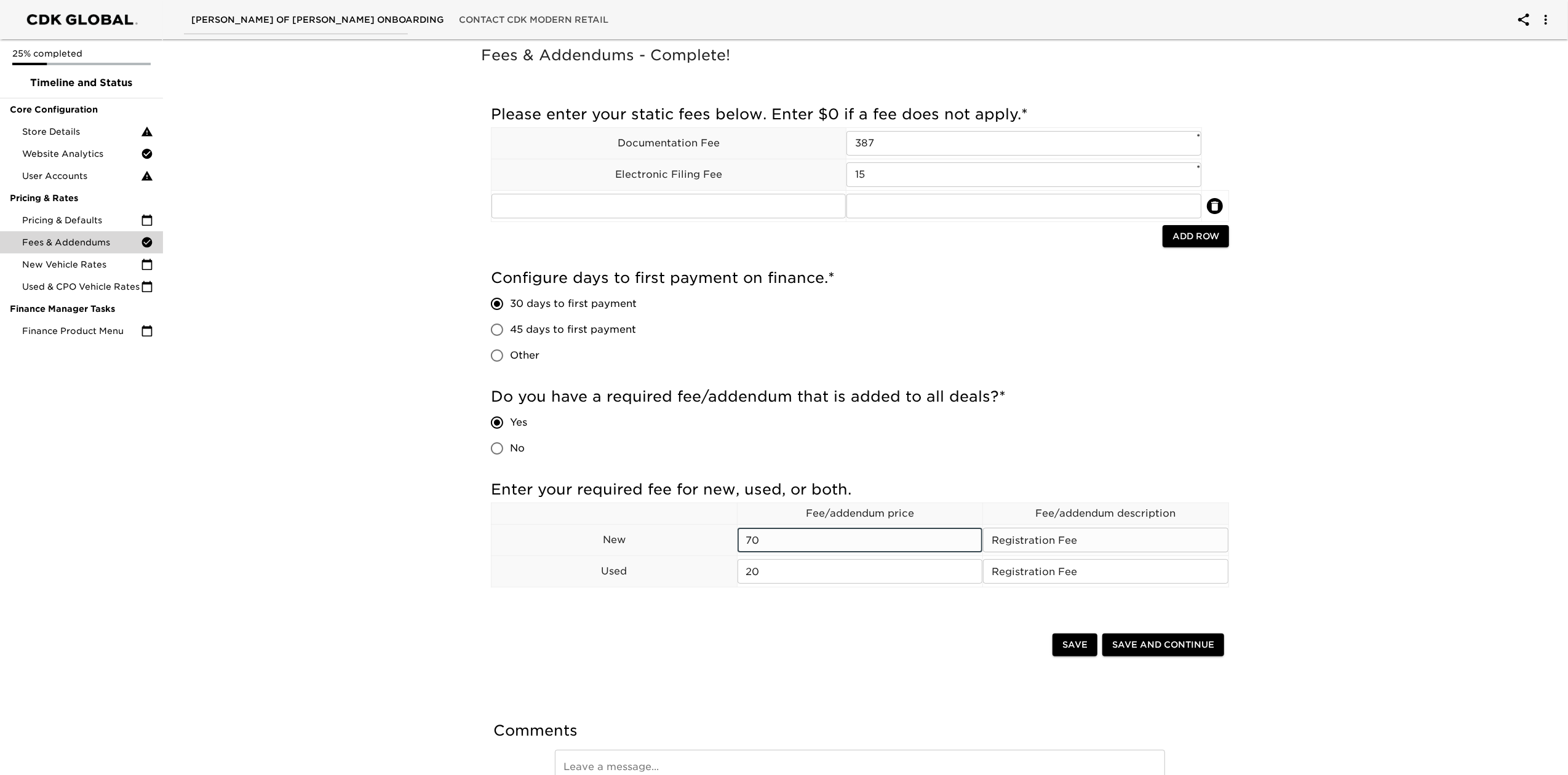
drag, startPoint x: 833, startPoint y: 540, endPoint x: 665, endPoint y: 548, distance: 168.2
click at [665, 548] on tr "New 70 ​ Registration Fee ​" at bounding box center [860, 540] width 738 height 31
drag, startPoint x: 803, startPoint y: 588, endPoint x: 724, endPoint y: 577, distance: 79.8
click at [724, 577] on tr "Used 20 ​ Registration Fee ​" at bounding box center [860, 572] width 738 height 31
drag, startPoint x: 926, startPoint y: 579, endPoint x: 895, endPoint y: 579, distance: 31.0
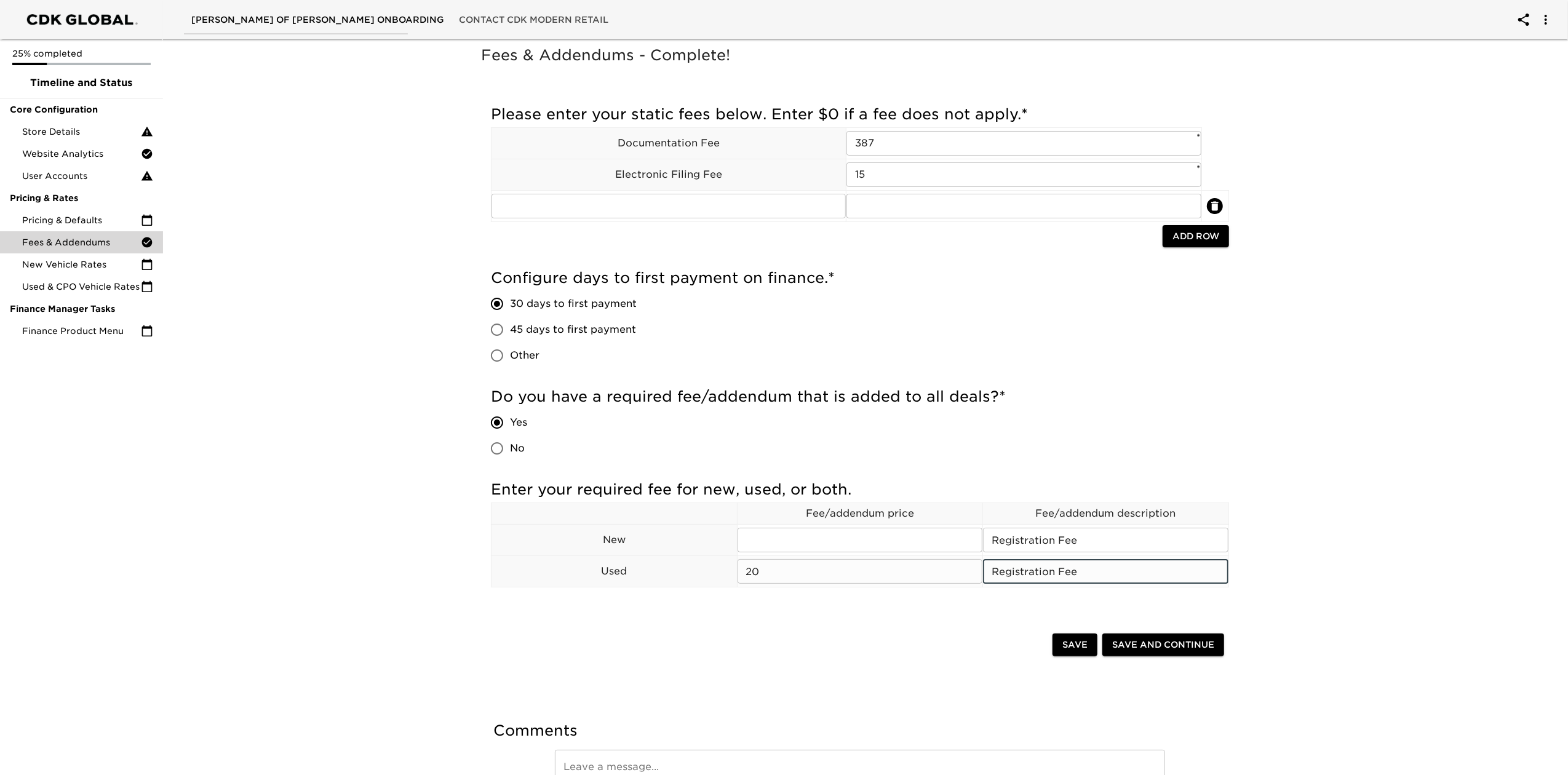
click at [895, 579] on tr "Used 20 ​ Registration Fee ​" at bounding box center [860, 572] width 738 height 31
drag, startPoint x: 1091, startPoint y: 535, endPoint x: 874, endPoint y: 539, distance: 217.0
click at [874, 539] on tr "New ​ Registration Fee ​" at bounding box center [860, 540] width 738 height 31
click at [651, 569] on tr "Used 20 ​ ​" at bounding box center [860, 572] width 738 height 31
click at [690, 195] on input "text" at bounding box center [668, 206] width 354 height 24
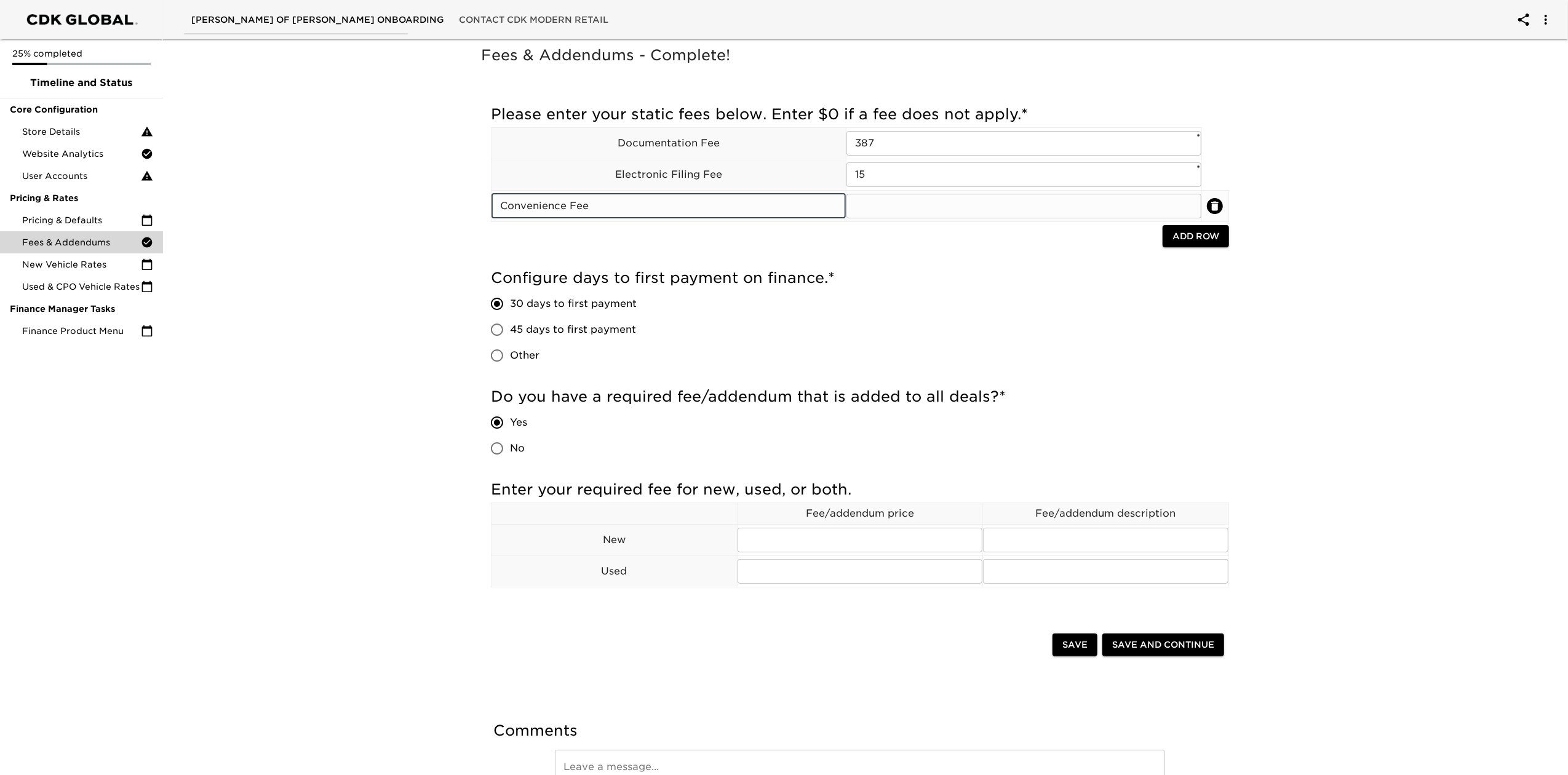
type input "Convenience Fee"
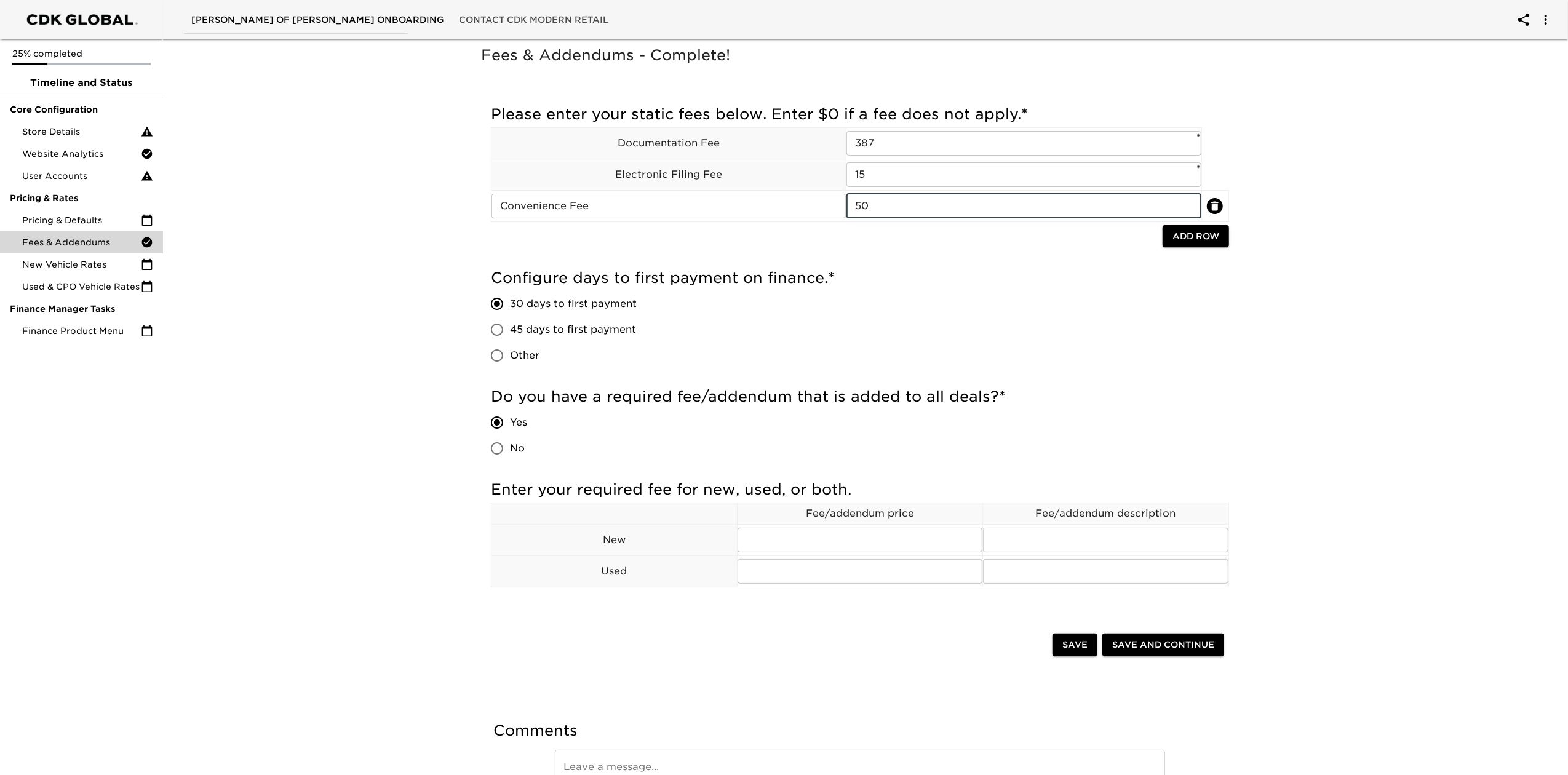
type input "50"
click at [1176, 232] on span "Add Row" at bounding box center [1196, 237] width 47 height 16
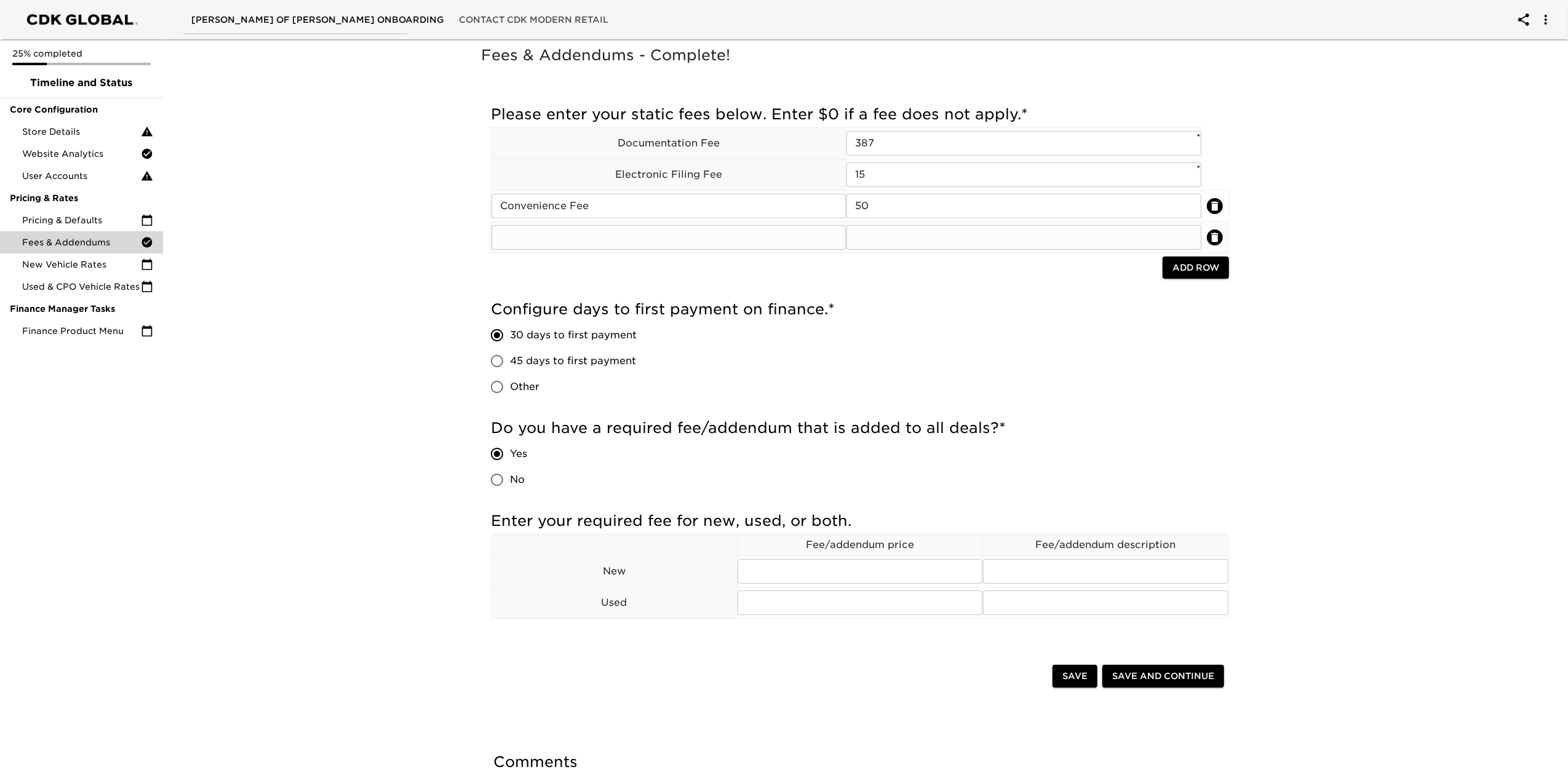
click at [782, 230] on input "text" at bounding box center [668, 237] width 354 height 24
click at [1128, 428] on h5 "Do you have a required fee/addendum that is added to all deals? *" at bounding box center [859, 428] width 738 height 20
click at [834, 566] on input "text" at bounding box center [860, 570] width 246 height 24
type input "70"
click at [1023, 576] on input "text" at bounding box center [1106, 570] width 246 height 24
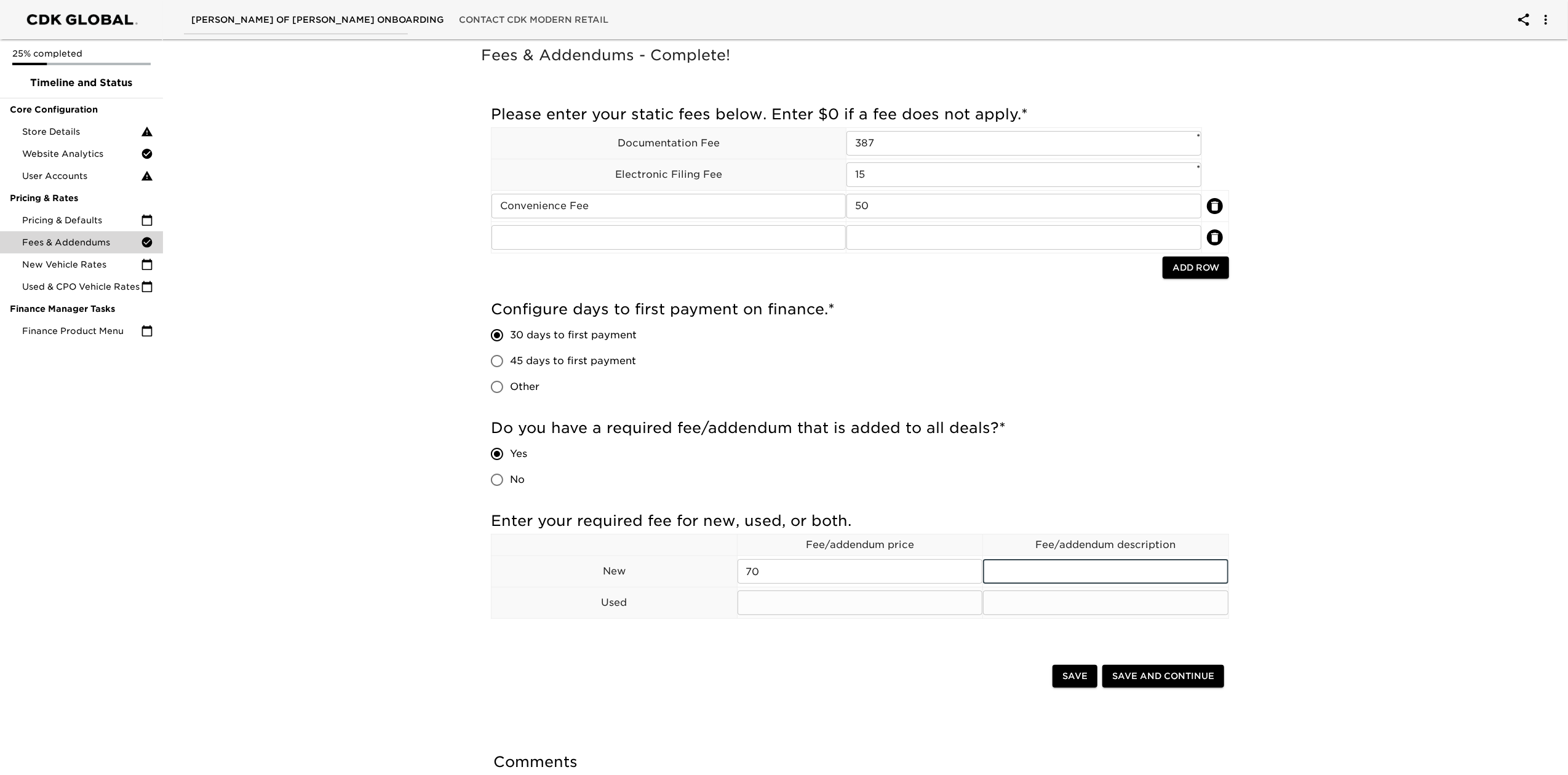
type input "Registration Fee"
click at [932, 580] on input "text" at bounding box center [860, 602] width 246 height 24
type input "20"
click at [1032, 580] on input "text" at bounding box center [1106, 602] width 246 height 24
type input "Registration Fee"
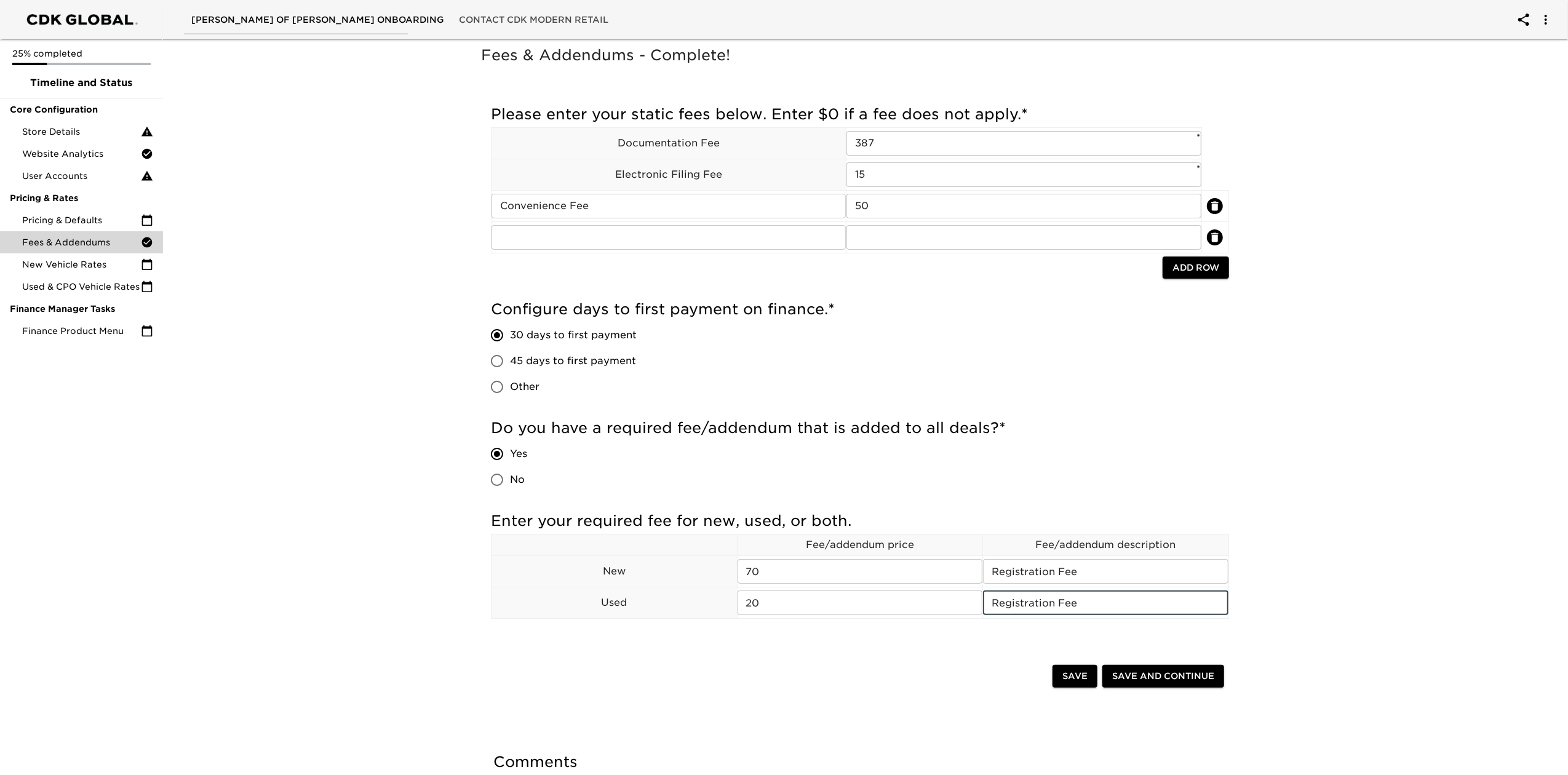
click at [1147, 580] on span "Save and Continue" at bounding box center [1163, 676] width 102 height 16
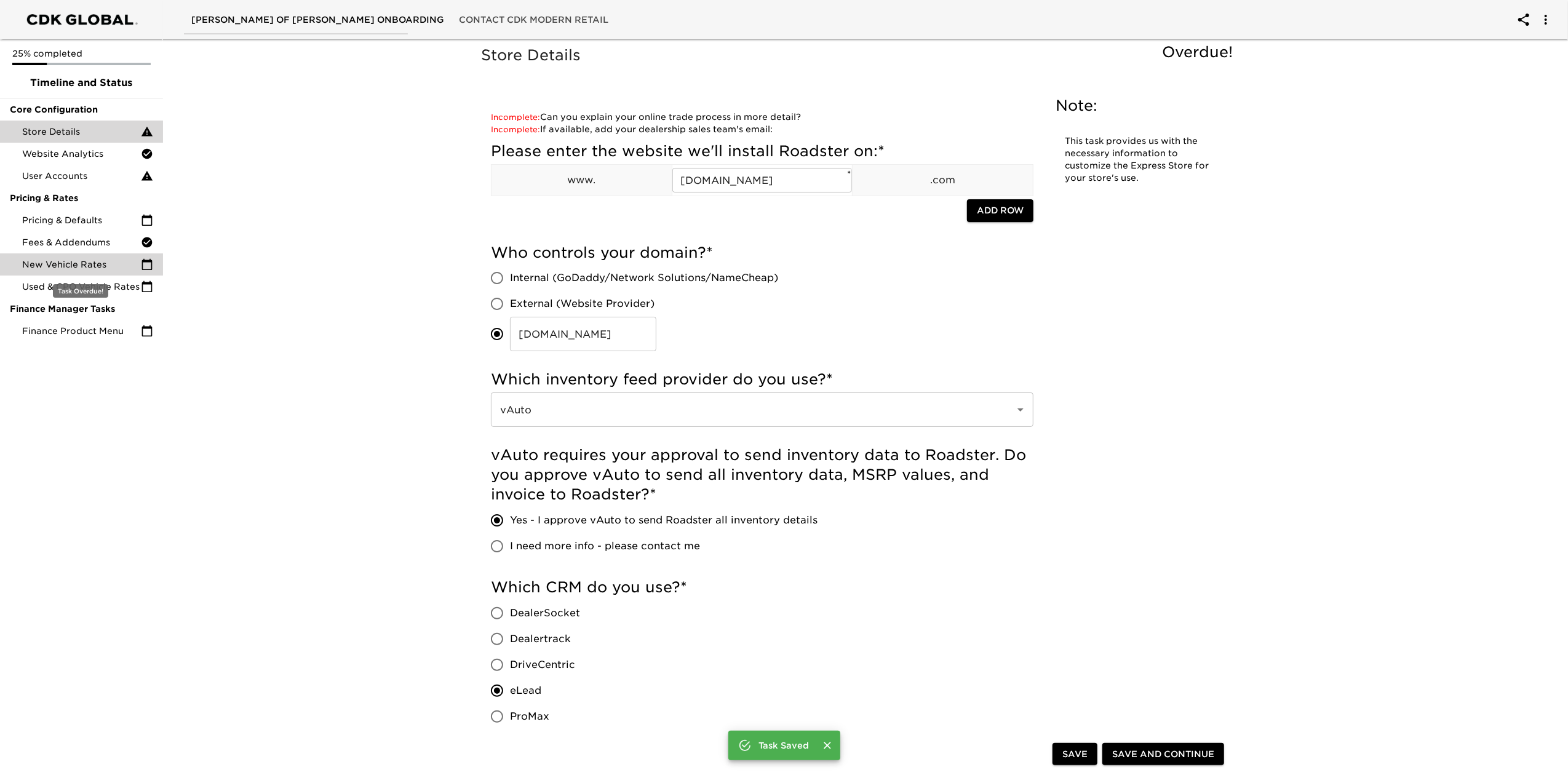
click at [75, 269] on span "New Vehicle Rates" at bounding box center [81, 264] width 119 height 13
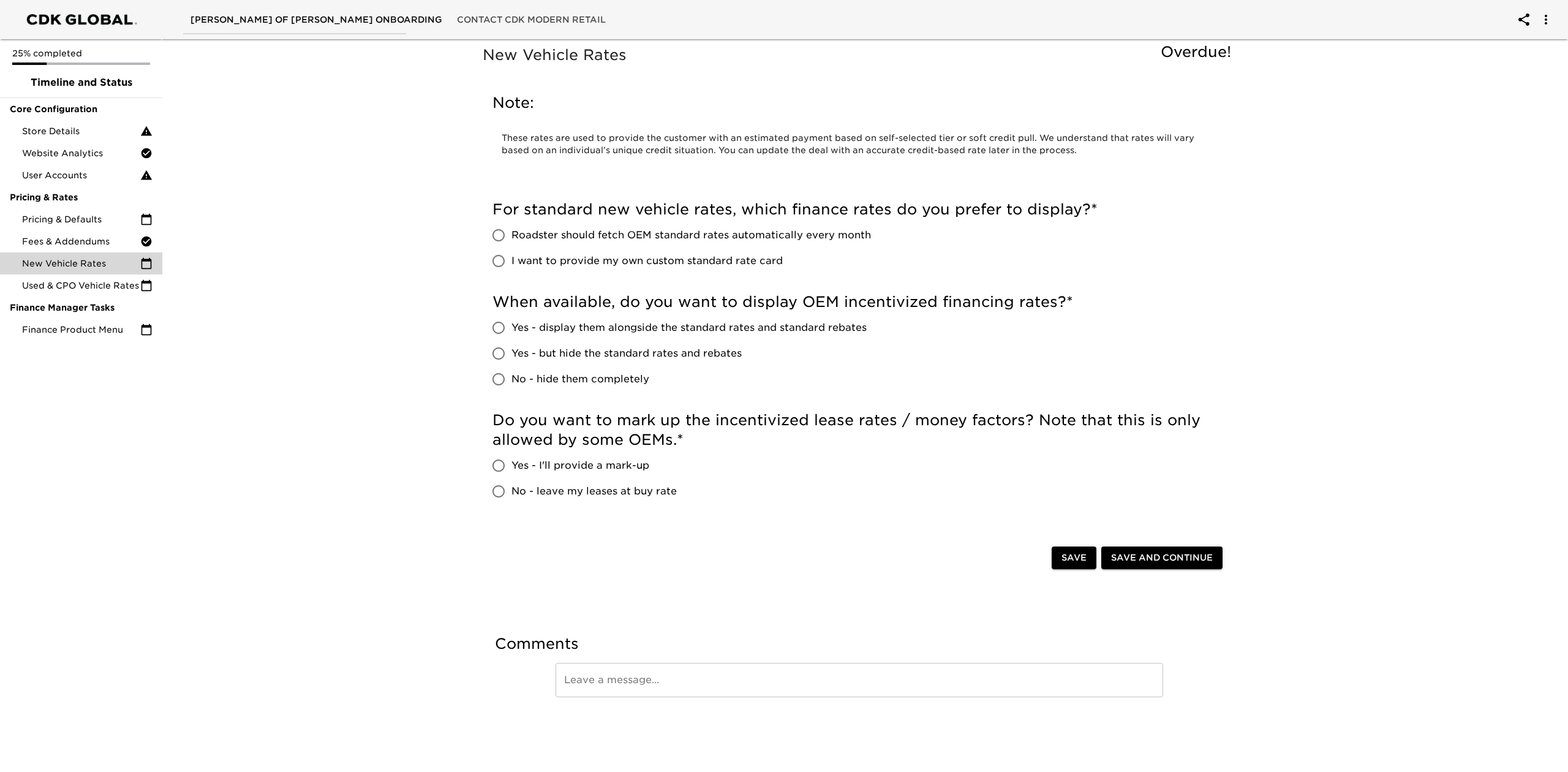
click at [835, 234] on span "Roadster should fetch OEM standard rates automatically every month" at bounding box center [691, 235] width 359 height 15
click at [511, 234] on input "Roadster should fetch OEM standard rates automatically every month" at bounding box center [498, 235] width 26 height 26
radio input "true"
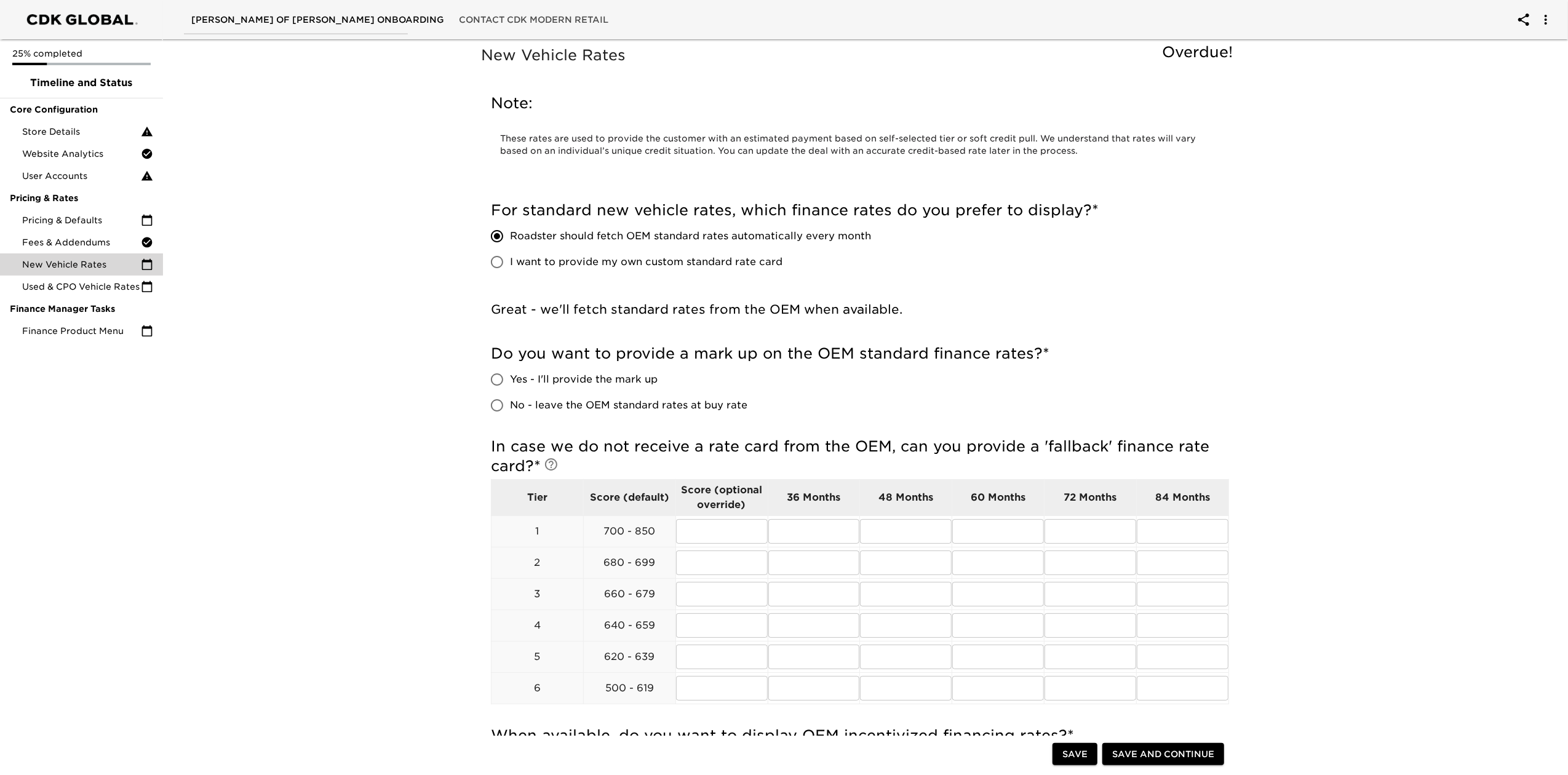
click at [611, 380] on span "Yes - I'll provide the mark up" at bounding box center [584, 379] width 148 height 15
click at [510, 380] on input "Yes - I'll provide the mark up" at bounding box center [497, 379] width 26 height 26
radio input "true"
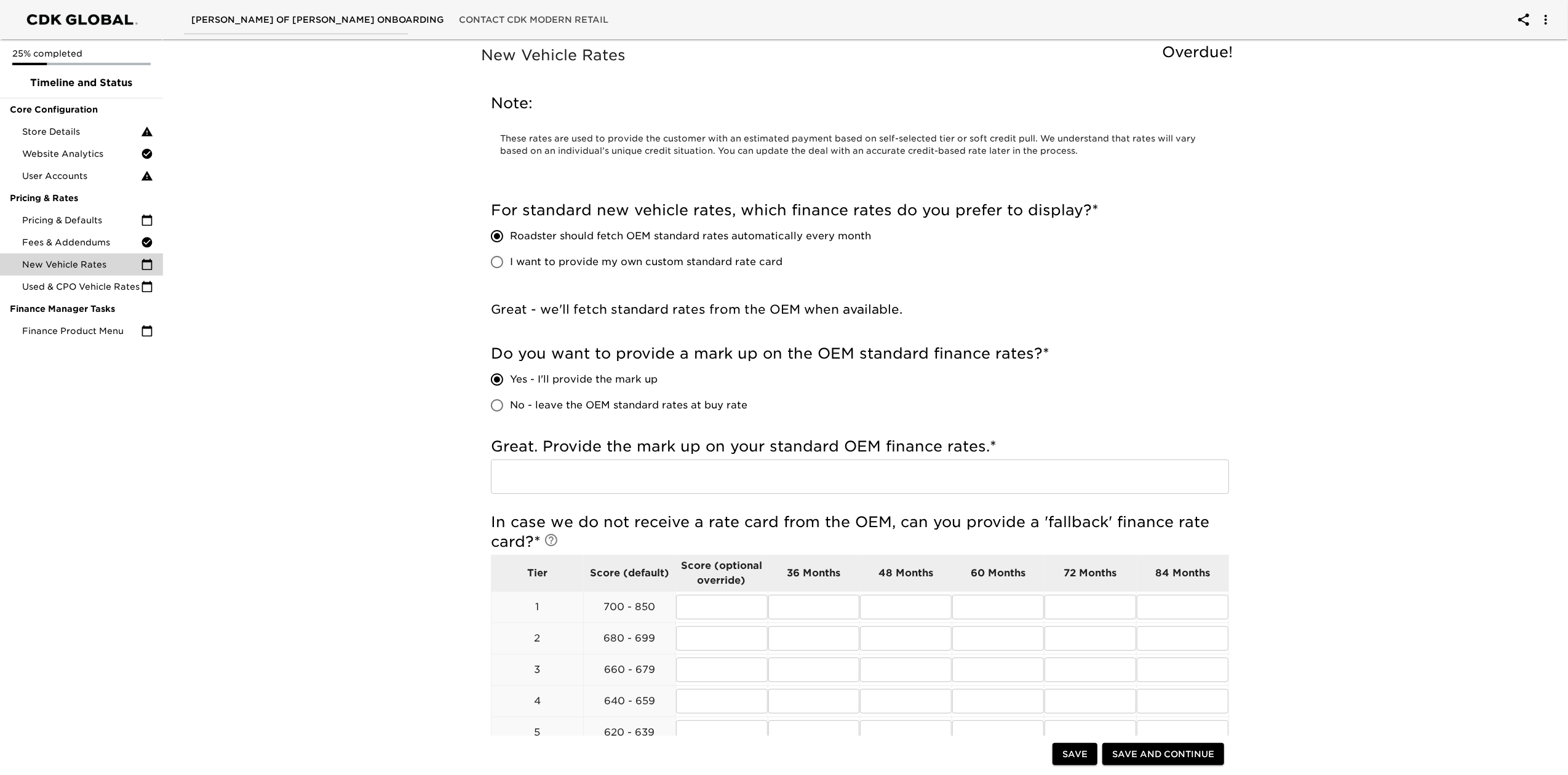
click at [875, 465] on input "text" at bounding box center [859, 476] width 738 height 35
type input "1"
click at [1046, 366] on div "Do you want to provide a mark up on the OEM standard finance rates? * Yes - I'l…" at bounding box center [859, 380] width 738 height 75
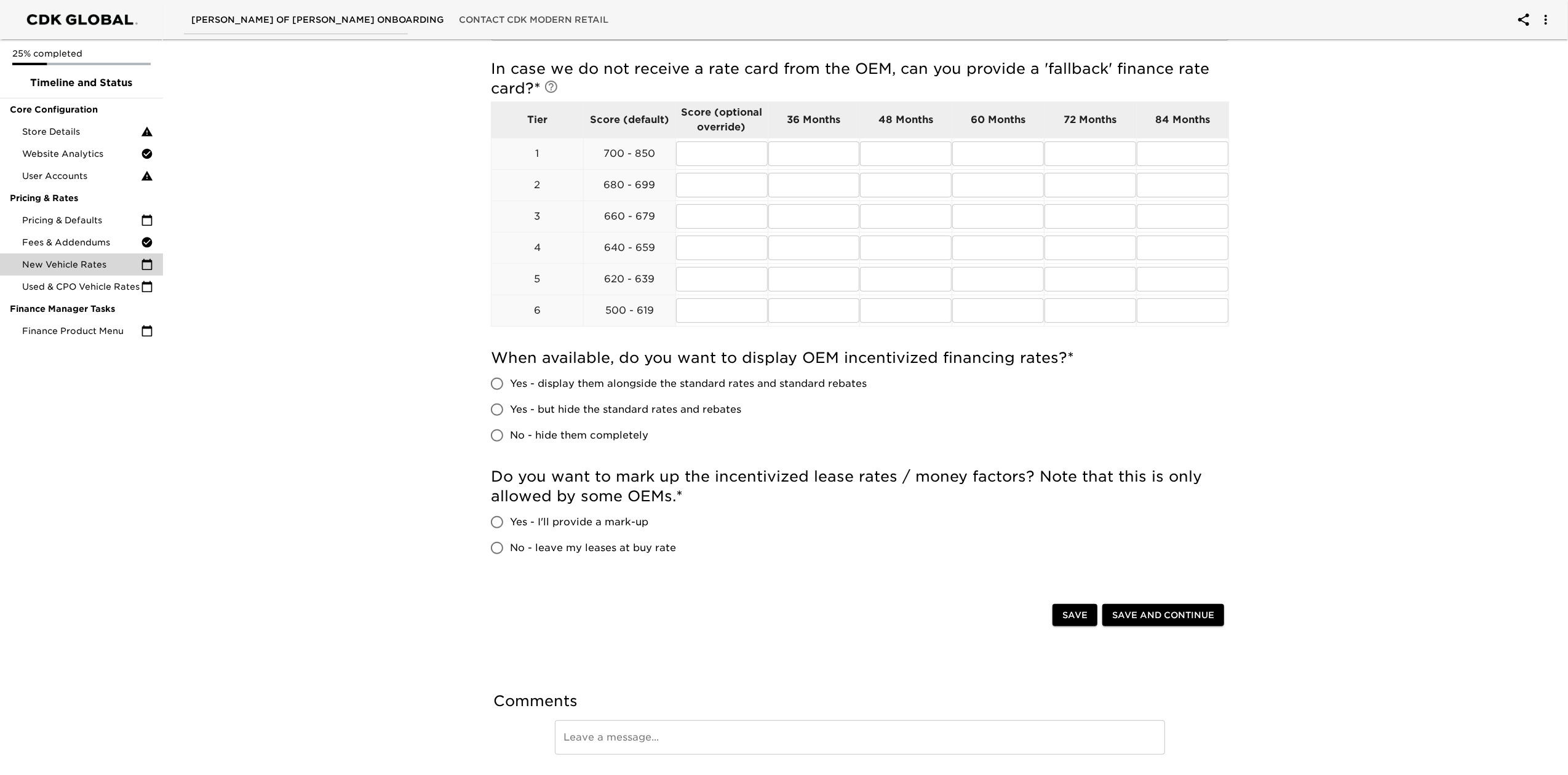
scroll to position [492, 0]
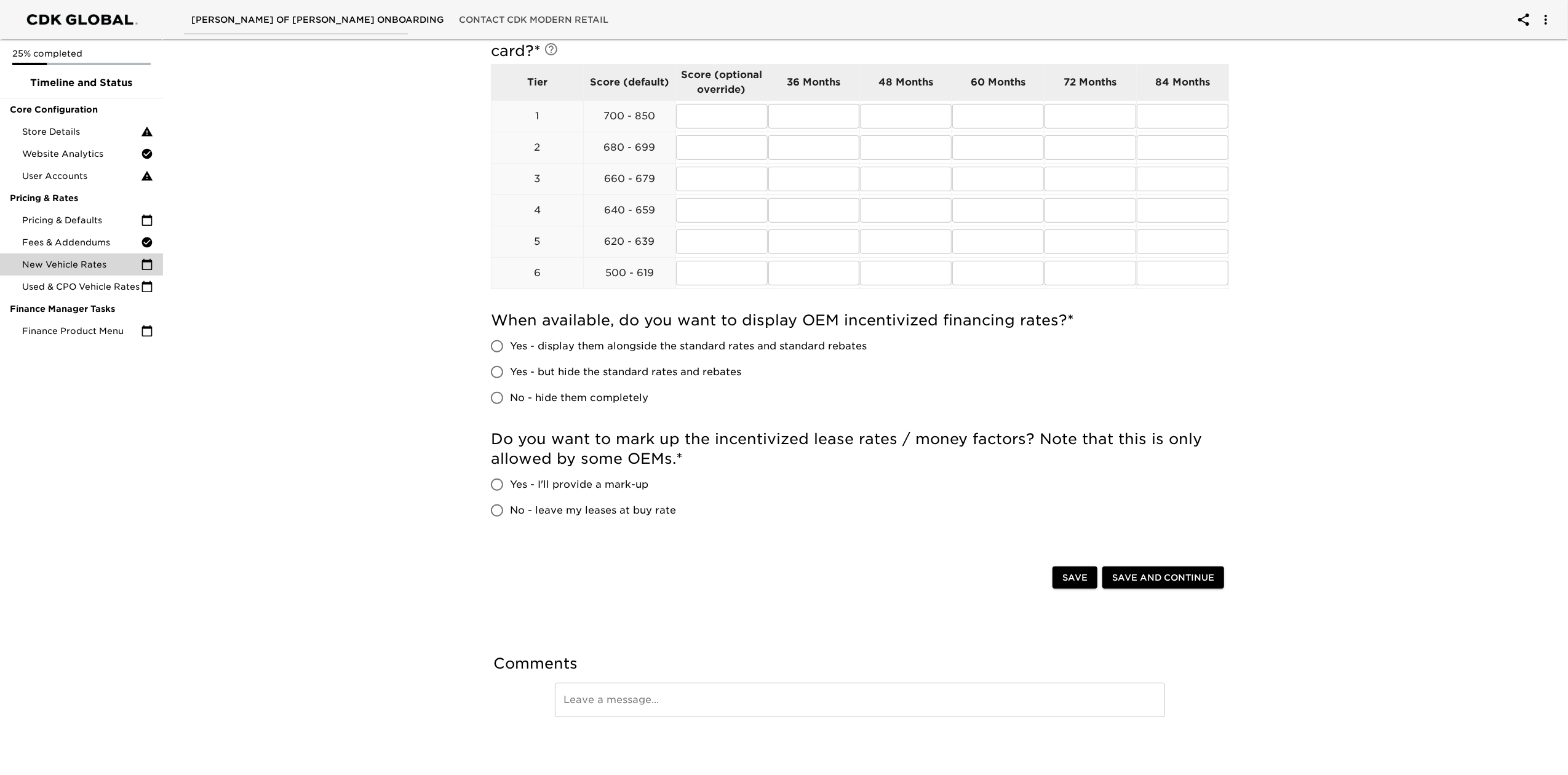
click at [795, 345] on span "Yes - display them alongside the standard rates and standard rebates" at bounding box center [688, 346] width 357 height 15
click at [510, 345] on input "Yes - display them alongside the standard rates and standard rebates" at bounding box center [497, 346] width 26 height 26
radio input "true"
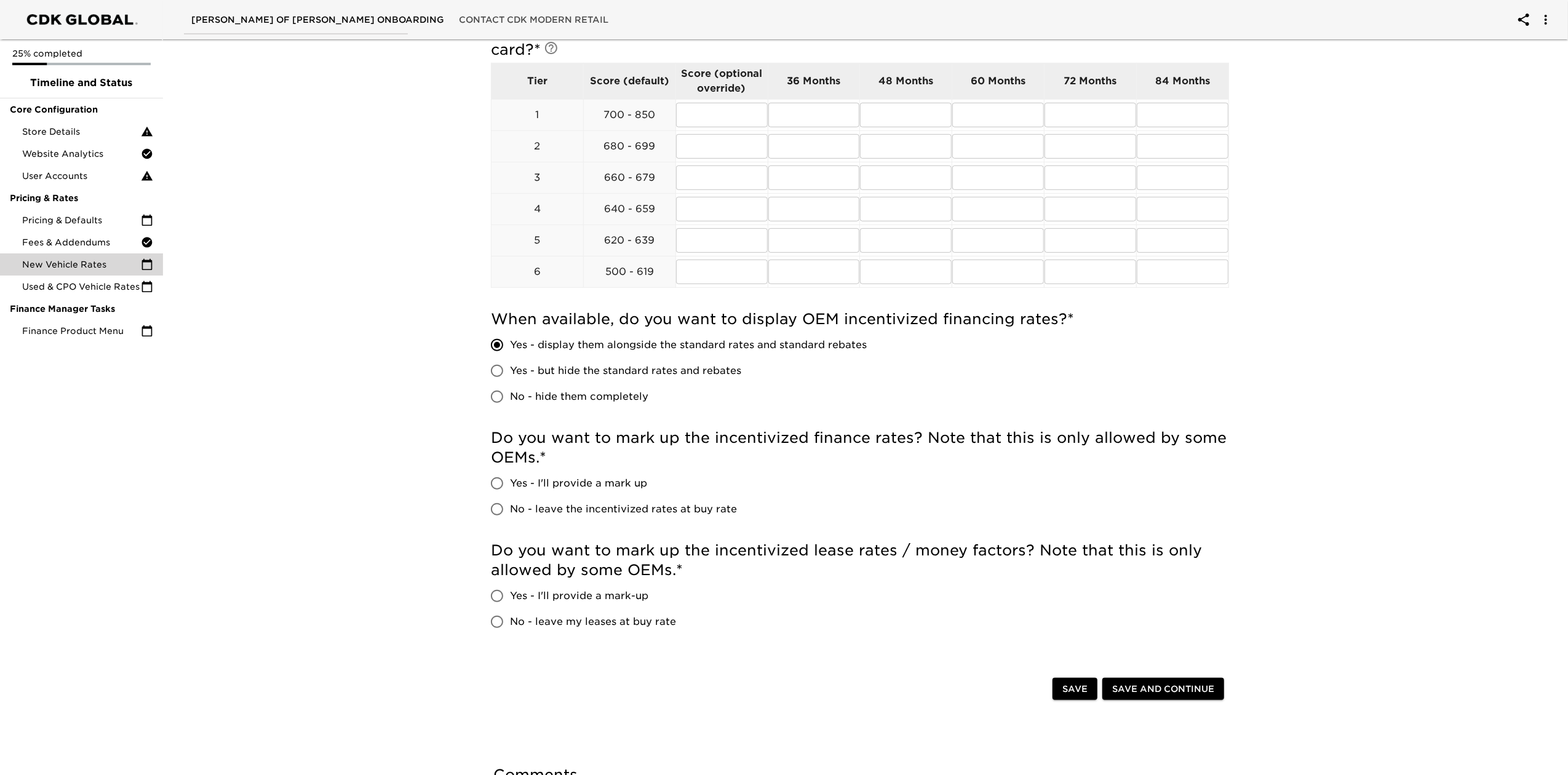
click at [625, 485] on span "Yes - I'll provide a mark up" at bounding box center [578, 483] width 137 height 15
click at [510, 485] on input "Yes - I'll provide a mark up" at bounding box center [497, 483] width 26 height 26
radio input "true"
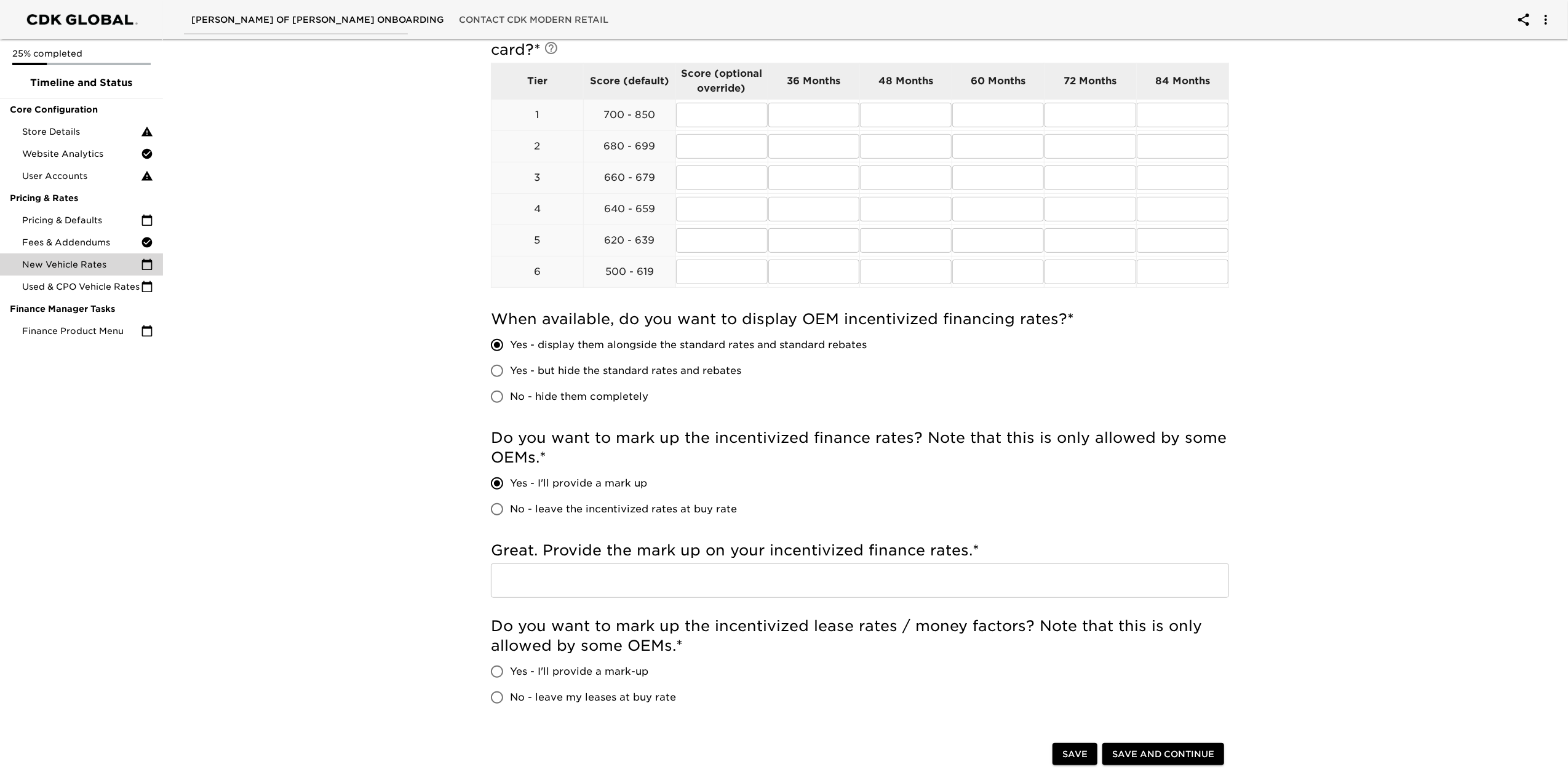
click at [910, 566] on input "text" at bounding box center [859, 580] width 738 height 35
type input "1"
click at [804, 580] on h5 "Do you want to mark up the incentivized lease rates / money factors? Note that …" at bounding box center [859, 635] width 738 height 39
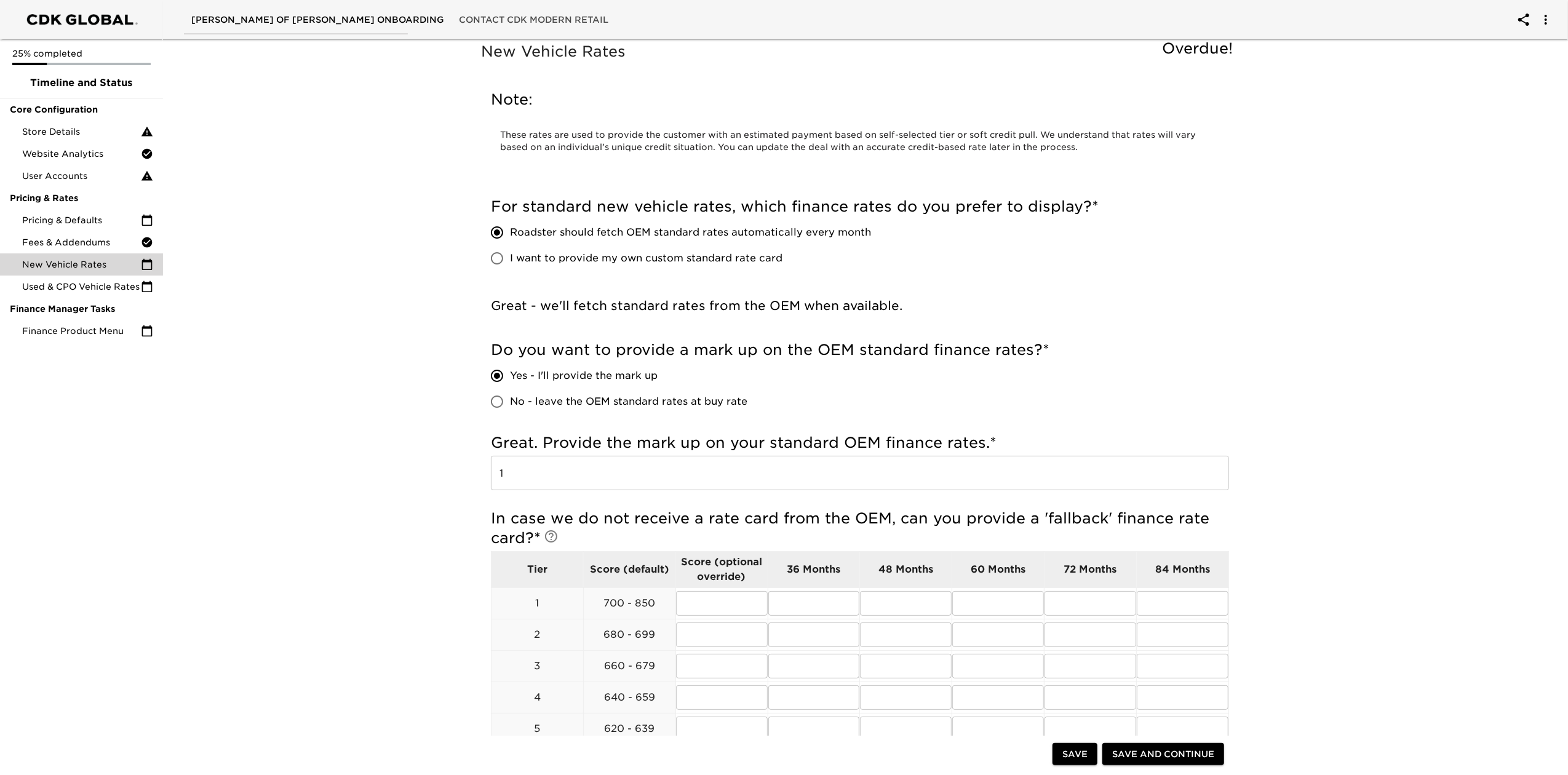
scroll to position [0, 0]
click at [1071, 580] on span "Save" at bounding box center [1075, 755] width 25 height 16
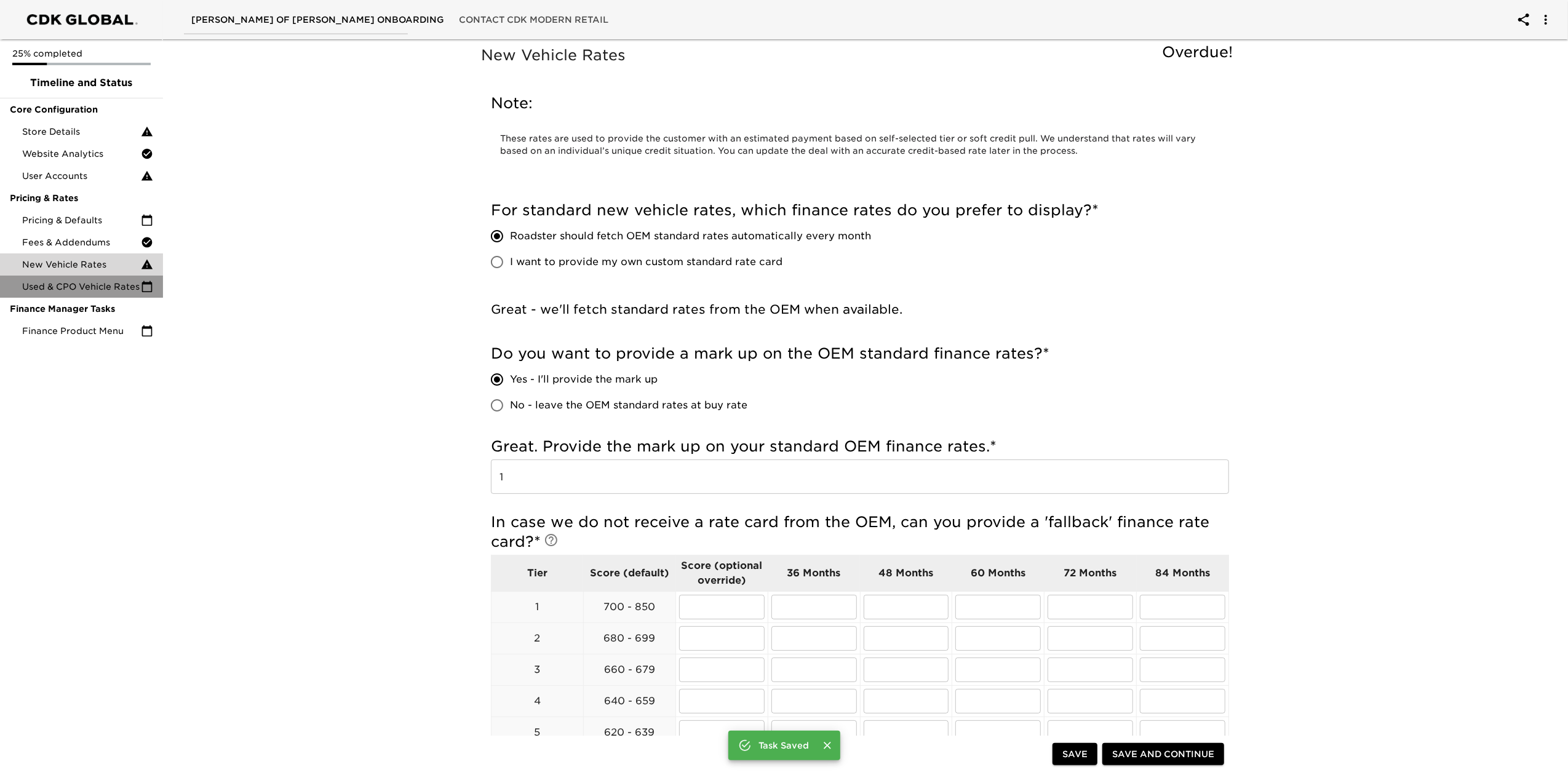
click at [86, 288] on span "Used & CPO Vehicle Rates" at bounding box center [81, 286] width 119 height 13
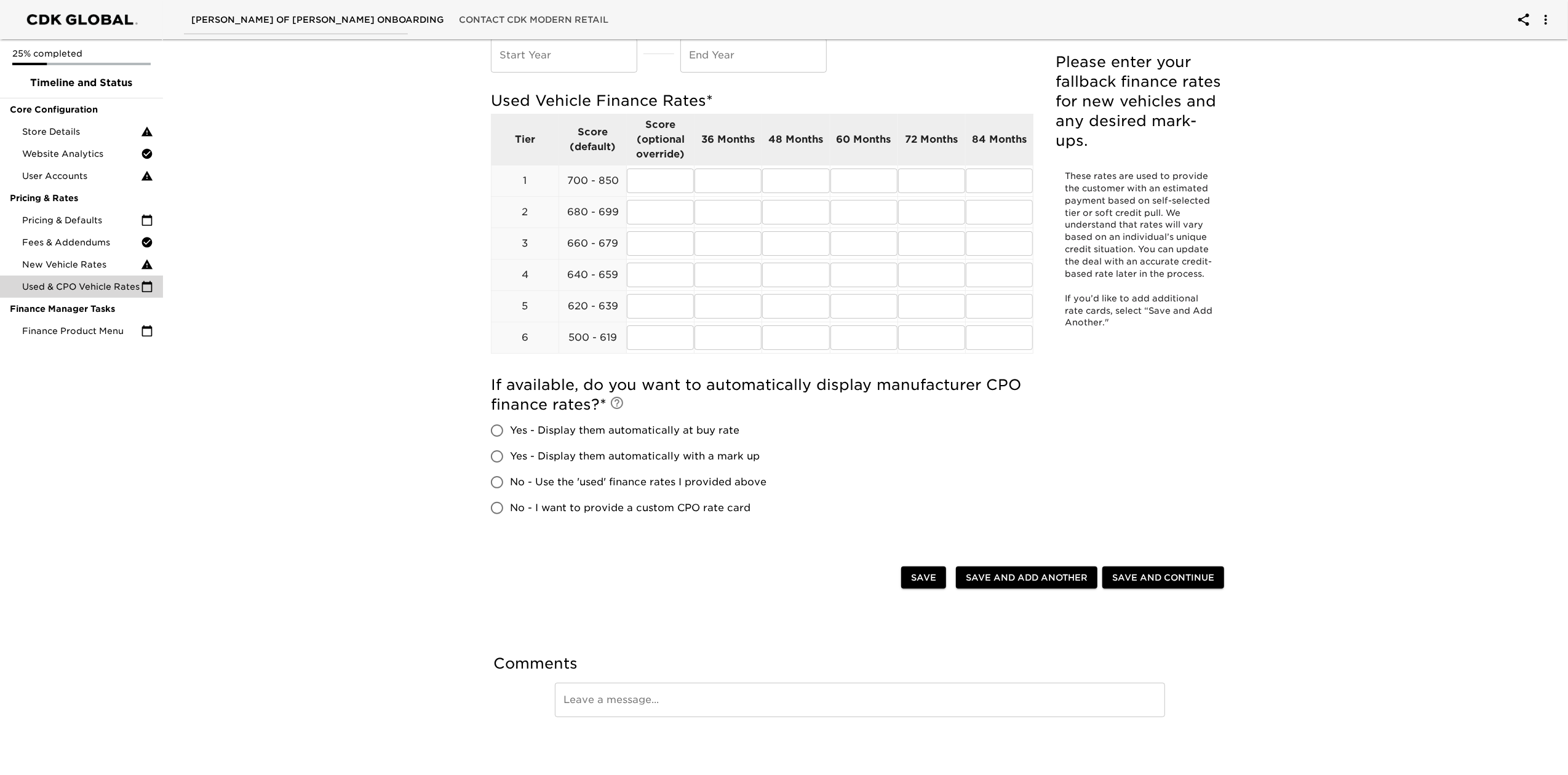
scroll to position [104, 0]
click at [1071, 580] on span "Save and Add Another" at bounding box center [1026, 578] width 122 height 16
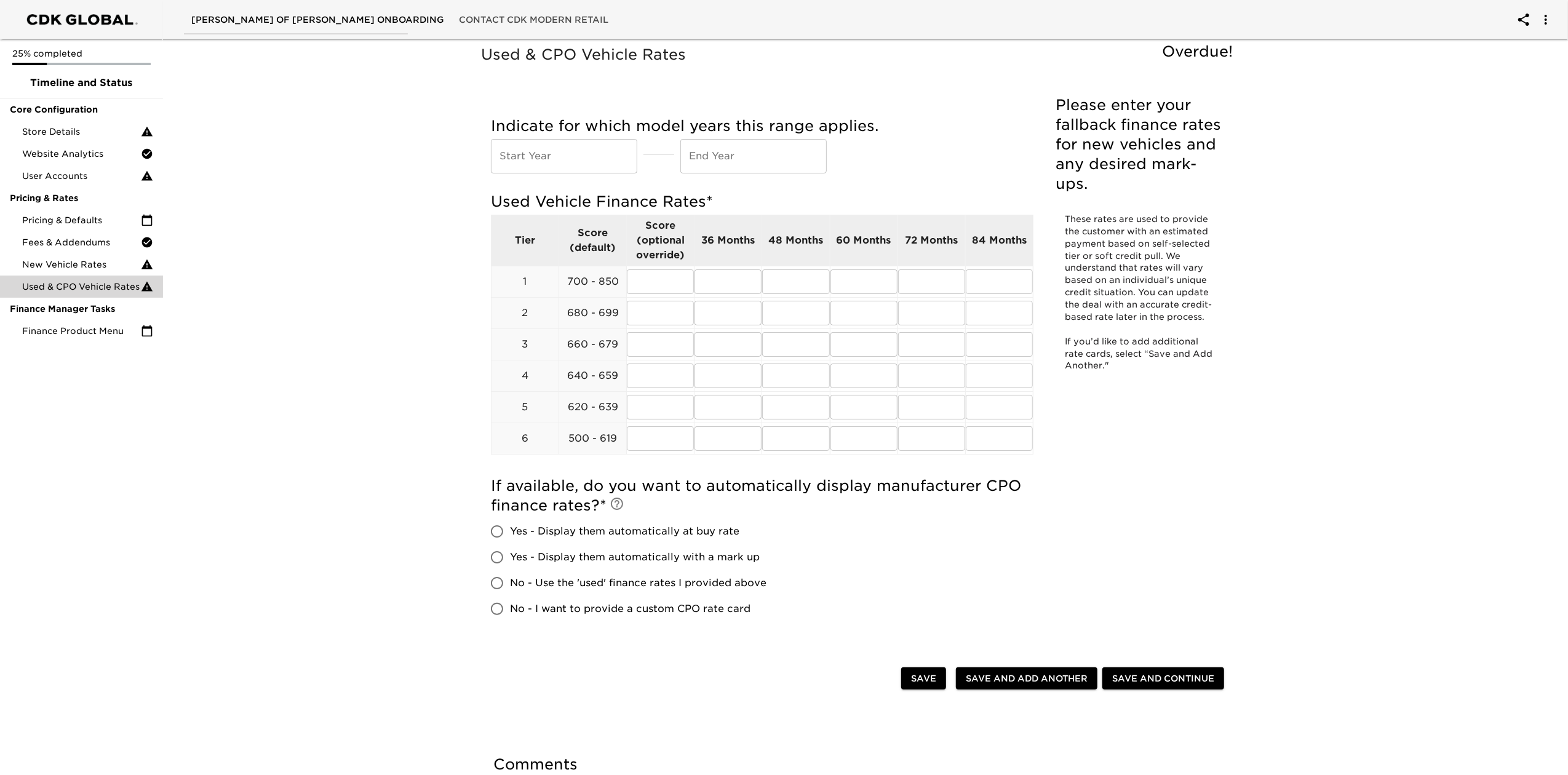
scroll to position [0, 0]
click at [97, 332] on span "Finance Product Menu" at bounding box center [81, 331] width 119 height 13
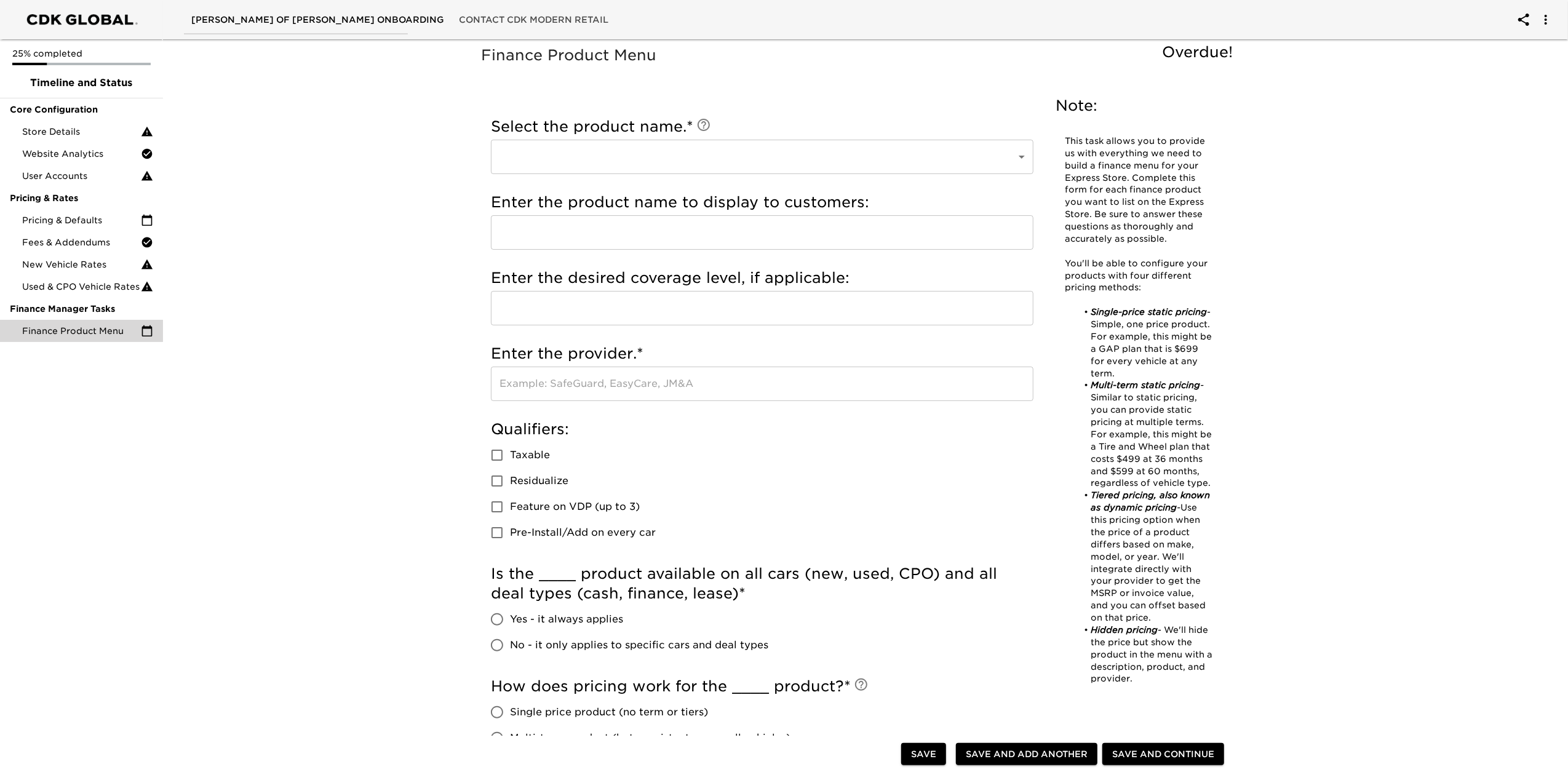
click at [658, 156] on body "[PERSON_NAME] of [PERSON_NAME] Onboarding Contact CDK Modern Retail 25% complet…" at bounding box center [784, 592] width 1568 height 1185
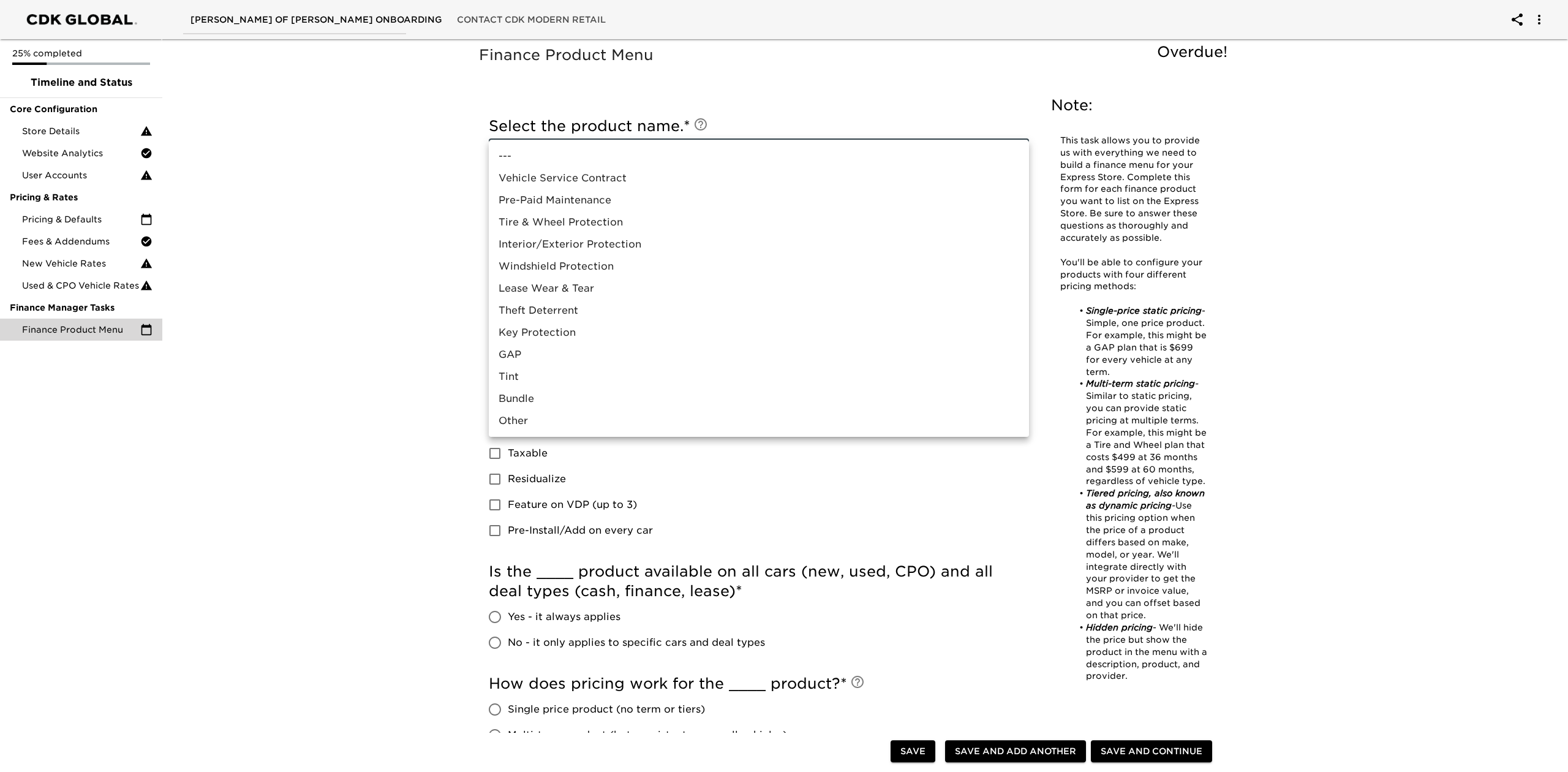
click at [598, 243] on li "Interior/Exterior Protection" at bounding box center [758, 245] width 540 height 22
type input "Interior/Exterior Protection"
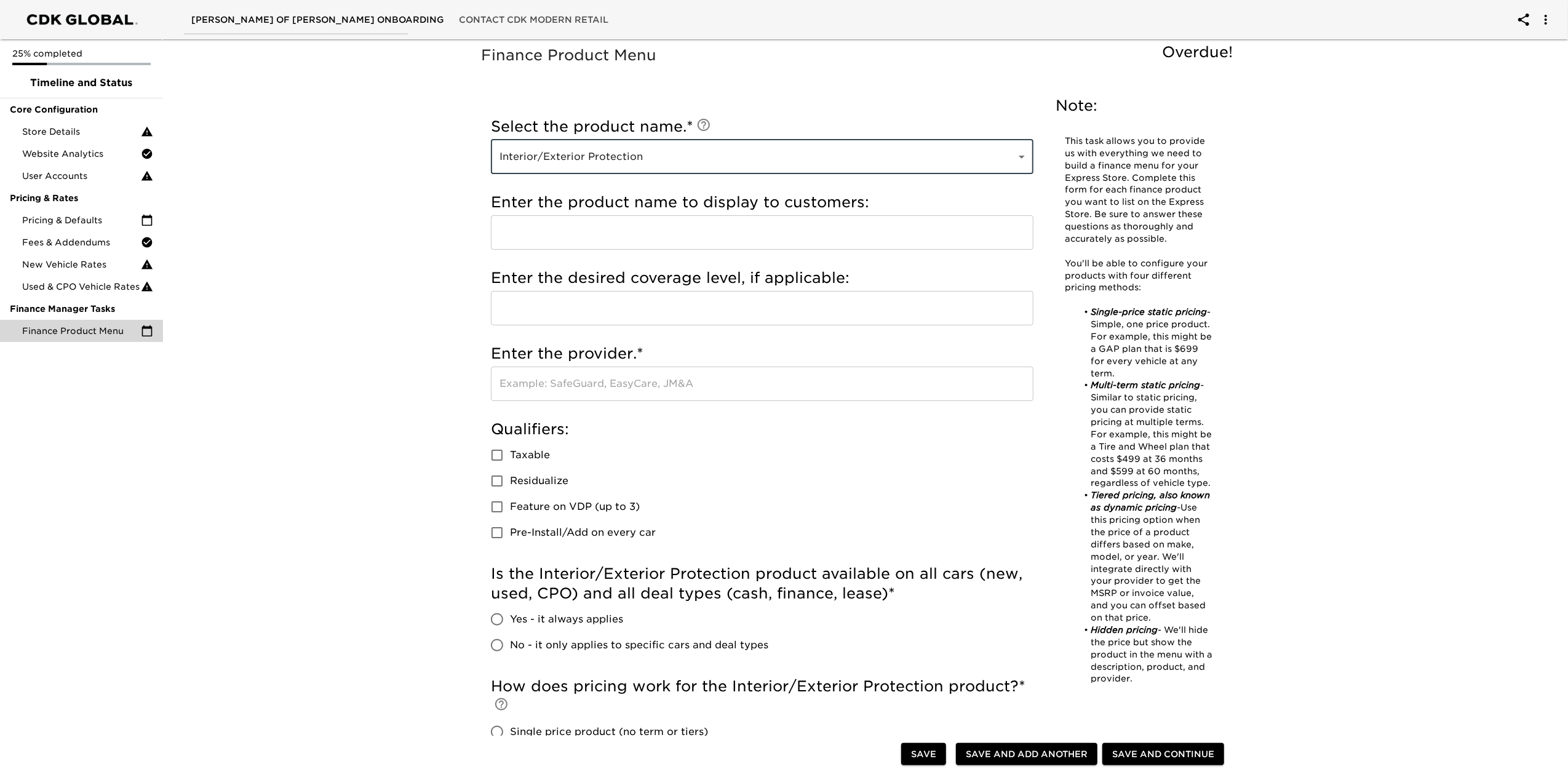
click at [611, 229] on input "text" at bounding box center [761, 232] width 542 height 35
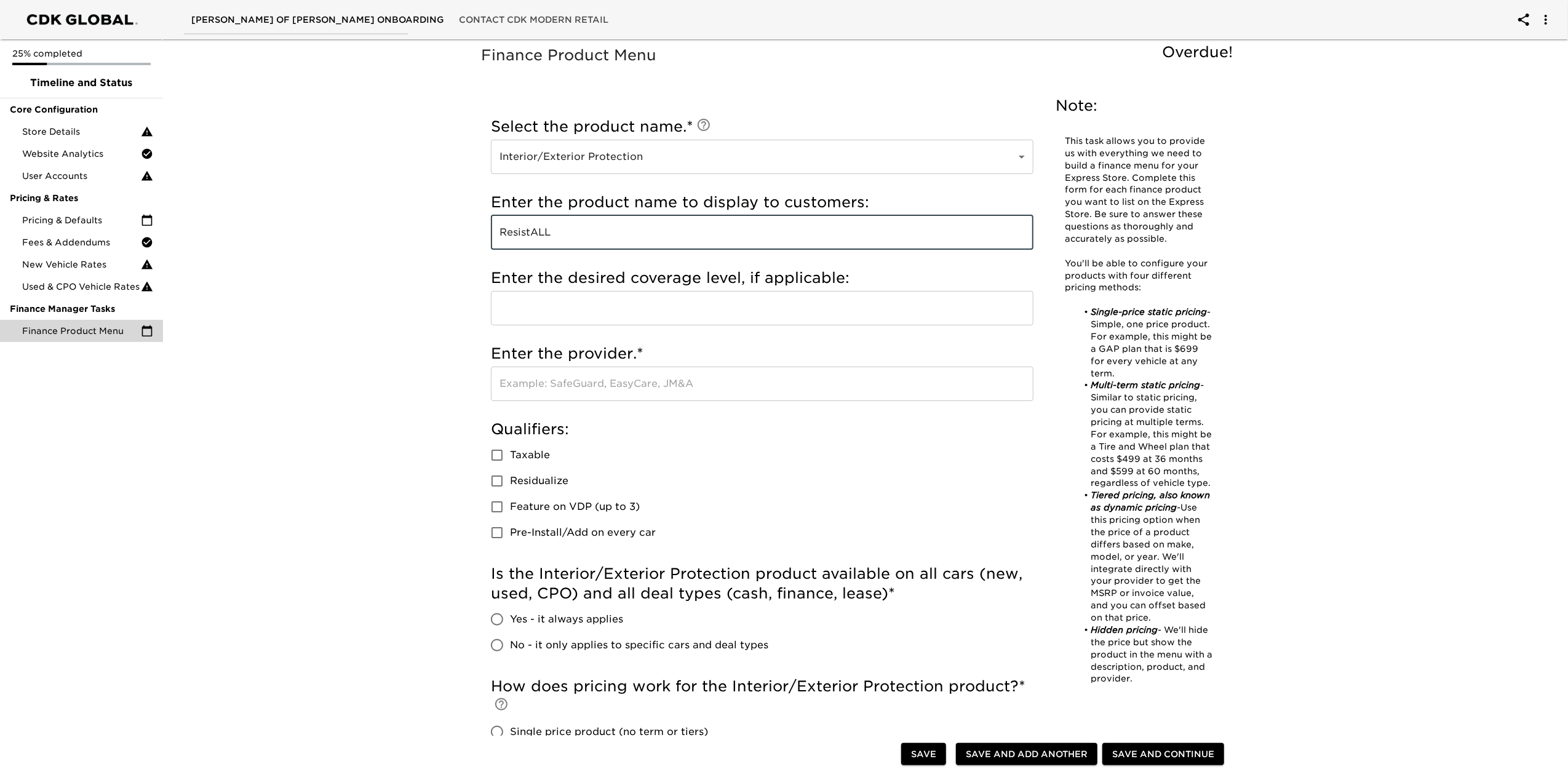
type input "ResistALL"
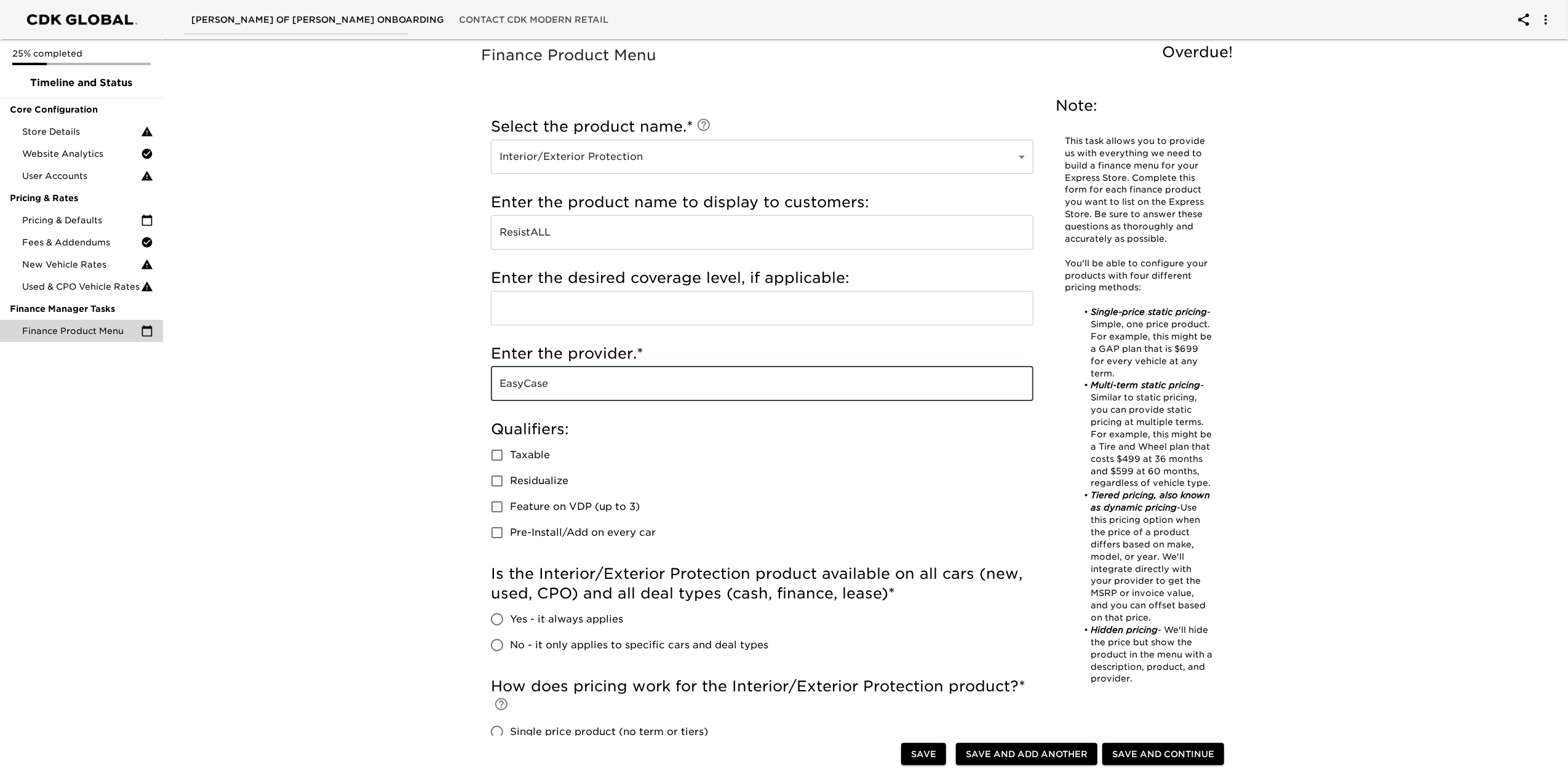
type input "EasyCase"
click at [527, 455] on span "Taxable" at bounding box center [530, 455] width 40 height 15
click at [510, 455] on input "Taxable" at bounding box center [497, 455] width 26 height 26
checkbox input "true"
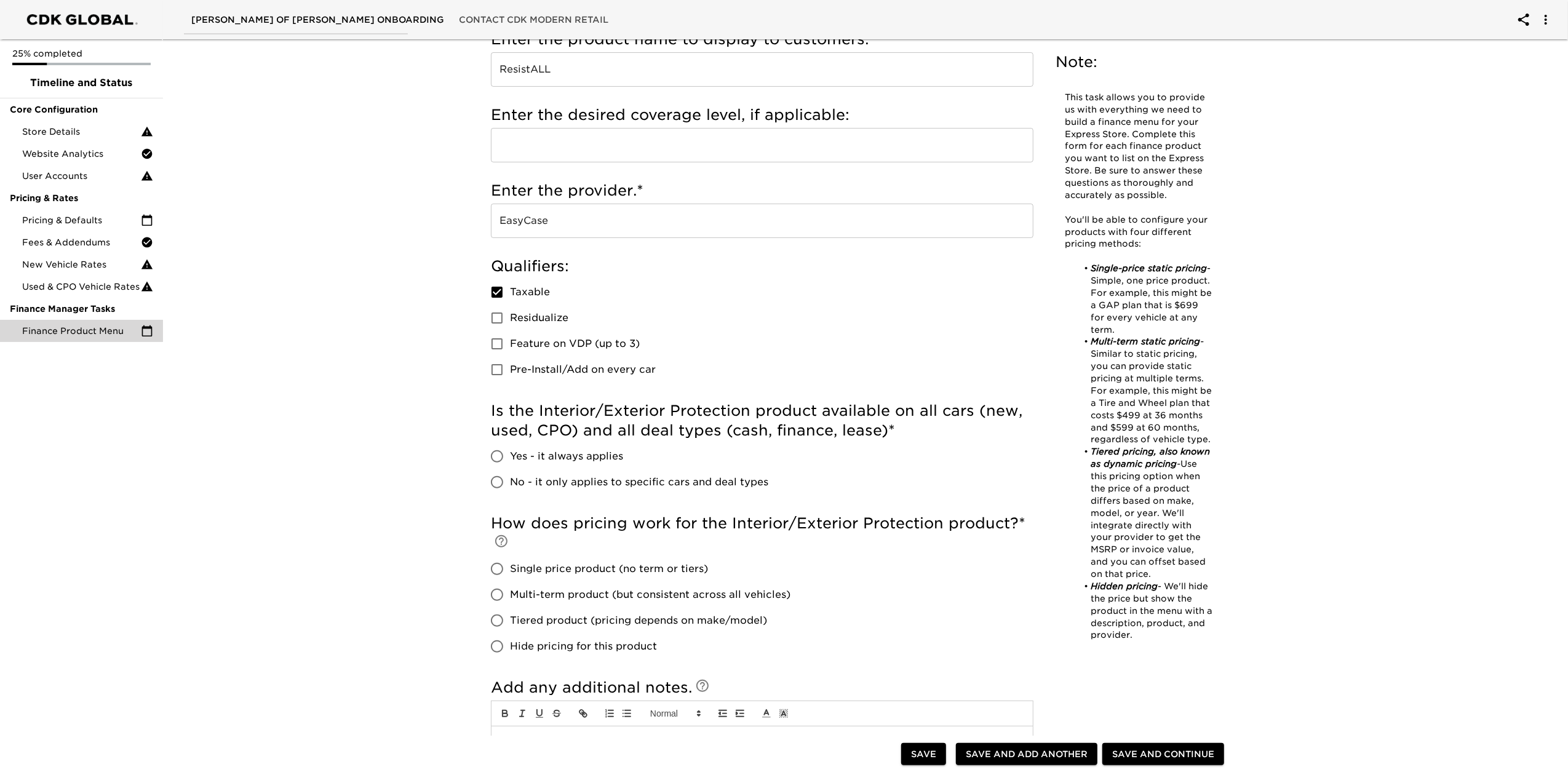
scroll to position [163, 0]
click at [578, 457] on span "Yes - it always applies" at bounding box center [567, 455] width 113 height 15
click at [510, 457] on input "Yes - it always applies" at bounding box center [497, 455] width 26 height 26
radio input "true"
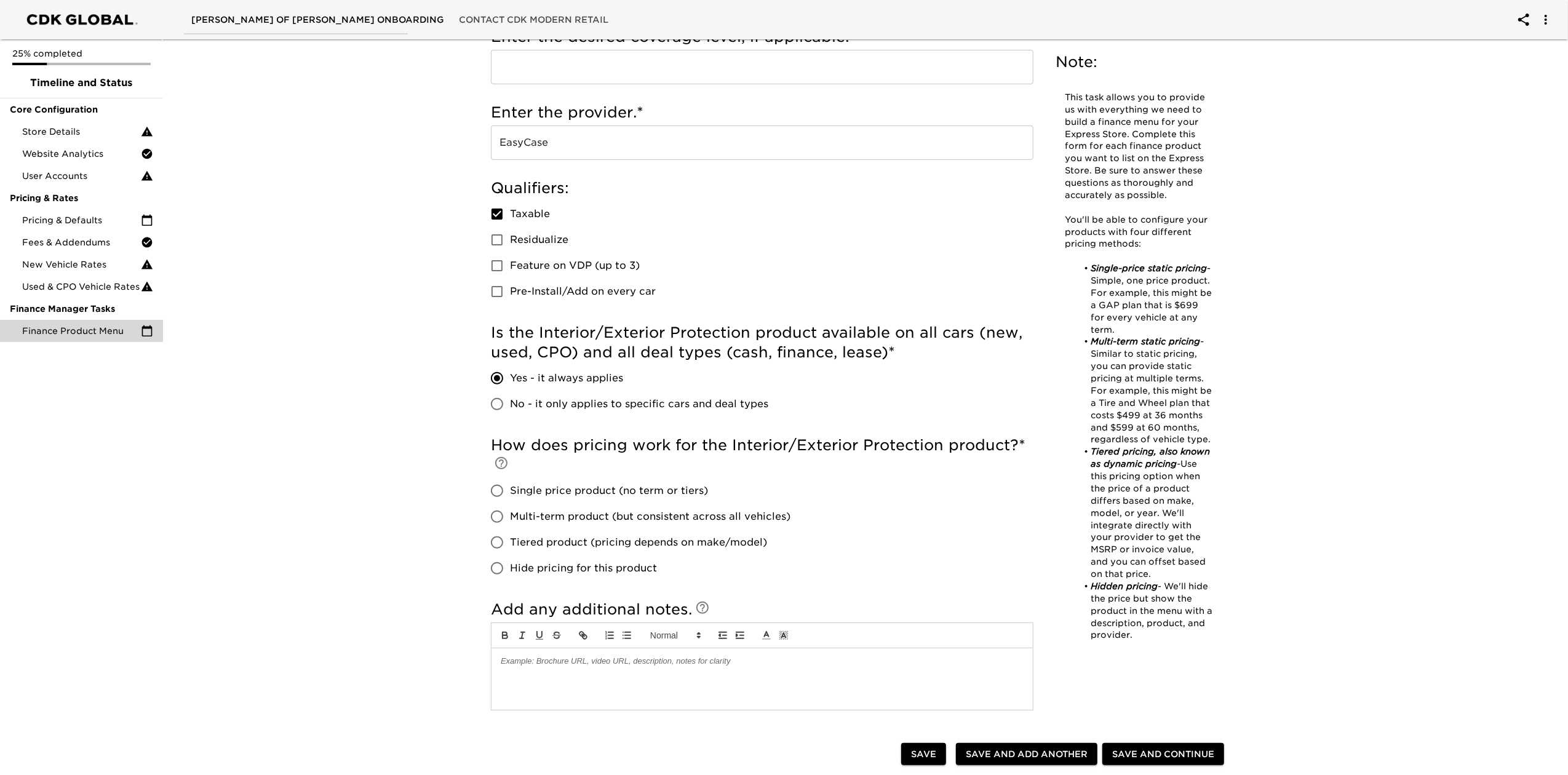
scroll to position [328, 0]
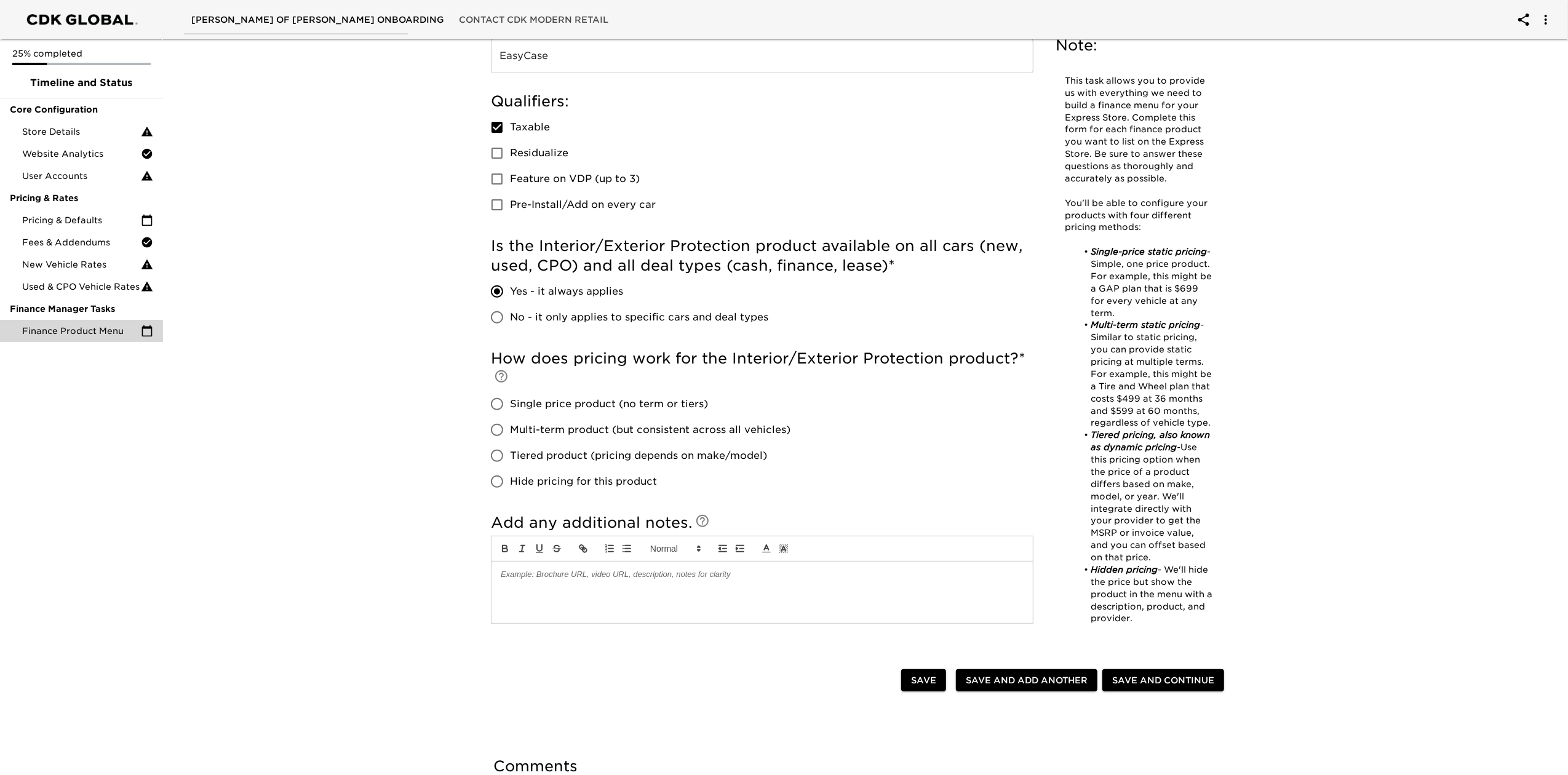
click at [601, 402] on span "Single price product (no term or tiers)" at bounding box center [609, 404] width 198 height 15
click at [510, 402] on input "Single price product (no term or tiers)" at bounding box center [497, 403] width 26 height 26
radio input "true"
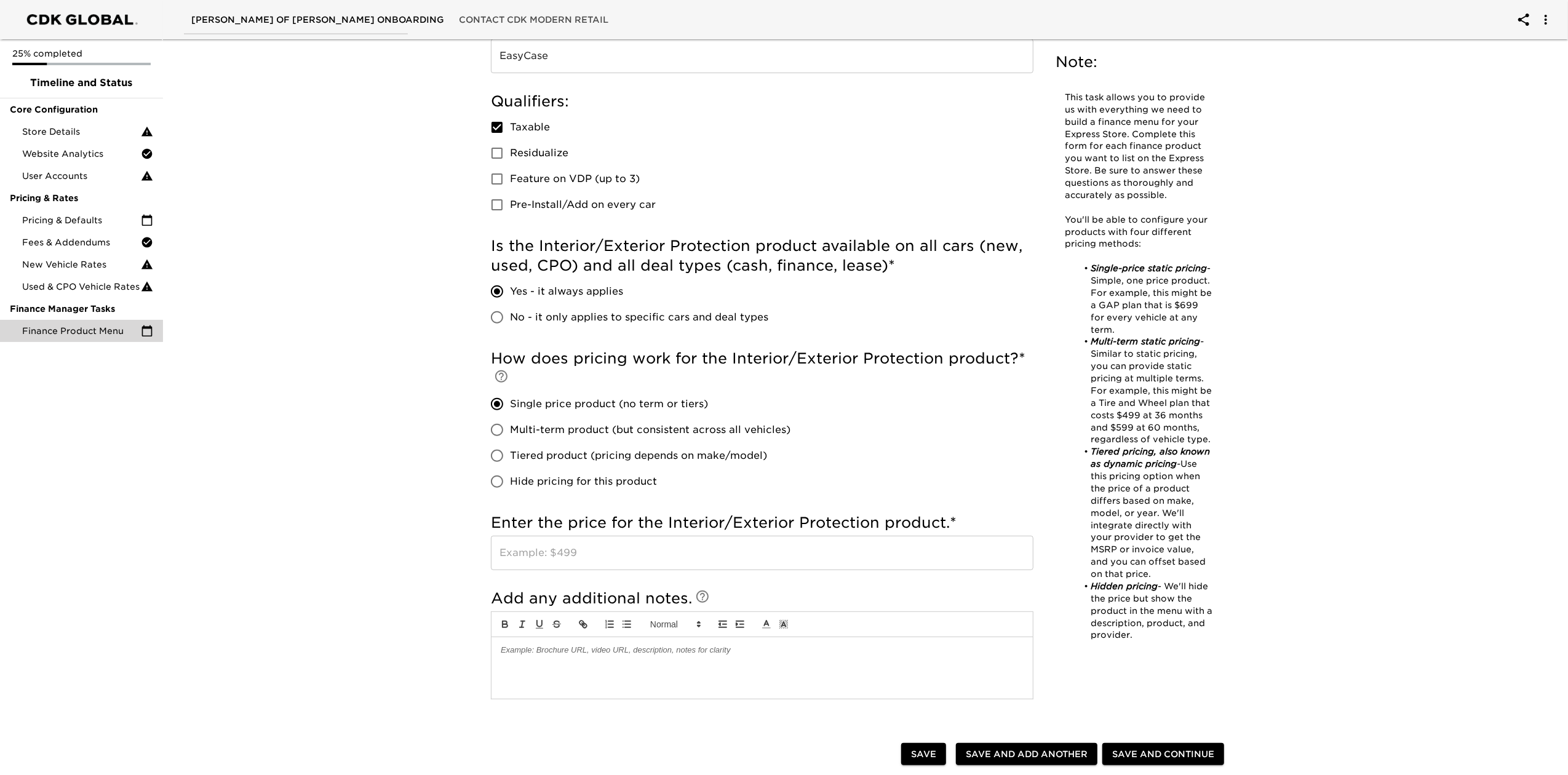
click at [539, 556] on input "text" at bounding box center [761, 553] width 542 height 35
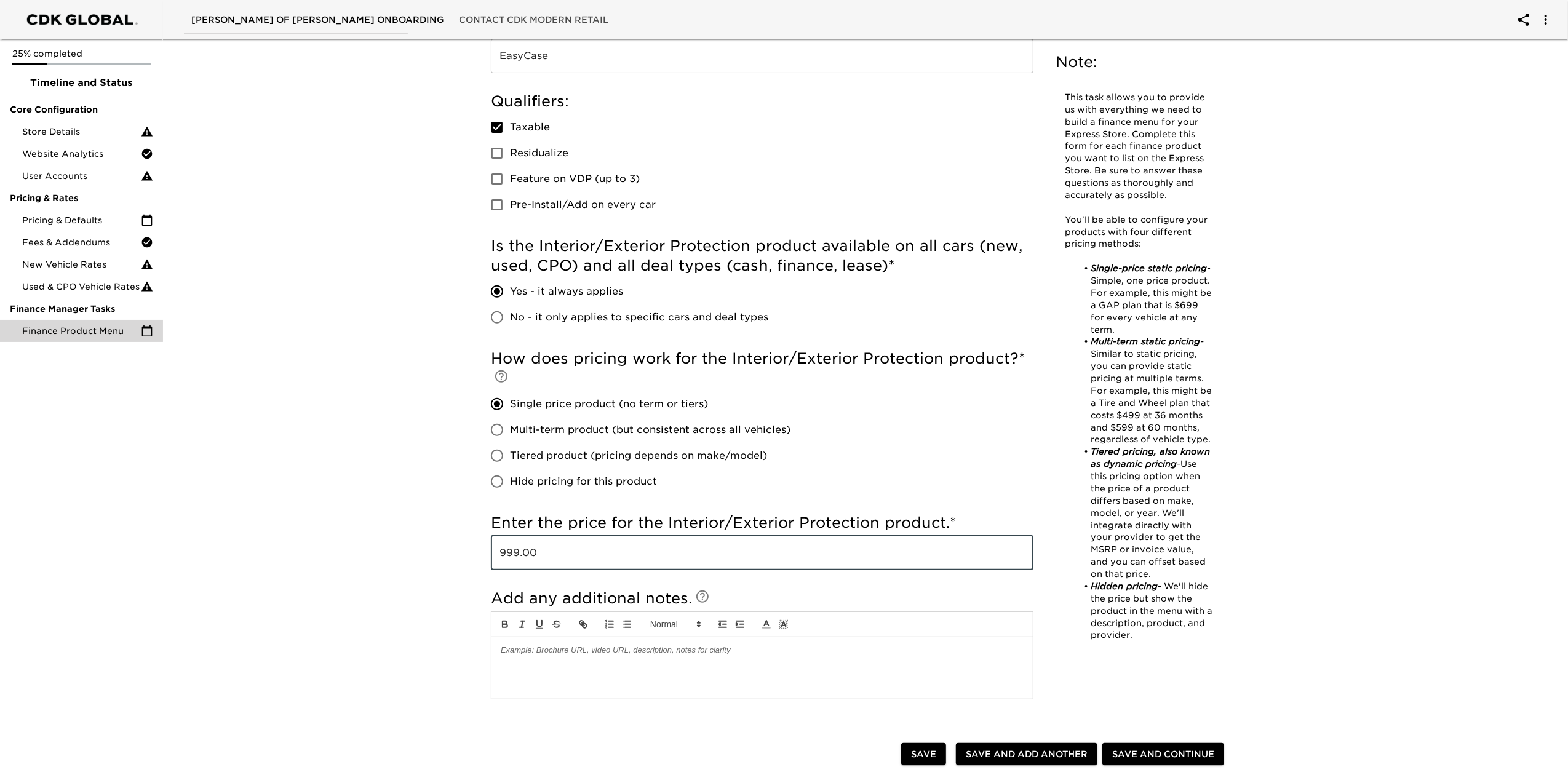
type input "999.00"
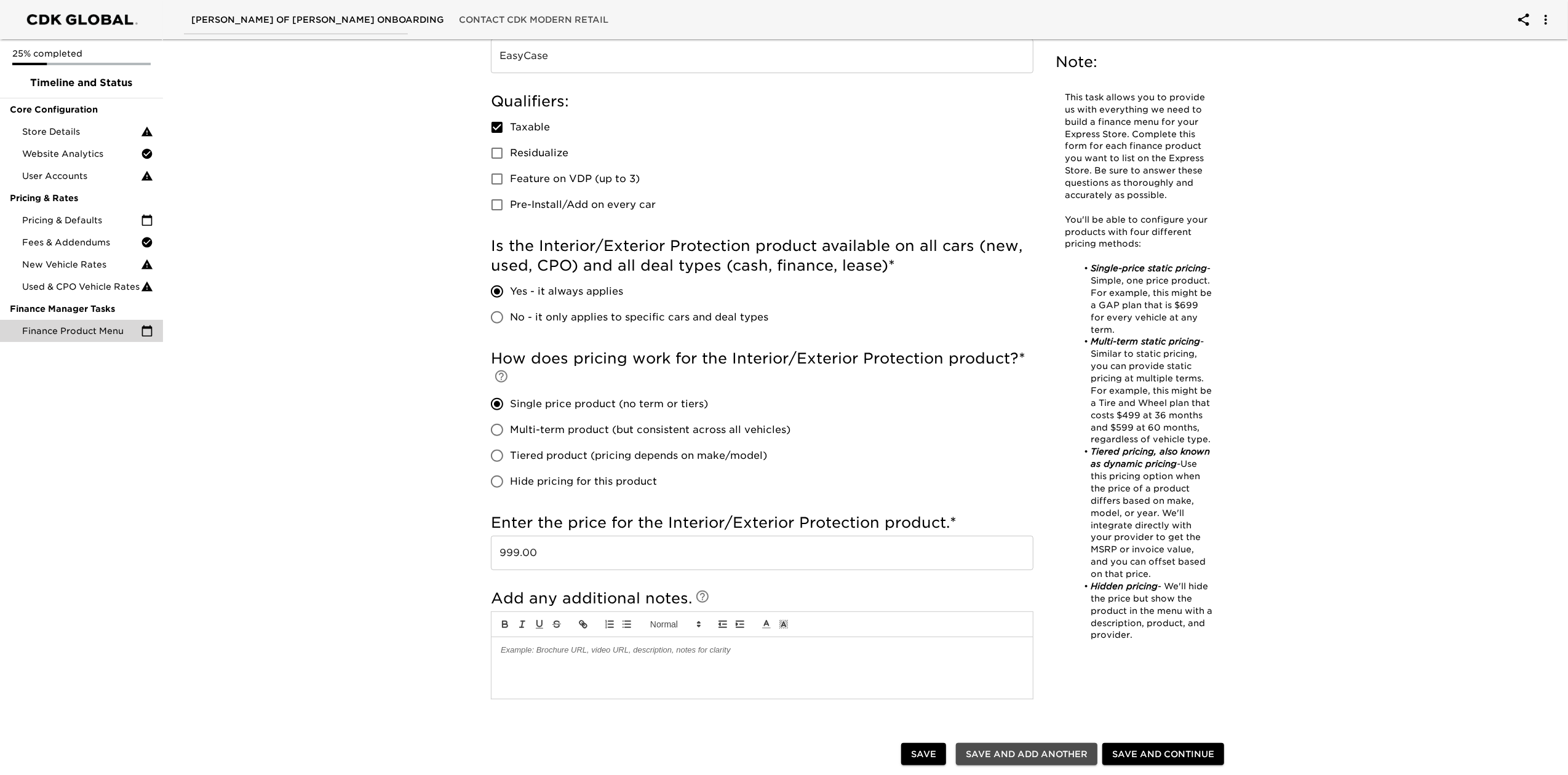
click at [1007, 580] on span "Save and Add Another" at bounding box center [1026, 755] width 122 height 16
checkbox input "false"
radio input "false"
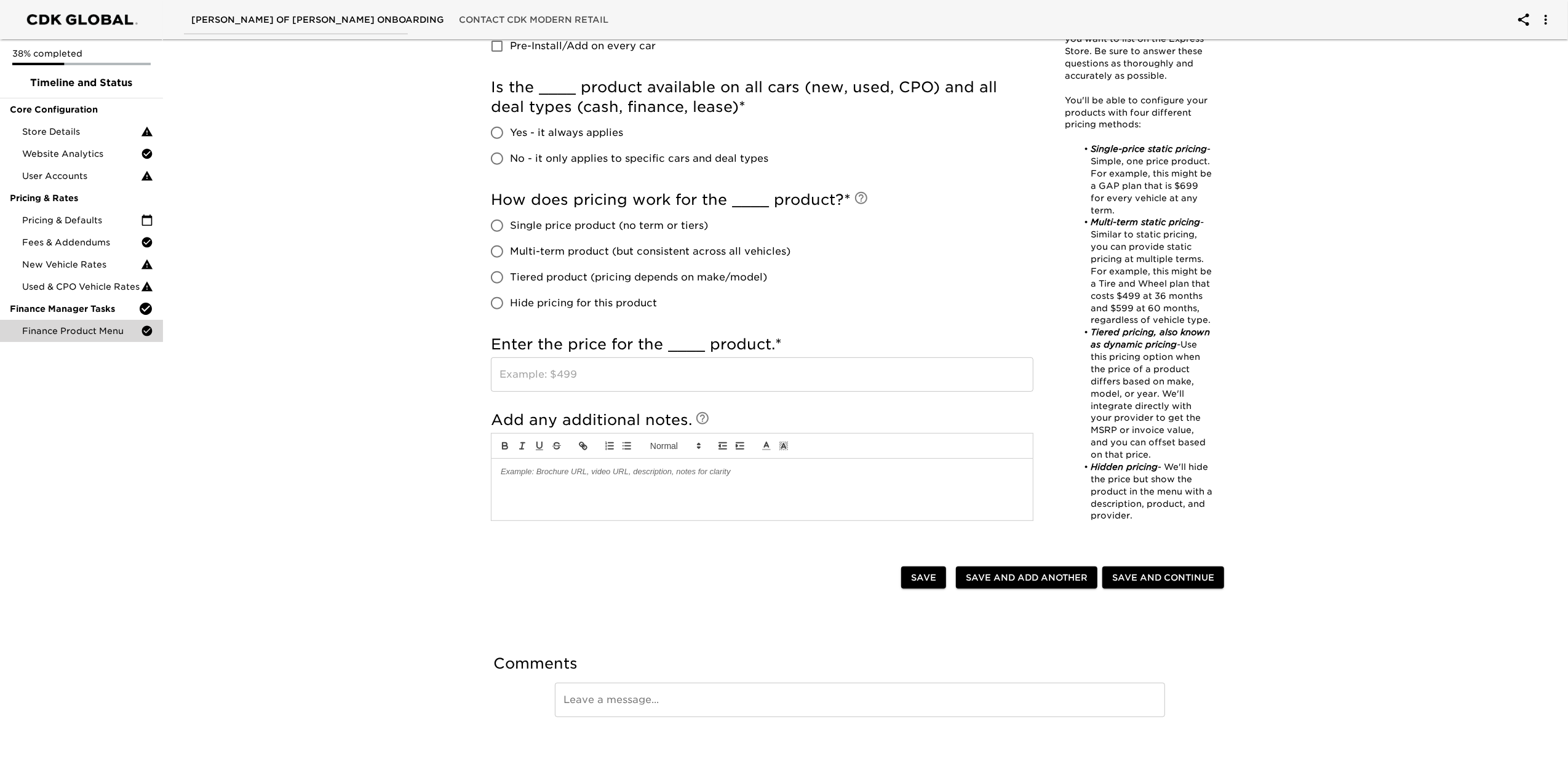
scroll to position [0, 0]
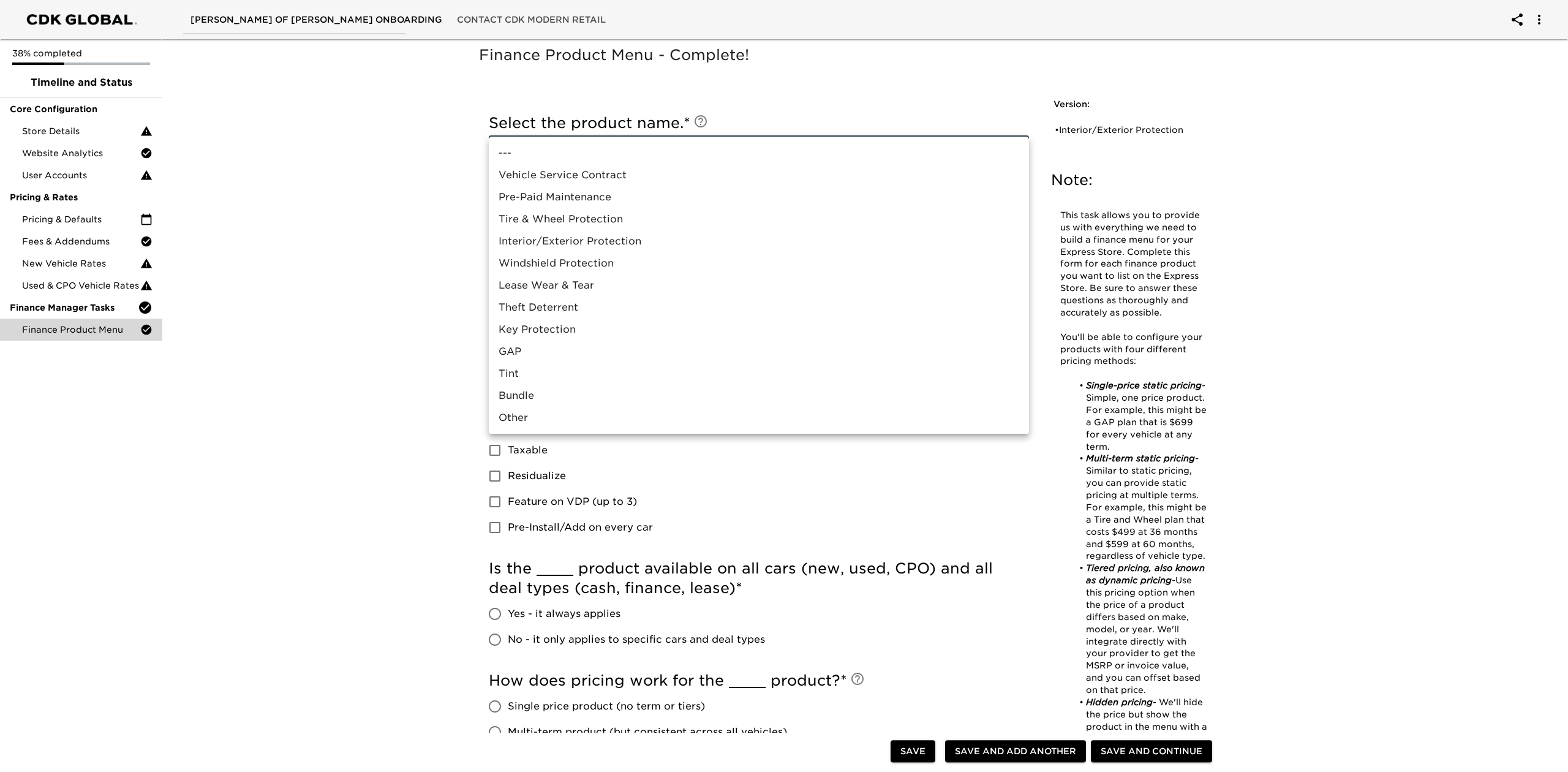
click at [677, 153] on body "[PERSON_NAME] of [PERSON_NAME] Onboarding Contact CDK Modern Retail 38% complet…" at bounding box center [784, 627] width 1568 height 1253
click at [628, 171] on li "Vehicle Service Contract" at bounding box center [758, 175] width 540 height 22
type input "Vehicle Service Contract"
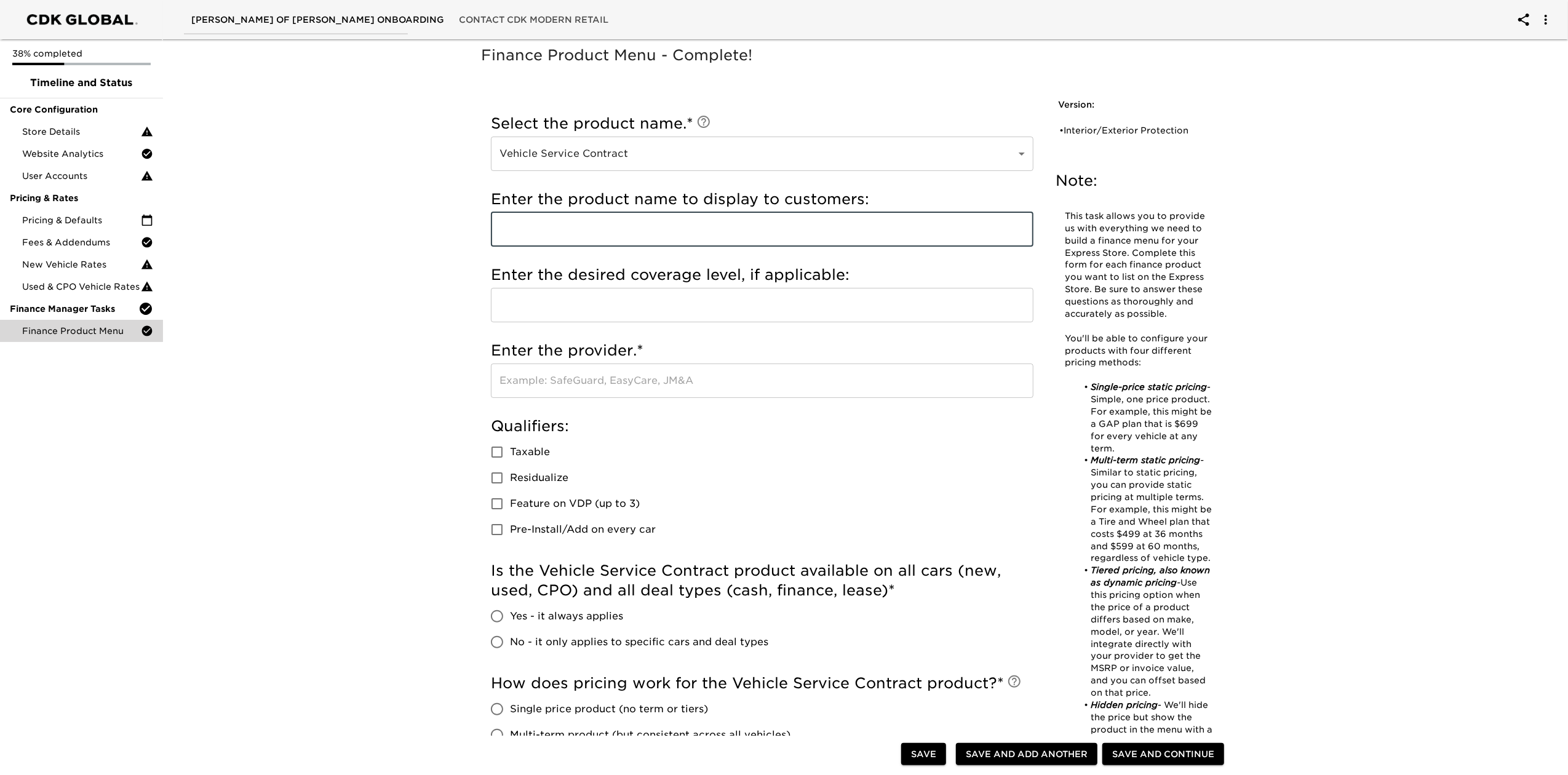
click at [608, 231] on input "text" at bounding box center [761, 229] width 542 height 35
type input "Vehicle Service Contracy"
type input "EasyCare"
click at [518, 451] on span "Taxable" at bounding box center [530, 452] width 40 height 15
click at [510, 451] on input "Taxable" at bounding box center [497, 452] width 26 height 26
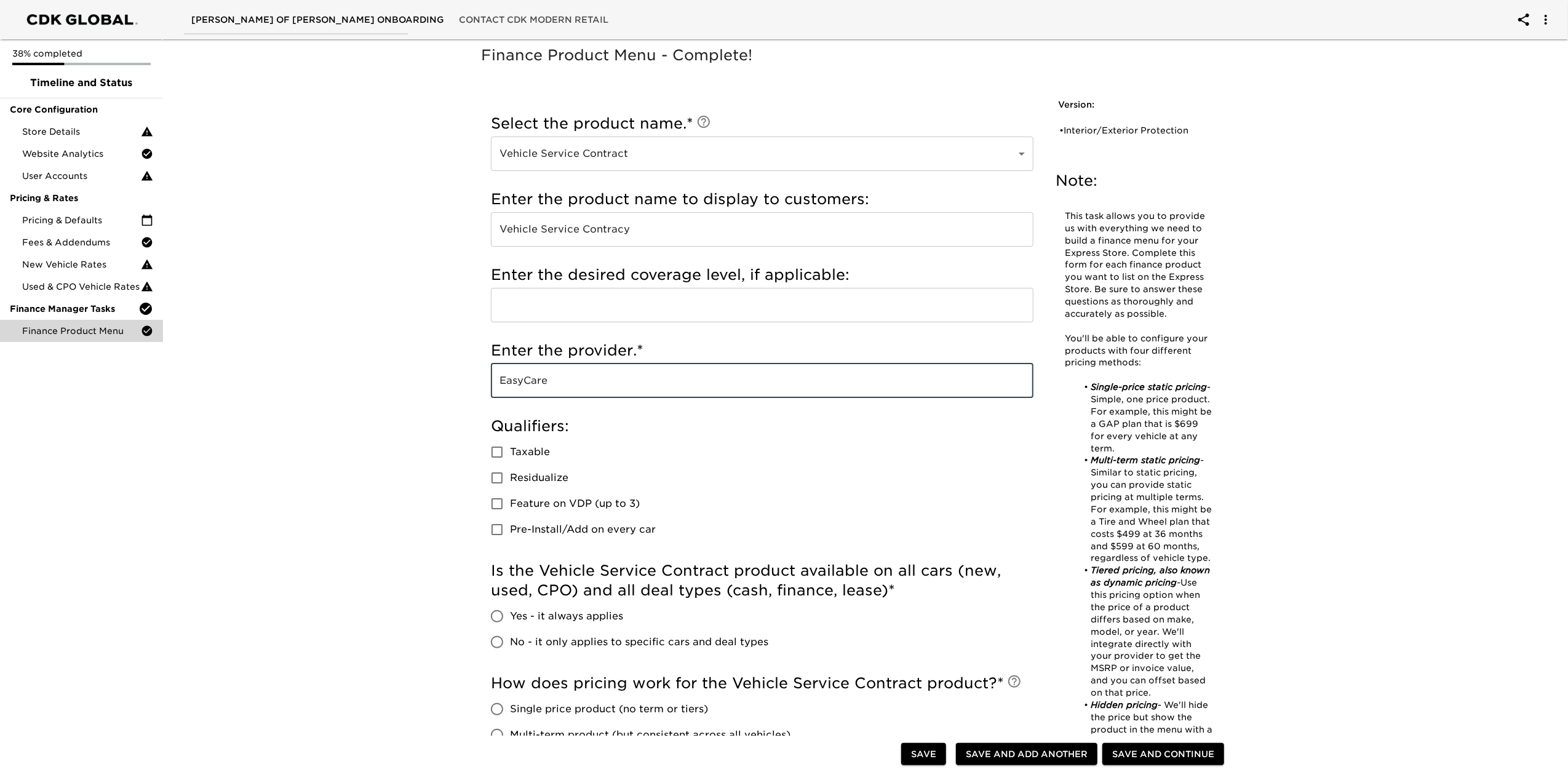
checkbox input "true"
click at [553, 504] on span "Feature on VDP (up to 3)" at bounding box center [574, 504] width 129 height 15
click at [510, 504] on input "Feature on VDP (up to 3)" at bounding box center [497, 503] width 26 height 26
checkbox input "true"
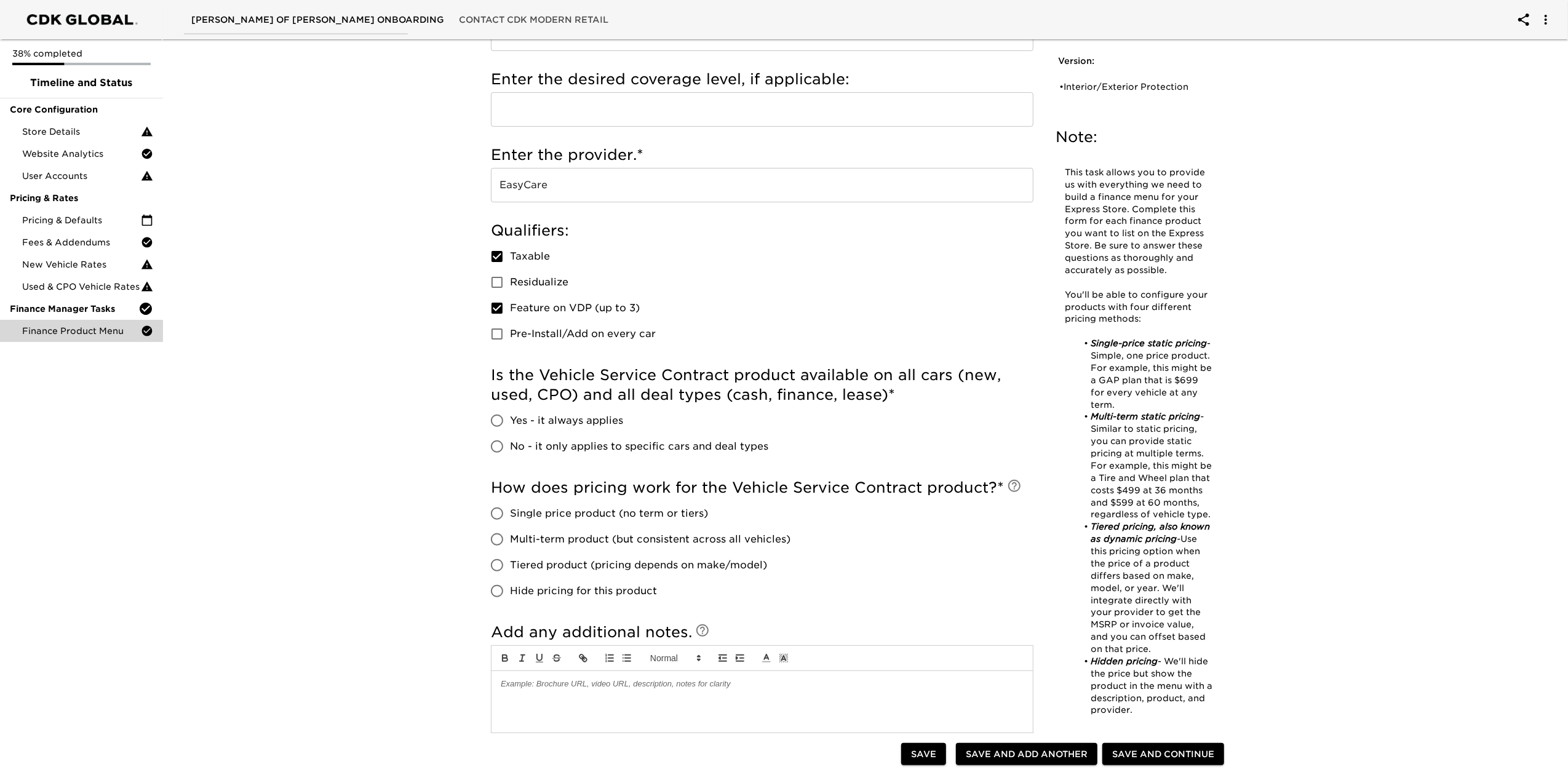
scroll to position [246, 0]
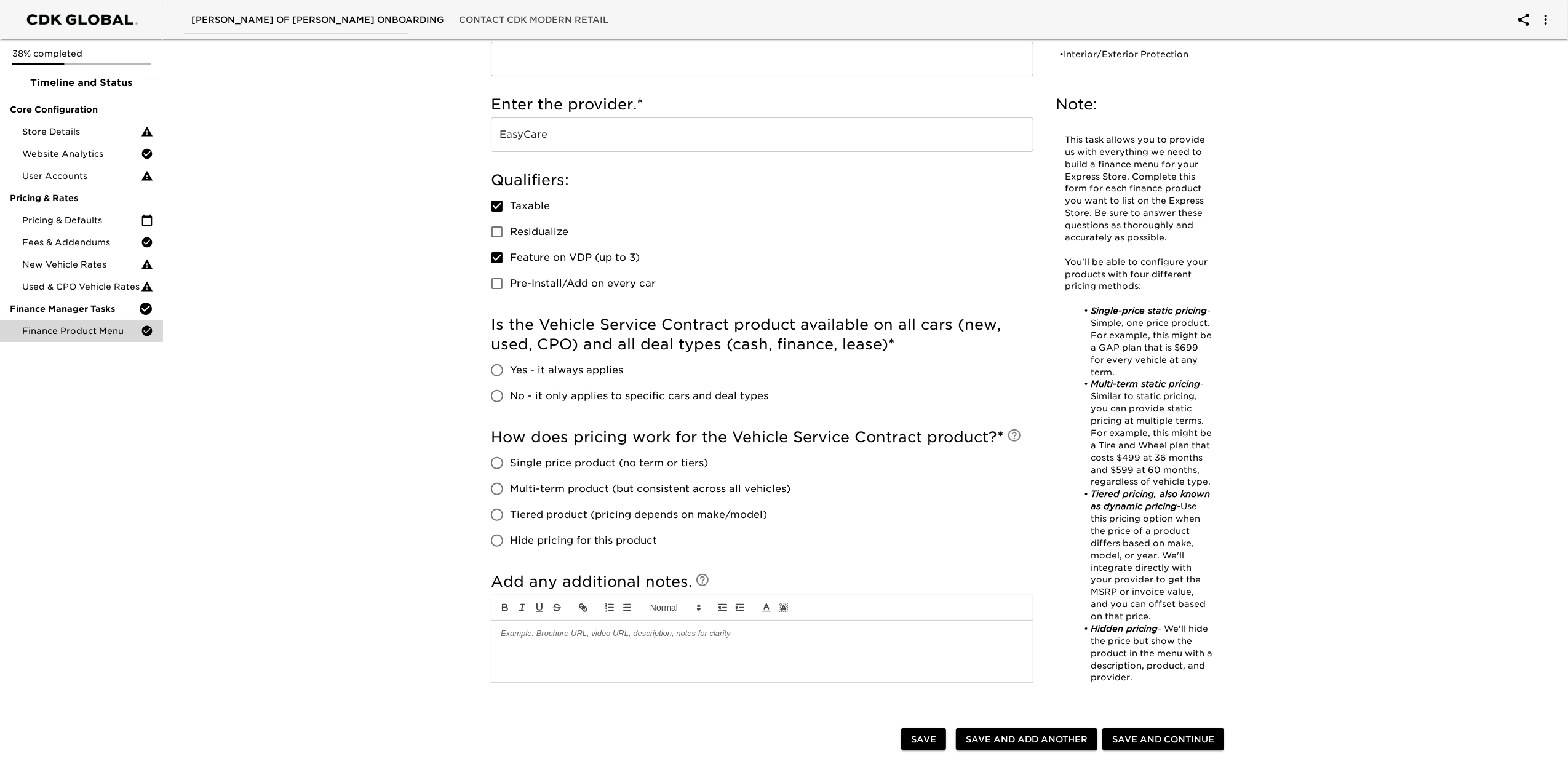
click at [592, 367] on span "Yes - it always applies" at bounding box center [567, 369] width 113 height 15
click at [510, 367] on input "Yes - it always applies" at bounding box center [497, 369] width 26 height 26
radio input "true"
click at [549, 515] on span "Tiered product (pricing depends on make/model)" at bounding box center [639, 515] width 257 height 15
click at [510, 515] on input "Tiered product (pricing depends on make/model)" at bounding box center [497, 515] width 26 height 26
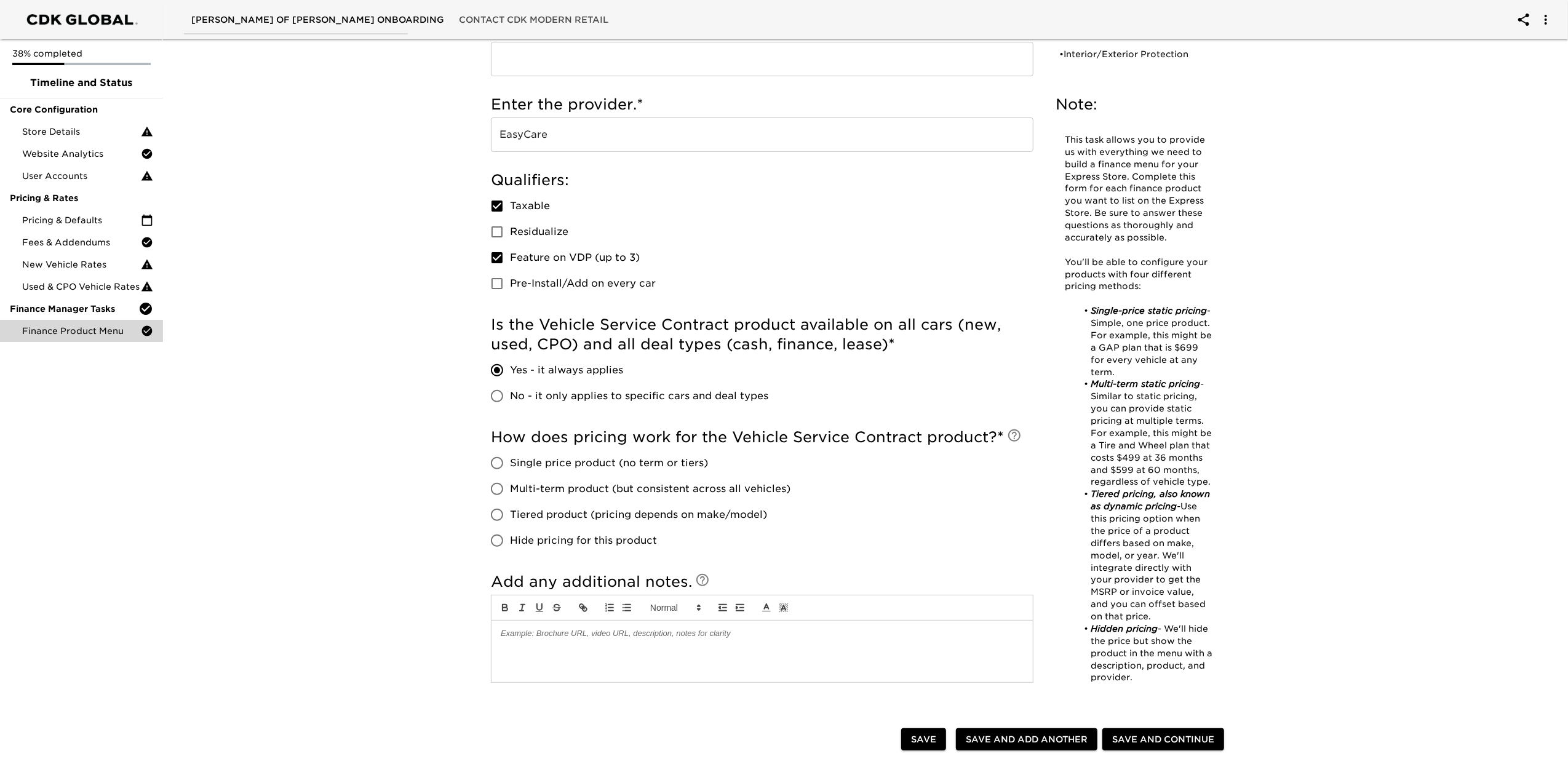
radio input "true"
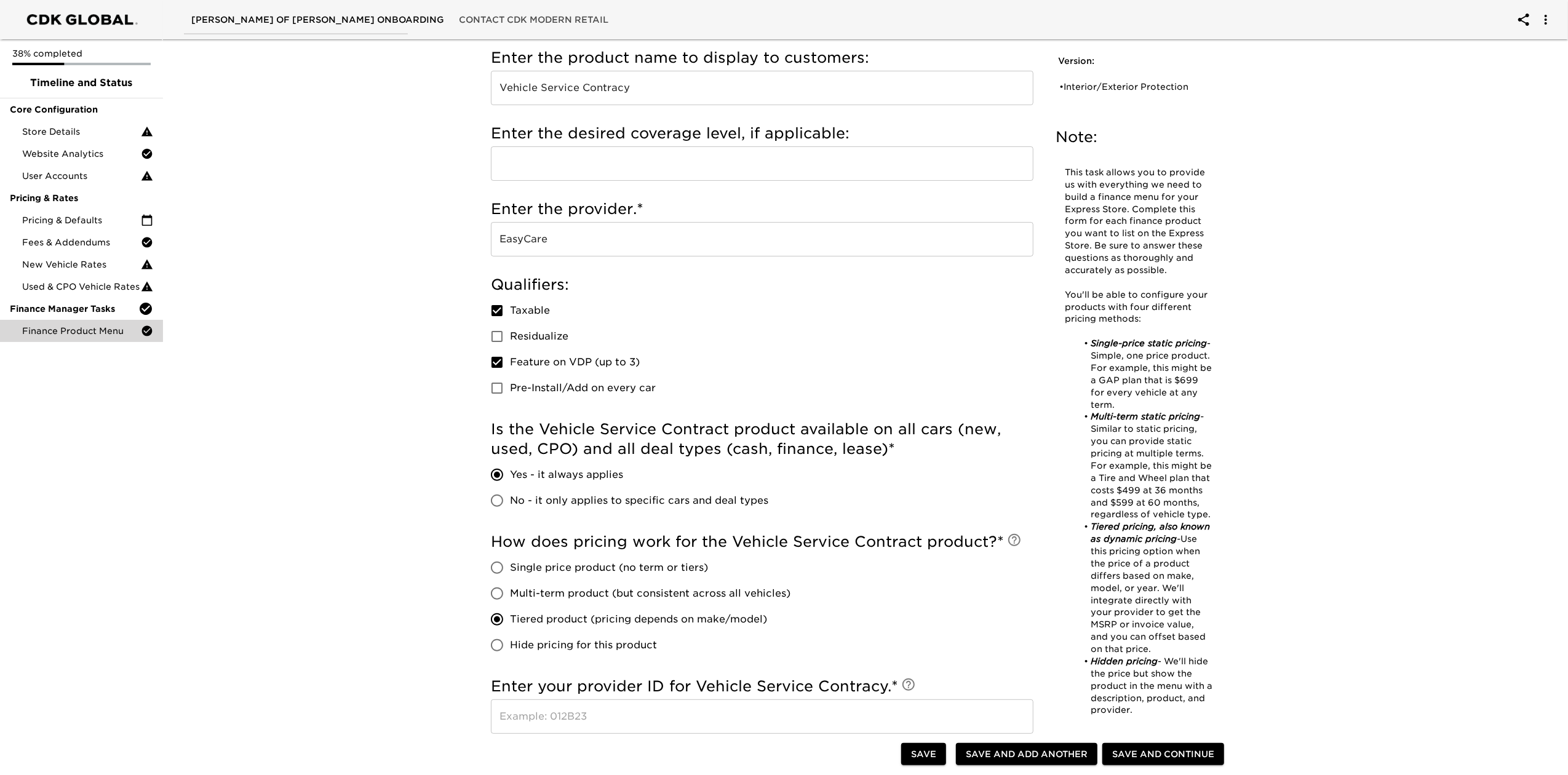
scroll to position [0, 0]
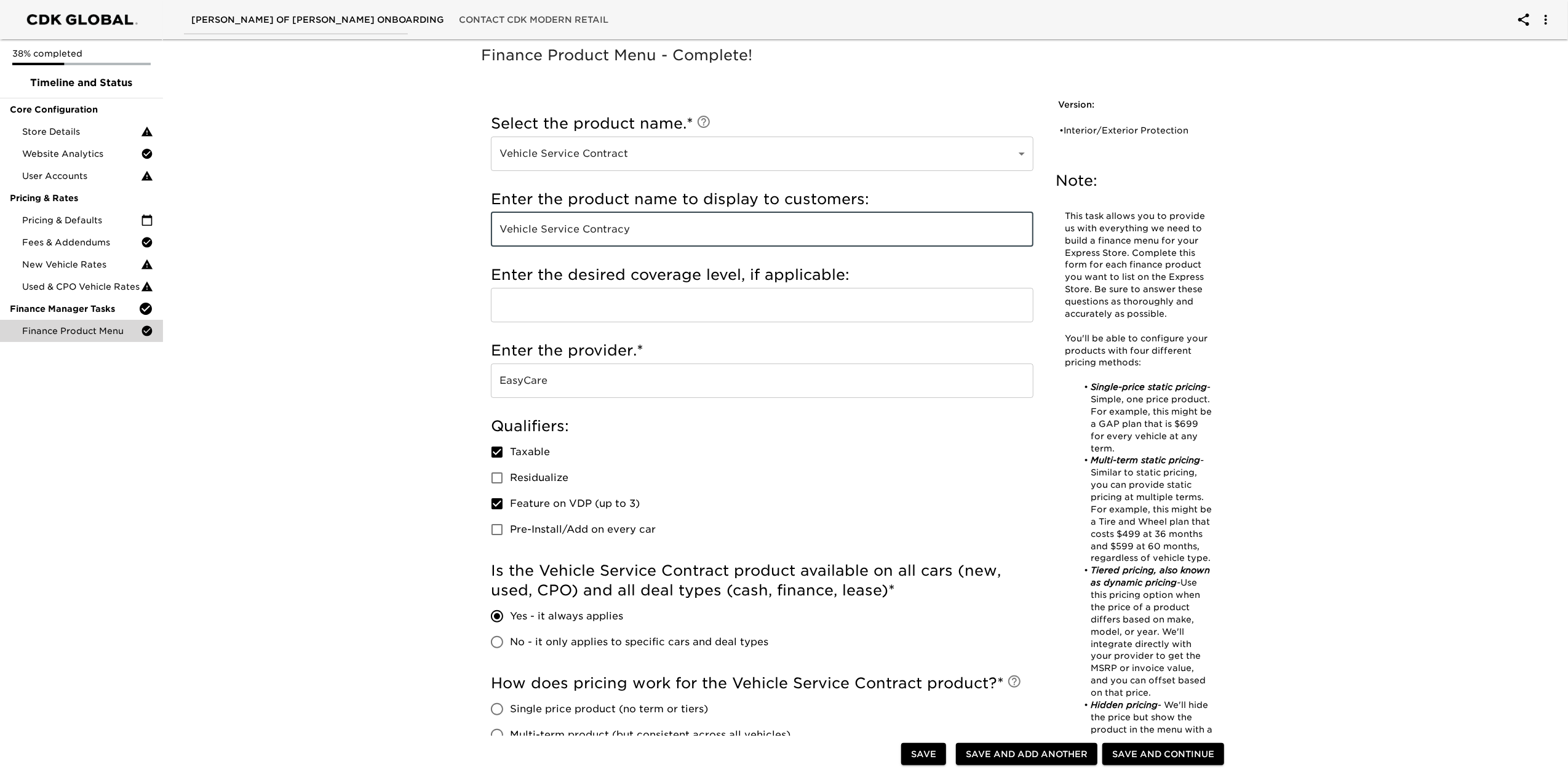
click at [647, 231] on input "Vehicle Service Contracy" at bounding box center [761, 229] width 542 height 35
type input "Vehicle Service Contract"
click at [813, 480] on div "Qualifiers: Taxable Residualize Feature on VDP (up to 3) Pre-Install/Add on eve…" at bounding box center [761, 479] width 542 height 126
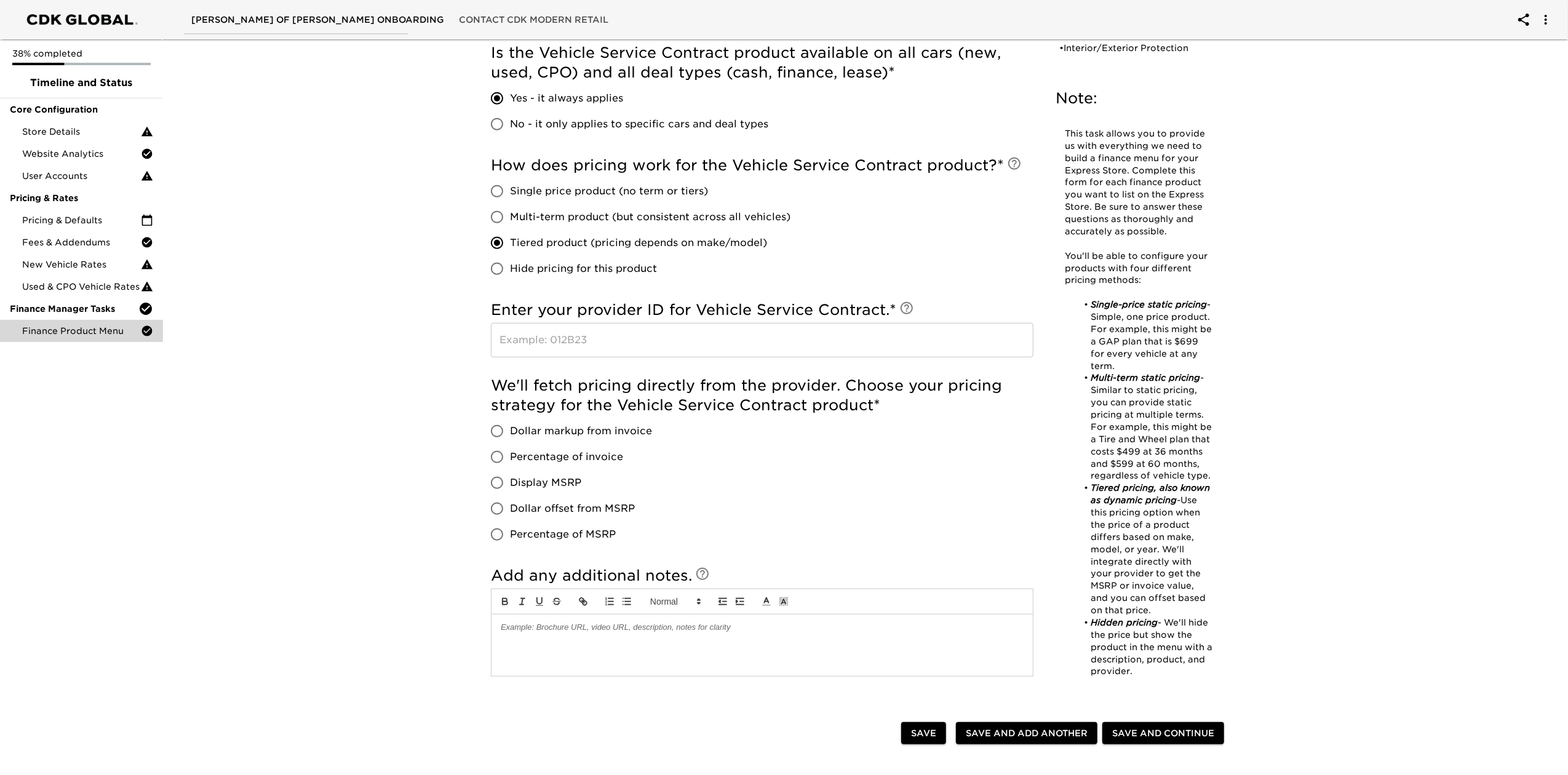
scroll to position [492, 0]
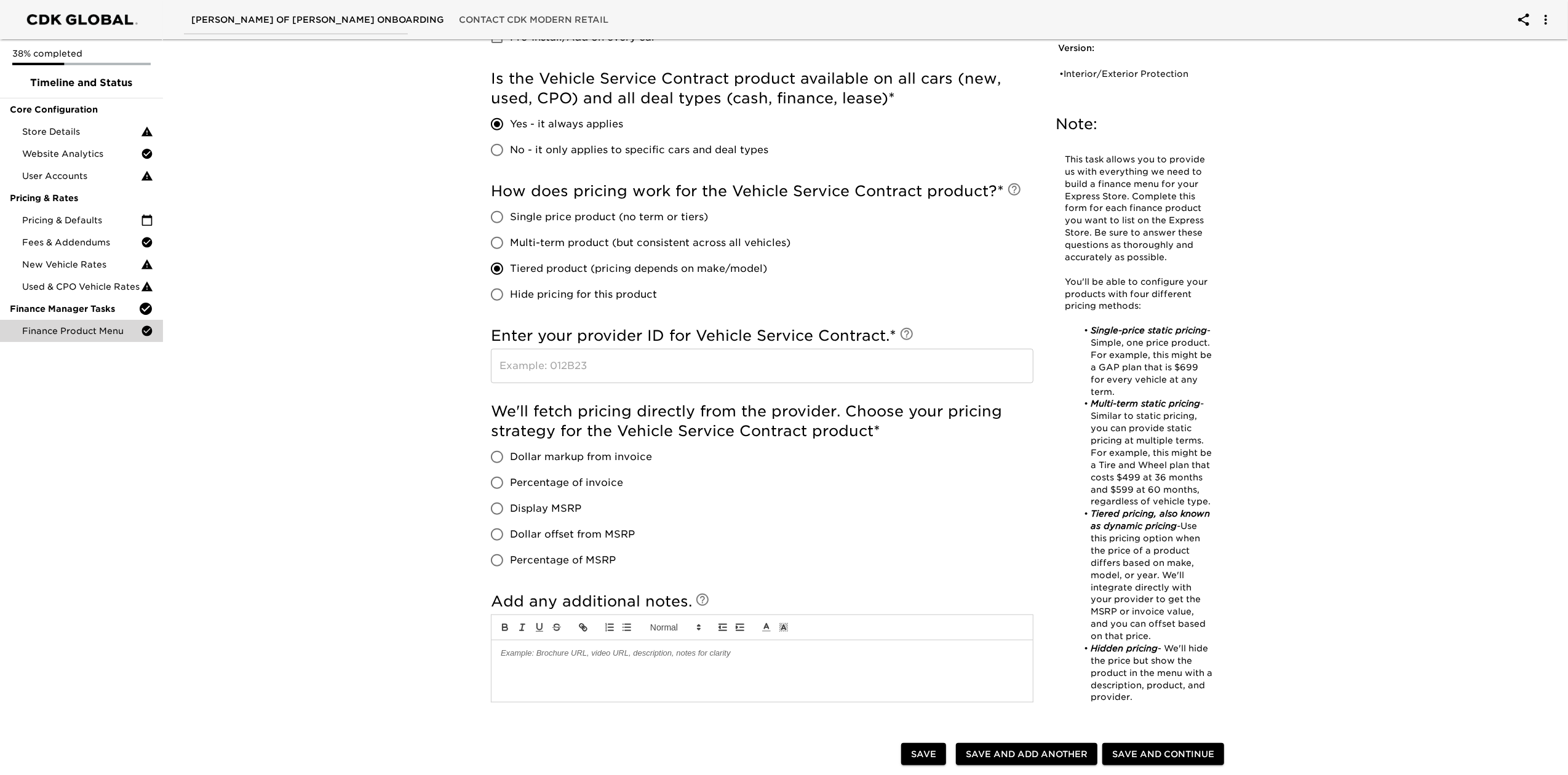
click at [619, 453] on span "Dollar markup from invoice" at bounding box center [581, 457] width 142 height 15
click at [510, 453] on input "Dollar markup from invoice" at bounding box center [497, 457] width 26 height 26
radio input "true"
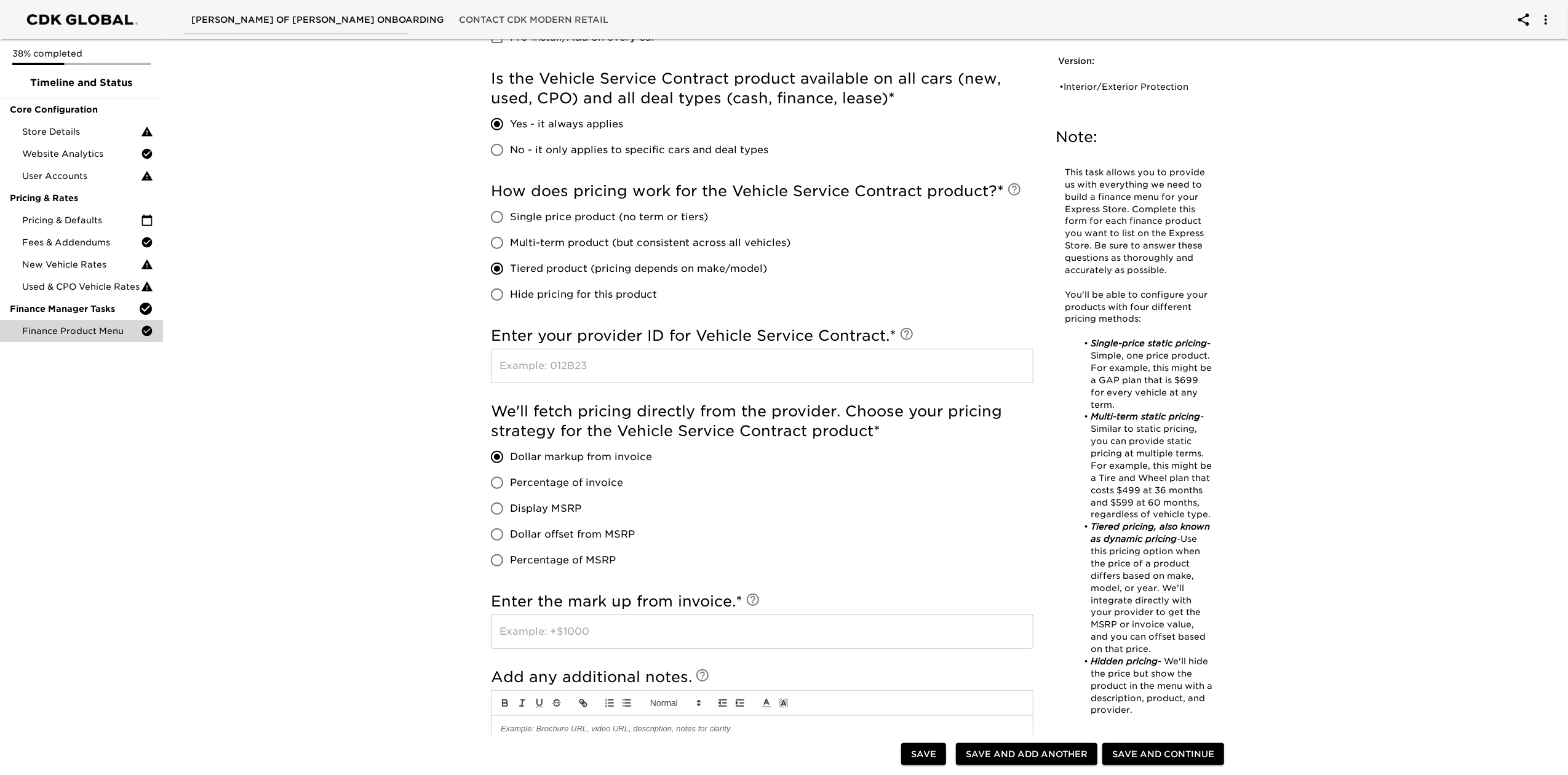
click at [643, 580] on input "text" at bounding box center [761, 631] width 542 height 35
type input "2500"
click at [889, 504] on div "We'll fetch pricing directly from the provider. Choose your pricing strategy fo…" at bounding box center [761, 487] width 542 height 172
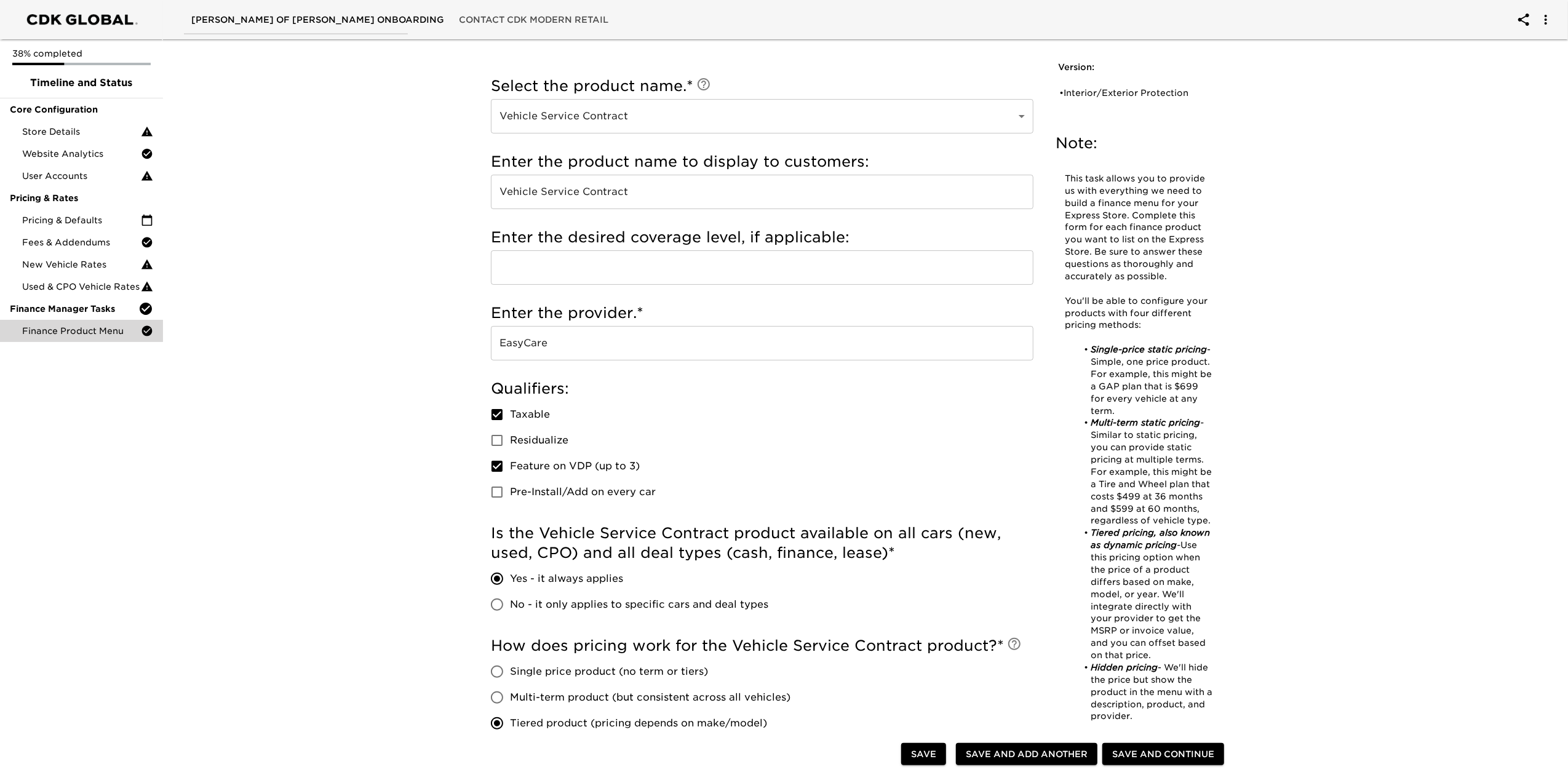
scroll to position [11, 0]
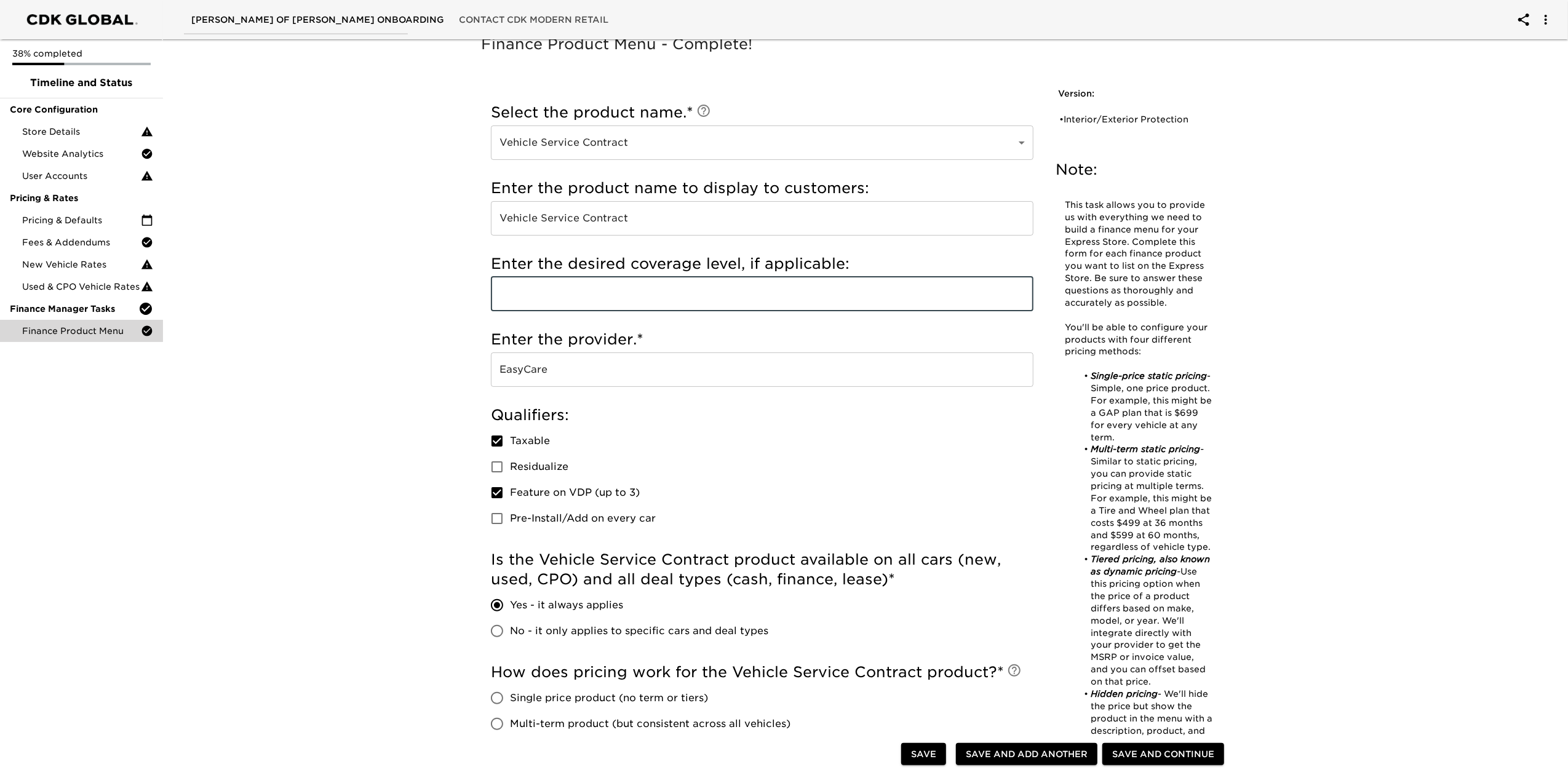
click at [582, 296] on input "text" at bounding box center [761, 294] width 542 height 35
type input "TotalCare"
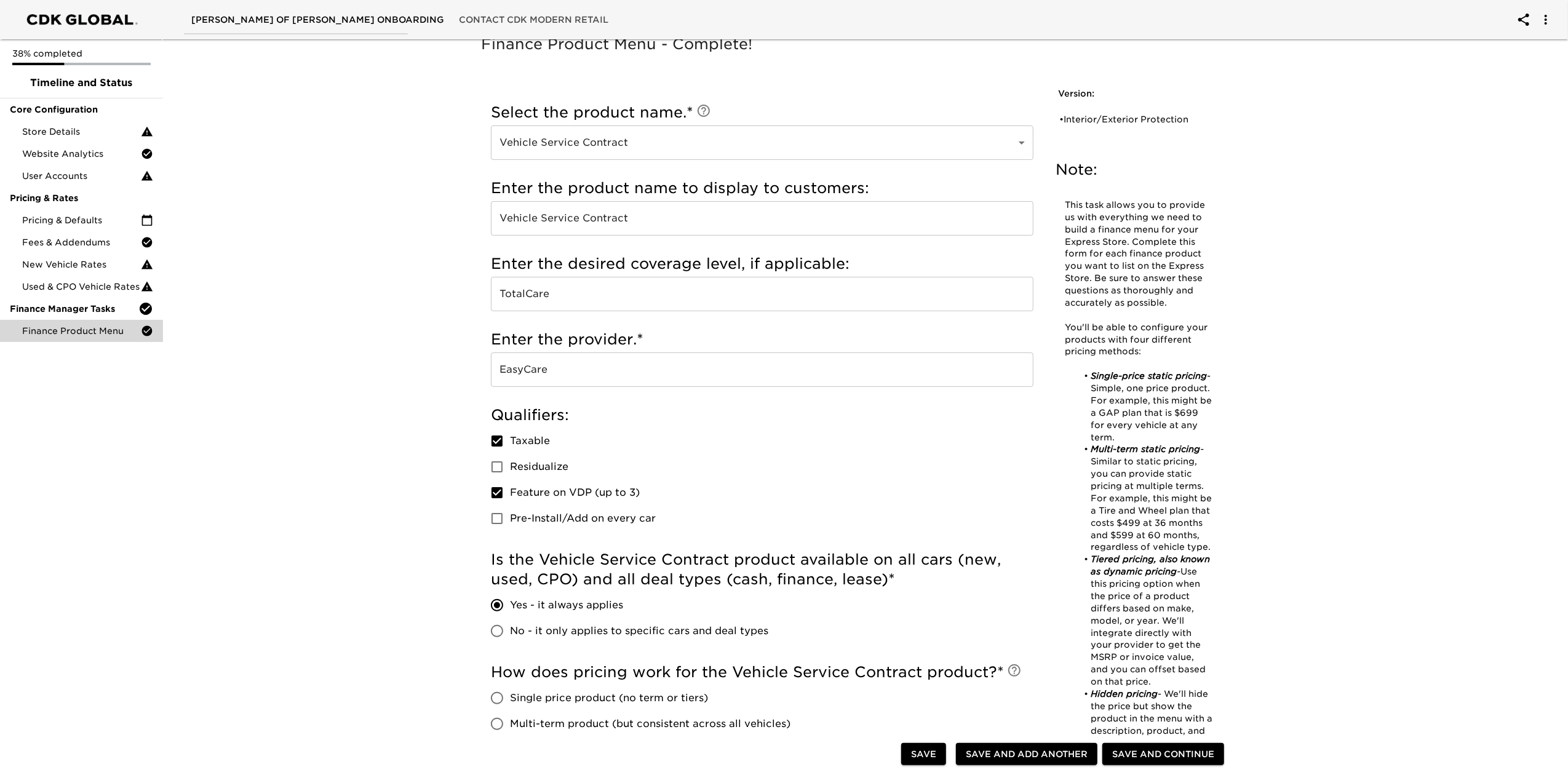
click at [866, 461] on div "Qualifiers: Taxable Residualize Feature on VDP (up to 3) Pre-Install/Add on eve…" at bounding box center [761, 468] width 542 height 126
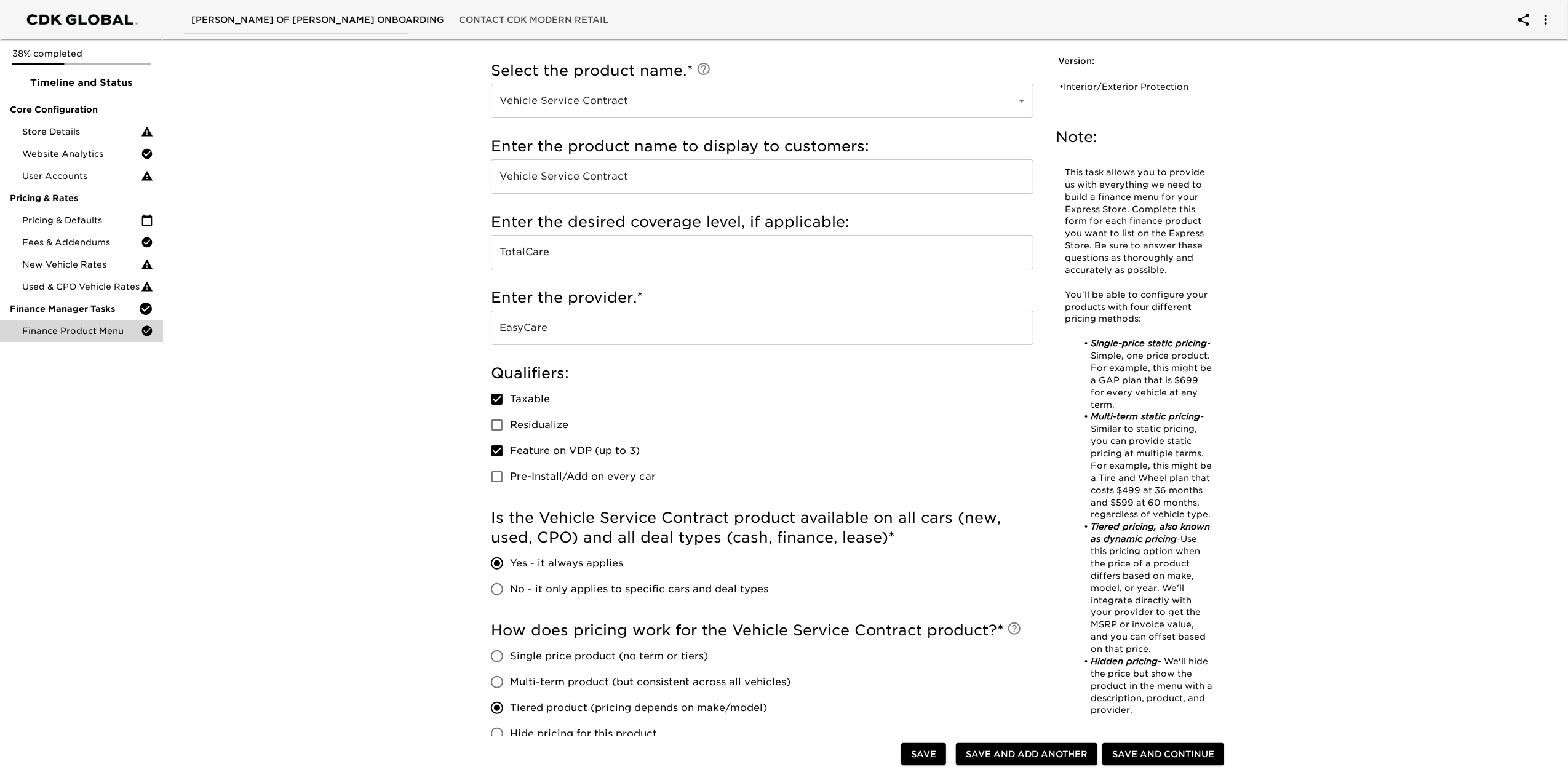
scroll to position [82, 0]
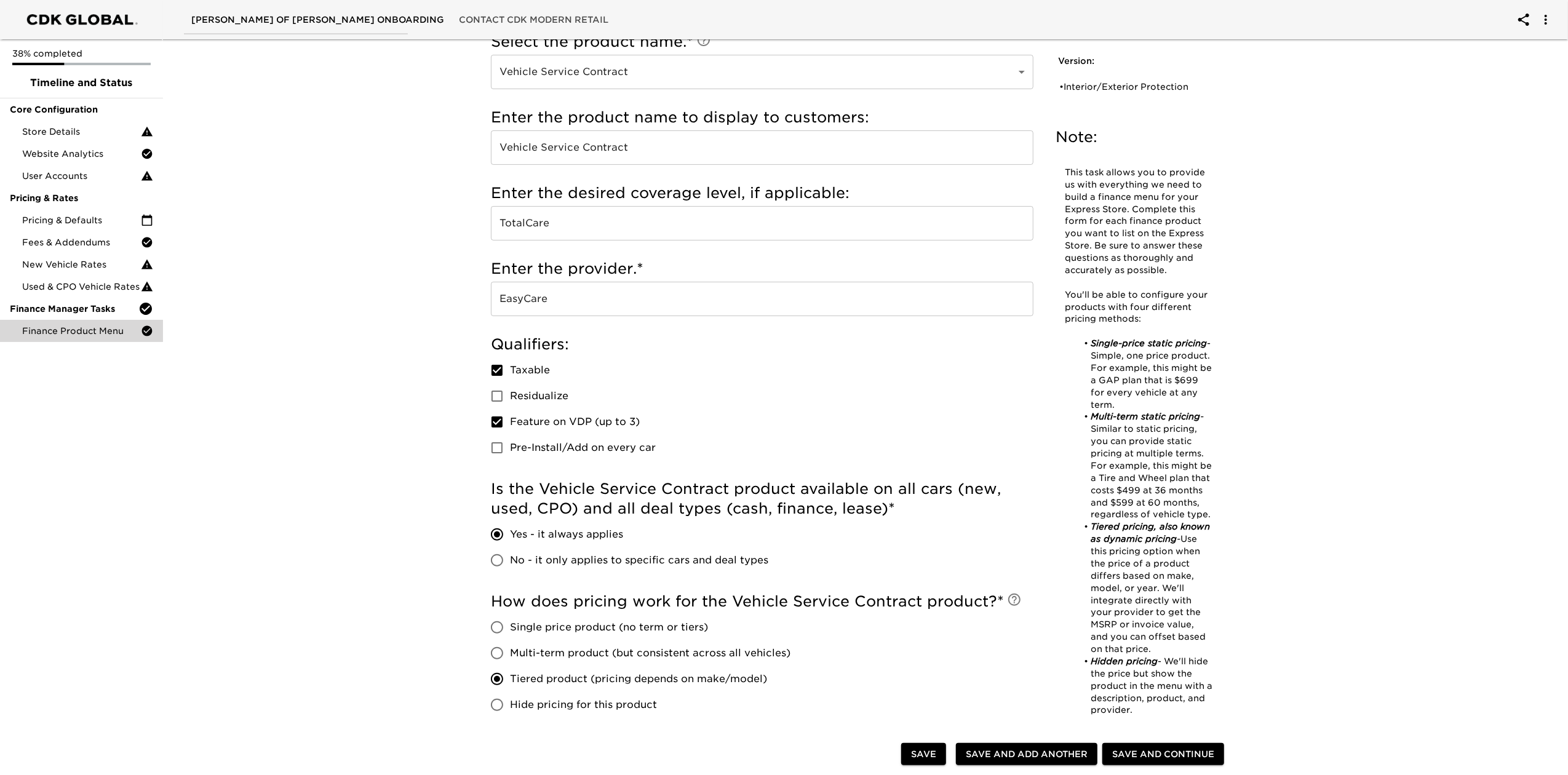
click at [695, 562] on span "No - it only applies to specific cars and deal types" at bounding box center [639, 560] width 258 height 15
click at [510, 562] on input "No - it only applies to specific cars and deal types" at bounding box center [497, 560] width 26 height 26
radio input "true"
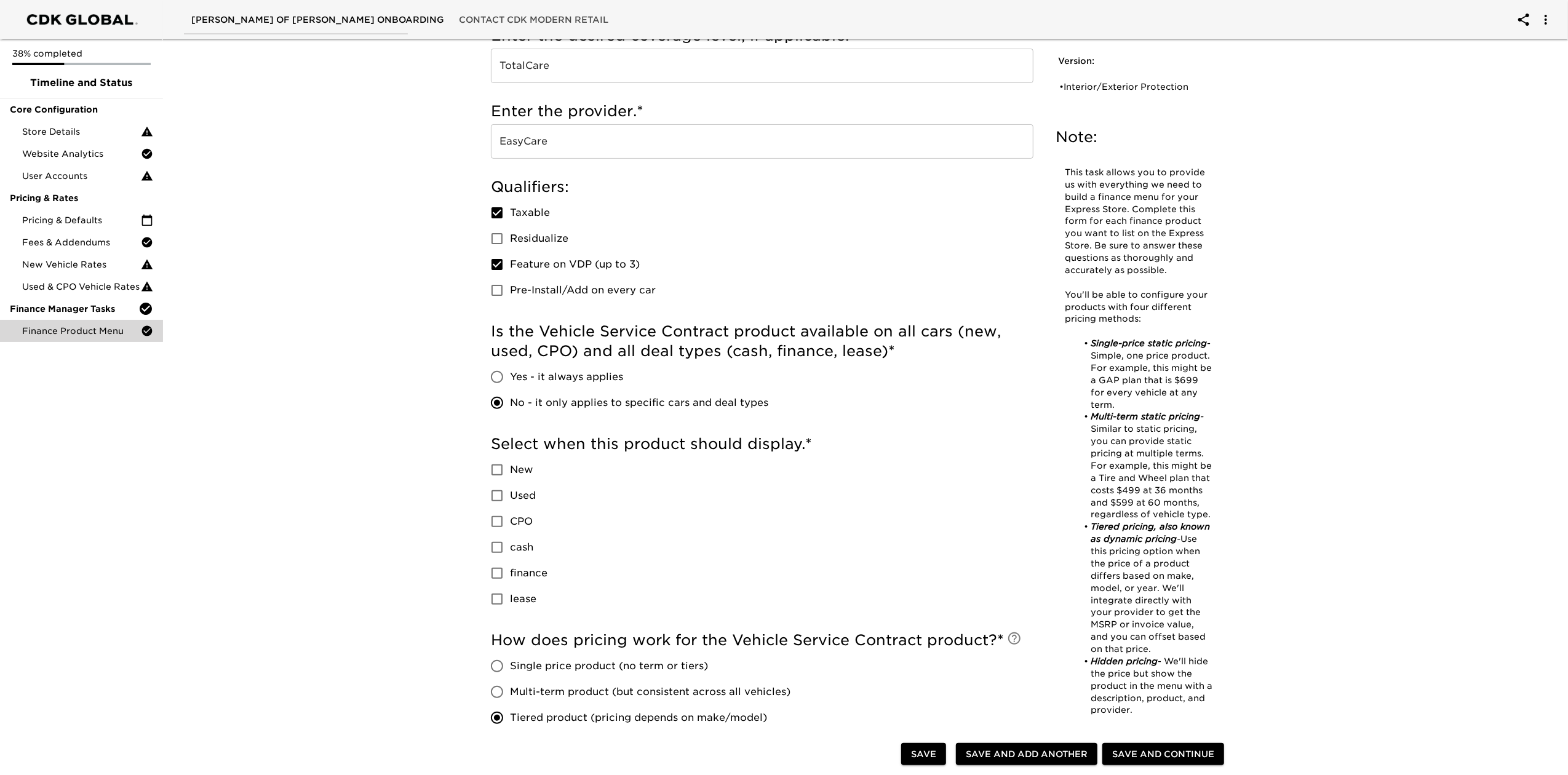
scroll to position [246, 0]
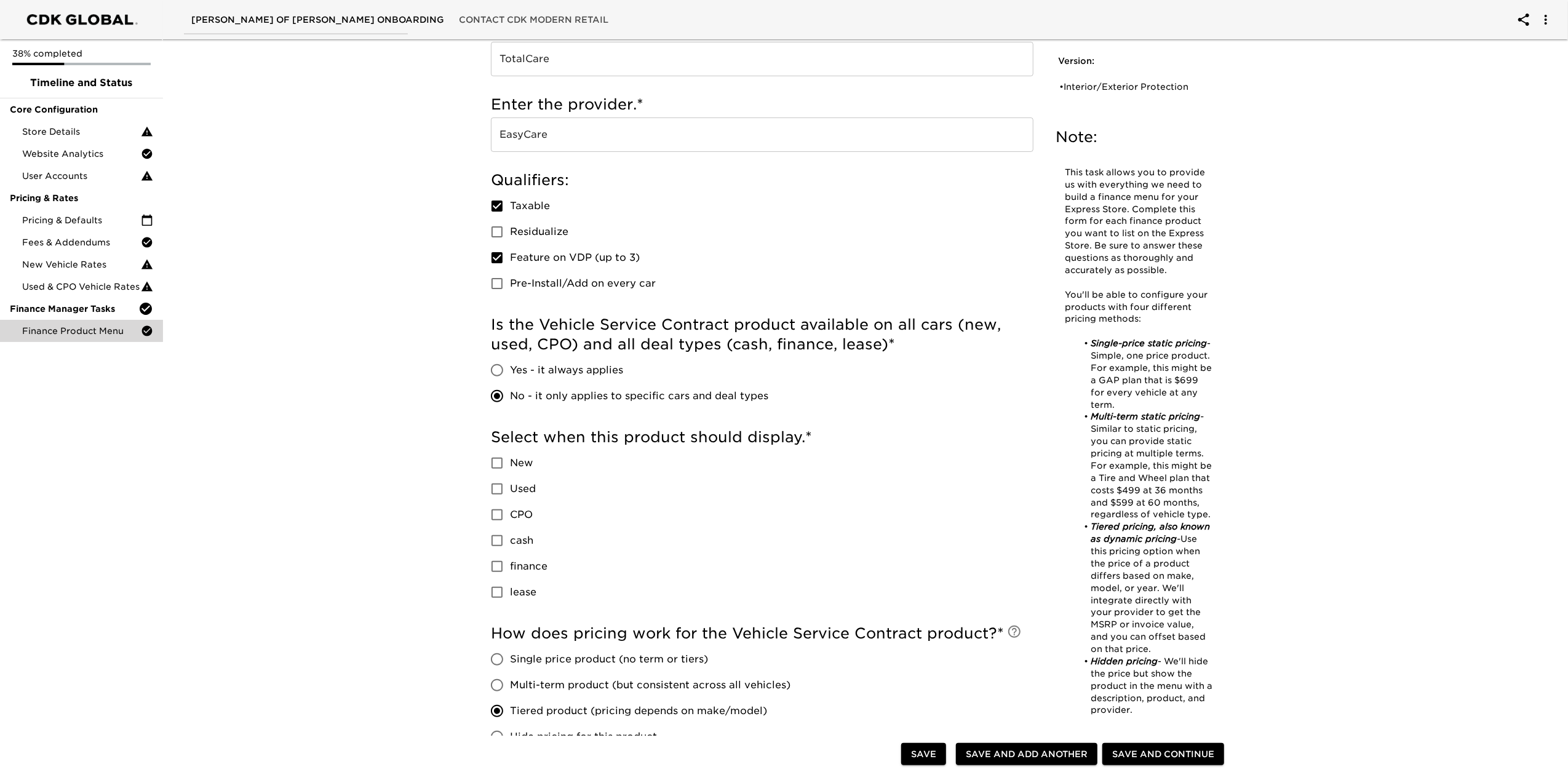
click at [525, 460] on span "New" at bounding box center [521, 463] width 23 height 15
click at [510, 460] on input "New" at bounding box center [497, 463] width 26 height 26
checkbox input "true"
click at [514, 489] on span "Used" at bounding box center [523, 489] width 26 height 15
click at [510, 489] on input "Used" at bounding box center [497, 489] width 26 height 26
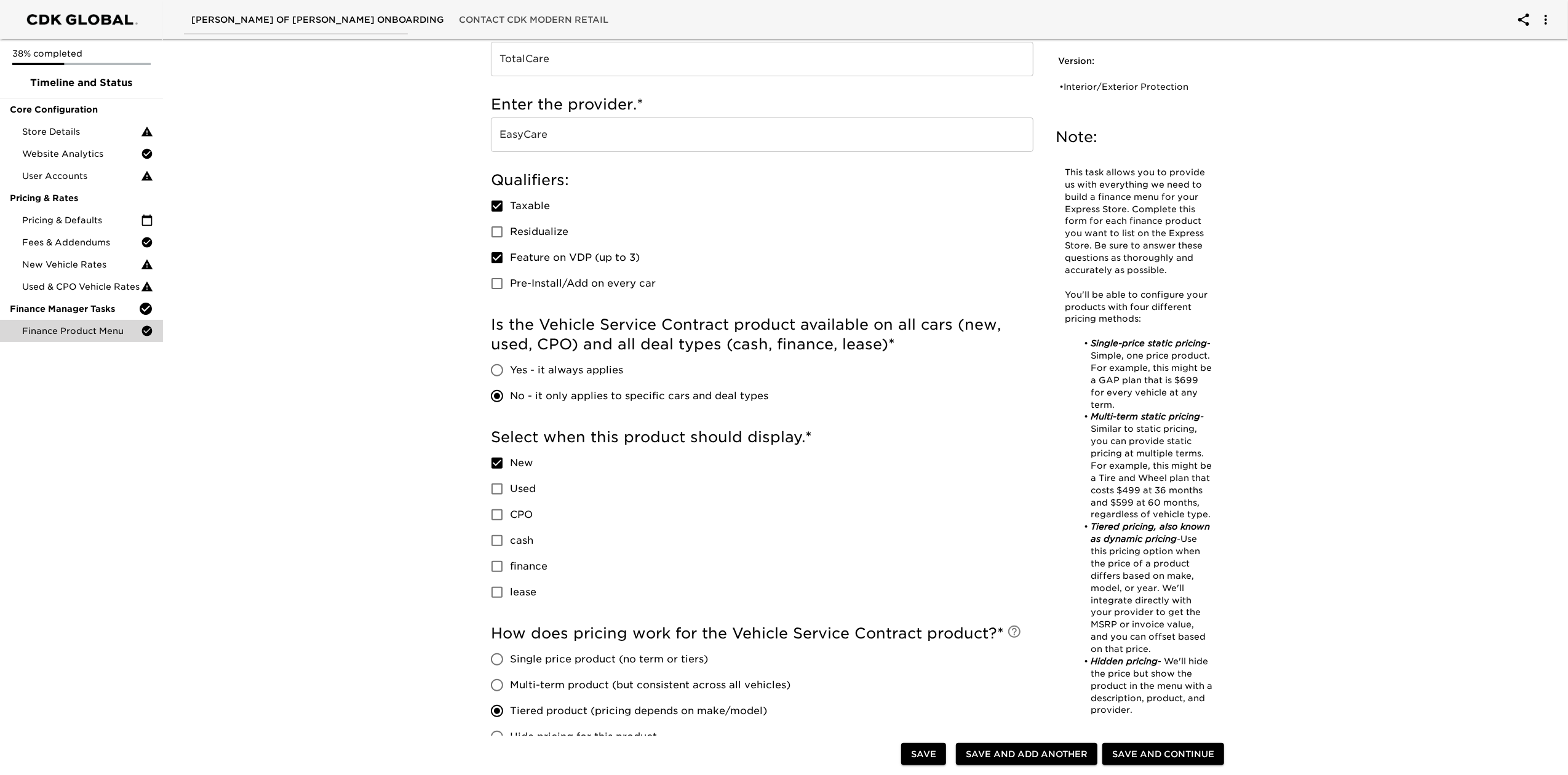
checkbox input "true"
click at [507, 535] on input "cash" at bounding box center [497, 540] width 26 height 26
checkbox input "true"
click at [525, 567] on span "finance" at bounding box center [529, 566] width 38 height 15
click at [510, 567] on input "finance" at bounding box center [497, 566] width 26 height 26
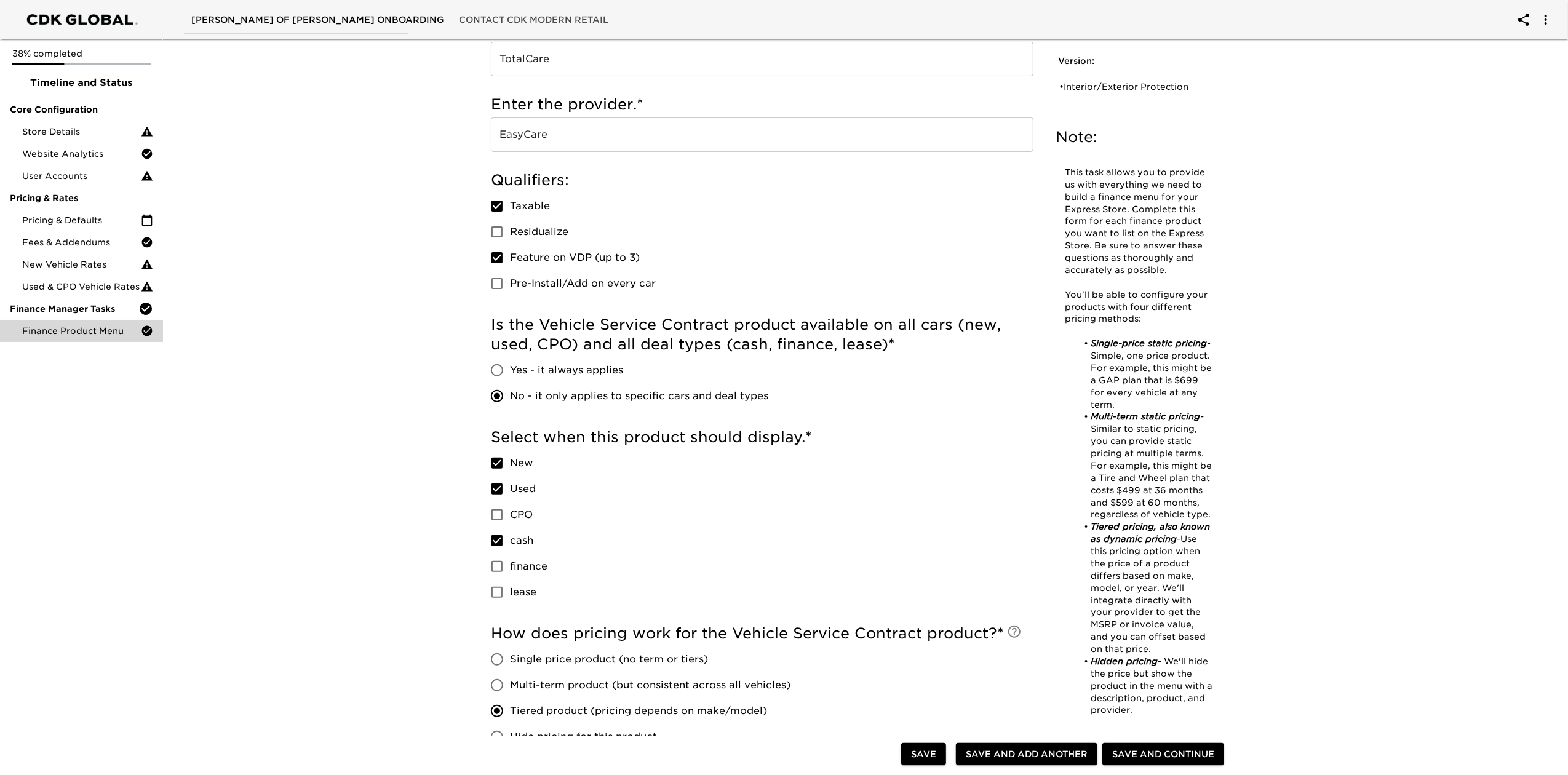
checkbox input "true"
click at [527, 520] on span "CPO" at bounding box center [521, 515] width 23 height 15
click at [510, 520] on input "CPO" at bounding box center [497, 515] width 26 height 26
checkbox input "true"
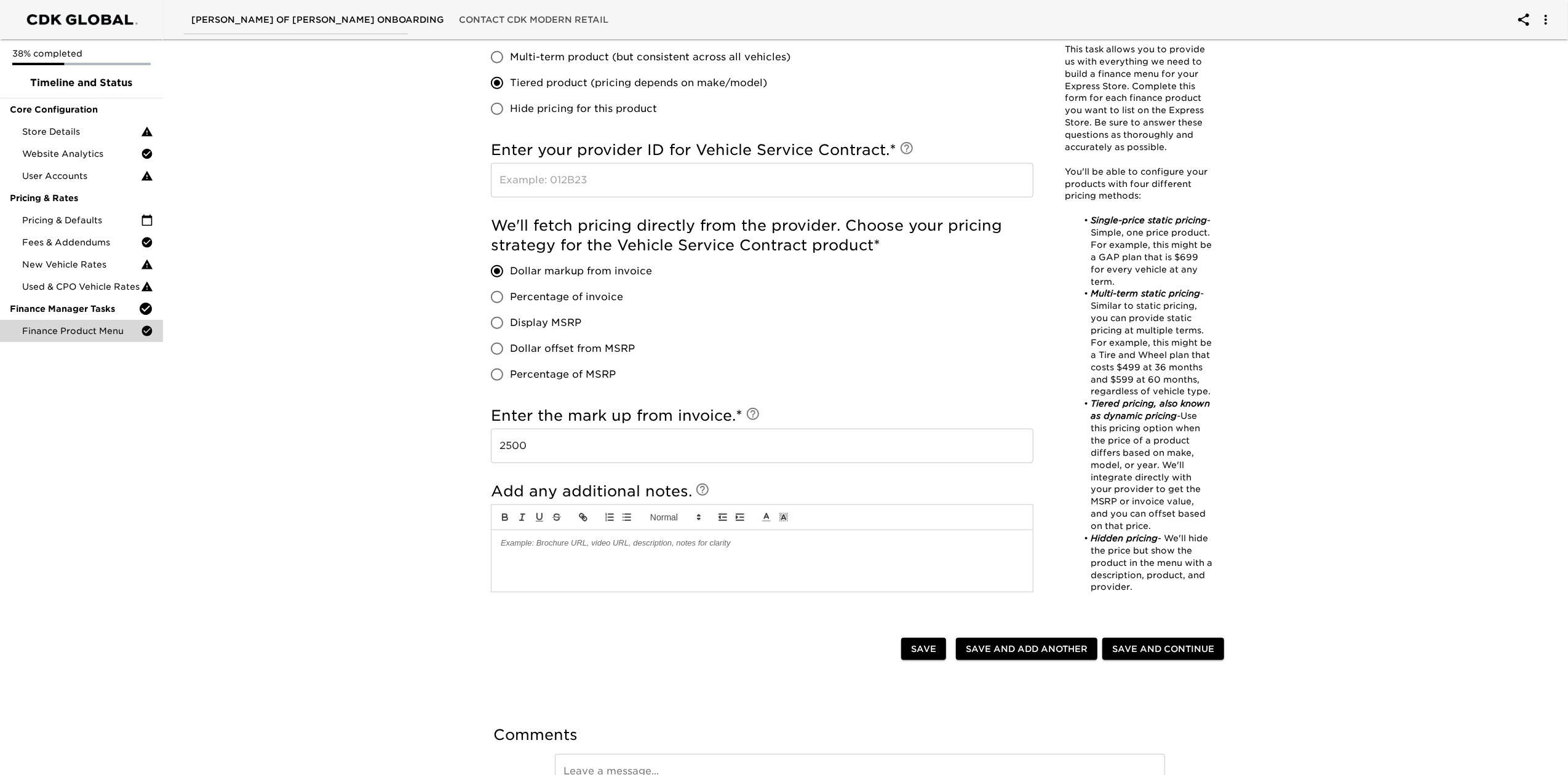
scroll to position [901, 0]
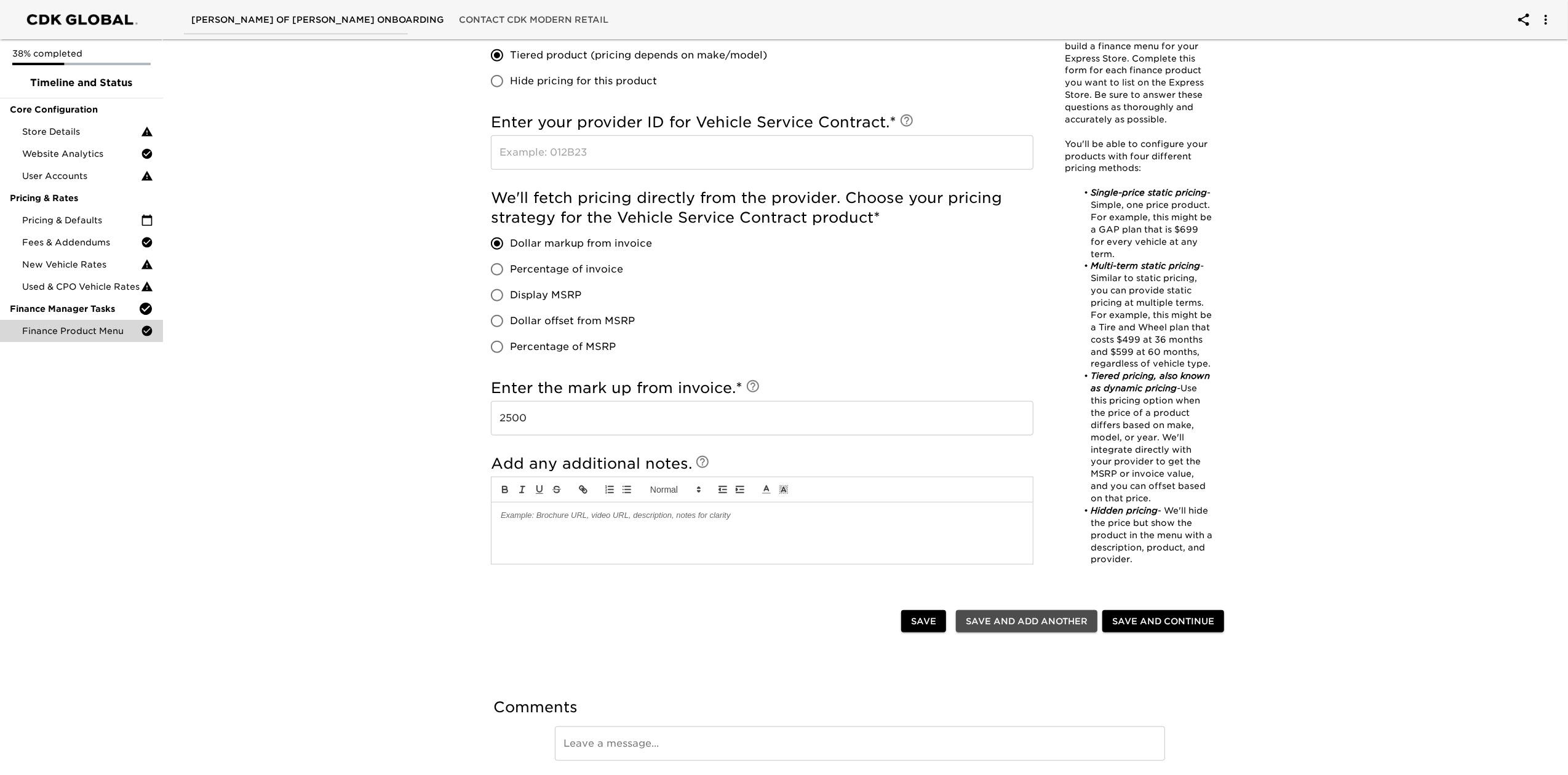
click at [1048, 580] on span "Save and Add Another" at bounding box center [1026, 621] width 122 height 16
checkbox input "false"
radio input "false"
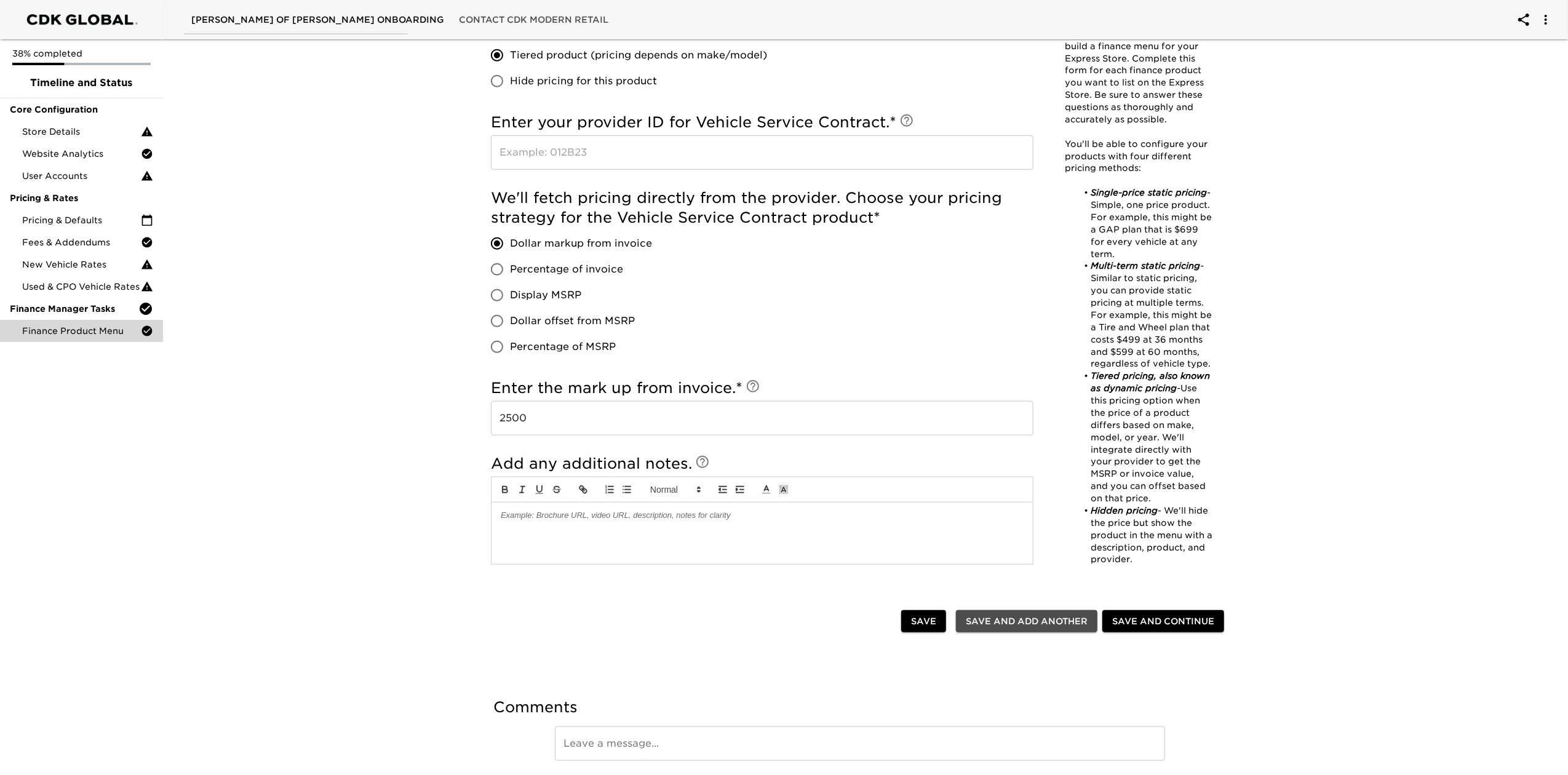
checkbox input "true"
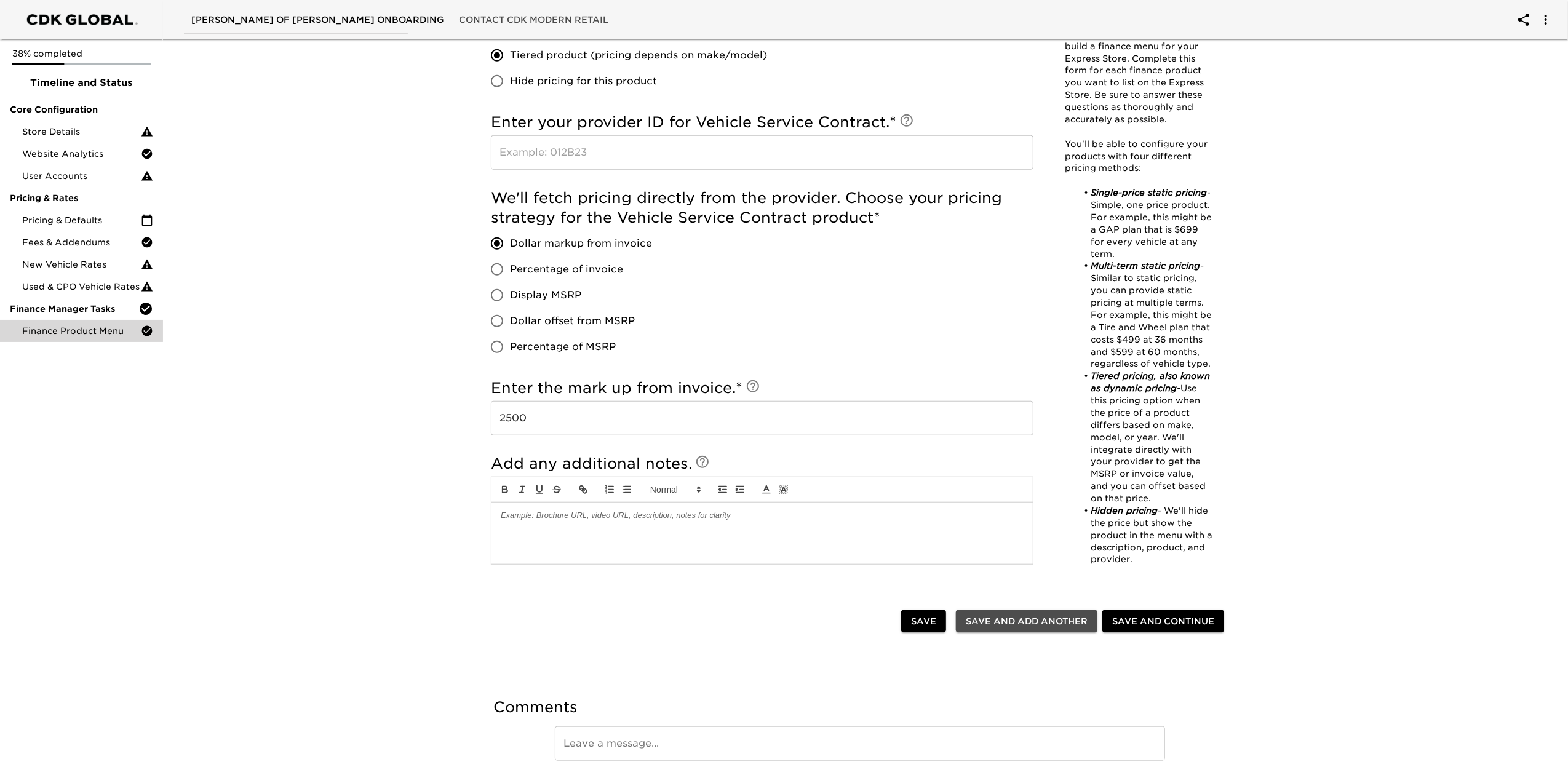
radio input "false"
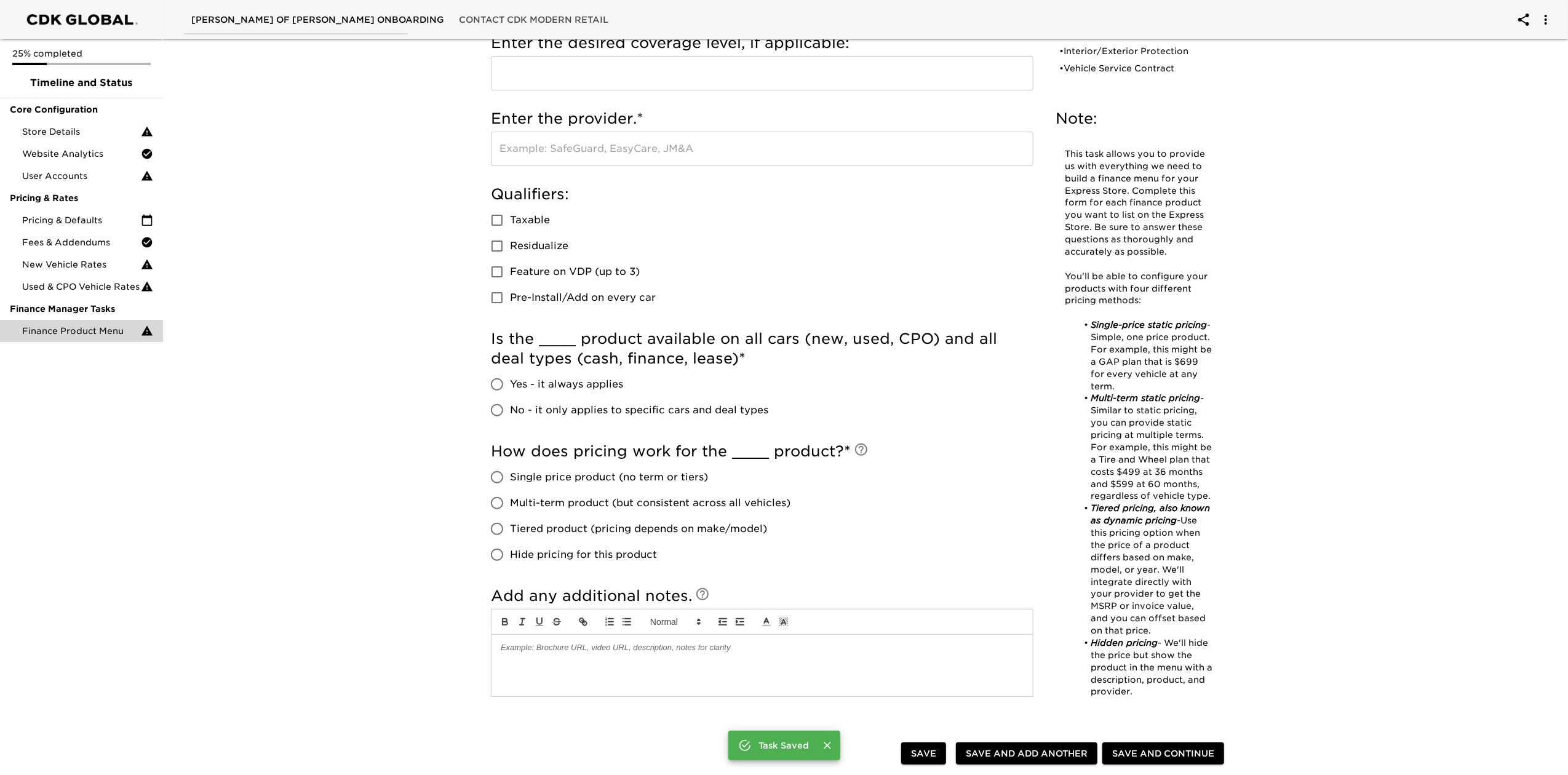
scroll to position [0, 0]
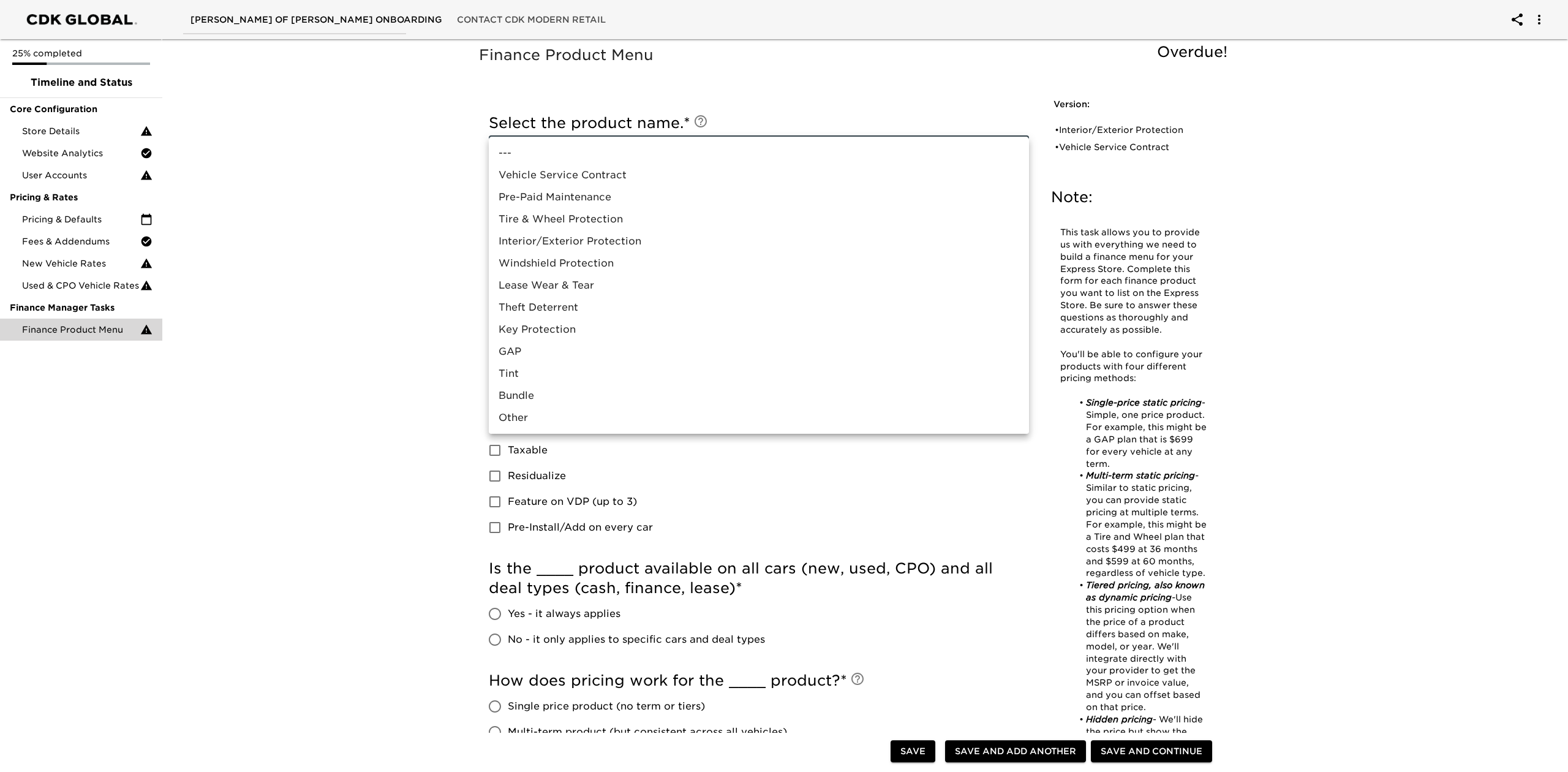
click at [701, 143] on body "[PERSON_NAME] of [PERSON_NAME] Onboarding Contact CDK Modern Retail 25% complet…" at bounding box center [784, 588] width 1568 height 1178
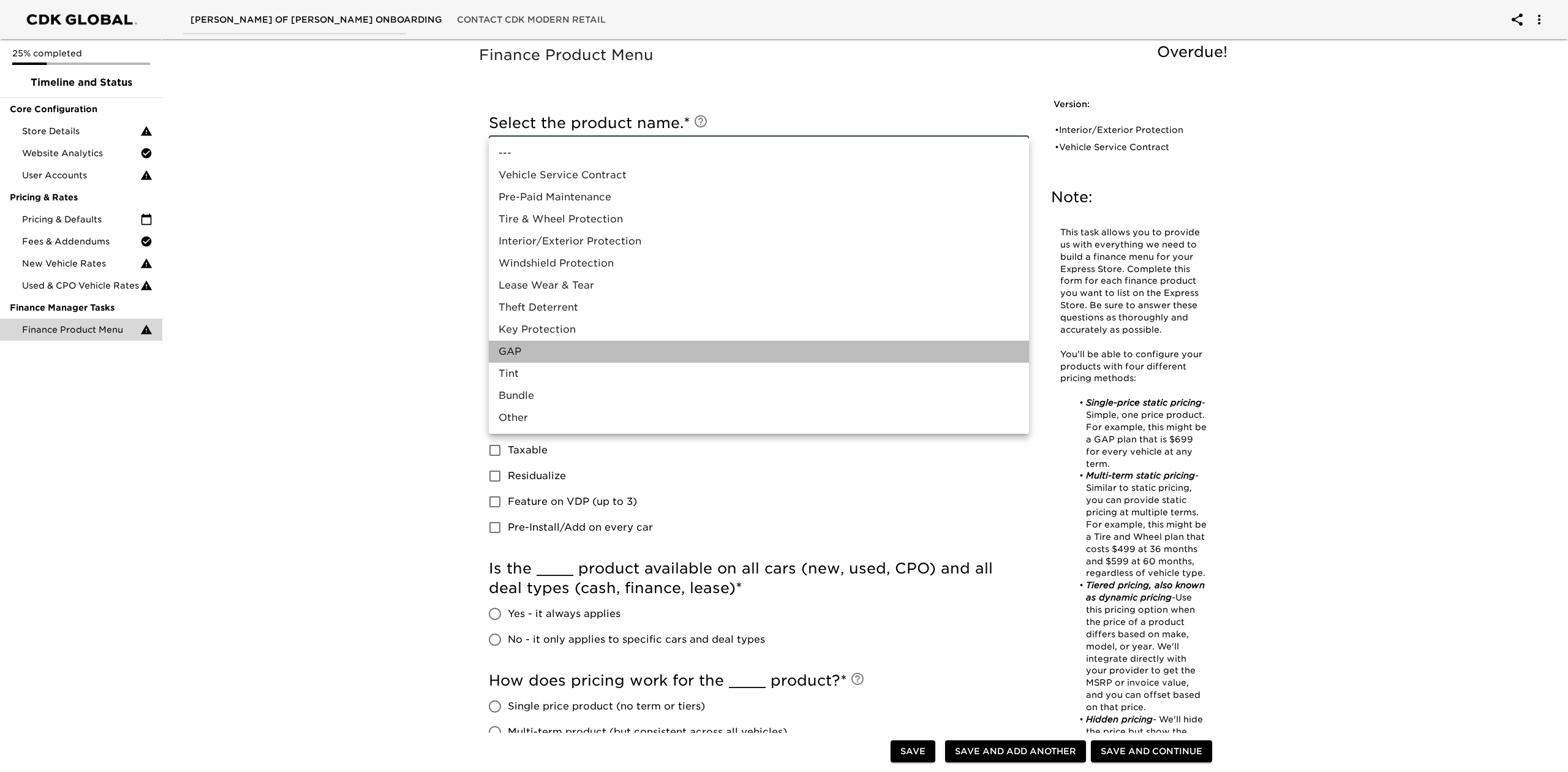
click at [603, 351] on li "GAP" at bounding box center [758, 352] width 540 height 22
type input "GAP"
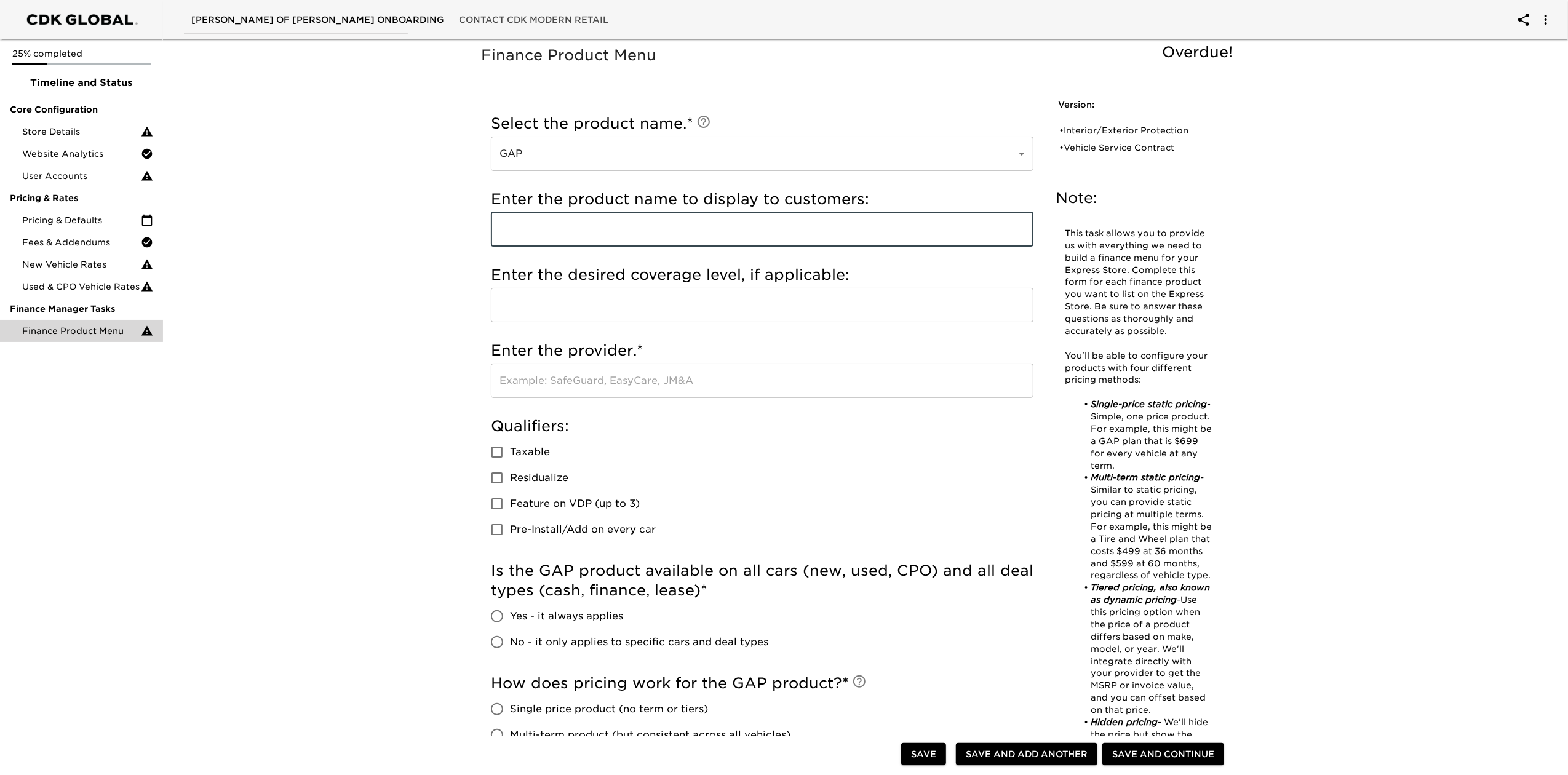
click at [594, 231] on input "text" at bounding box center [761, 229] width 542 height 35
type input "Gap Protection"
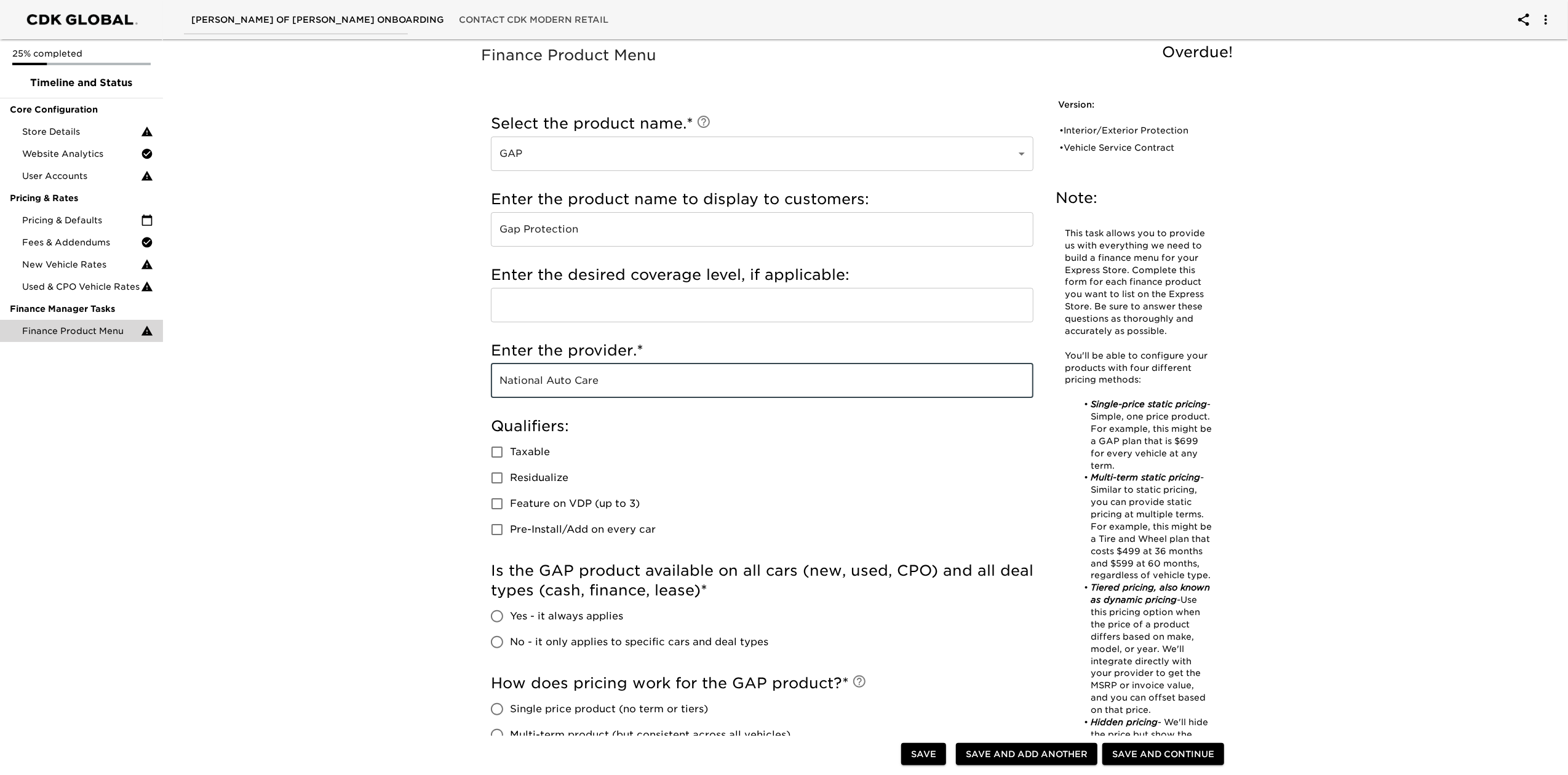
type input "National Auto Care"
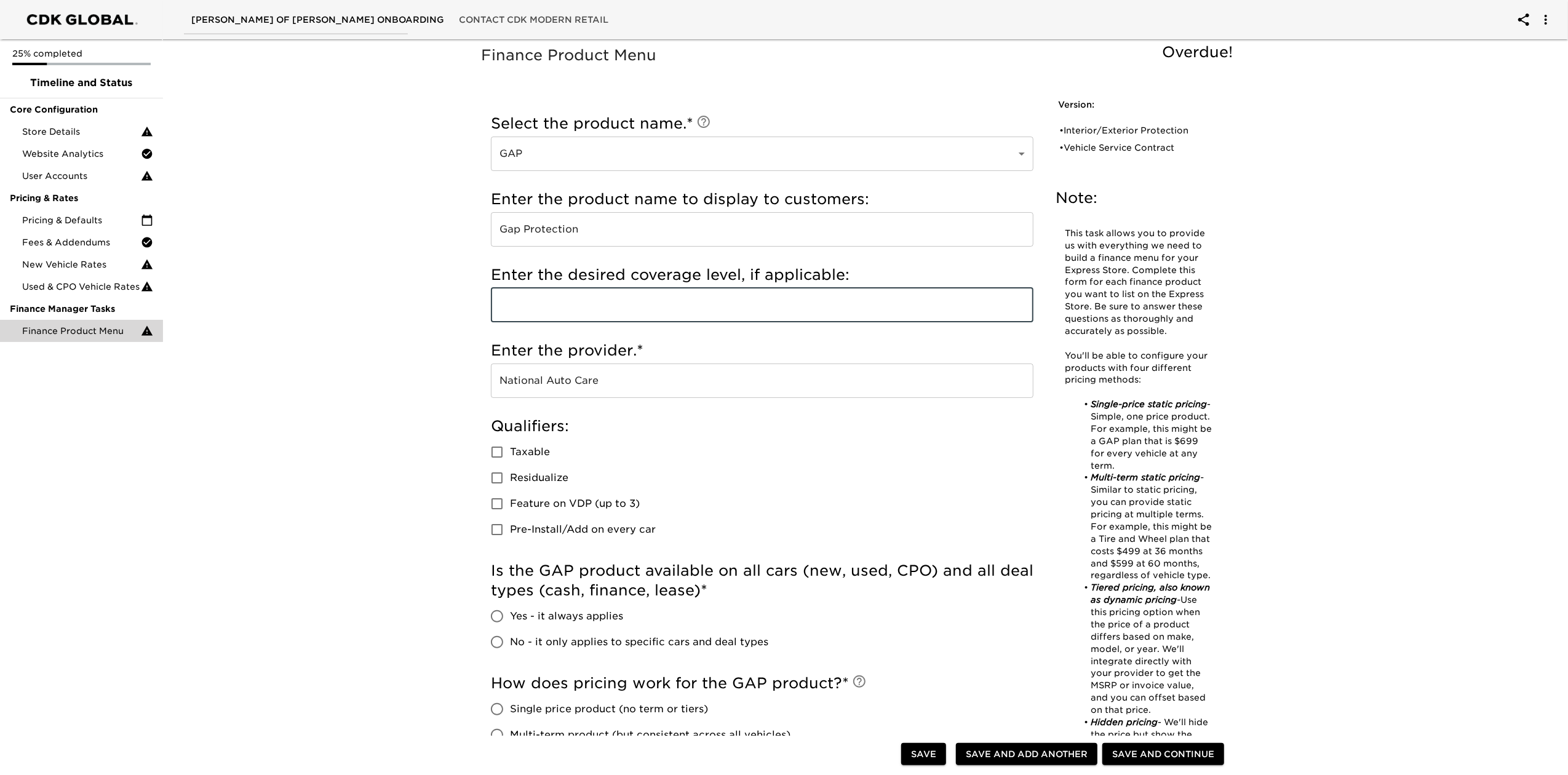
click at [651, 299] on input "text" at bounding box center [761, 305] width 542 height 35
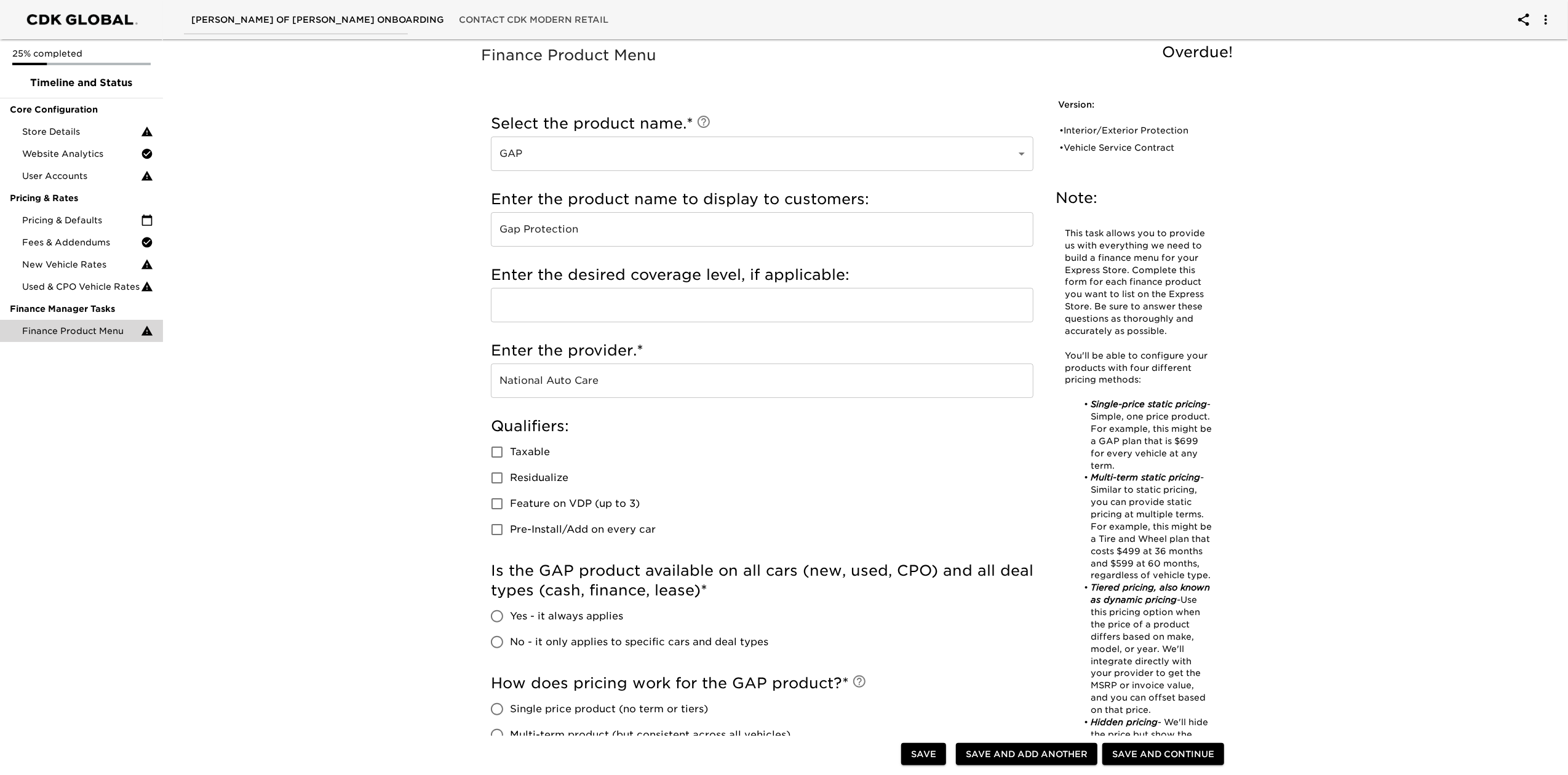
click at [298, 416] on div "Finance Product Menu Overdue! Note: This task allows you to provide us with eve…" at bounding box center [860, 608] width 1409 height 1148
click at [527, 446] on span "Taxable" at bounding box center [530, 452] width 40 height 15
click at [510, 446] on input "Taxable" at bounding box center [497, 452] width 26 height 26
checkbox input "true"
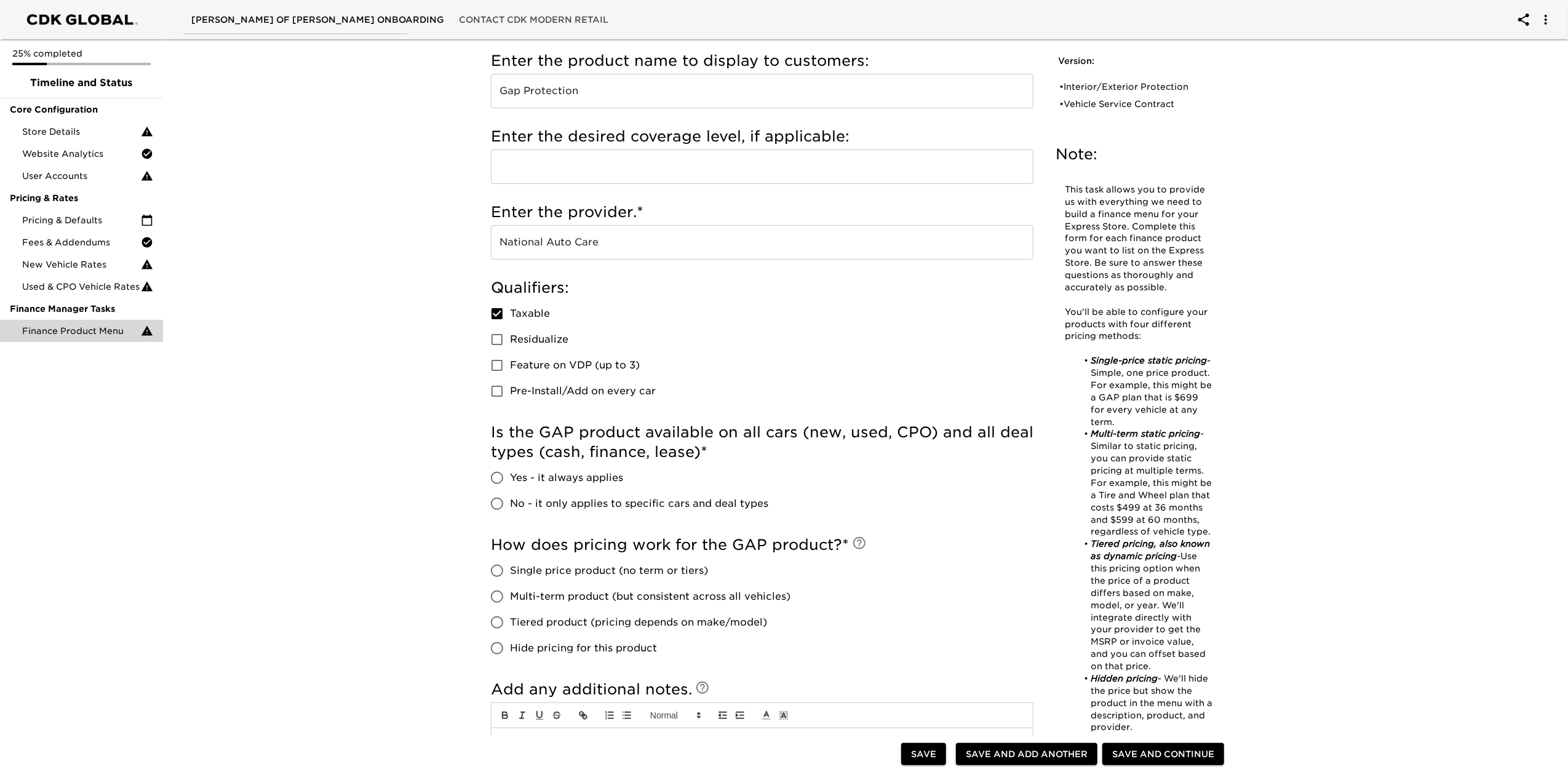
scroll to position [163, 0]
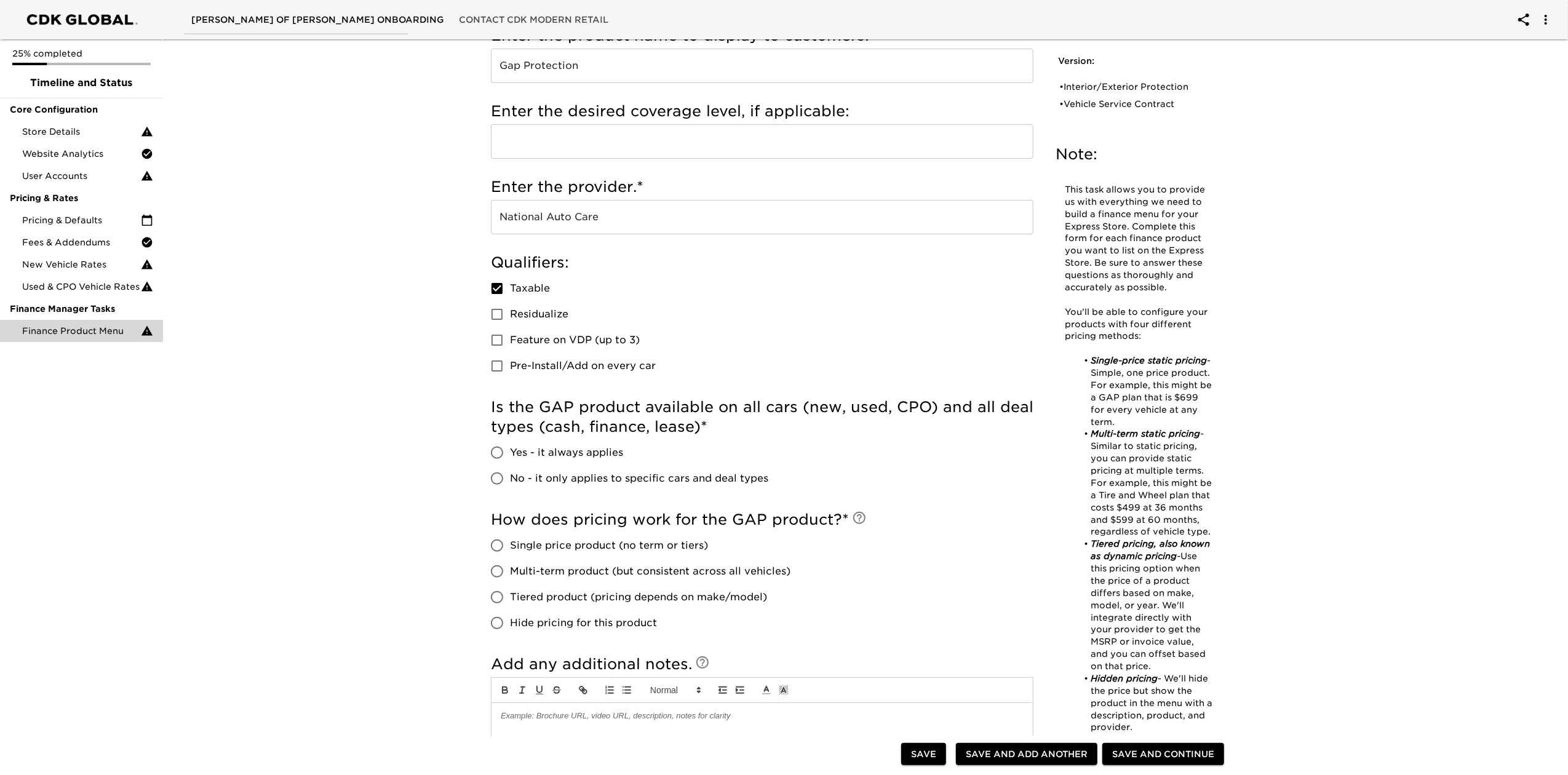
click at [568, 476] on span "No - it only applies to specific cars and deal types" at bounding box center [639, 478] width 258 height 15
click at [510, 476] on input "No - it only applies to specific cars and deal types" at bounding box center [497, 478] width 26 height 26
radio input "true"
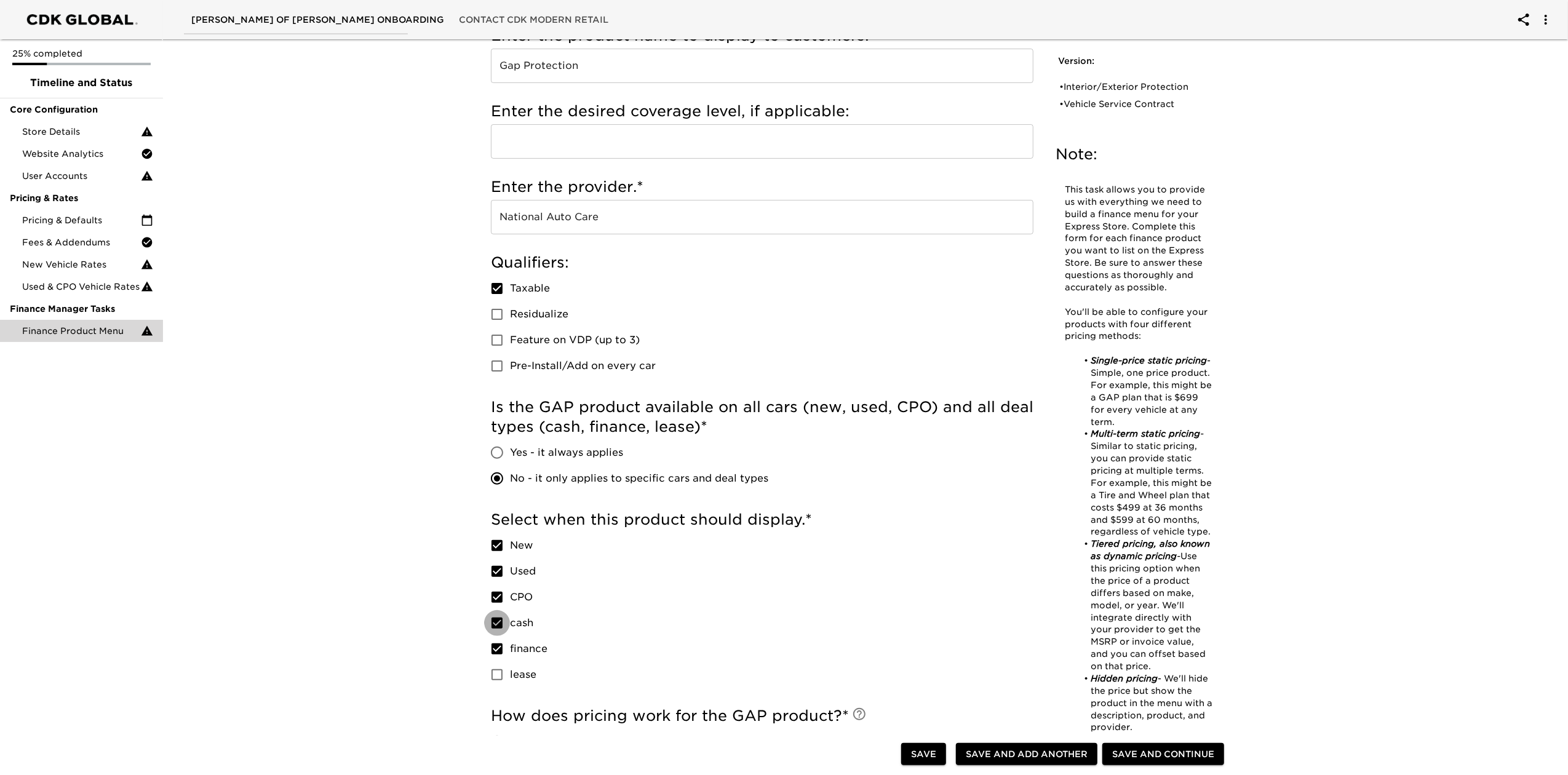
click at [502, 580] on input "cash" at bounding box center [497, 623] width 26 height 26
checkbox input "false"
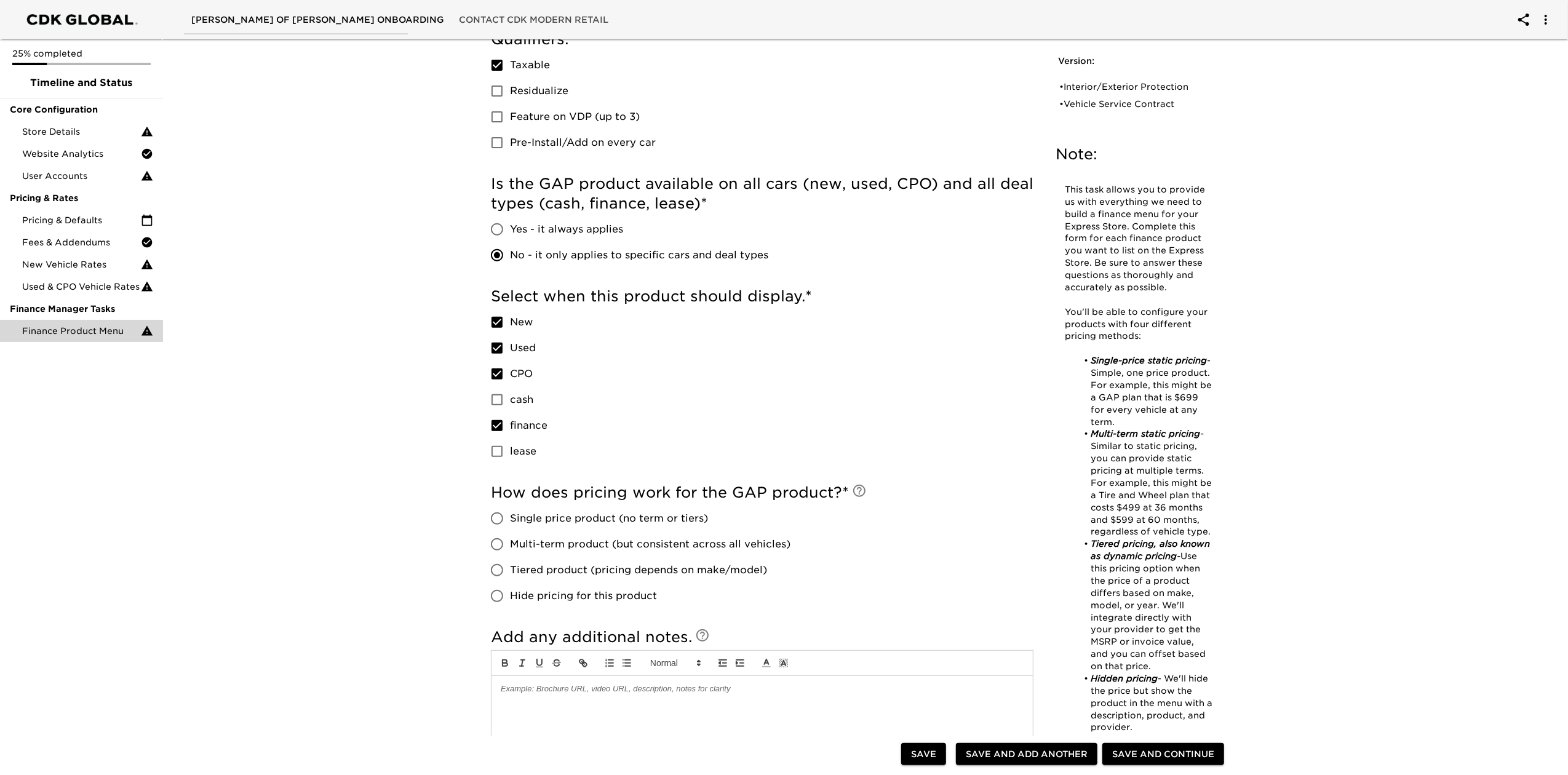
scroll to position [409, 0]
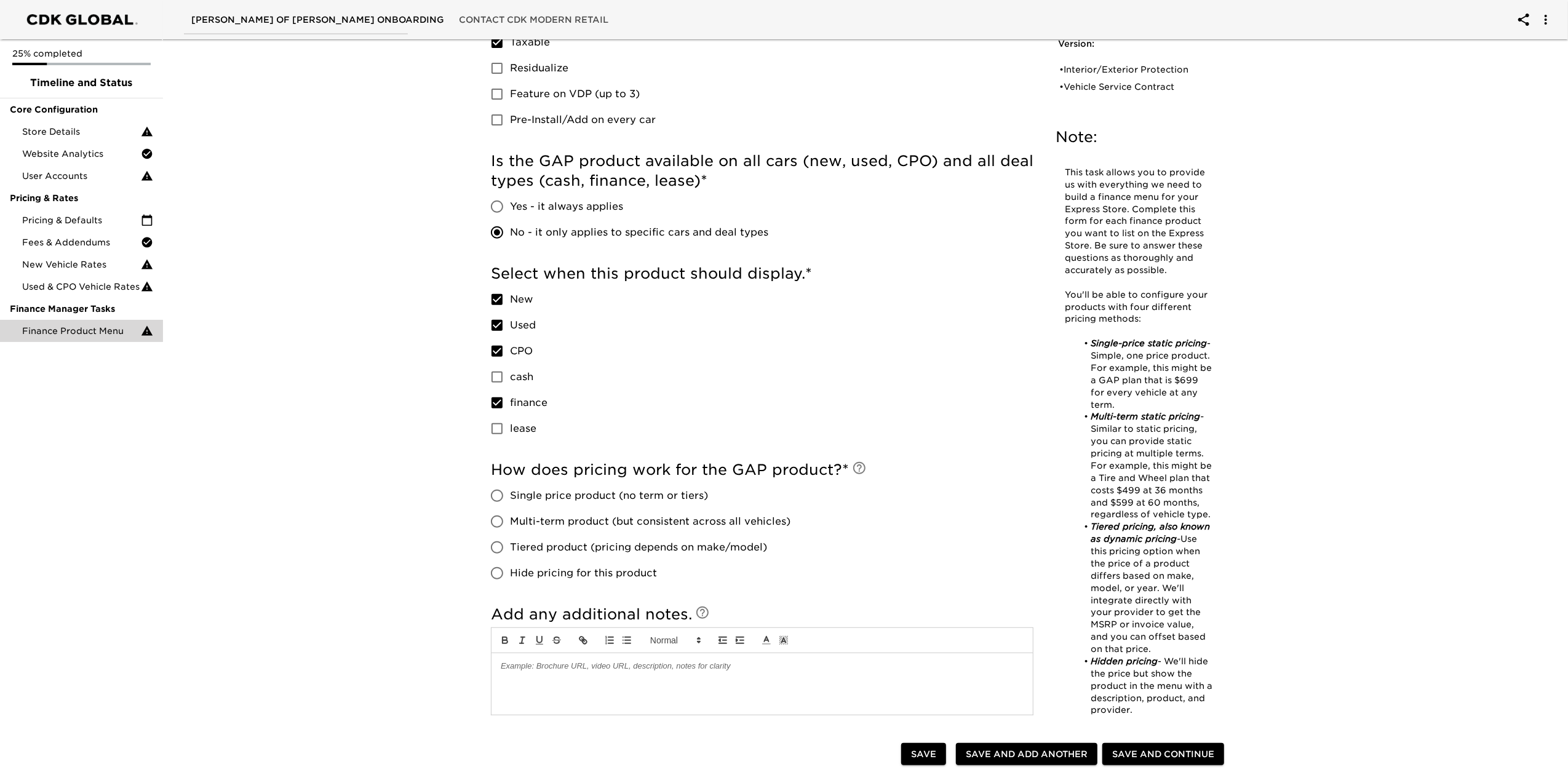
click at [553, 493] on span "Single price product (no term or tiers)" at bounding box center [609, 495] width 198 height 15
click at [510, 493] on input "Single price product (no term or tiers)" at bounding box center [497, 495] width 26 height 26
radio input "true"
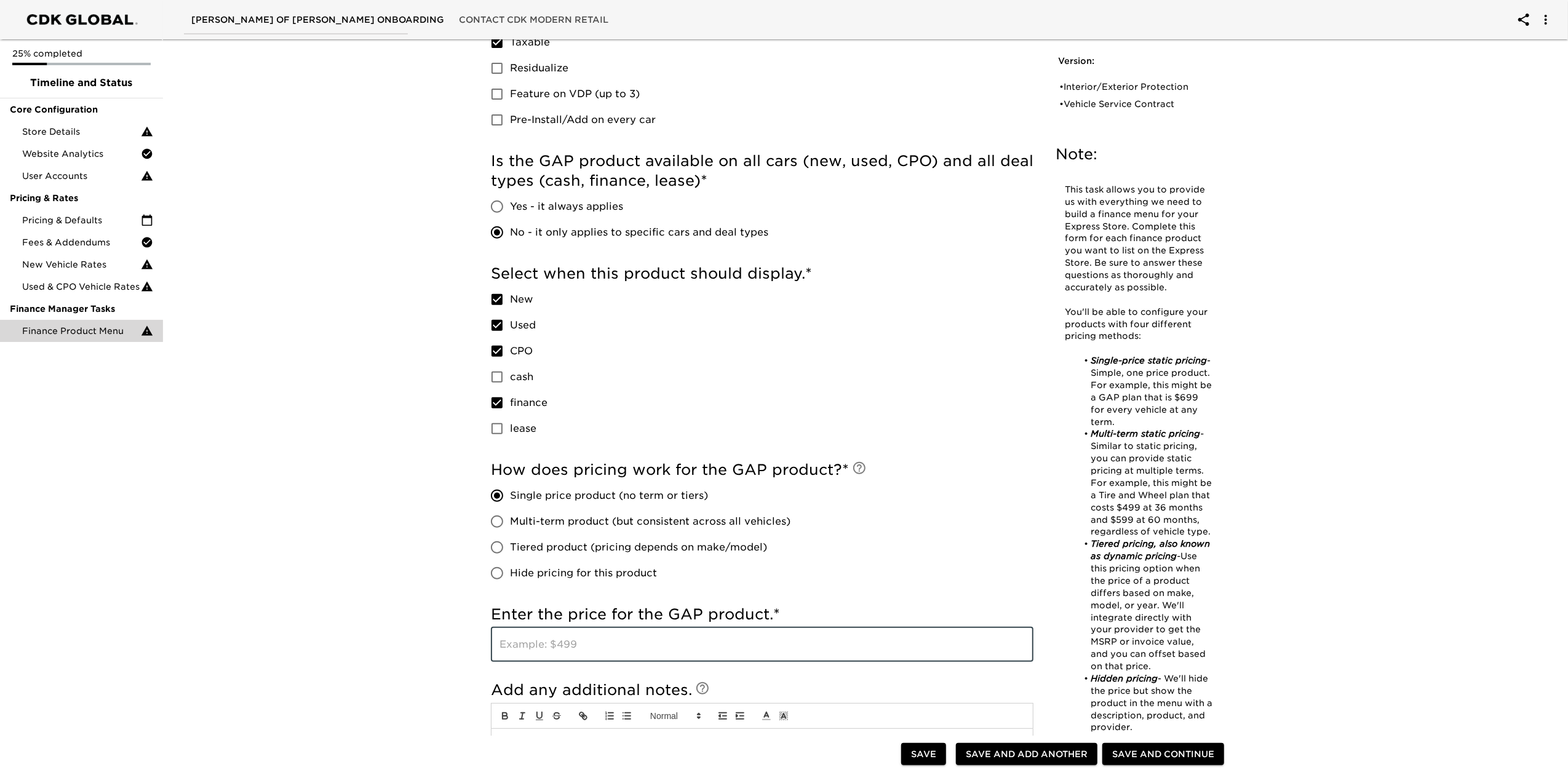
click at [545, 580] on input "text" at bounding box center [761, 644] width 542 height 35
type input "1200.00"
drag, startPoint x: 961, startPoint y: 450, endPoint x: 946, endPoint y: 444, distance: 16.2
click at [961, 449] on div "Select when this product should display. * New Used CPO cash finance lease" at bounding box center [761, 355] width 542 height 196
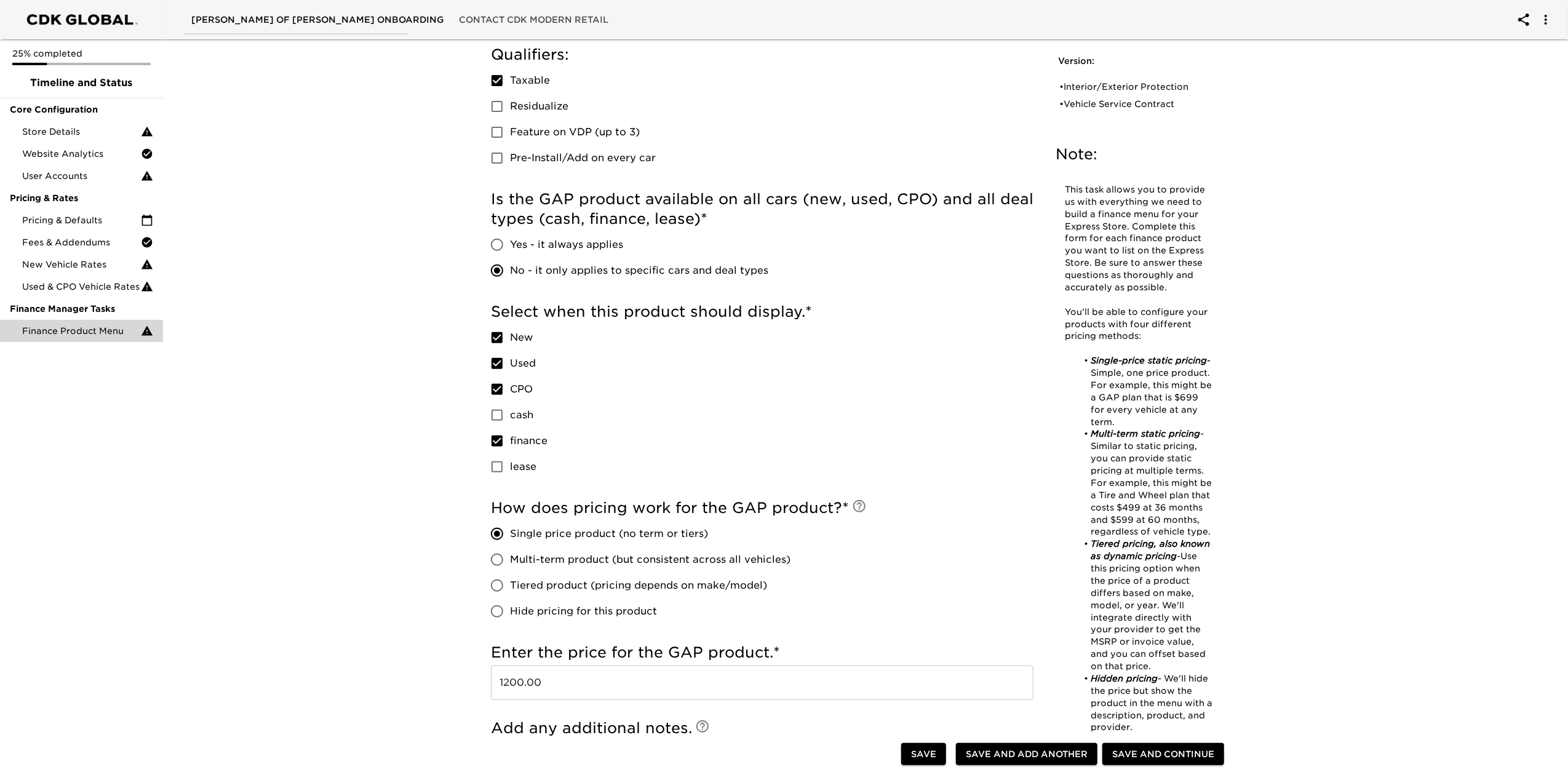
scroll to position [573, 0]
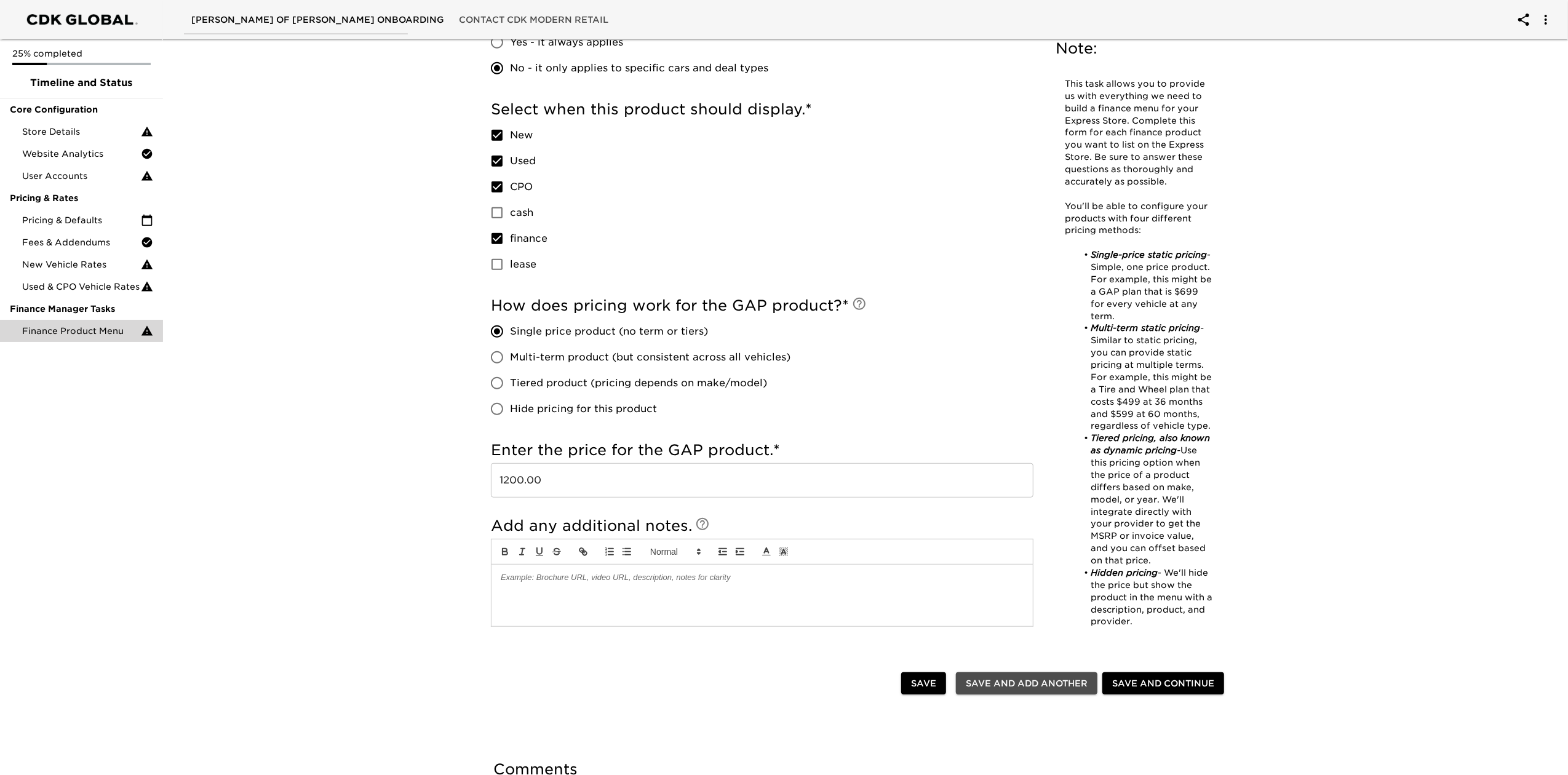
click at [1054, 580] on span "Save and Add Another" at bounding box center [1026, 683] width 122 height 16
checkbox input "true"
radio input "false"
checkbox input "true"
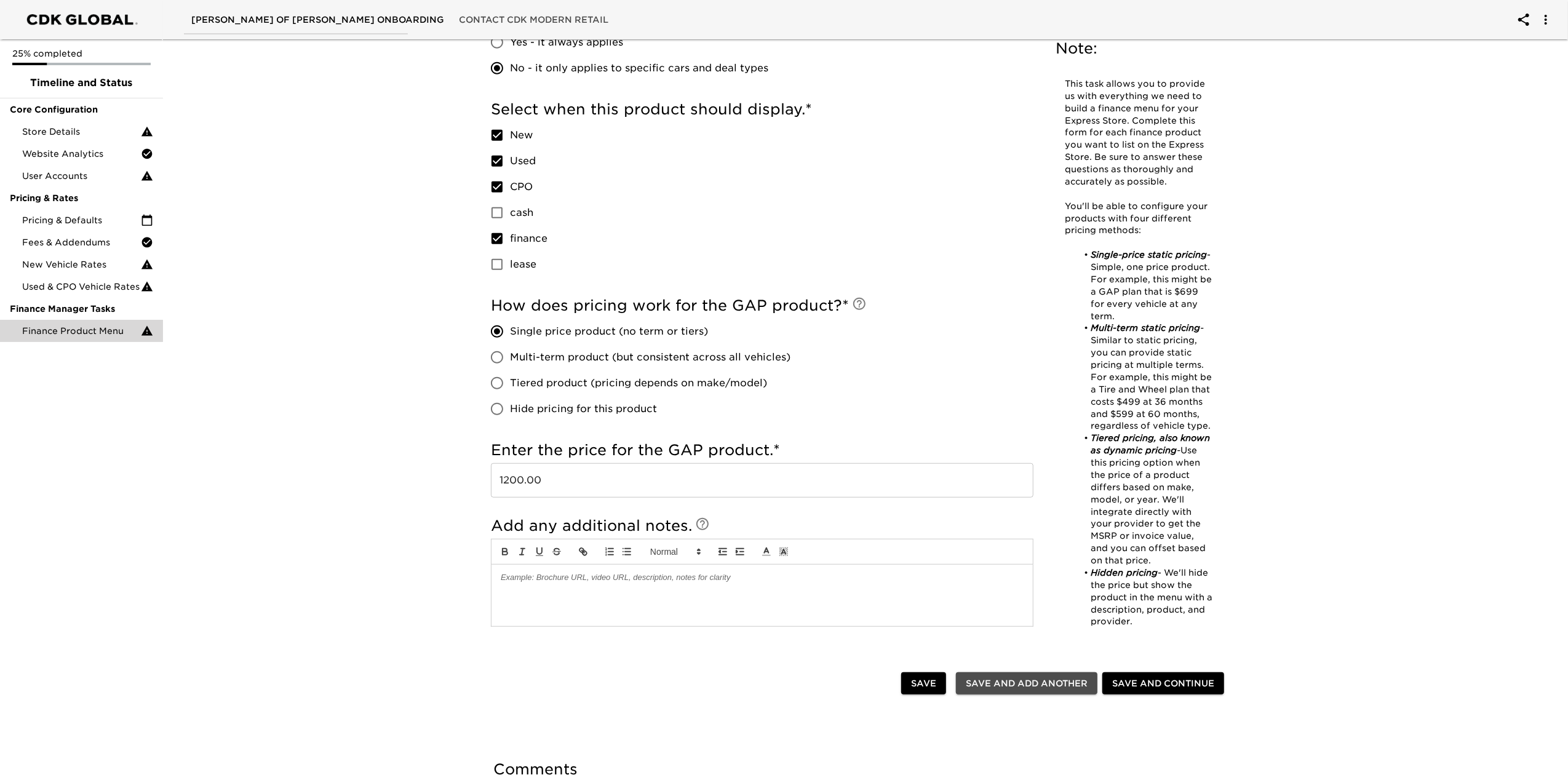
checkbox input "true"
radio input "false"
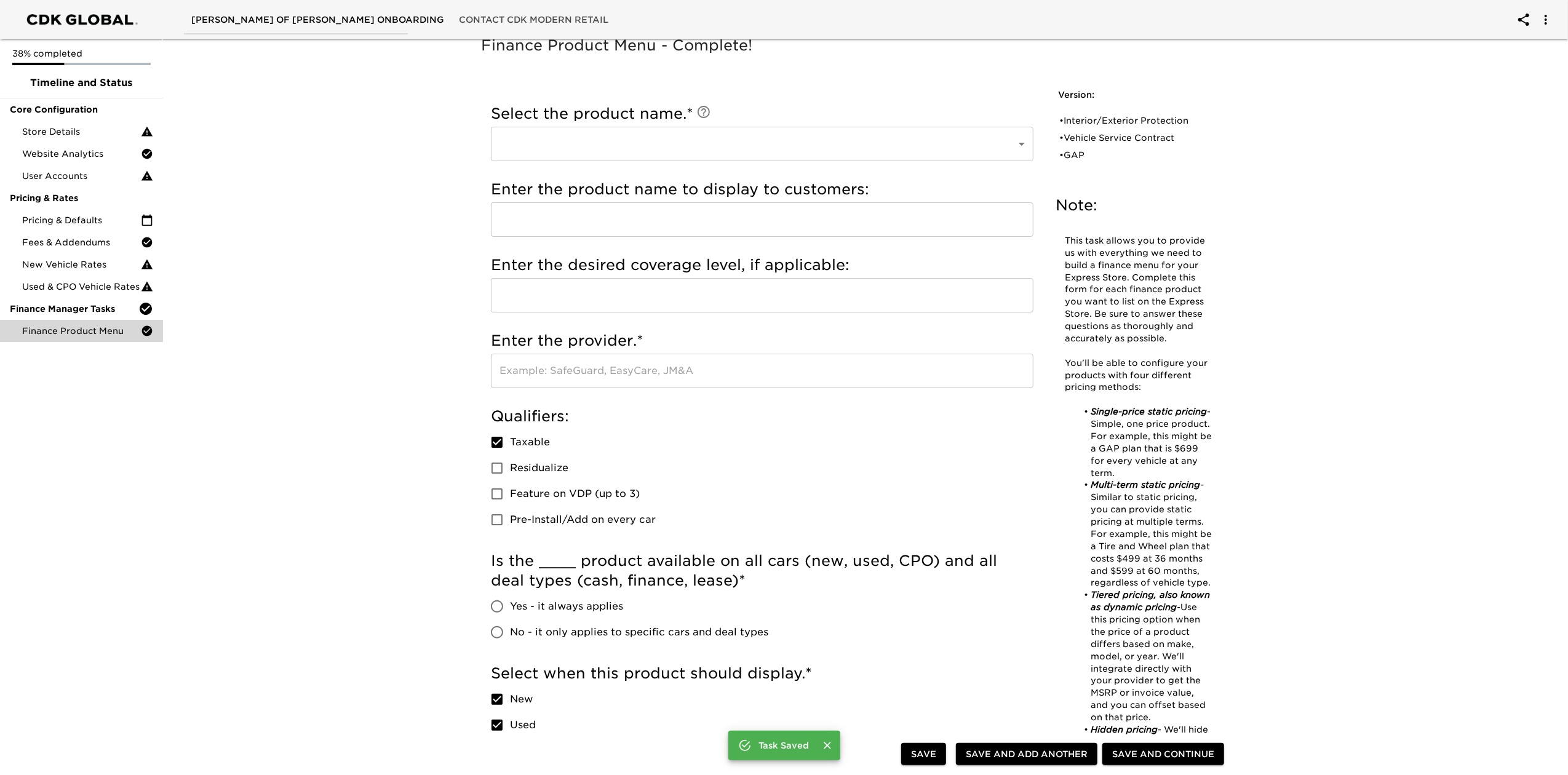
scroll to position [0, 0]
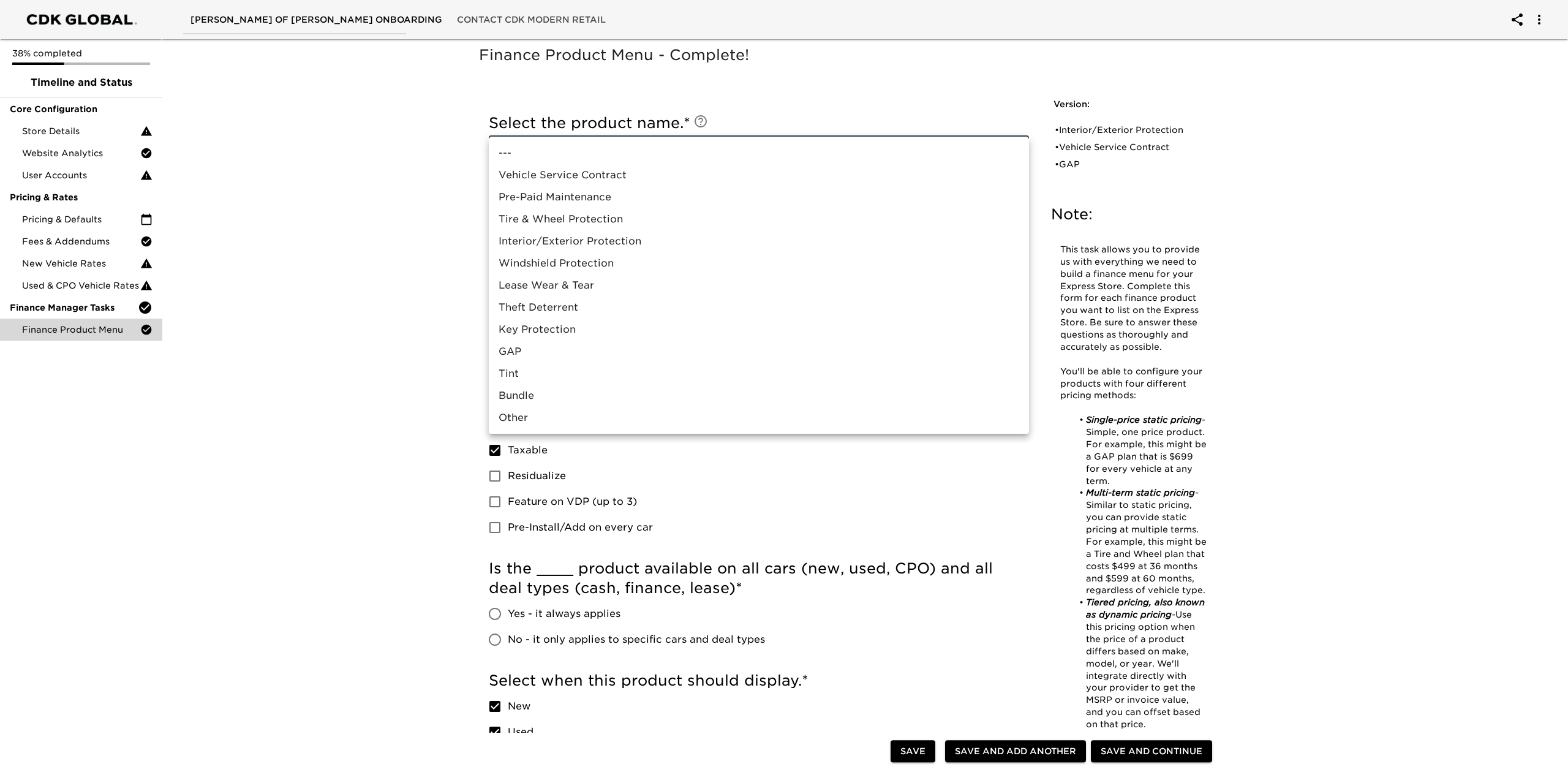
click at [822, 157] on body "[PERSON_NAME] of [PERSON_NAME] Onboarding Contact CDK Modern Retail 38% complet…" at bounding box center [784, 724] width 1568 height 1449
click at [513, 392] on li "Bundle" at bounding box center [758, 395] width 540 height 22
type input "Bundle"
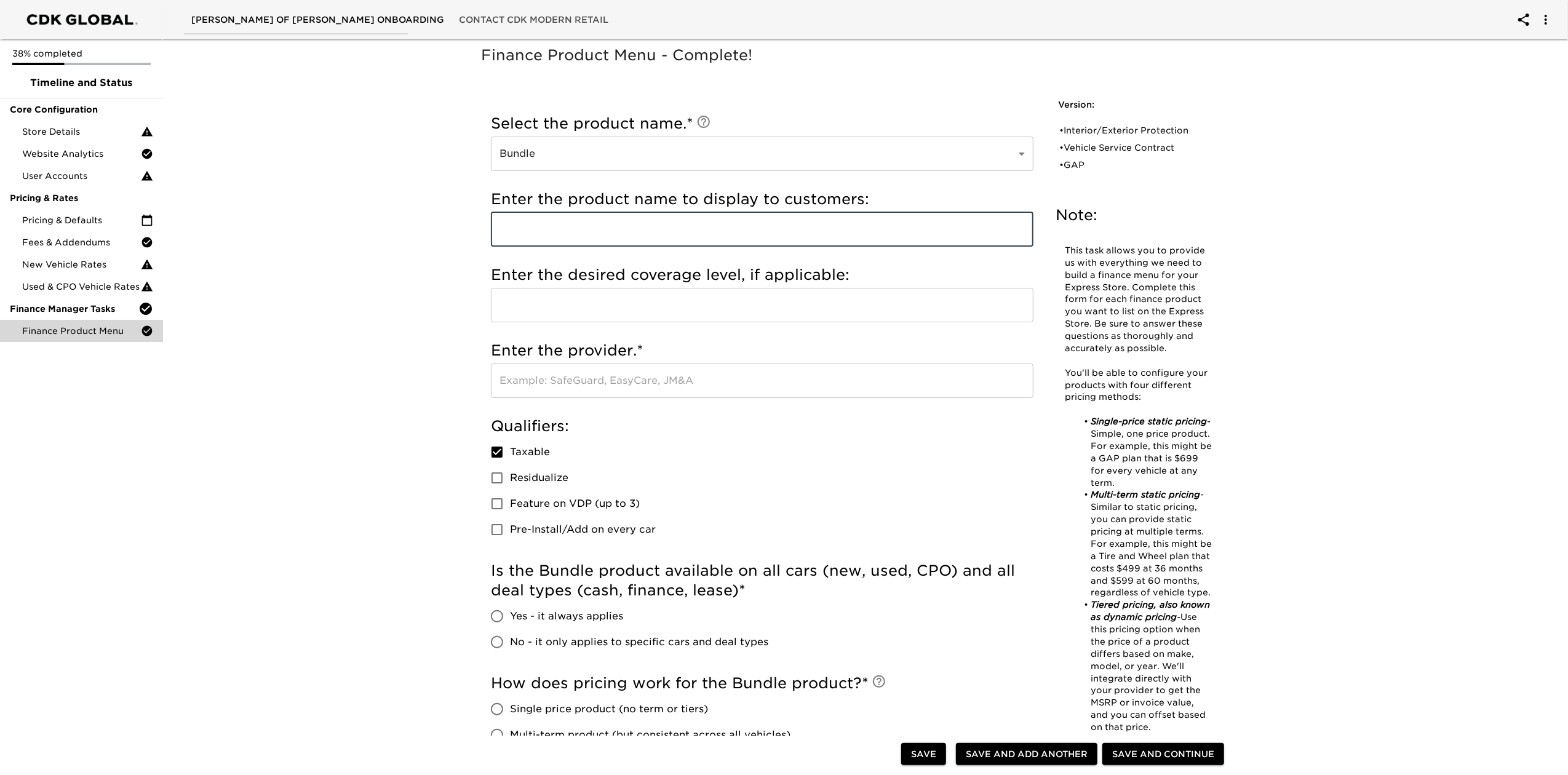
click at [594, 231] on input "text" at bounding box center [761, 229] width 542 height 35
type input "Select Plus 6"
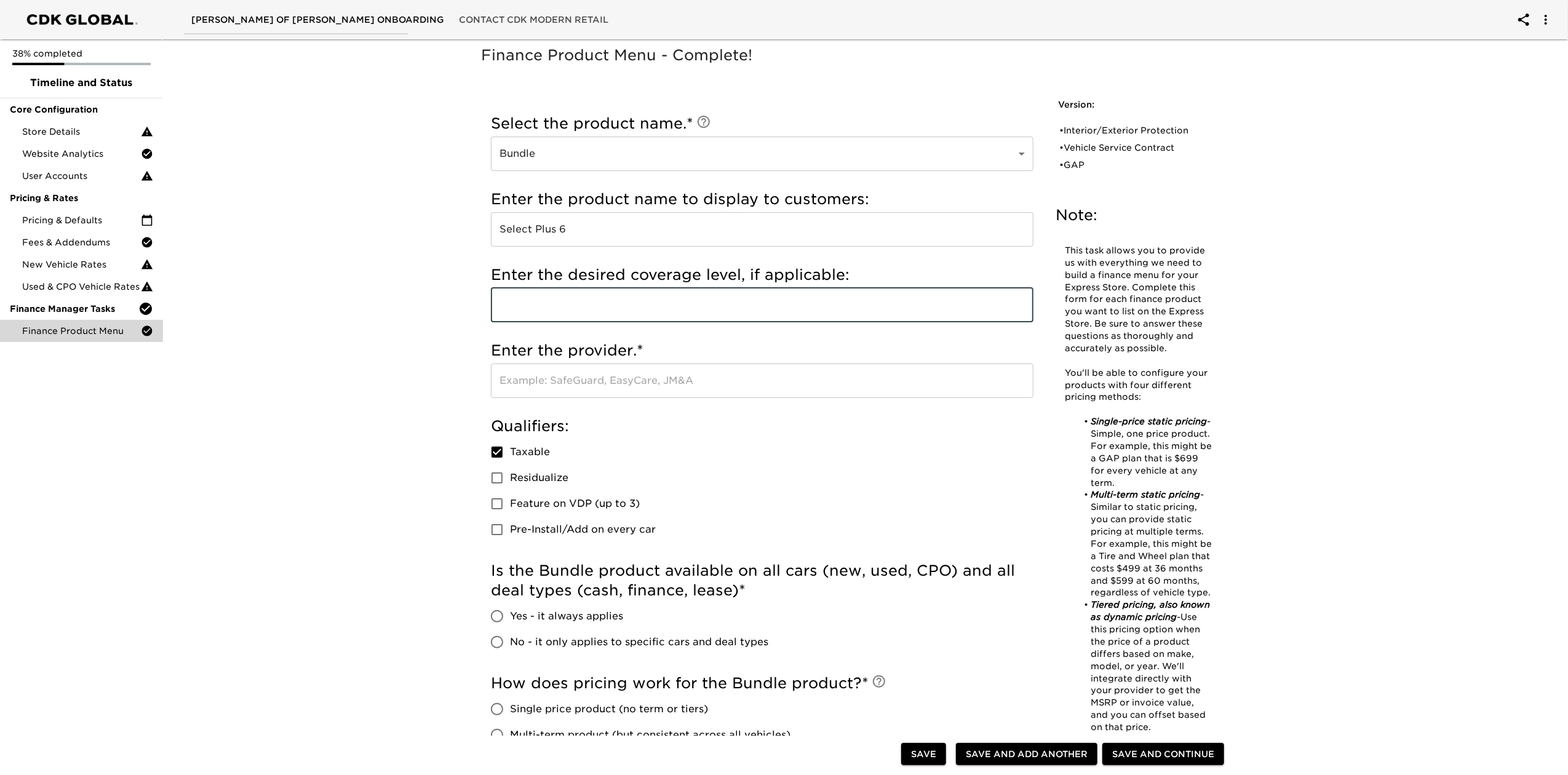
click at [645, 289] on input "text" at bounding box center [761, 305] width 542 height 35
click at [760, 468] on div "Qualifiers: Taxable Residualize Feature on VDP (up to 3) Pre-Install/Add on eve…" at bounding box center [761, 479] width 542 height 126
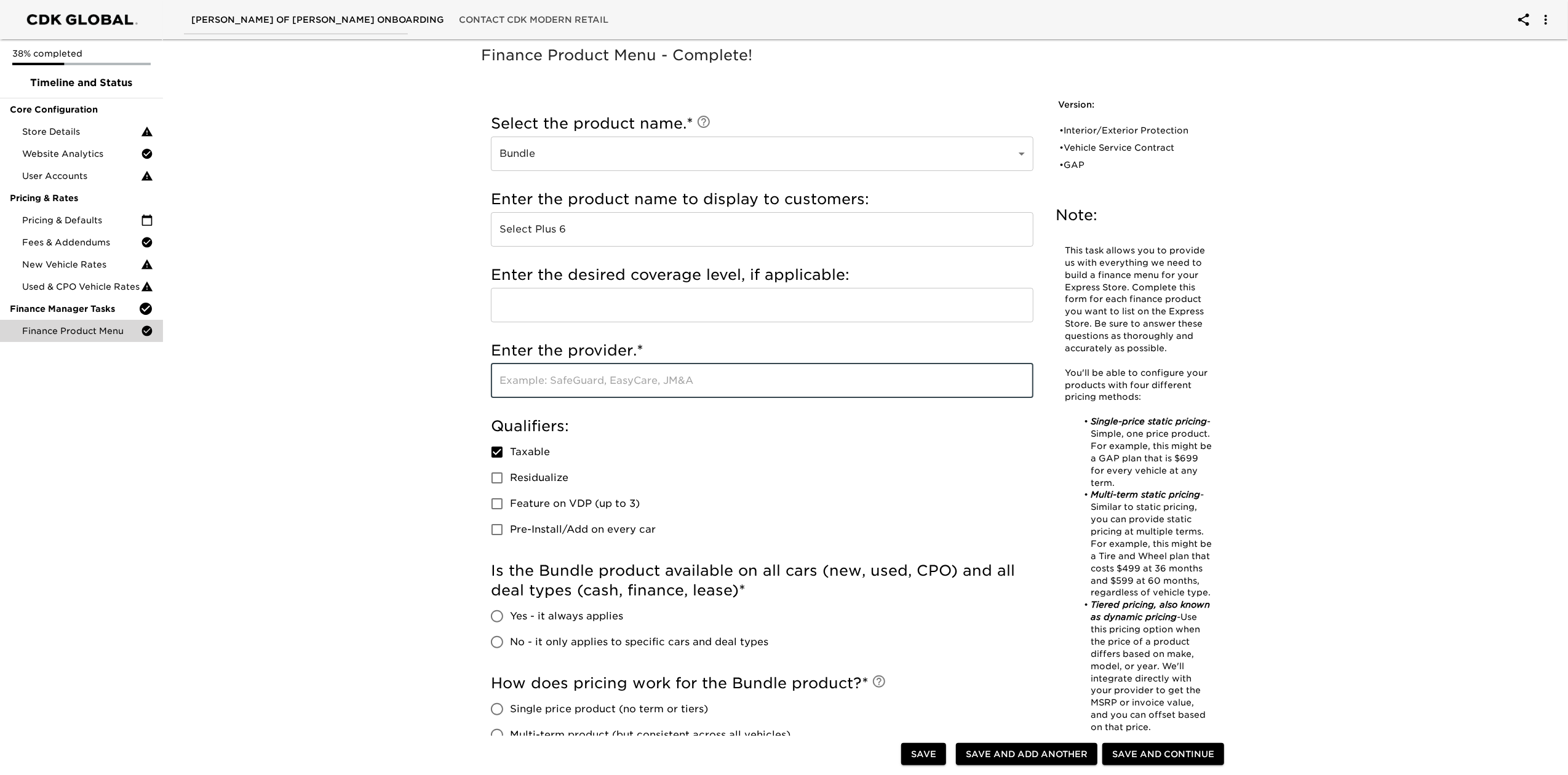
click at [668, 390] on input "text" at bounding box center [761, 380] width 542 height 35
type input "EasyCare"
click at [678, 448] on div "Qualifiers: Taxable Residualize Feature on VDP (up to 3) Pre-Install/Add on eve…" at bounding box center [761, 479] width 542 height 126
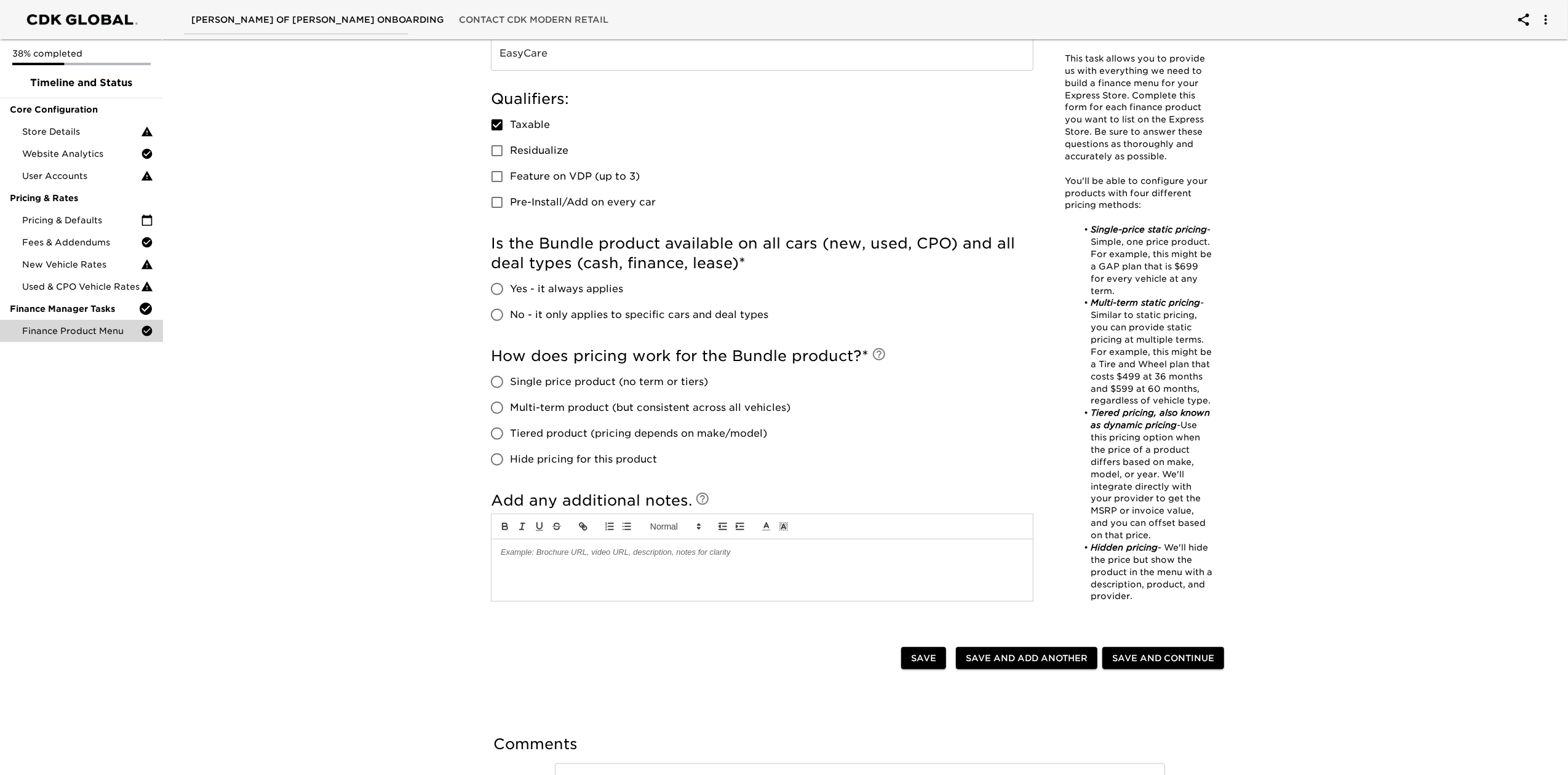
scroll to position [328, 0]
click at [549, 380] on span "Single price product (no term or tiers)" at bounding box center [609, 381] width 198 height 15
click at [510, 380] on input "Single price product (no term or tiers)" at bounding box center [497, 380] width 26 height 26
radio input "true"
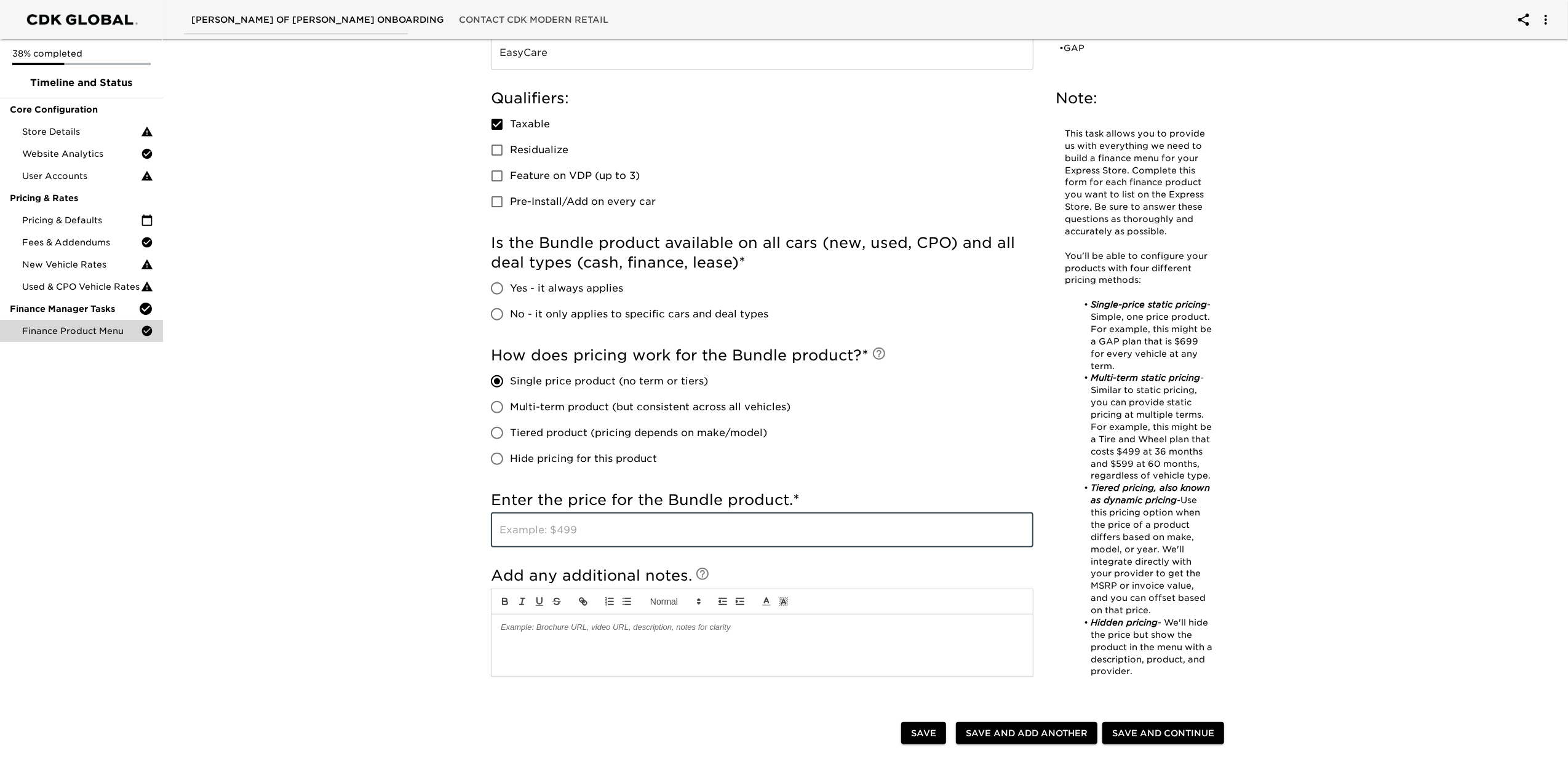
click at [596, 525] on input "text" at bounding box center [761, 530] width 542 height 35
type input "1500.00"
click at [298, 580] on div "Finance Product Menu - Complete! Note: This task allows you to provide us with …" at bounding box center [860, 318] width 1409 height 1224
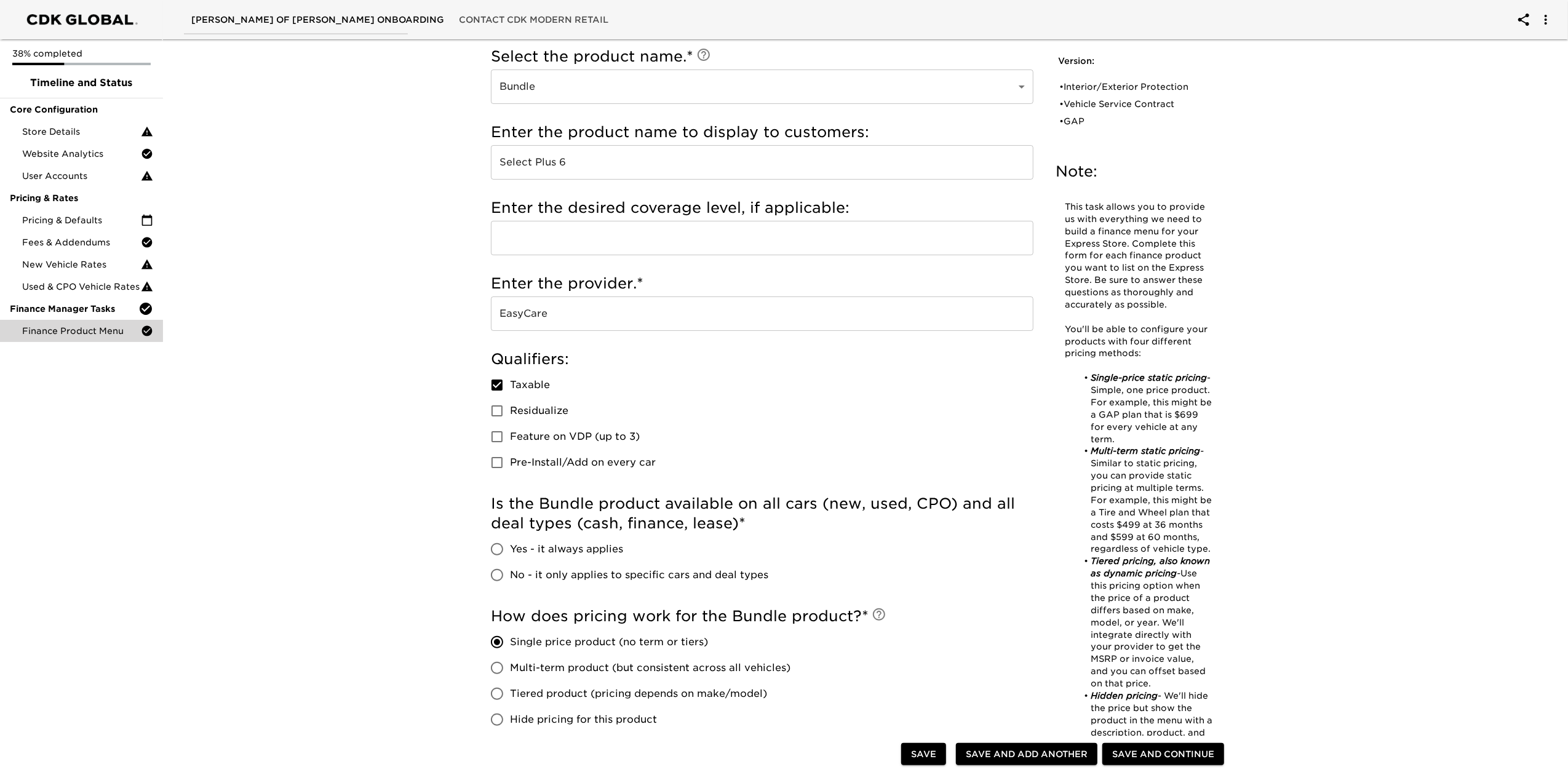
scroll to position [0, 0]
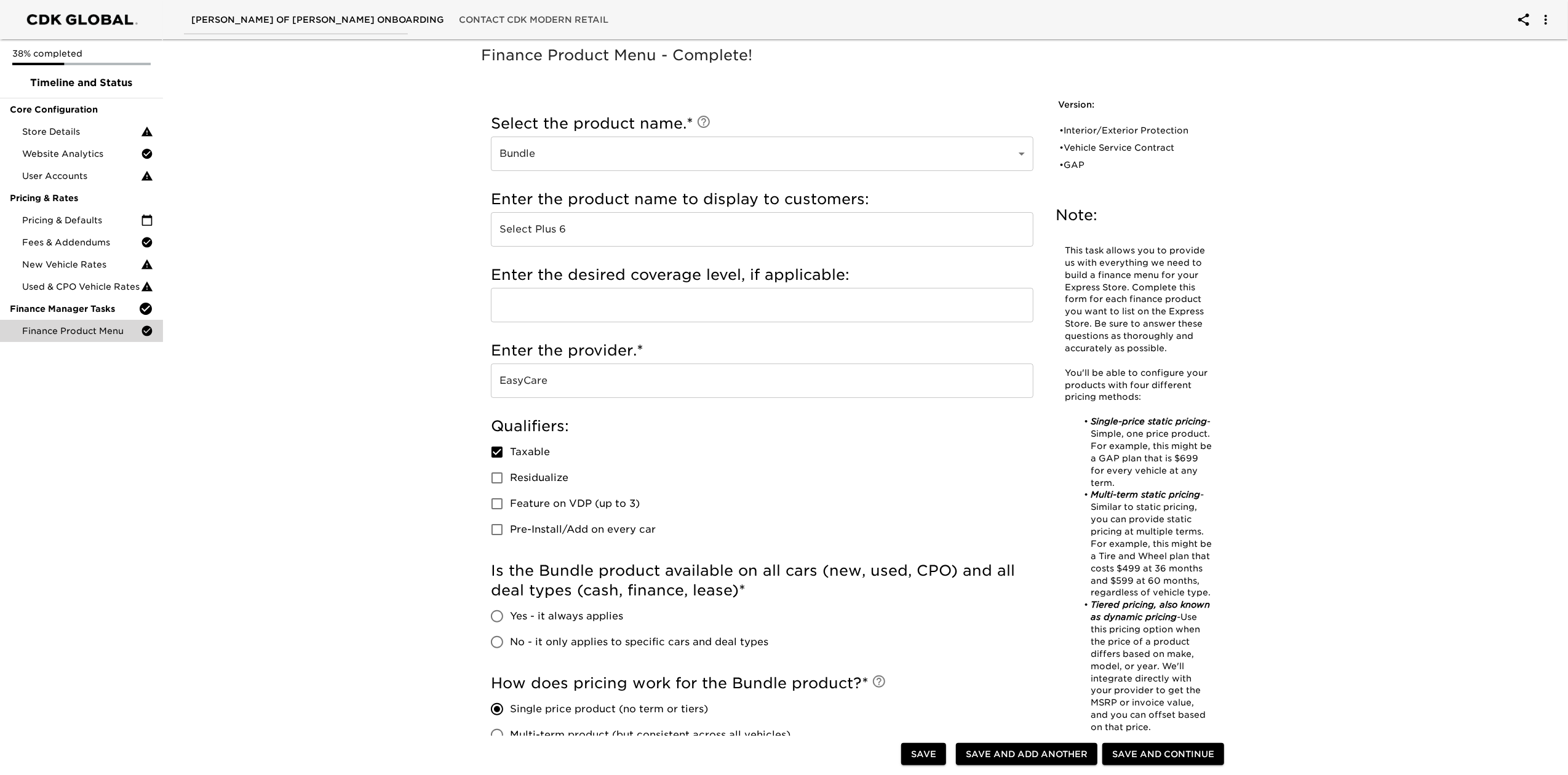
click at [1180, 366] on div "Finance Product Menu - Complete! Note: This task allows you to provide us with …" at bounding box center [860, 646] width 1409 height 1224
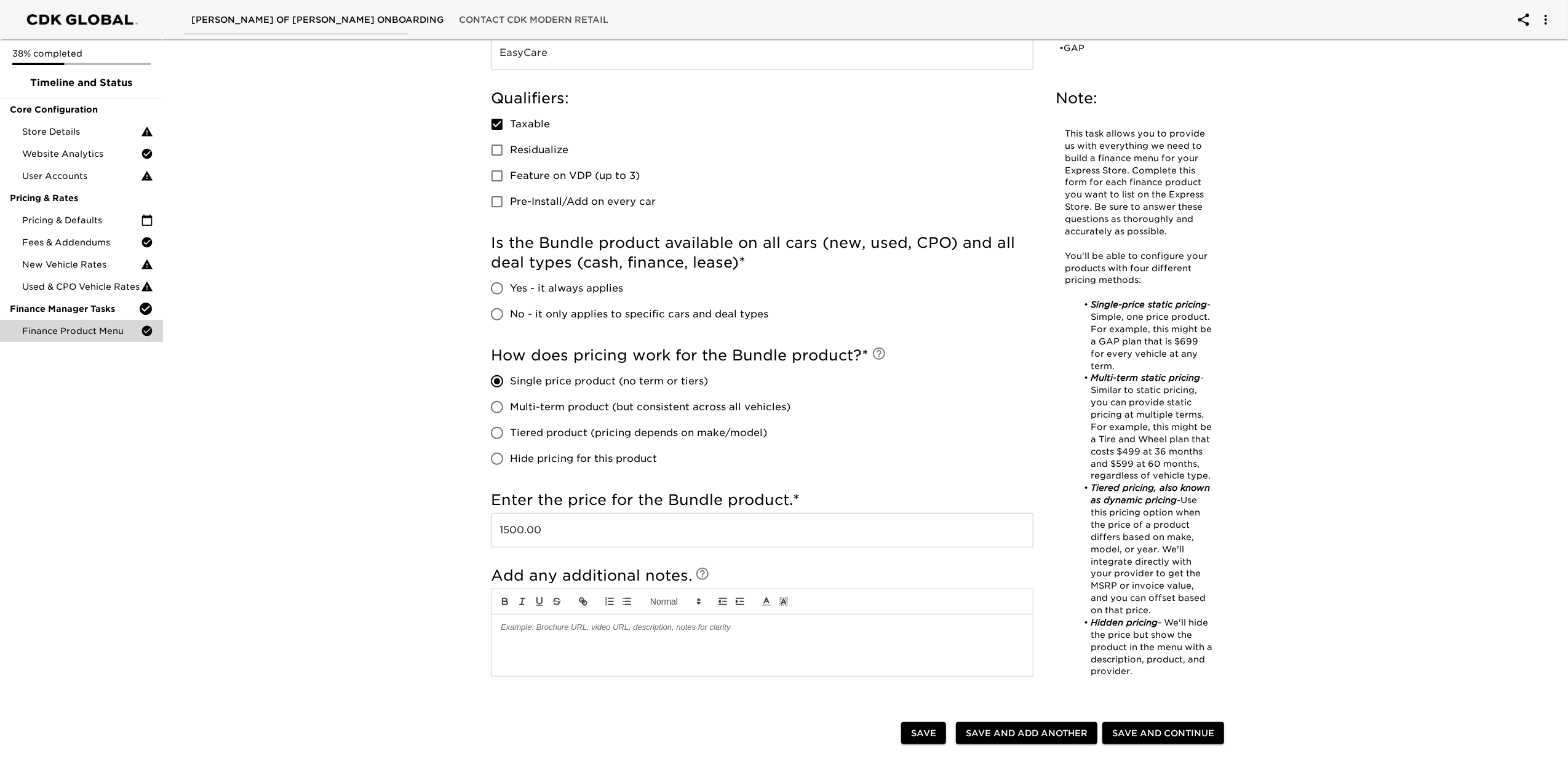
click at [1180, 580] on div "Finance Product Menu - Complete! Note: This task allows you to provide us with …" at bounding box center [859, 324] width 787 height 1213
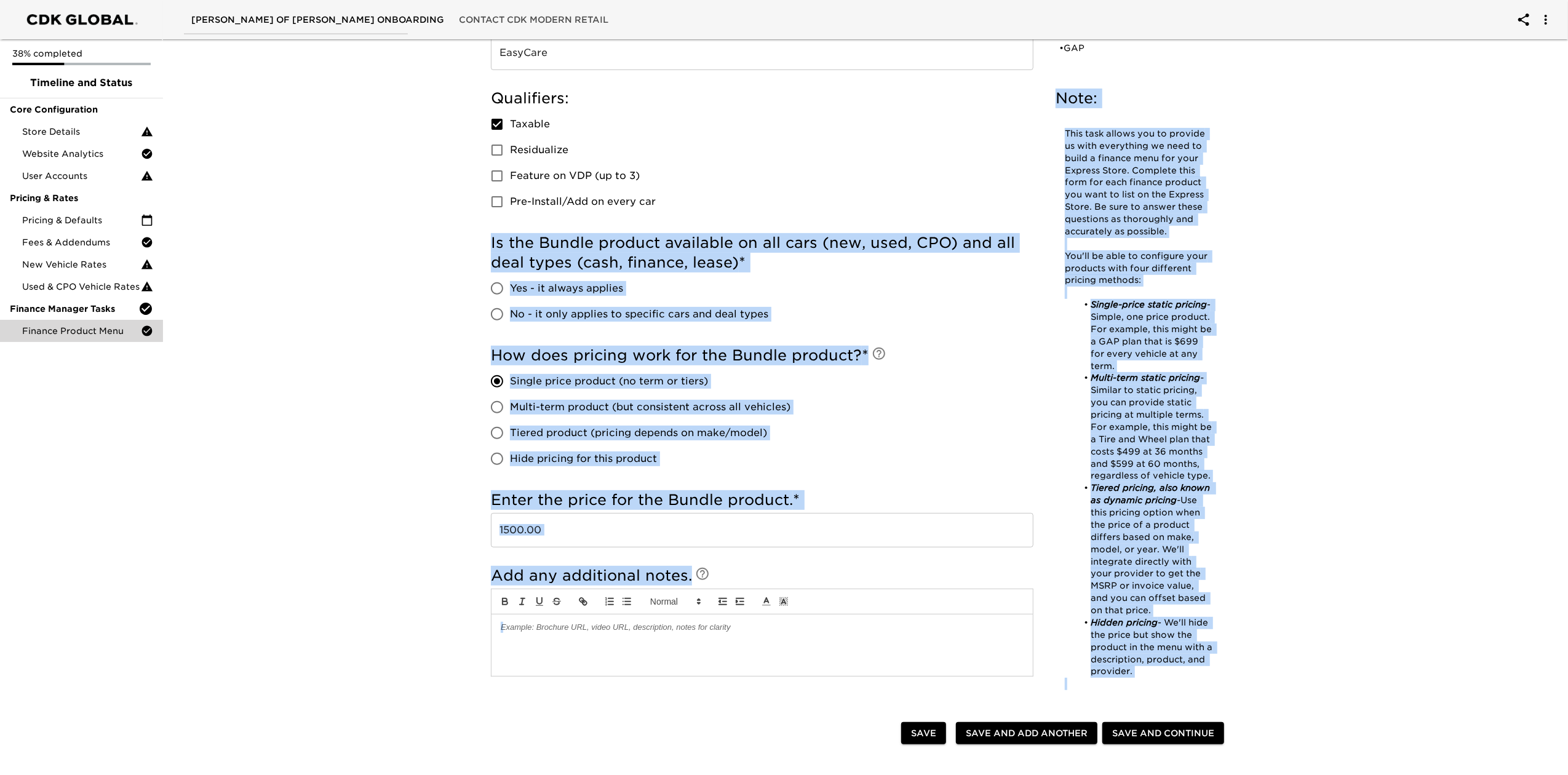
drag, startPoint x: 1162, startPoint y: 680, endPoint x: 1032, endPoint y: 116, distance: 578.8
click at [1032, 116] on div "Finance Product Menu - Complete! Note: This task allows you to provide us with …" at bounding box center [860, 215] width 763 height 999
click at [1180, 163] on div "Finance Product Menu - Complete! Note: This task allows you to provide us with …" at bounding box center [860, 215] width 763 height 999
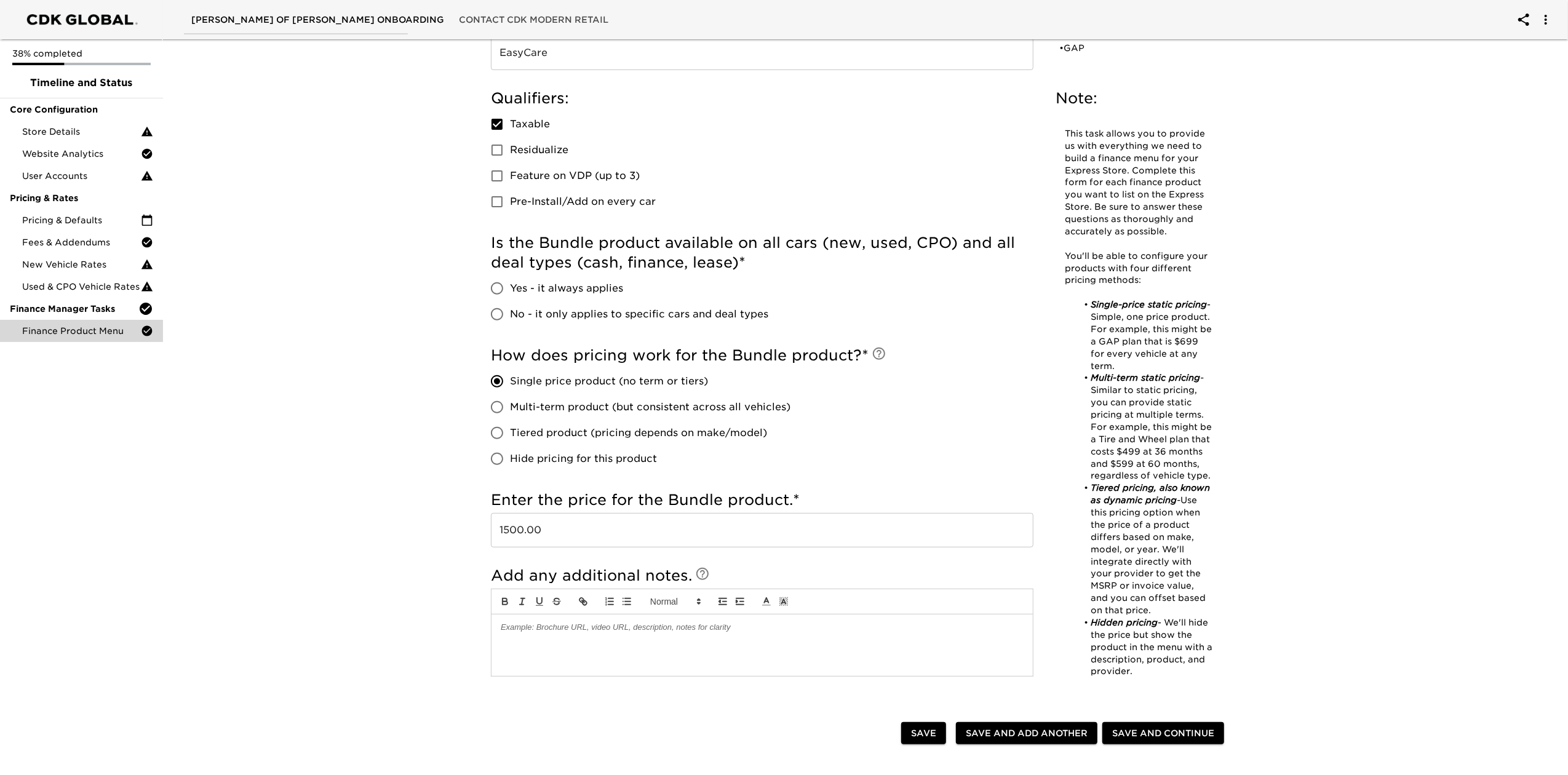
drag, startPoint x: 1151, startPoint y: 677, endPoint x: 1054, endPoint y: 207, distance: 479.9
click at [1054, 207] on div "Note: This task allows you to provide us with everything we need to build a fin…" at bounding box center [1138, 395] width 186 height 633
click at [1180, 580] on div "Finance Product Menu - Complete! Note: This task allows you to provide us with …" at bounding box center [860, 318] width 1409 height 1224
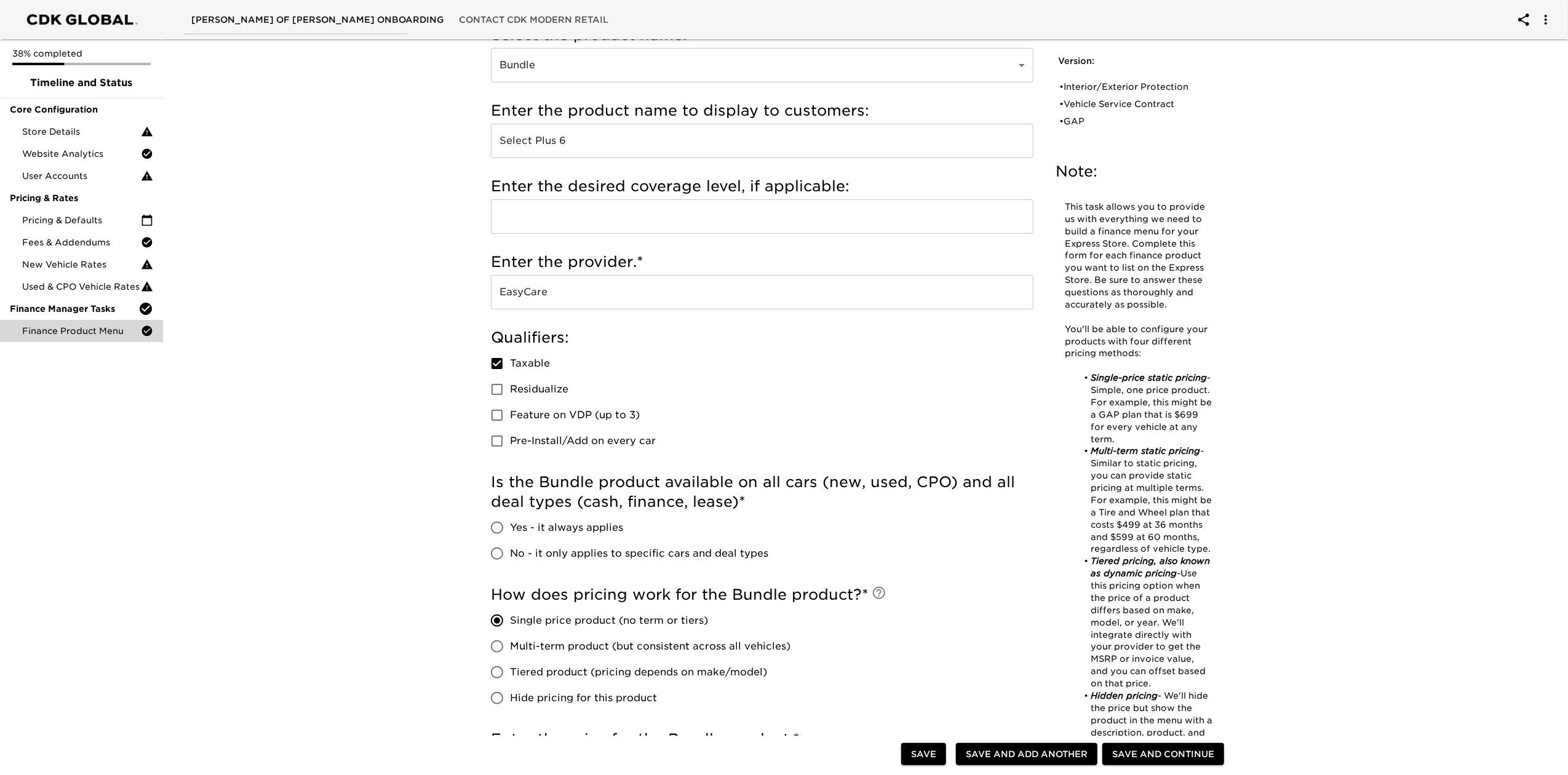
scroll to position [246, 0]
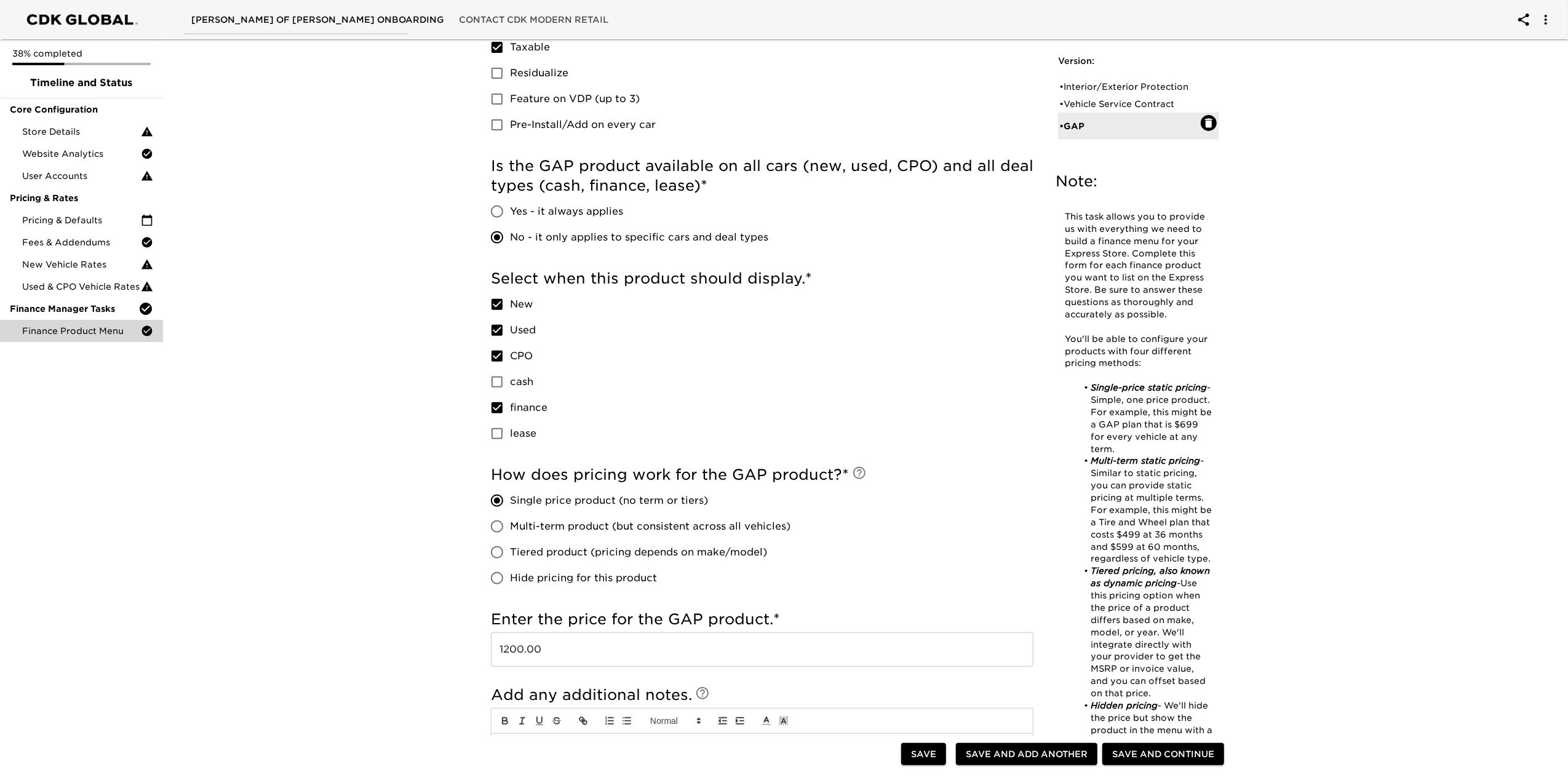
scroll to position [679, 0]
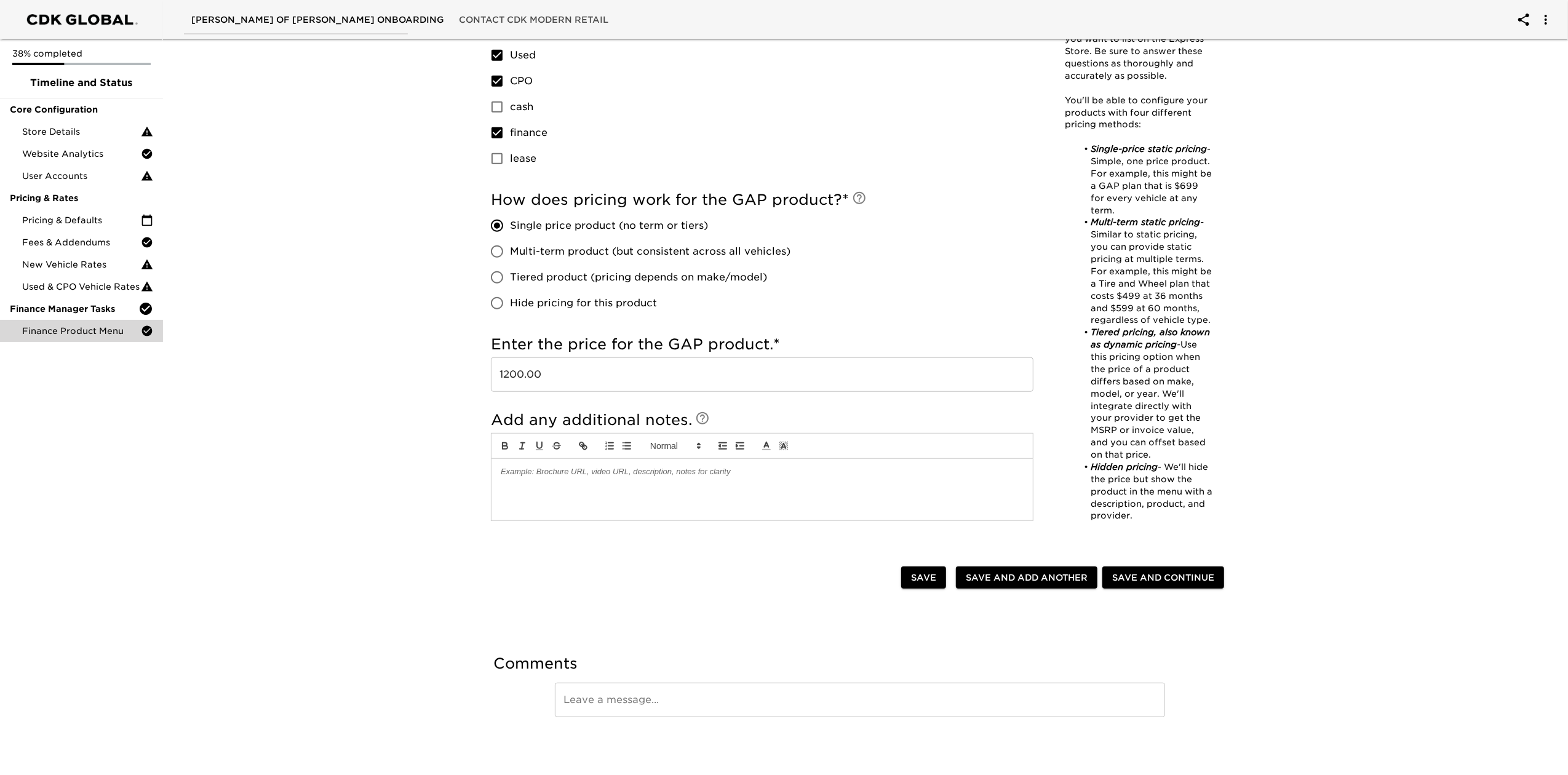
click at [921, 583] on span "Save" at bounding box center [924, 578] width 25 height 16
click at [1172, 579] on span "Save and Continue" at bounding box center [1163, 578] width 102 height 16
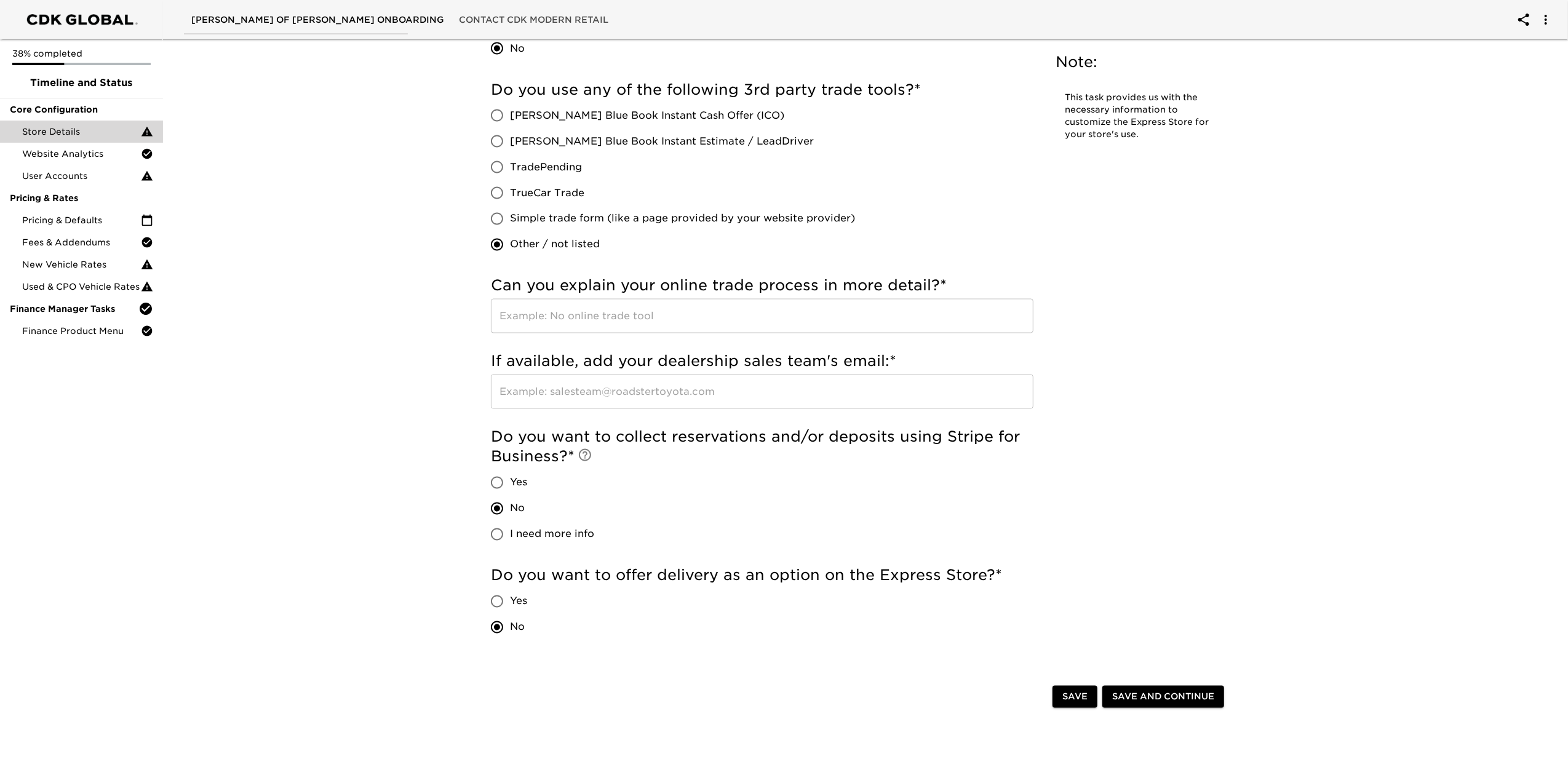
scroll to position [2261, 0]
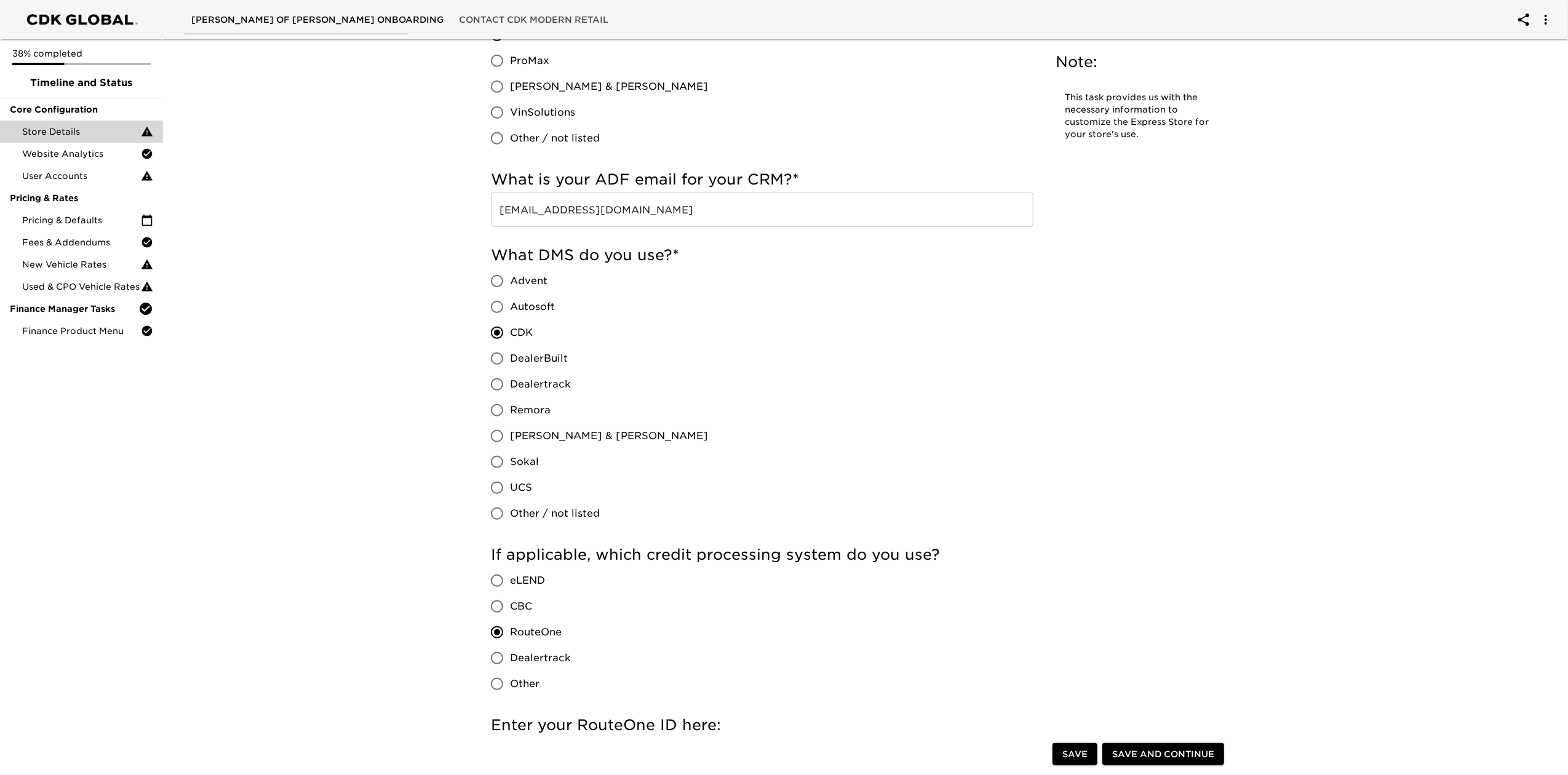
scroll to position [0, 0]
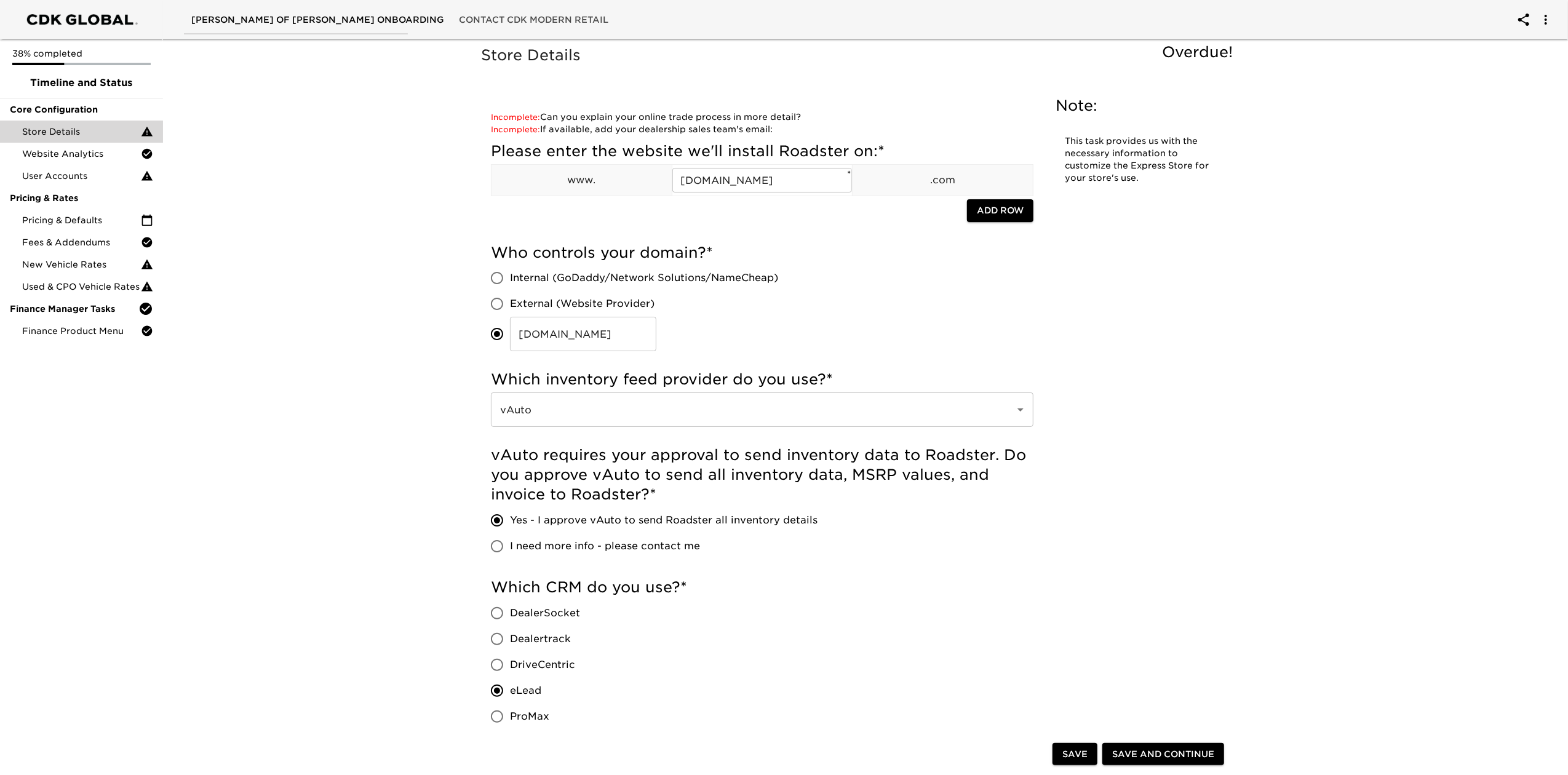
drag, startPoint x: 1567, startPoint y: 78, endPoint x: 1575, endPoint y: 124, distance: 46.7
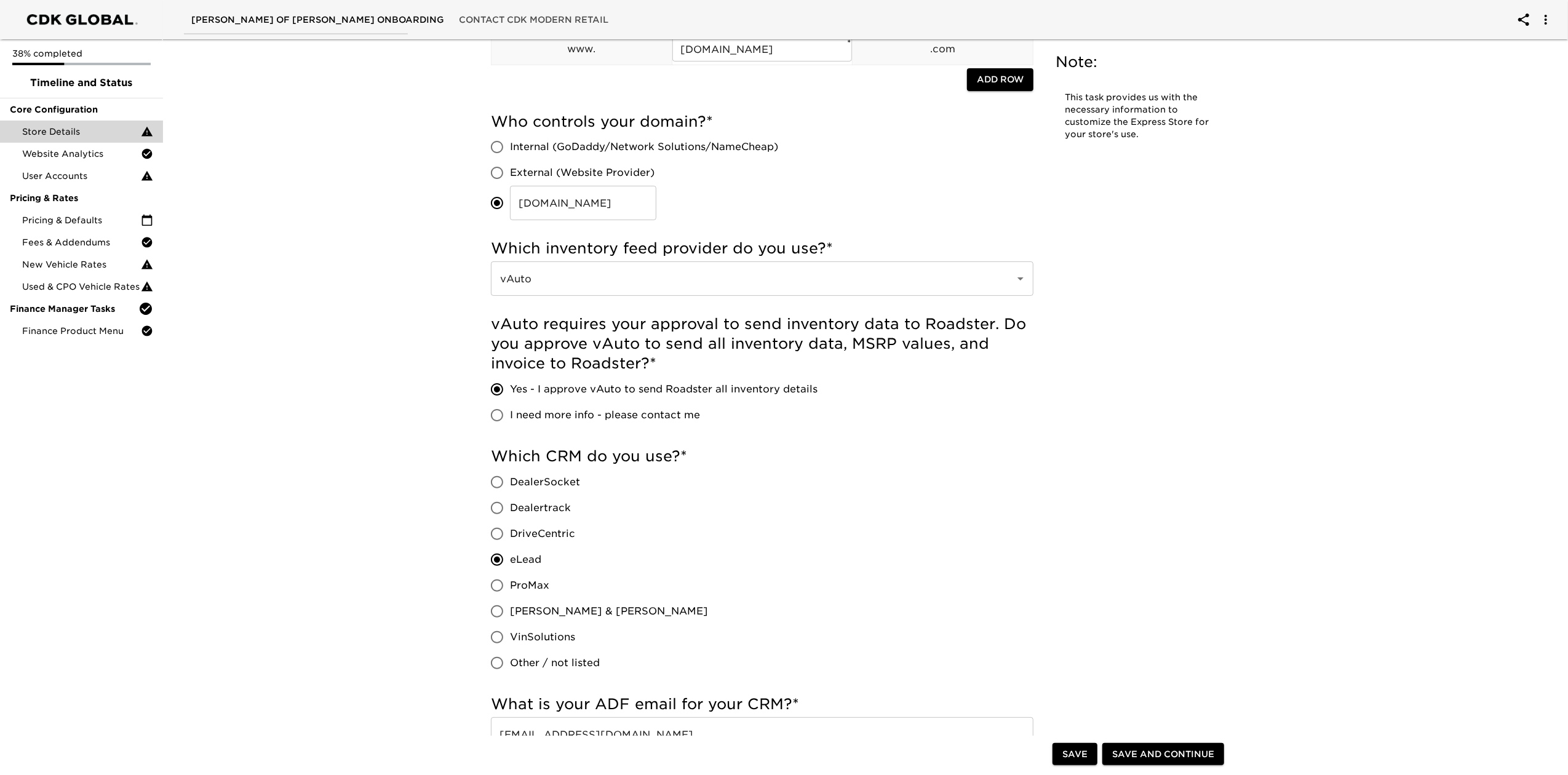
click at [695, 542] on div "Which CRM do you use? * DealerSocket Dealertrack DriveCentric eLead ProMax Reyn…" at bounding box center [761, 561] width 542 height 229
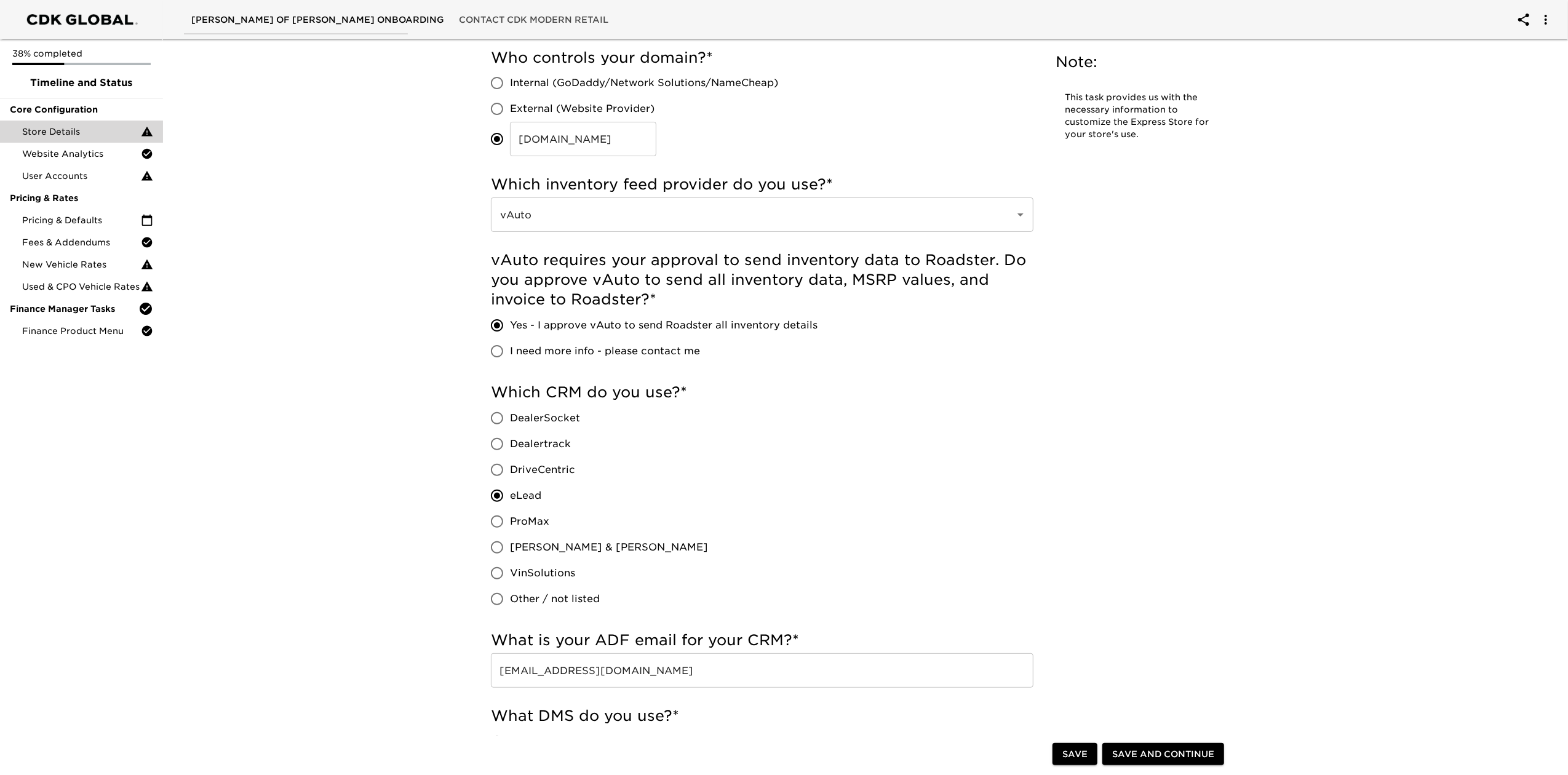
scroll to position [295, 0]
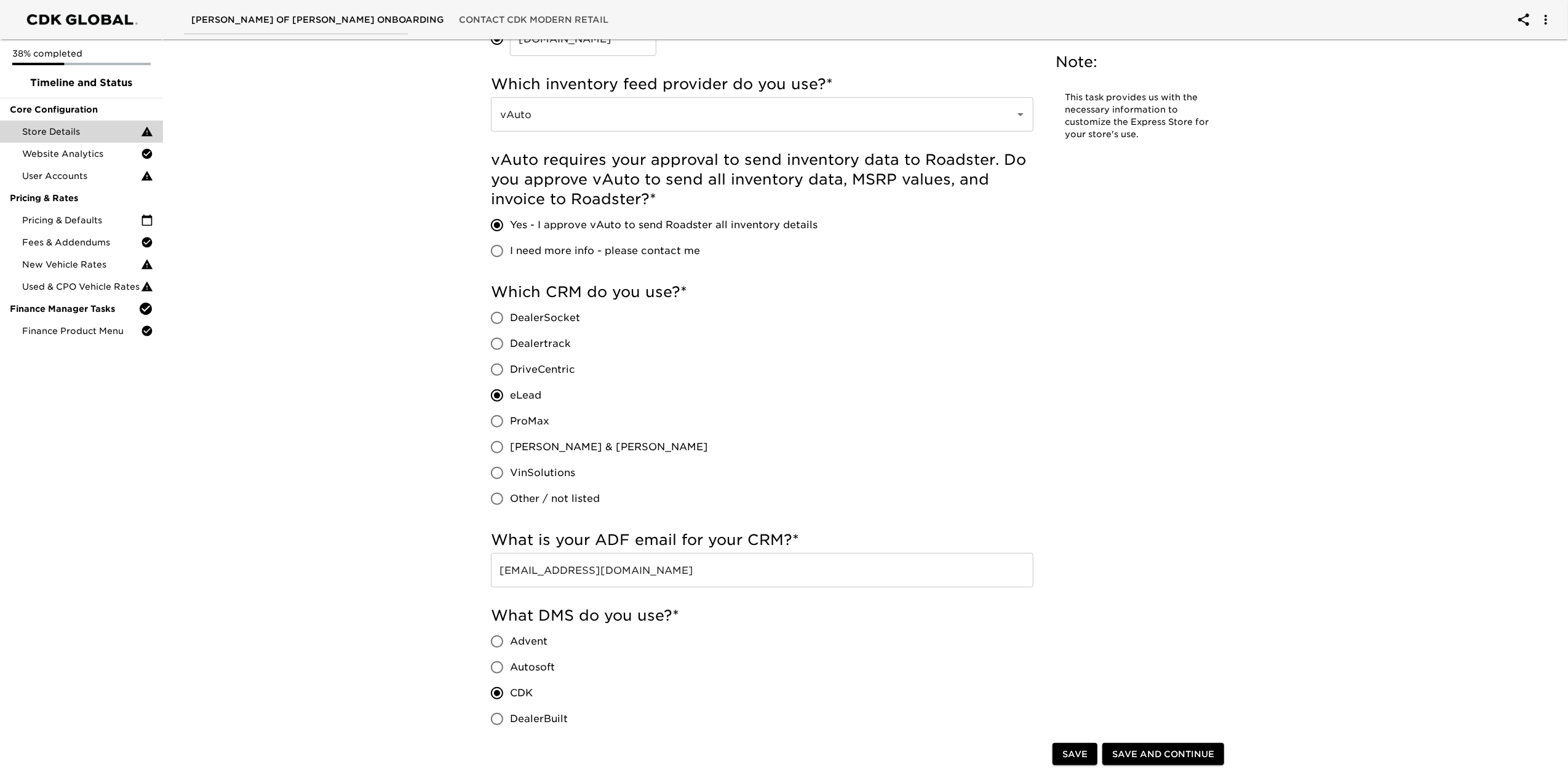
drag, startPoint x: 1566, startPoint y: 99, endPoint x: 1575, endPoint y: 35, distance: 64.6
drag, startPoint x: 602, startPoint y: 377, endPoint x: 480, endPoint y: 340, distance: 127.5
click at [602, 377] on label "DriveCentric" at bounding box center [596, 369] width 224 height 26
click at [510, 377] on input "DriveCentric" at bounding box center [497, 369] width 26 height 26
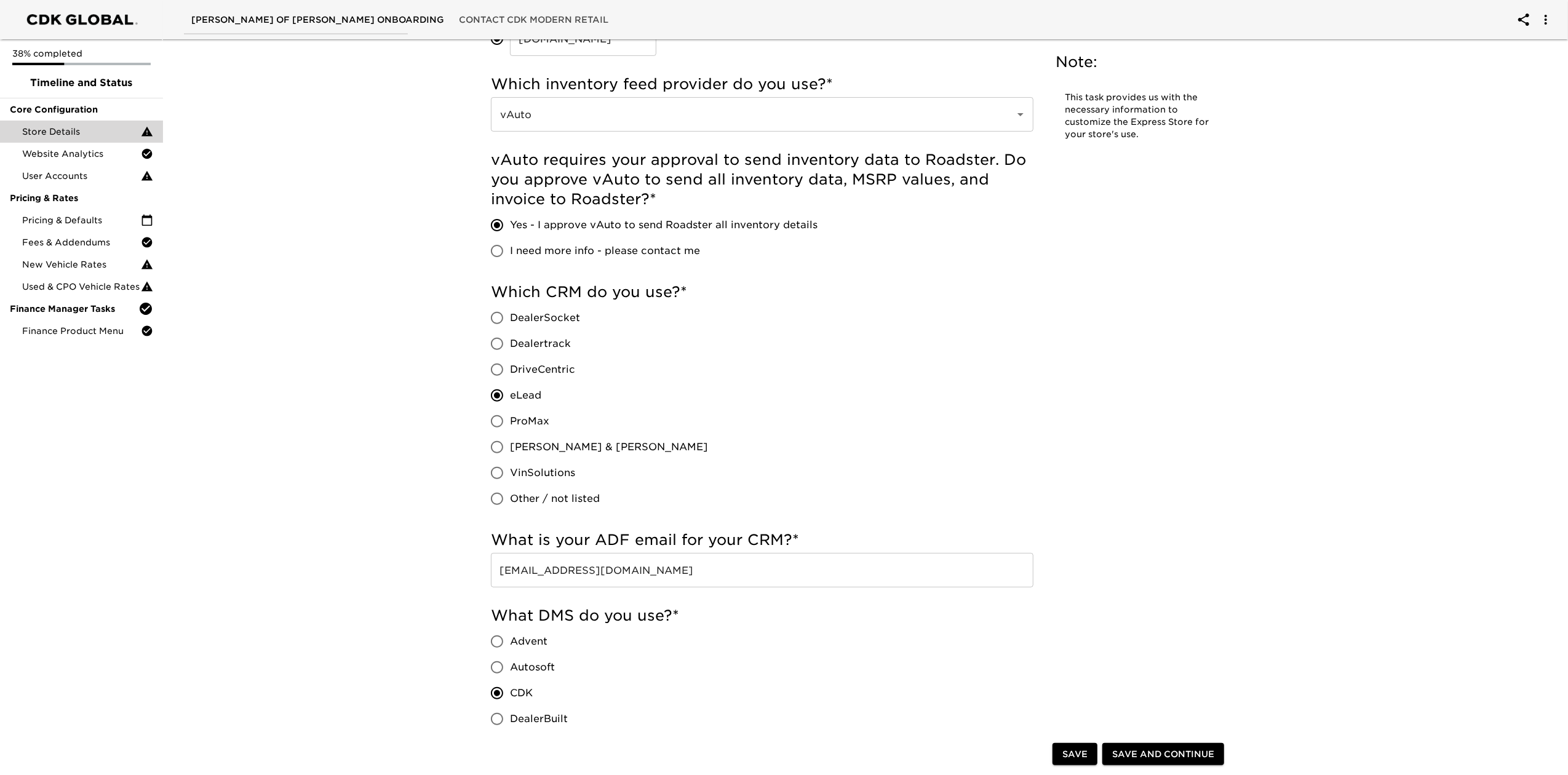
radio input "true"
click at [500, 392] on input "eLead" at bounding box center [497, 395] width 26 height 26
radio input "true"
